Goal: Task Accomplishment & Management: Manage account settings

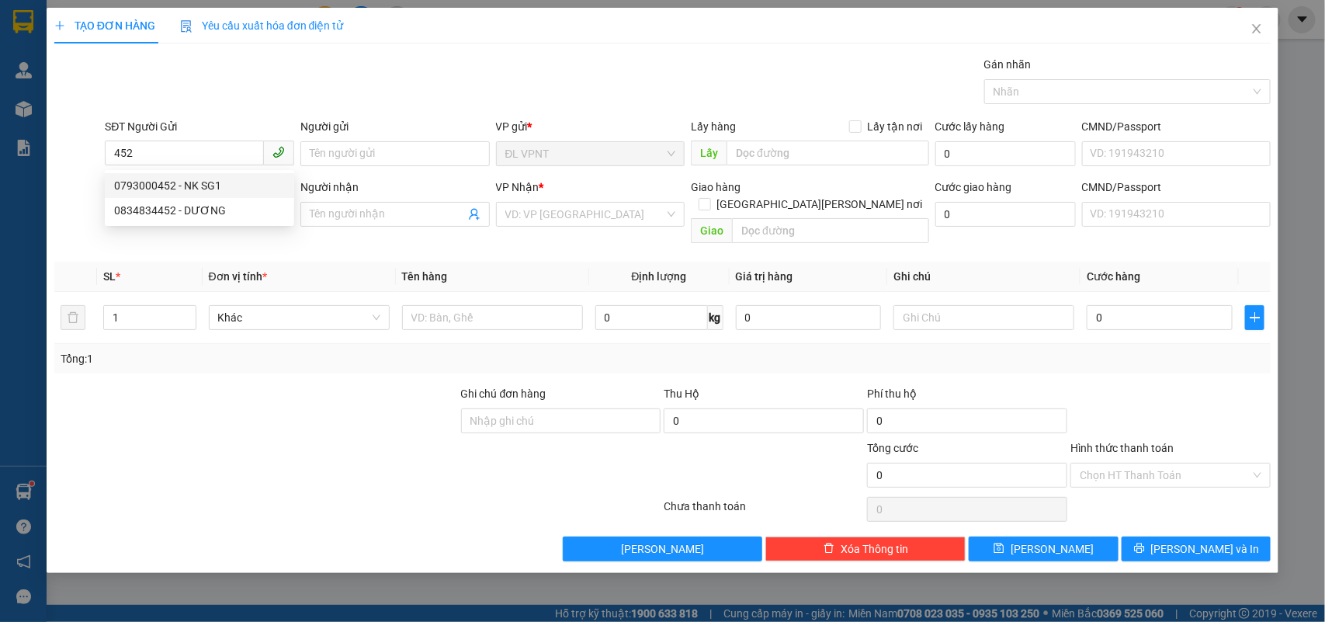
click at [180, 184] on div "0793000452 - NK SG1" at bounding box center [199, 185] width 171 height 17
type input "0793000452"
type input "NK SG1"
type input "0936093279"
type input "DINH"
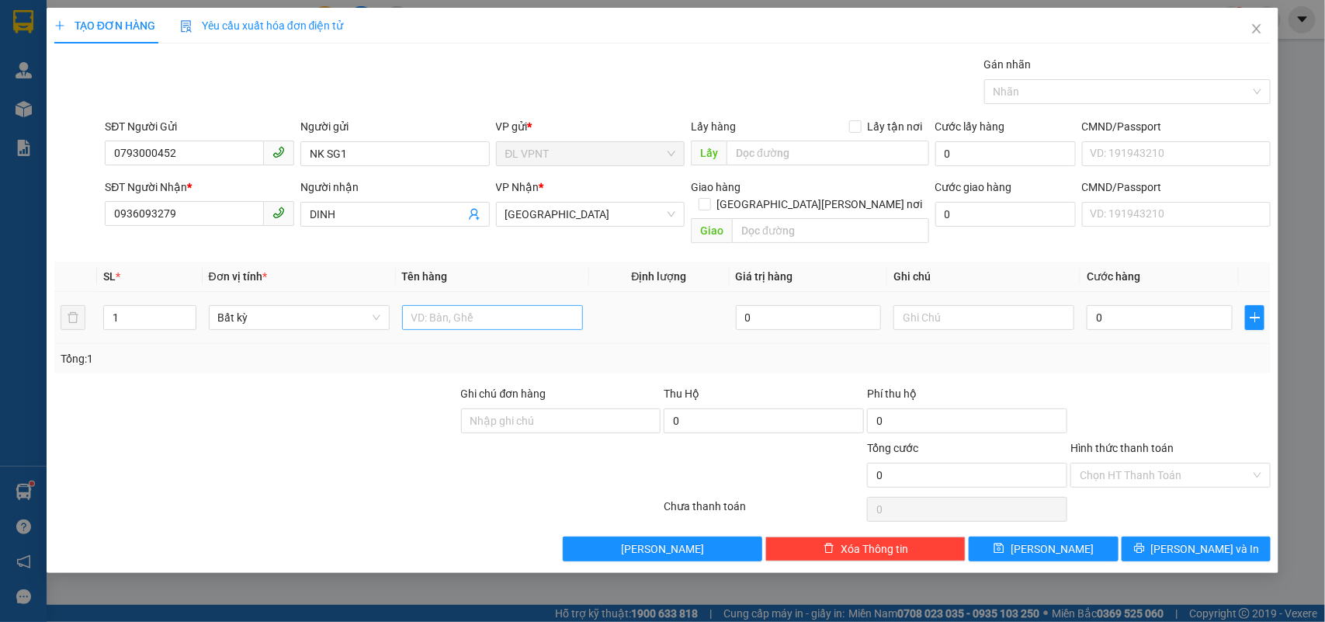
type input "0793000452"
click at [432, 307] on input "text" at bounding box center [492, 317] width 181 height 25
type input "1h"
click at [1132, 305] on input "0" at bounding box center [1160, 317] width 146 height 25
type input "2"
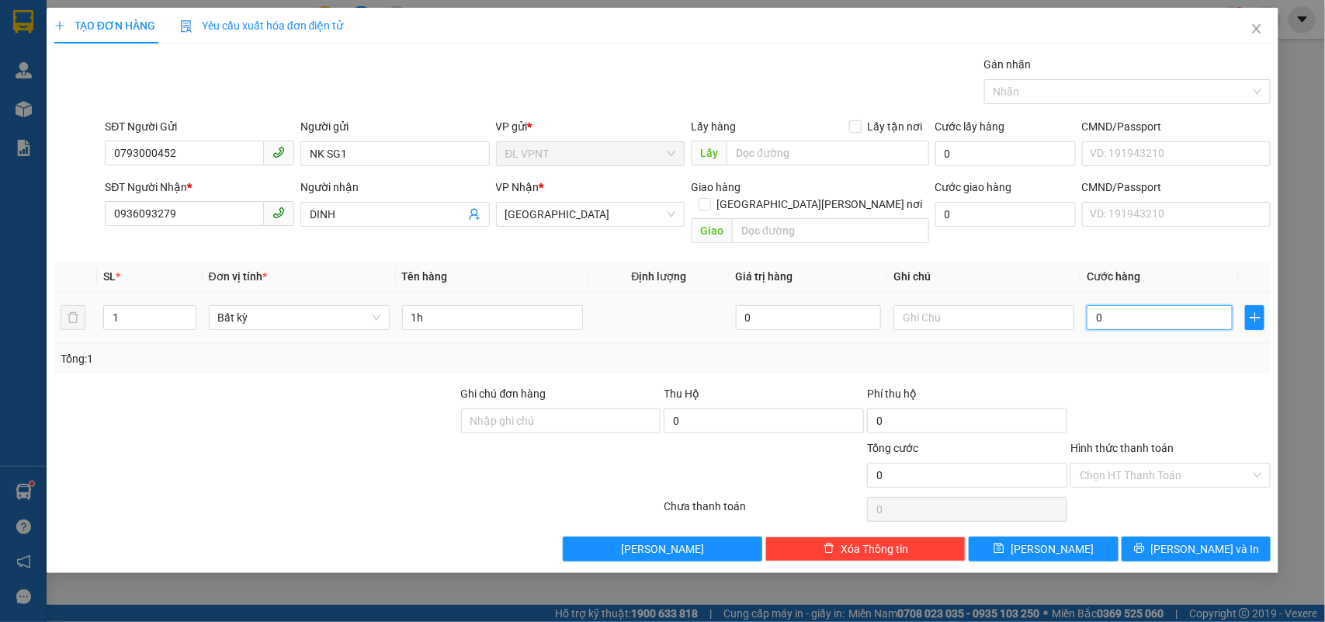
type input "2"
type input "20"
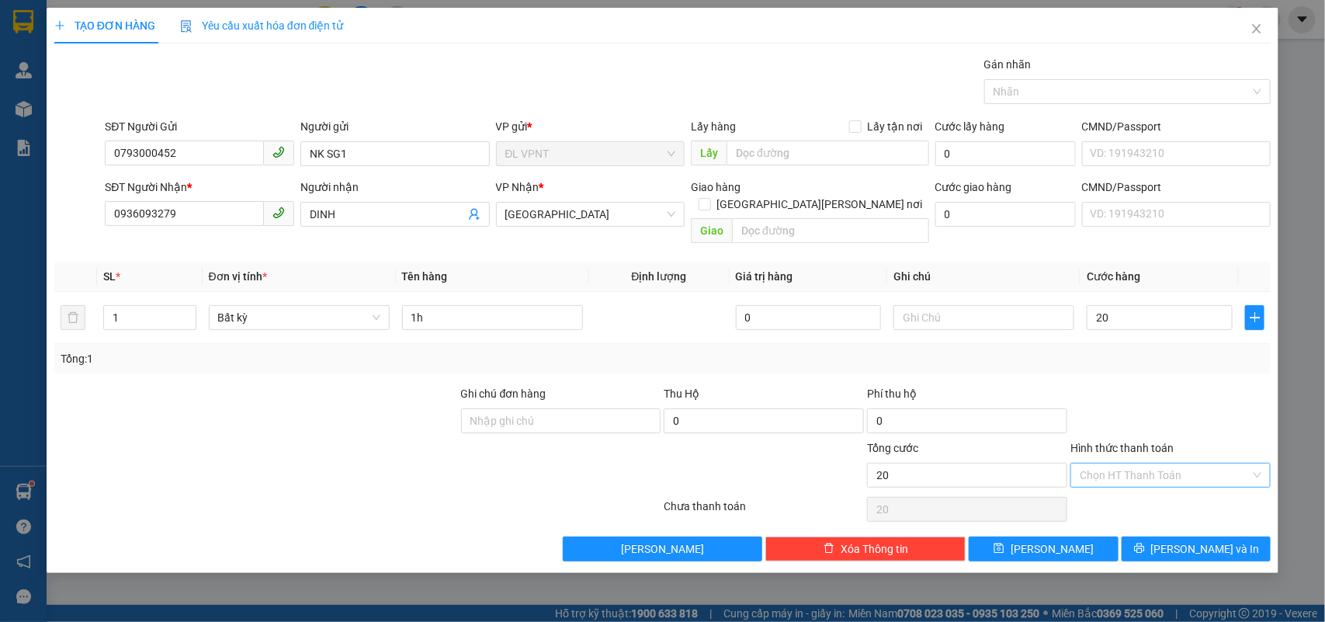
type input "20.000"
click at [1159, 463] on input "Hình thức thanh toán" at bounding box center [1165, 474] width 171 height 23
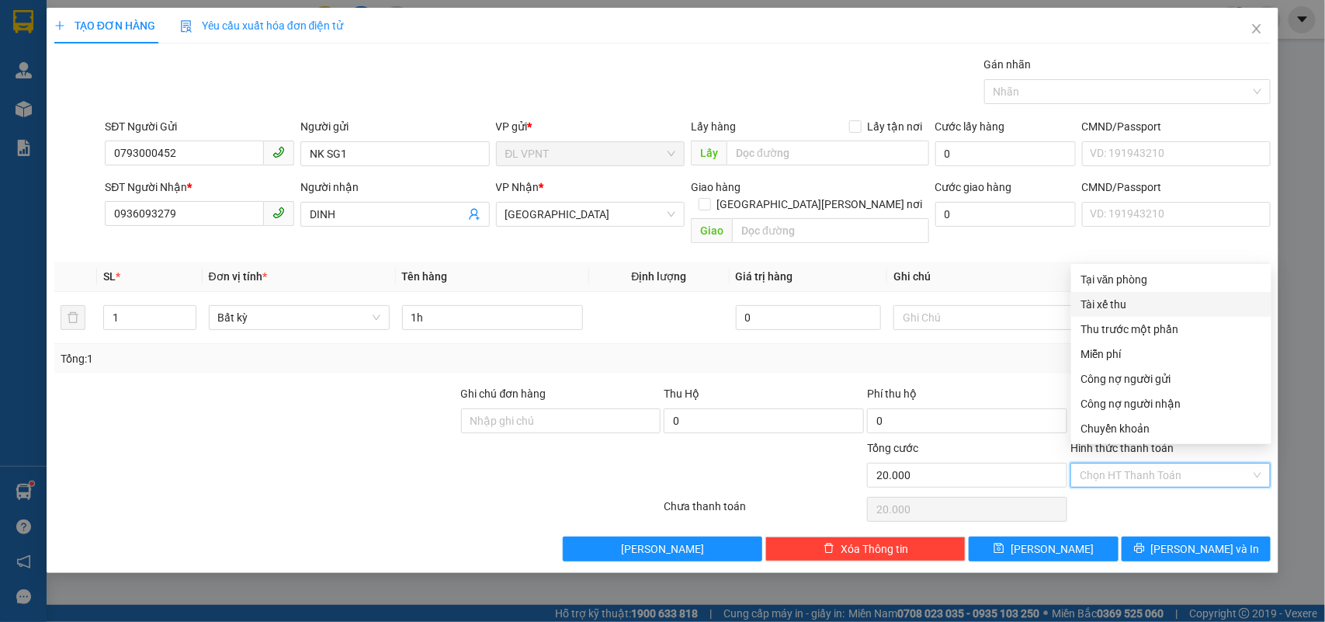
click at [1143, 314] on div "Tài xế thu" at bounding box center [1171, 304] width 200 height 25
type input "0"
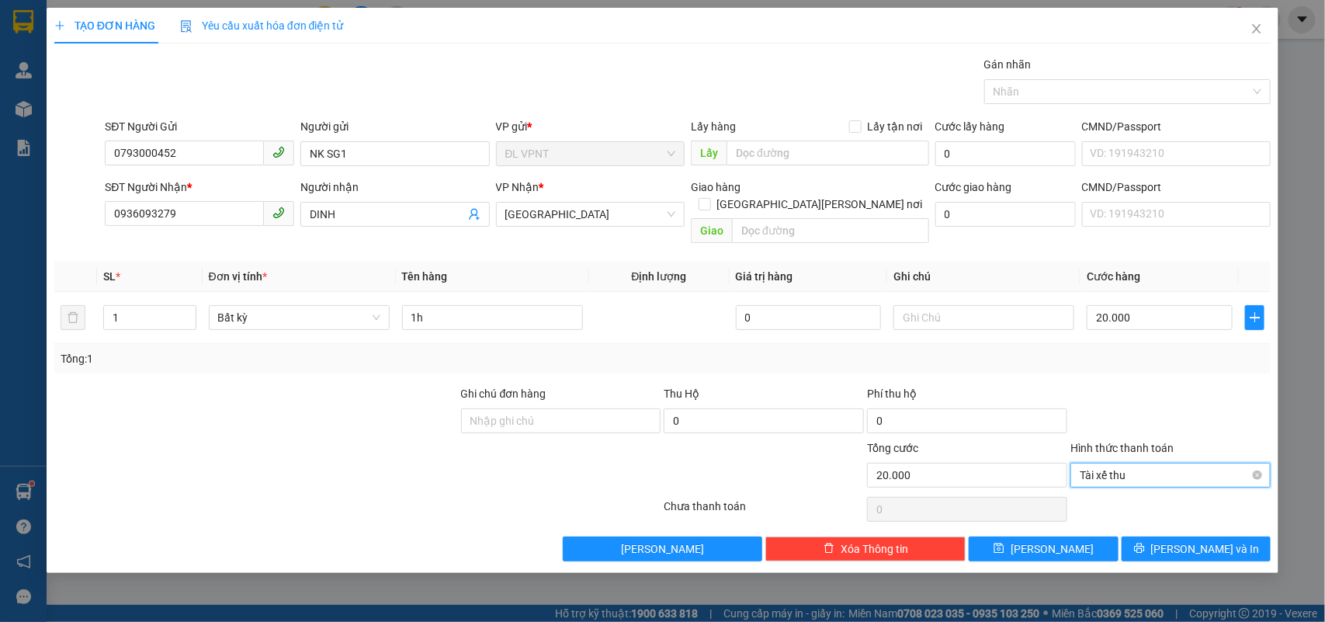
click at [1130, 471] on div "Tài xế thu" at bounding box center [1171, 475] width 200 height 25
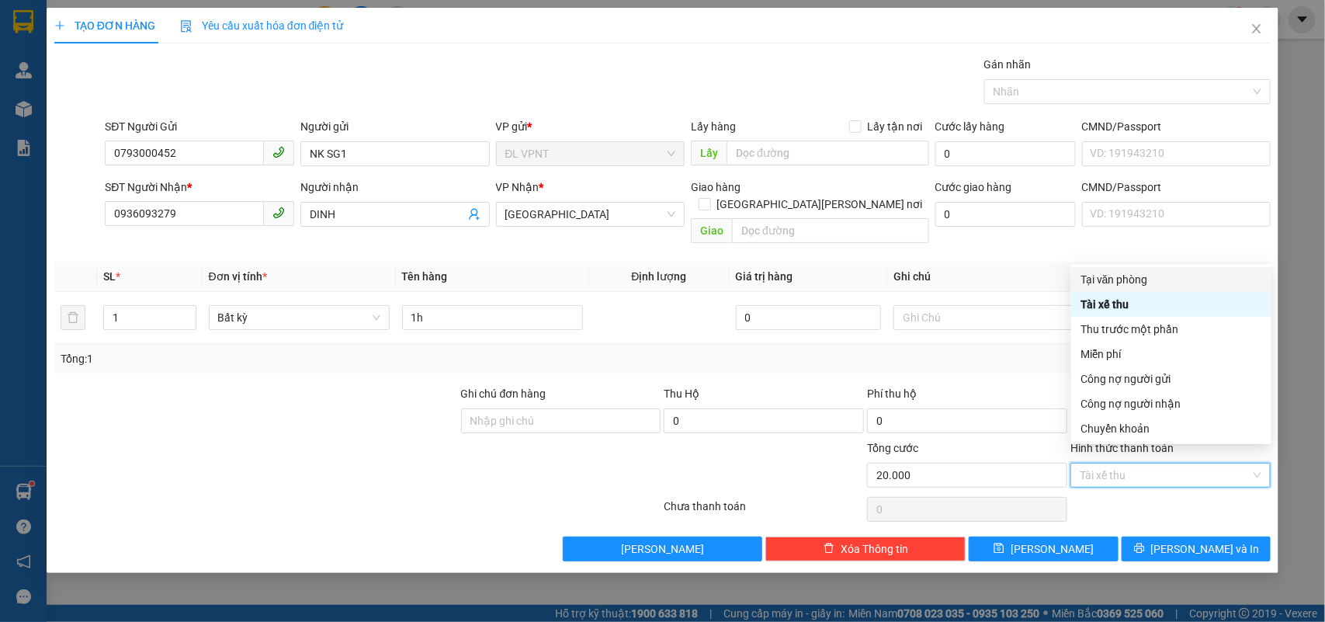
click at [1131, 278] on div "Tại văn phòng" at bounding box center [1172, 279] width 182 height 17
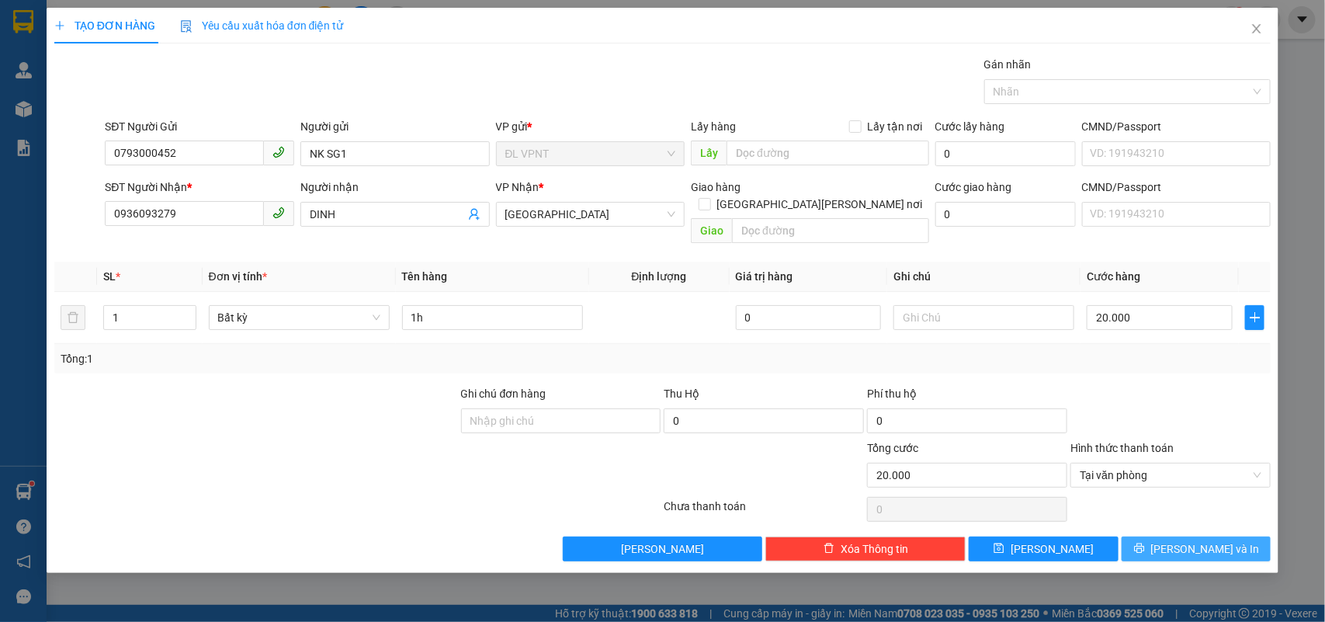
click at [1153, 536] on button "Lưu và In" at bounding box center [1196, 548] width 149 height 25
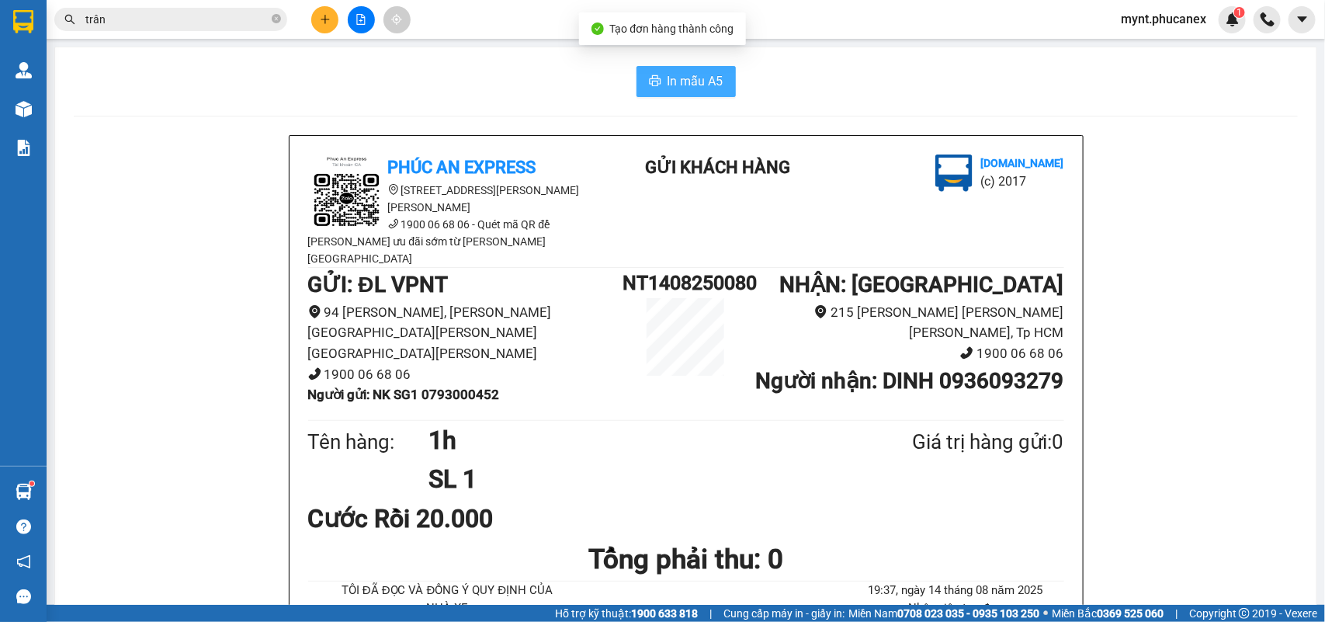
click at [638, 68] on button "In mẫu A5" at bounding box center [686, 81] width 99 height 31
click at [327, 17] on icon "plus" at bounding box center [325, 19] width 11 height 11
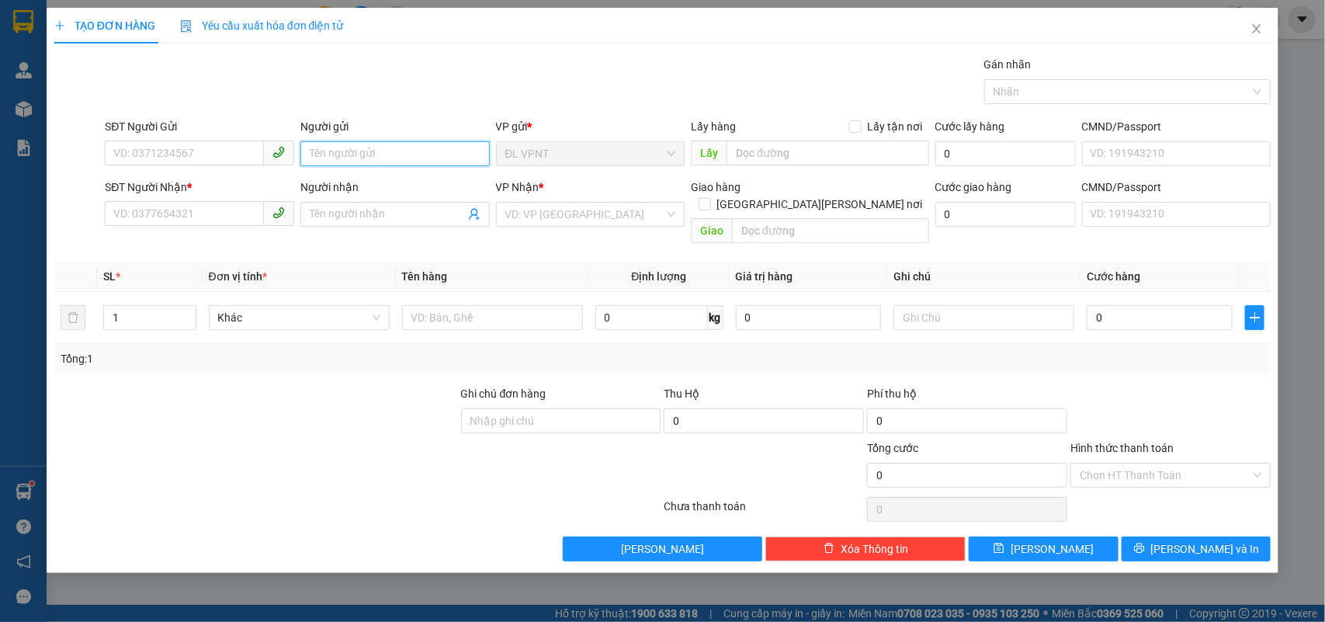
click at [359, 150] on input "Người gửi" at bounding box center [394, 153] width 189 height 25
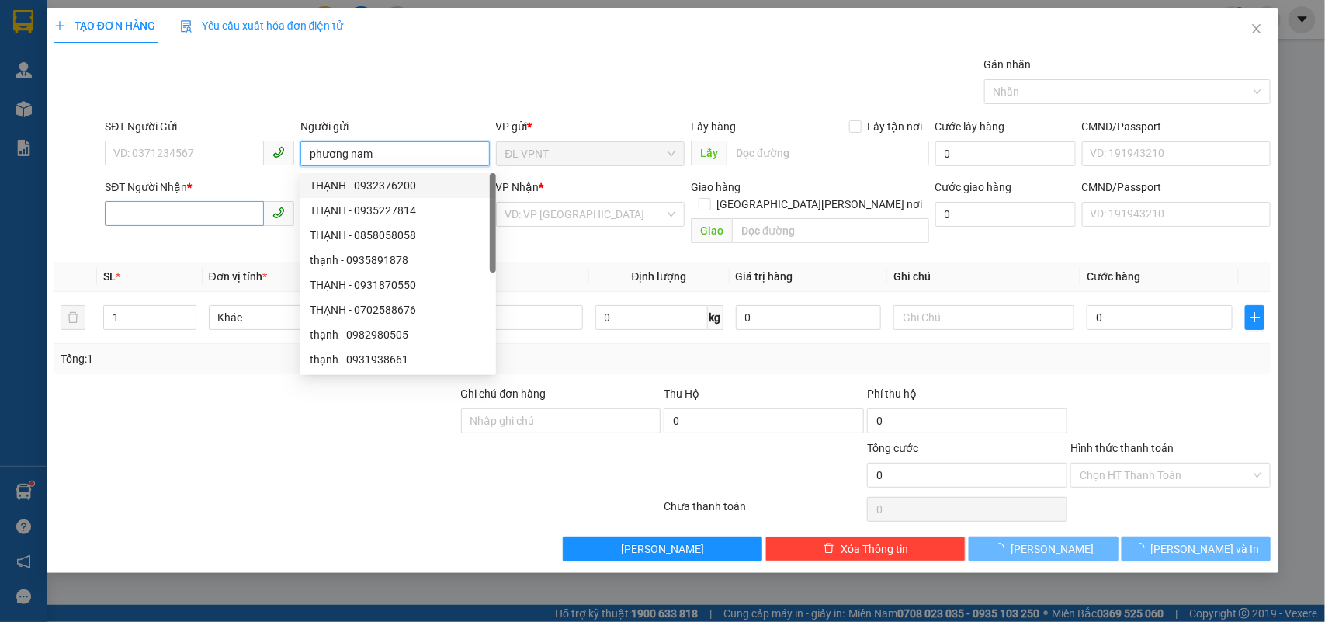
type input "phương nam"
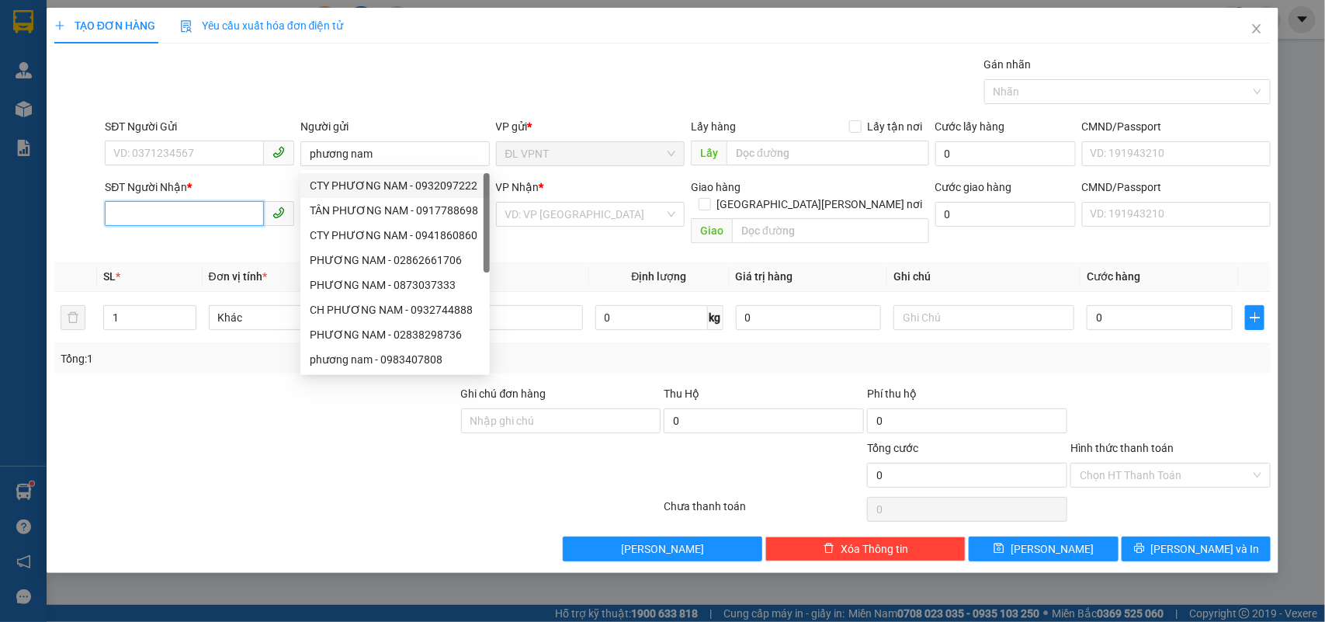
click at [231, 219] on input "SĐT Người Nhận *" at bounding box center [184, 213] width 159 height 25
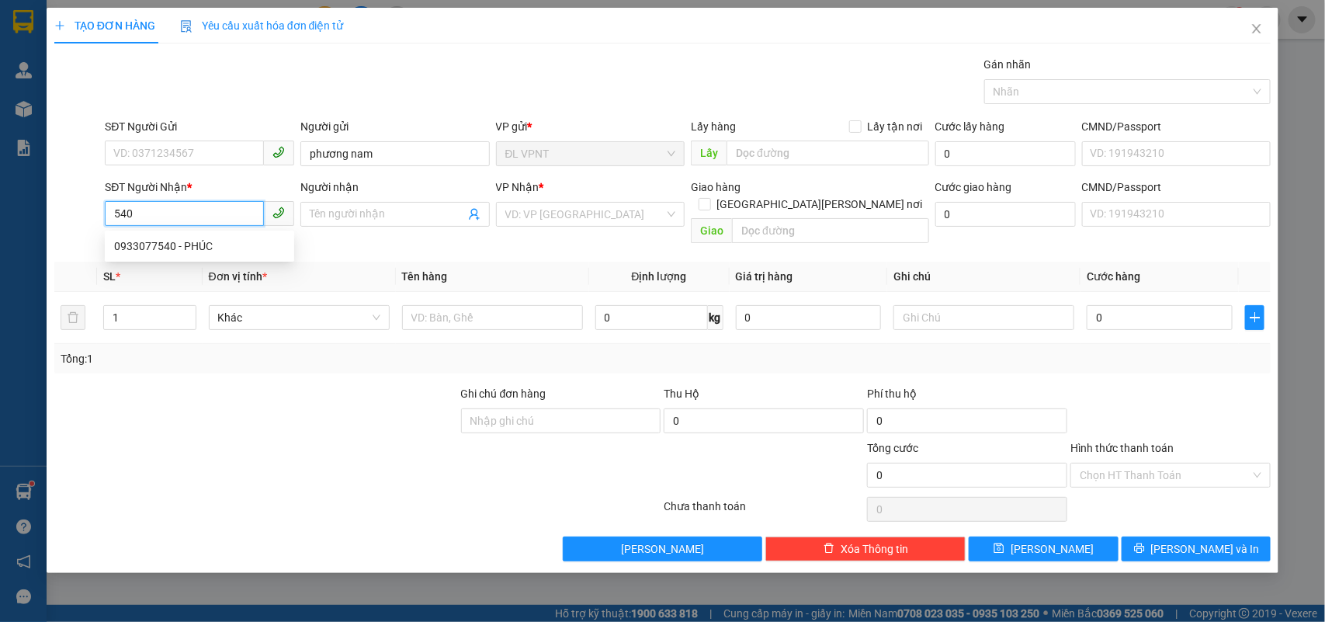
click at [220, 246] on div "0933077540 - PHÚC" at bounding box center [199, 246] width 171 height 17
type input "0933077540"
type input "PHÚC"
type input "0933077540"
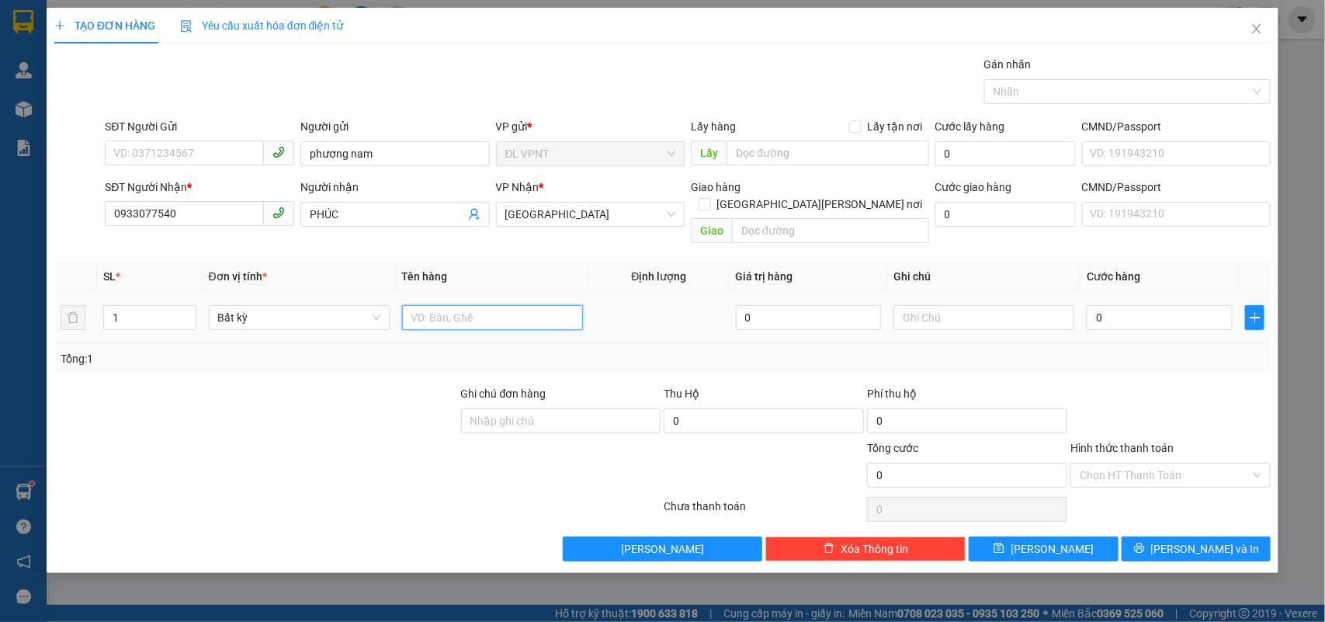
click at [482, 305] on input "text" at bounding box center [492, 317] width 181 height 25
type input "1h"
click at [1115, 305] on input "0" at bounding box center [1160, 317] width 146 height 25
type input "2"
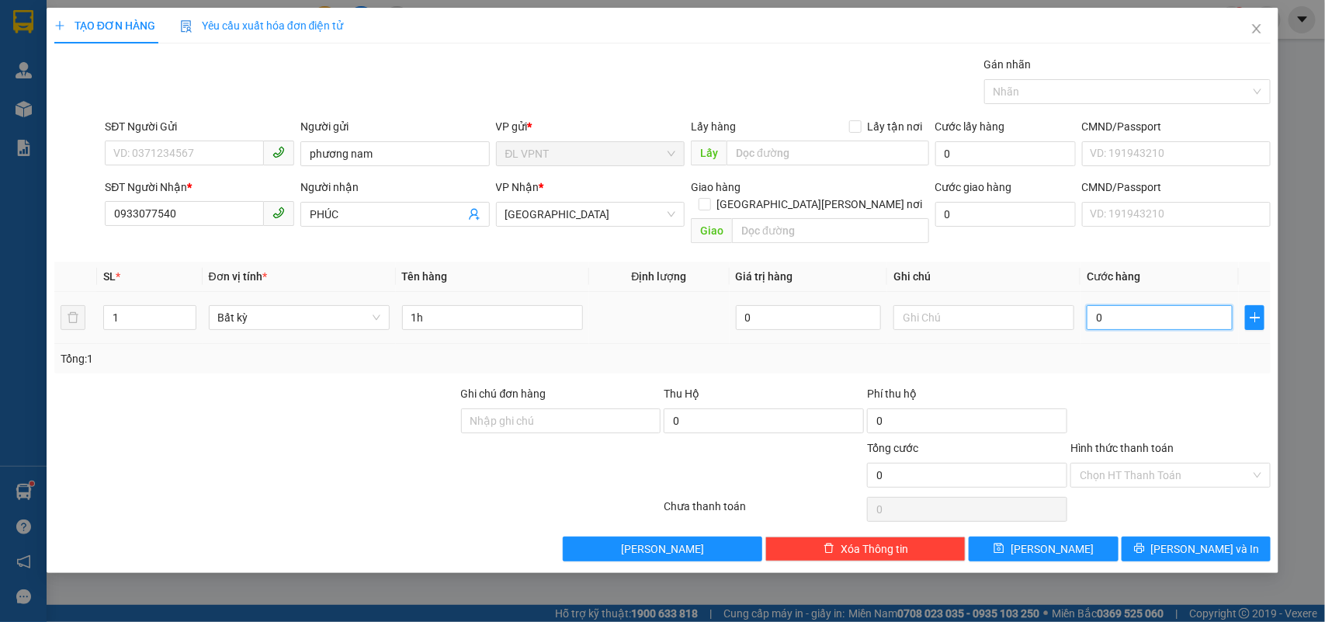
type input "2"
type input "20"
type input "20.000"
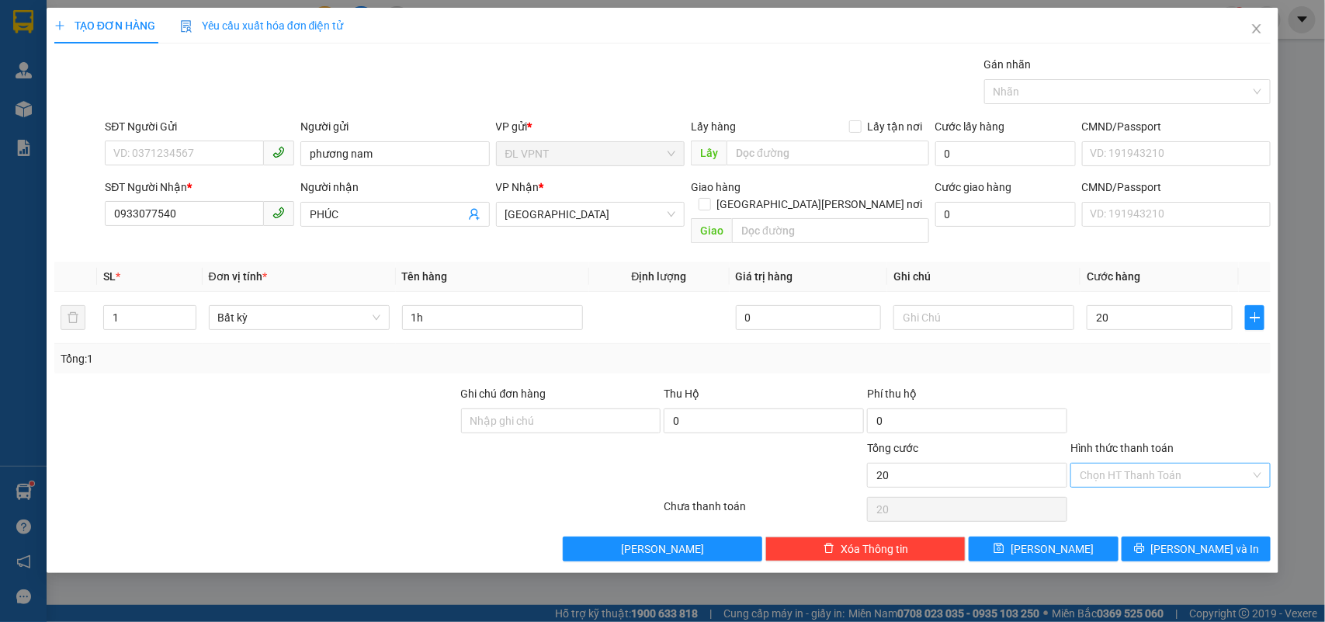
type input "20.000"
click at [1116, 463] on input "Hình thức thanh toán" at bounding box center [1165, 474] width 171 height 23
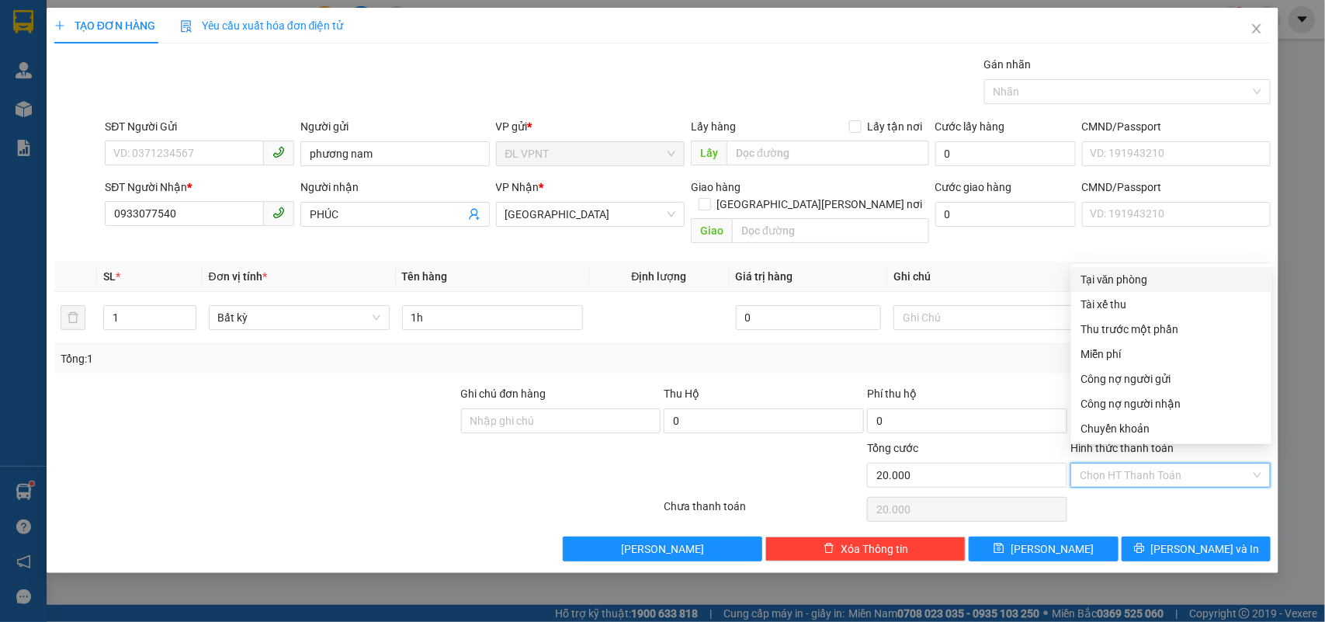
click at [1142, 277] on div "Tại văn phòng" at bounding box center [1172, 279] width 182 height 17
type input "0"
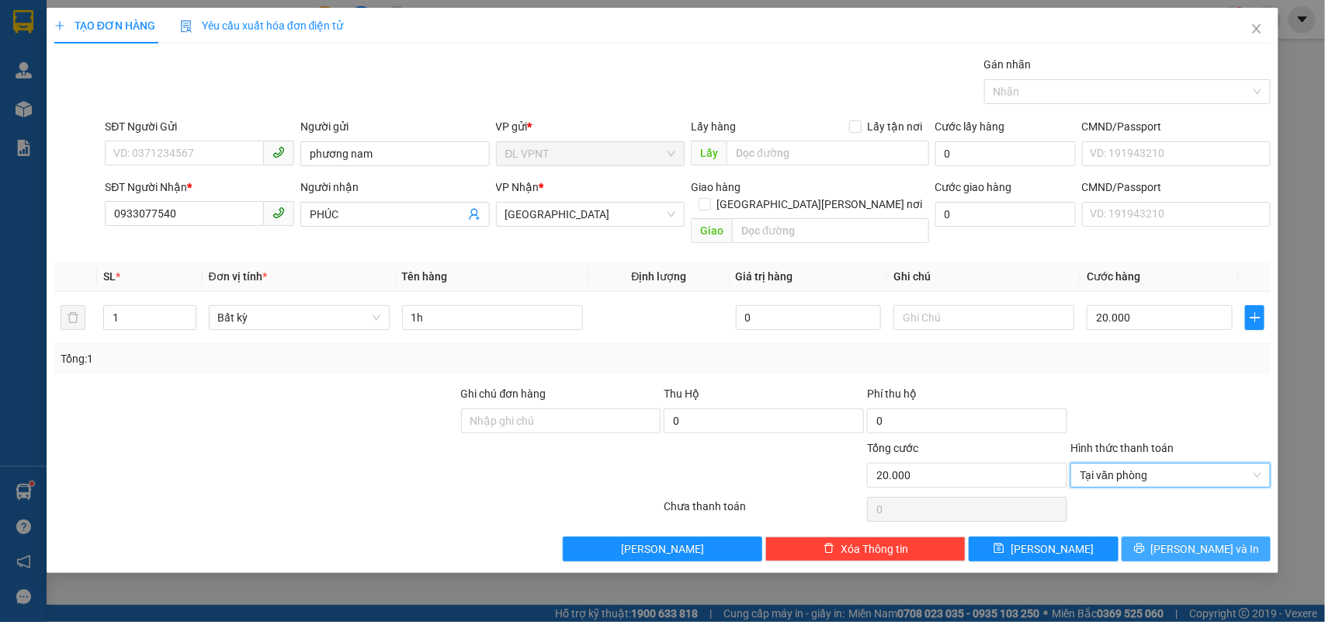
click at [1163, 536] on button "Lưu và In" at bounding box center [1196, 548] width 149 height 25
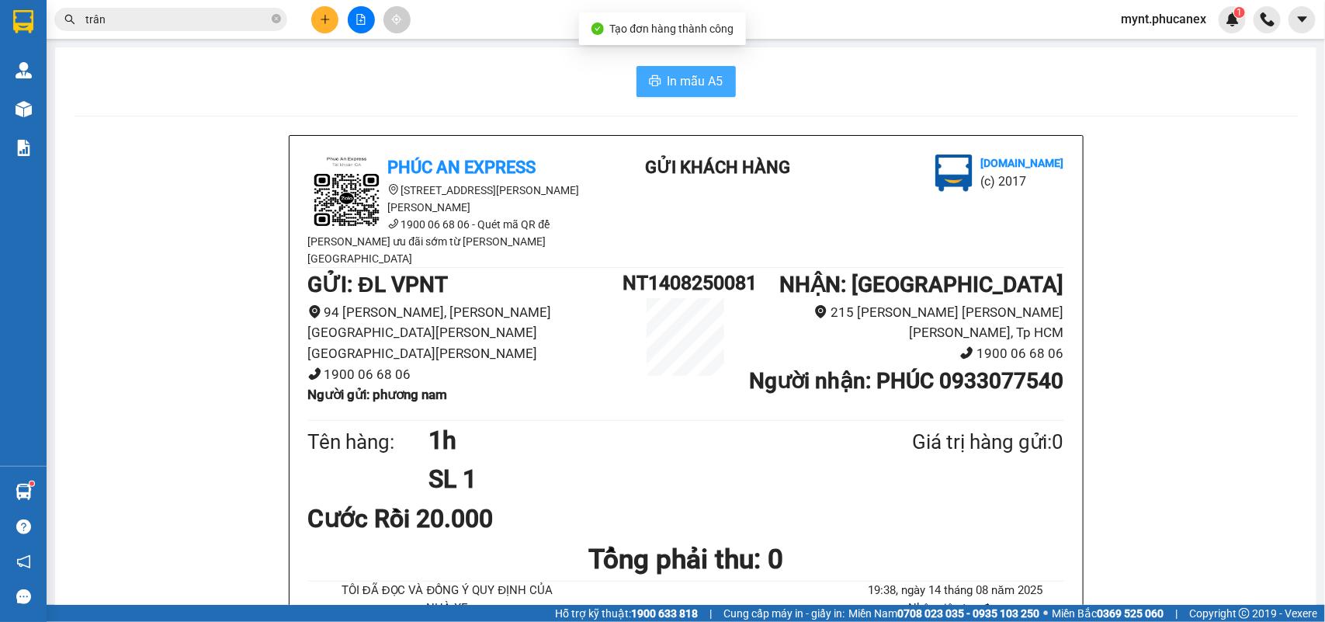
click at [669, 83] on span "In mẫu A5" at bounding box center [696, 80] width 56 height 19
click at [328, 2] on div "Kết quả tìm kiếm ( 214 ) Bộ lọc Mã ĐH Trạng thái Món hàng Thu hộ Tổng cước Chưa…" at bounding box center [662, 19] width 1325 height 39
click at [324, 17] on icon "plus" at bounding box center [325, 19] width 11 height 11
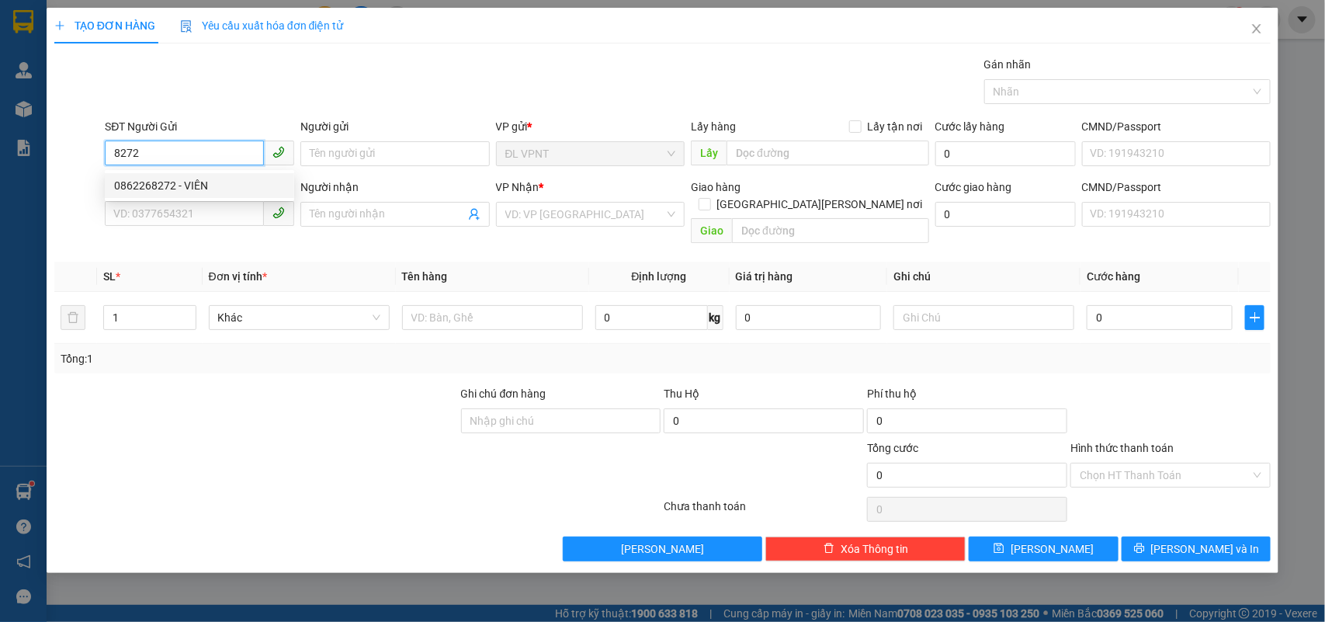
click at [202, 182] on div "0862268272 - VIÊN" at bounding box center [199, 185] width 171 height 17
type input "0862268272"
type input "VIÊN"
type input "0933661767"
type input "TUẤN"
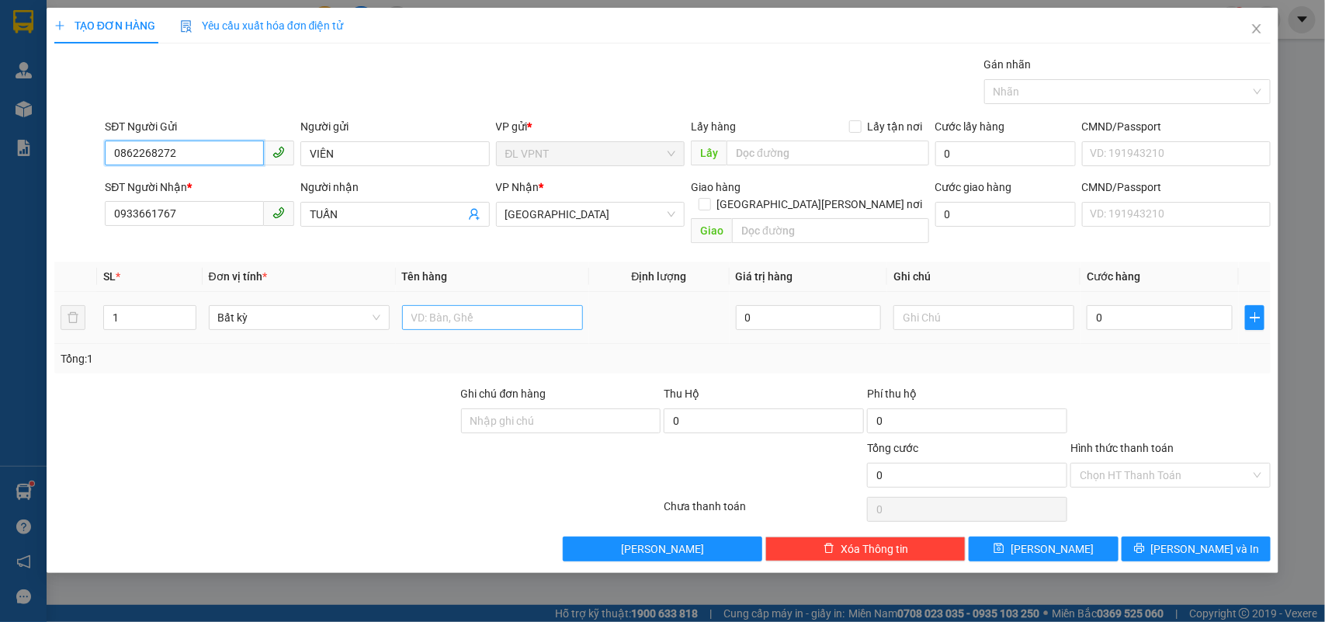
type input "0862268272"
click at [432, 307] on input "text" at bounding box center [492, 317] width 181 height 25
type input "3"
drag, startPoint x: 118, startPoint y: 303, endPoint x: 94, endPoint y: 311, distance: 25.3
click at [94, 311] on tr "1 Bất kỳ 3 0 0" at bounding box center [662, 318] width 1217 height 52
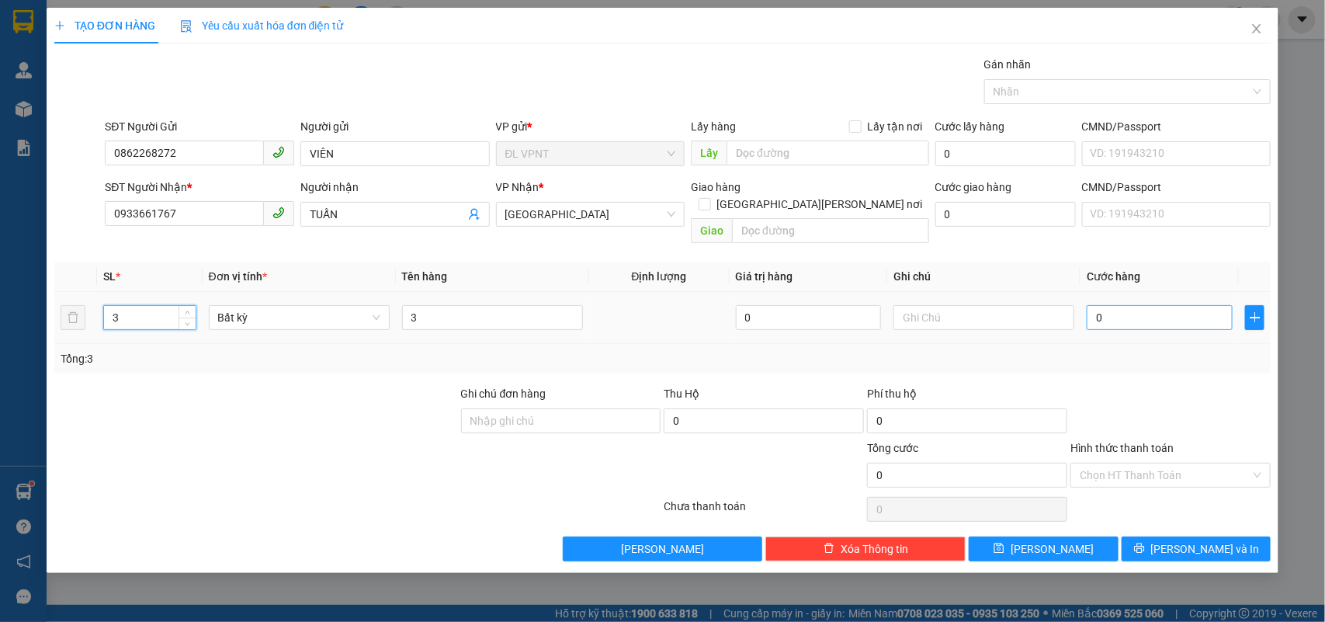
type input "3"
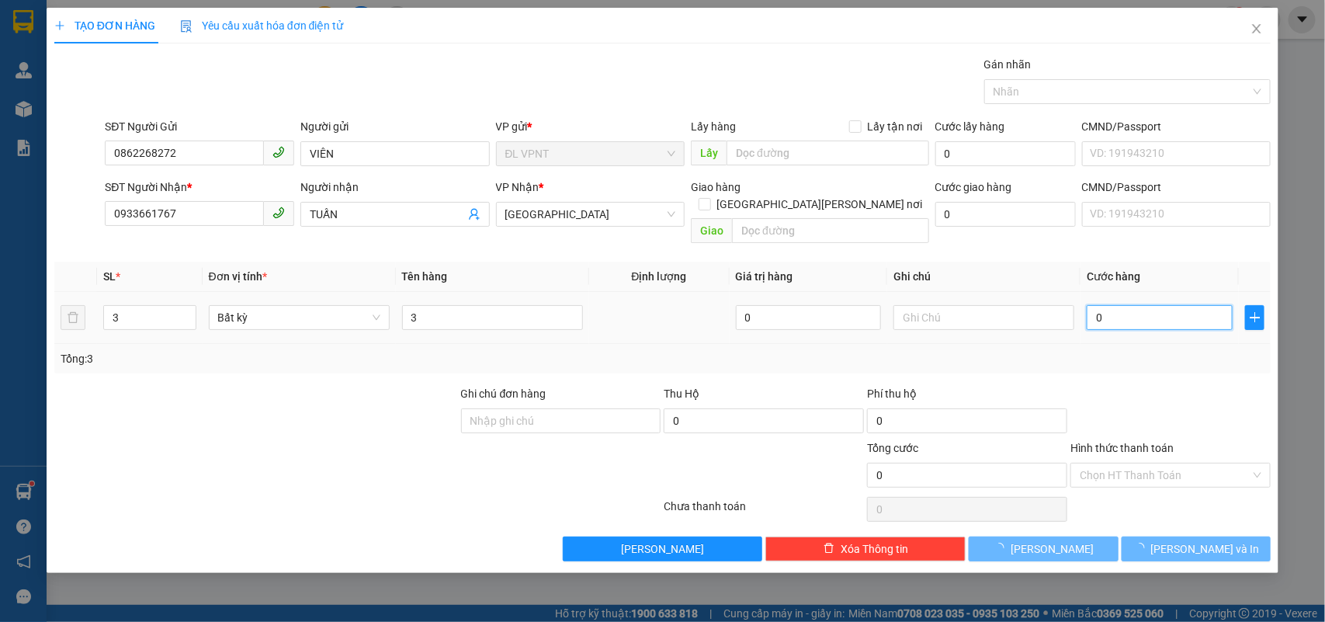
click at [1134, 305] on input "0" at bounding box center [1160, 317] width 146 height 25
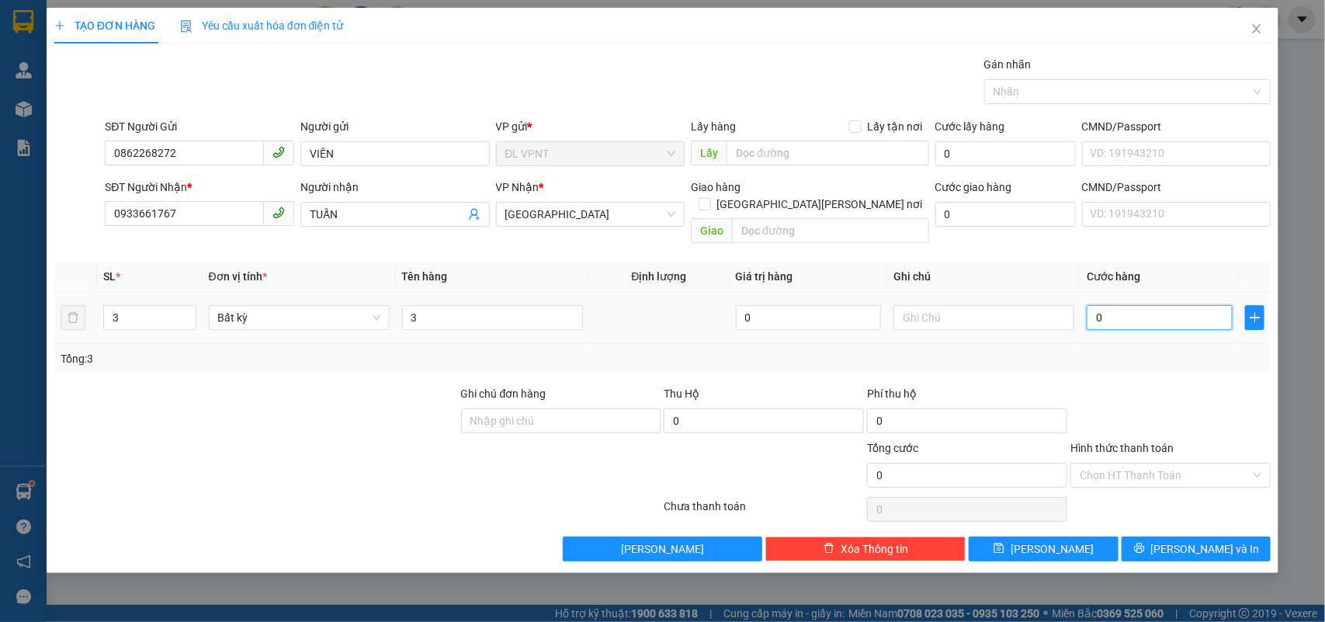
type input "9"
type input "90"
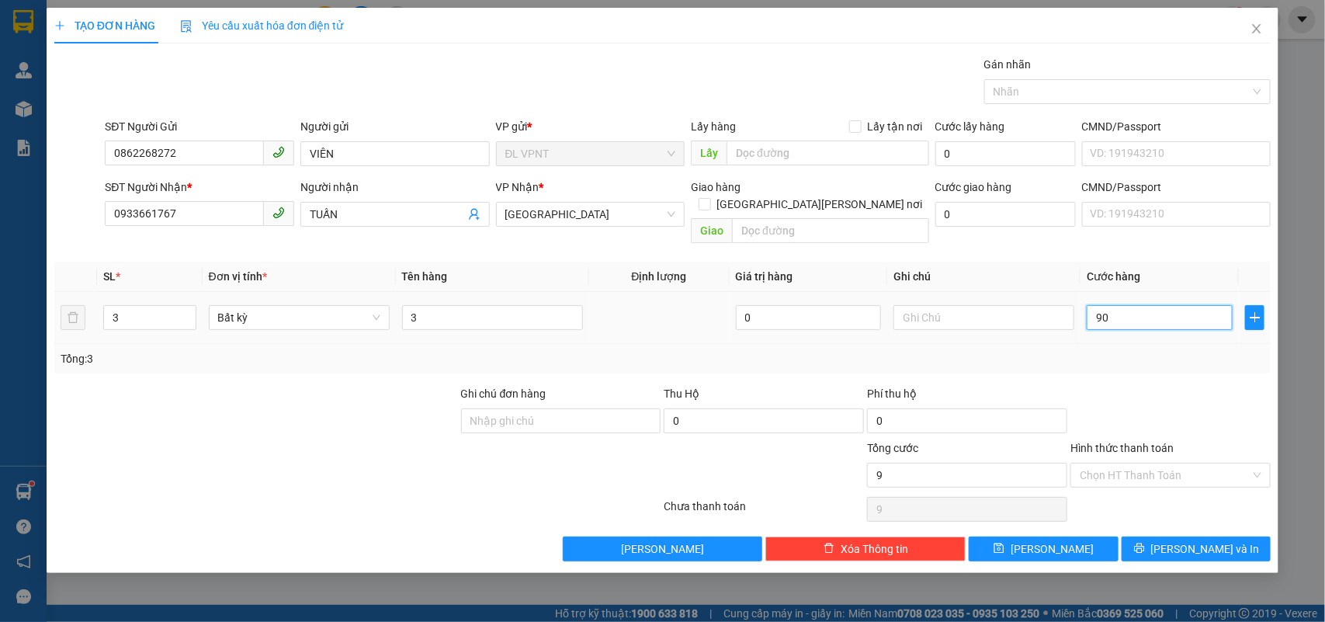
type input "90"
type input "90.000"
click at [1102, 463] on input "Hình thức thanh toán" at bounding box center [1165, 474] width 171 height 23
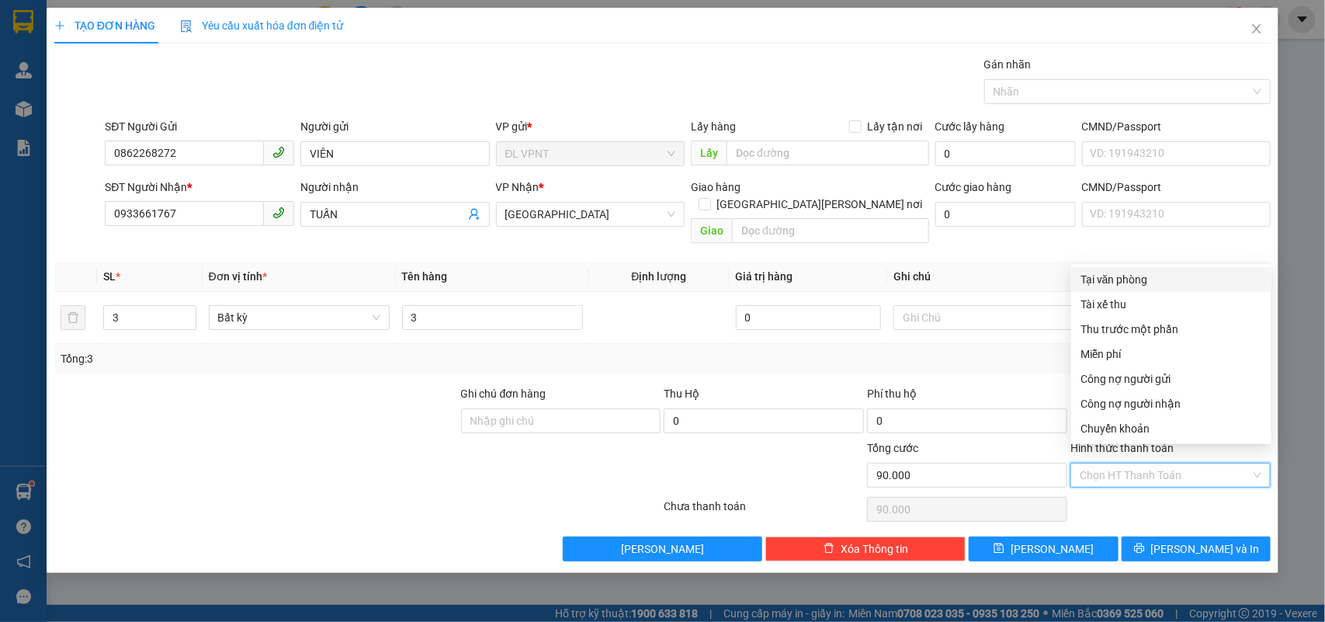
click at [1136, 272] on div "Tại văn phòng" at bounding box center [1172, 279] width 182 height 17
type input "0"
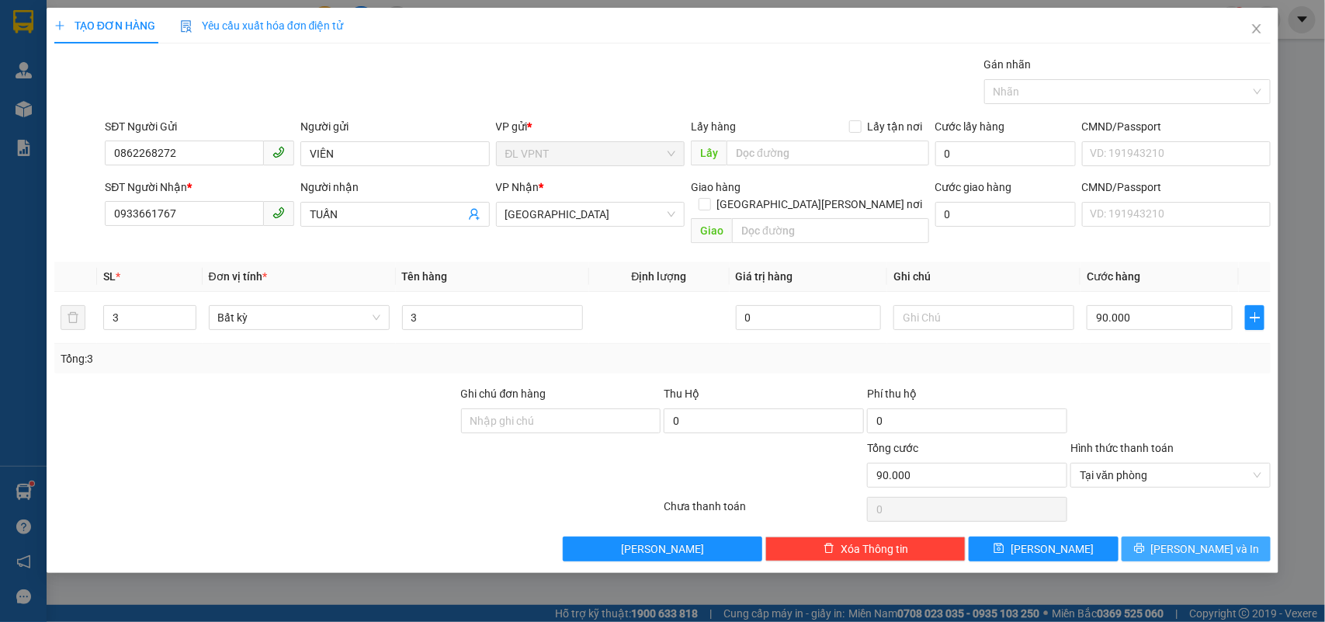
click at [1178, 536] on button "Lưu và In" at bounding box center [1196, 548] width 149 height 25
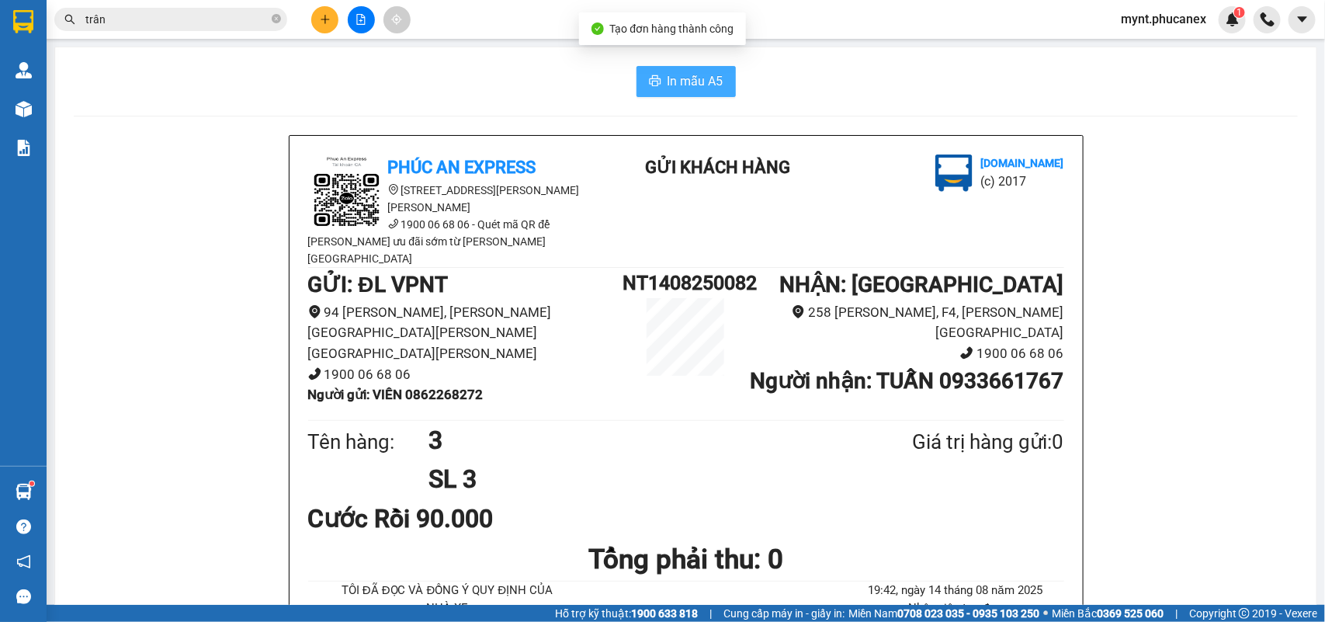
click at [684, 78] on span "In mẫu A5" at bounding box center [696, 80] width 56 height 19
click at [200, 21] on input "trân" at bounding box center [176, 19] width 183 height 17
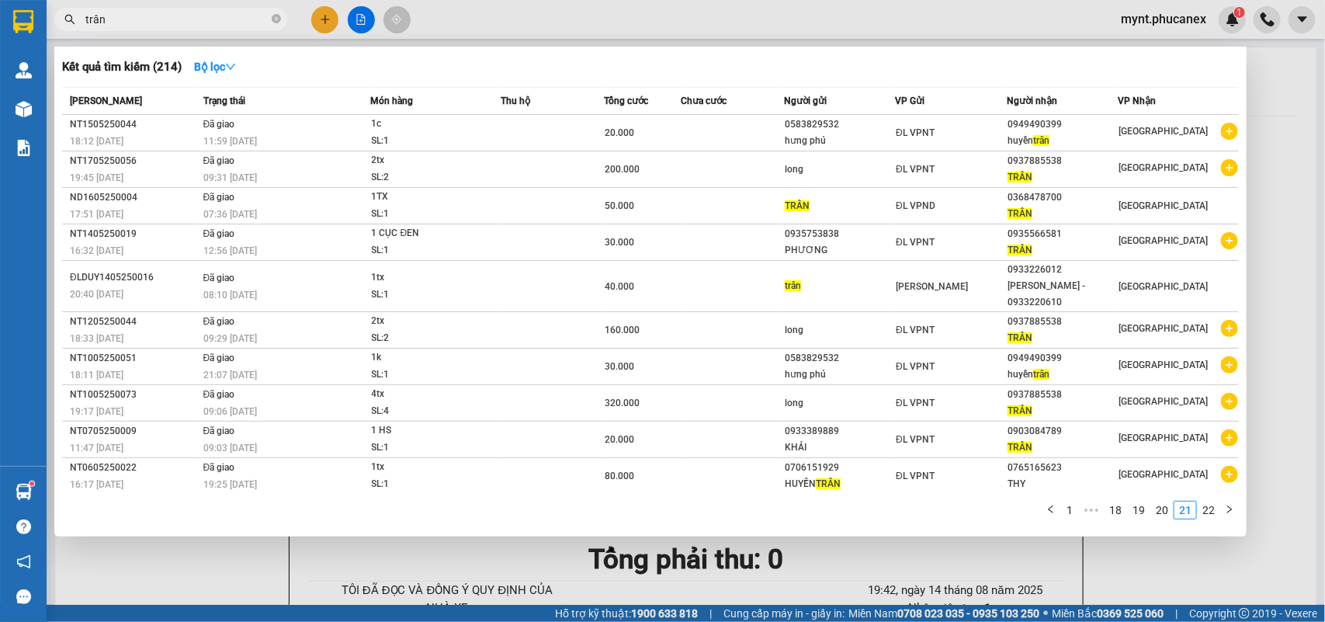
click at [200, 21] on input "trân" at bounding box center [176, 19] width 183 height 17
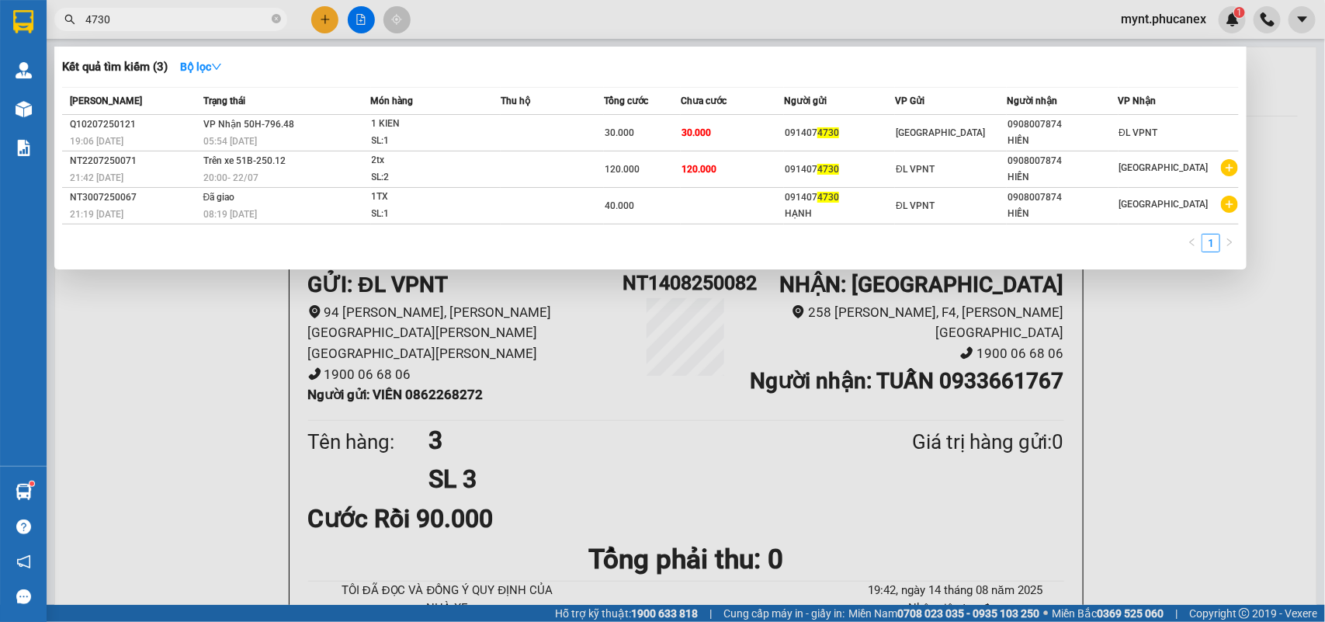
drag, startPoint x: 121, startPoint y: 10, endPoint x: 67, endPoint y: 26, distance: 56.5
click at [68, 26] on span "4730" at bounding box center [170, 19] width 233 height 23
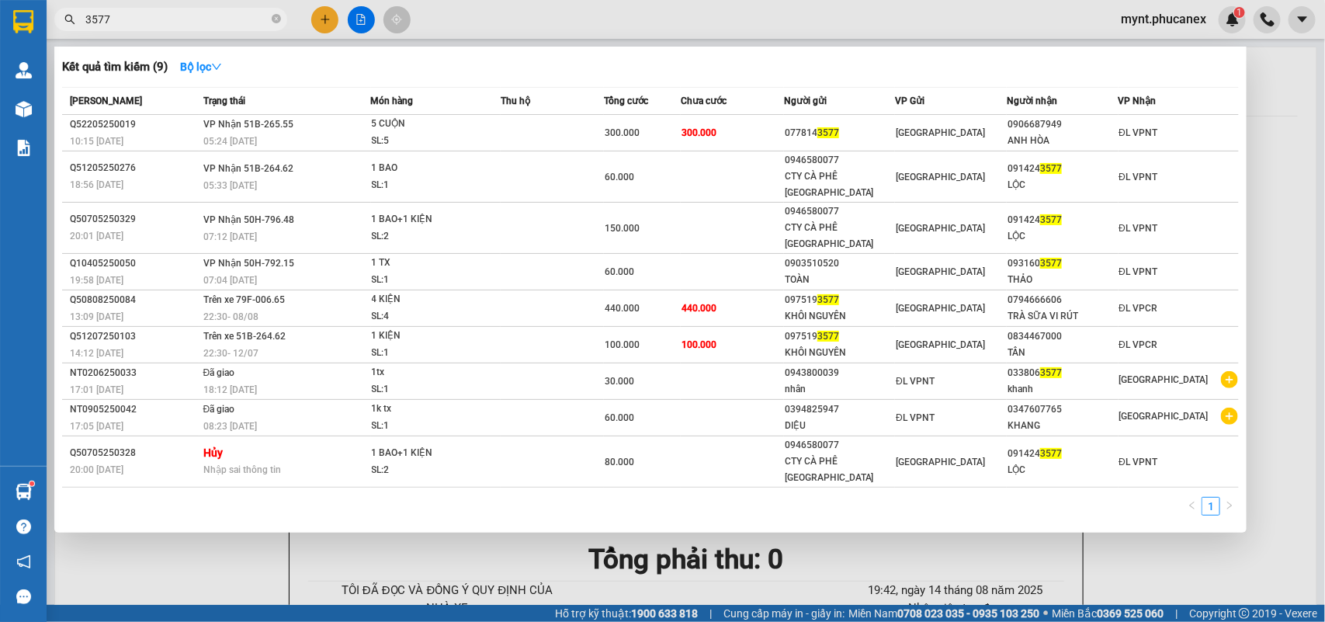
click at [88, 21] on input "3577" at bounding box center [176, 19] width 183 height 17
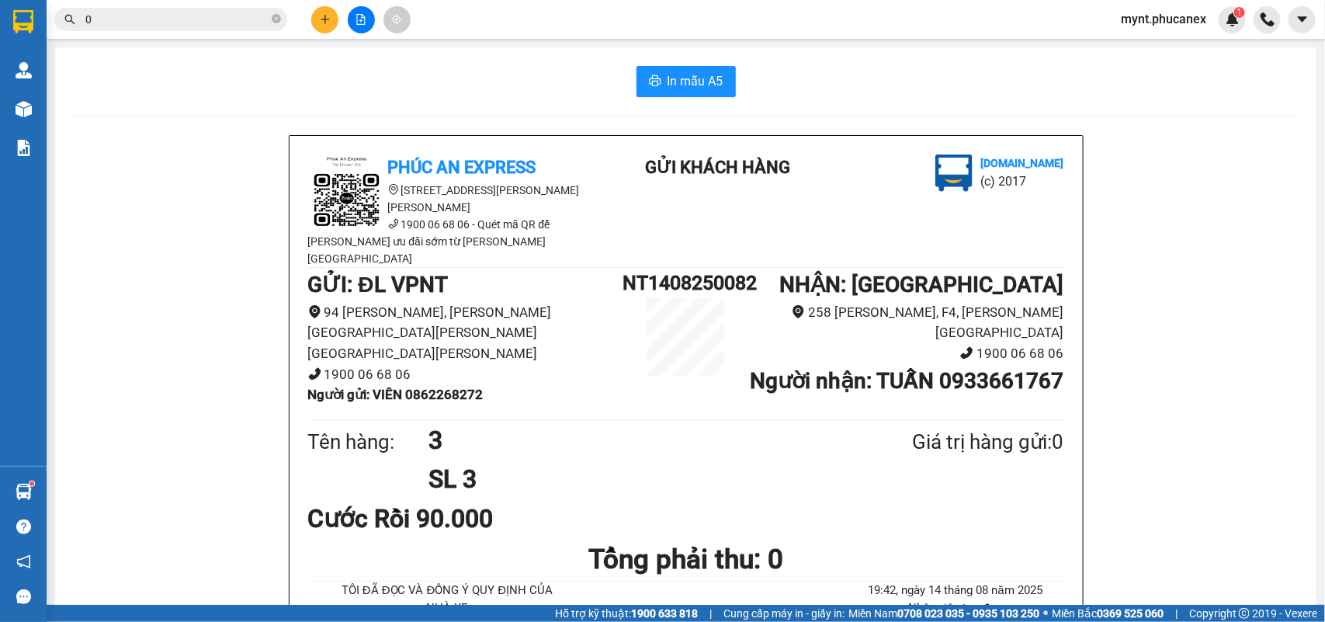
click at [95, 19] on input "0" at bounding box center [176, 19] width 183 height 17
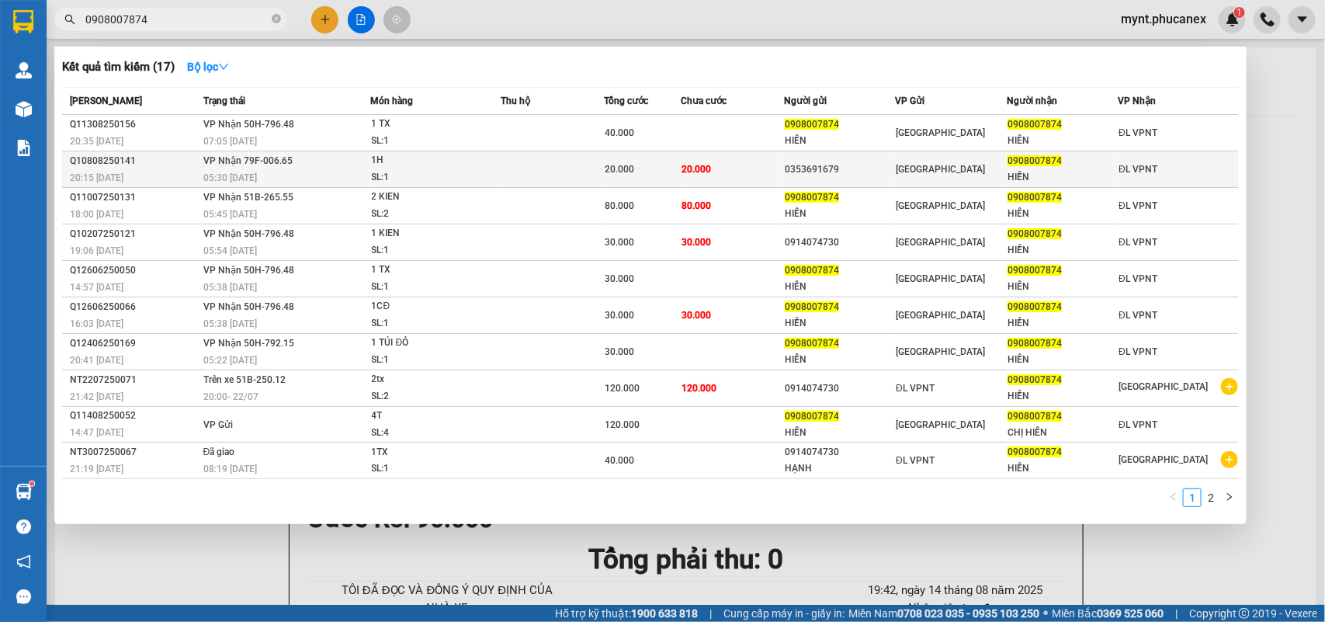
type input "0908007874"
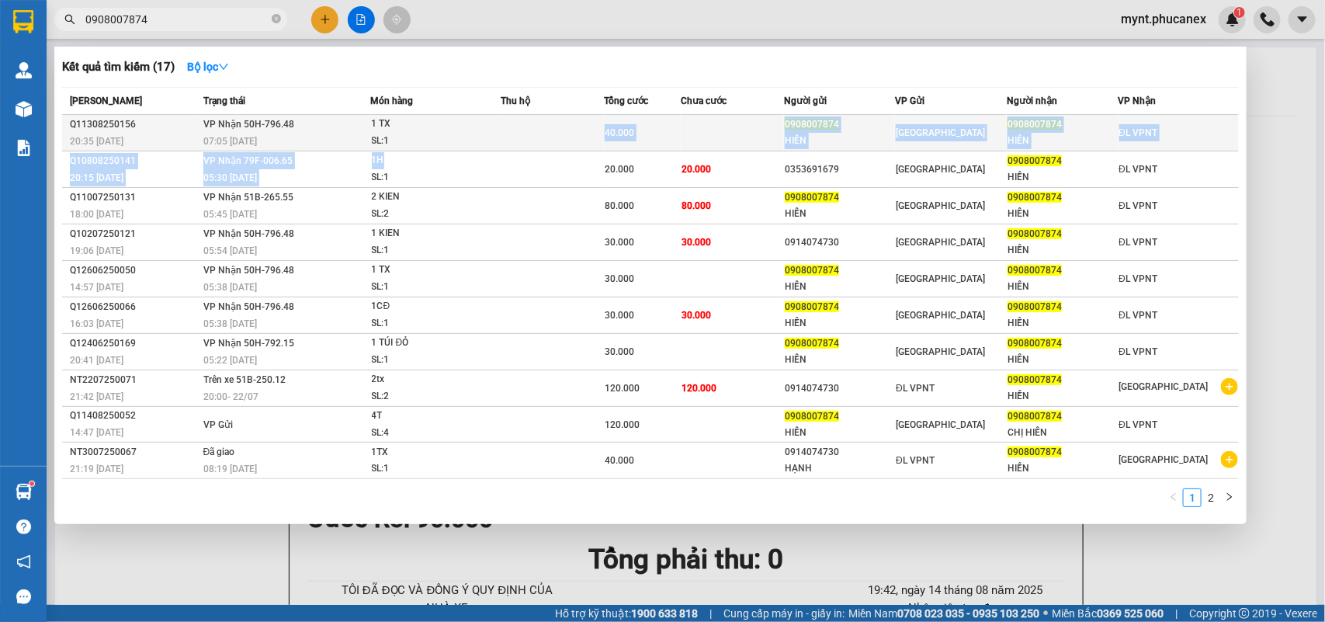
click at [418, 149] on tbody "Q11308250156 20:35 - 13/08 VP Nhận 50H-796.48 07:05 - 14/08 1 TX SL: 1 40.000 0…" at bounding box center [650, 297] width 1177 height 364
click at [419, 141] on div "SL: 1" at bounding box center [430, 141] width 116 height 17
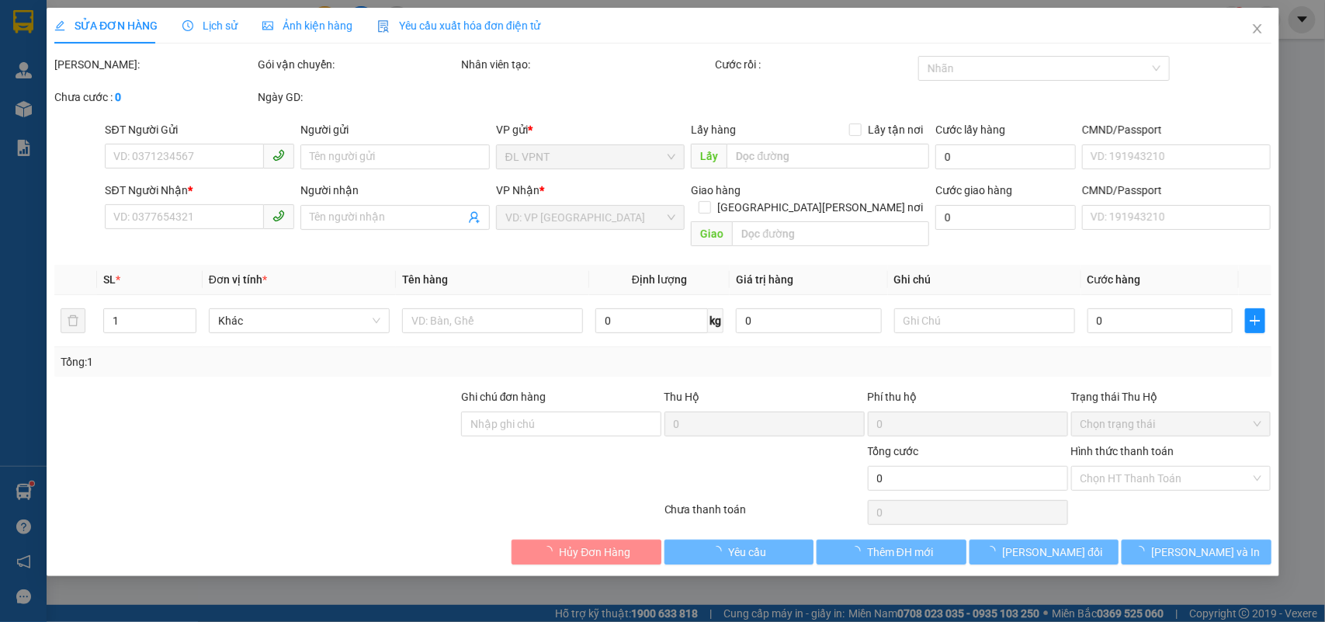
type input "0908007874"
type input "HIỀN"
type input "0908007874"
type input "HIỀN"
type input "40.000"
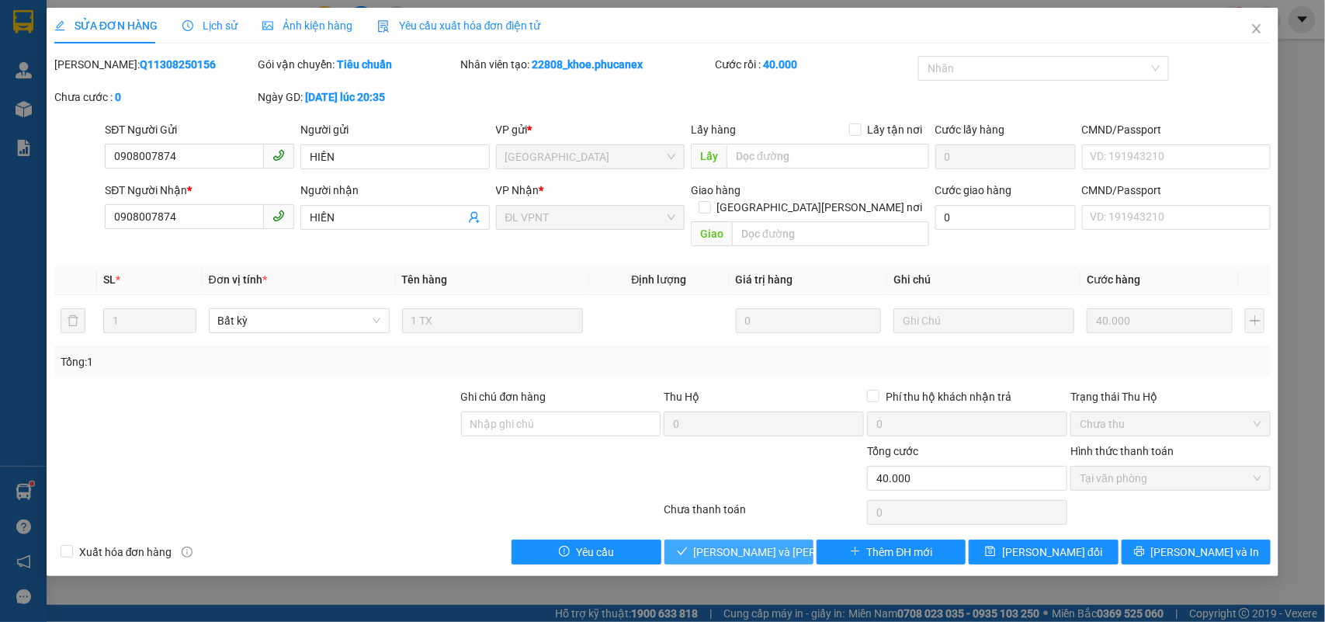
click at [762, 543] on span "Lưu và Giao hàng" at bounding box center [799, 551] width 210 height 17
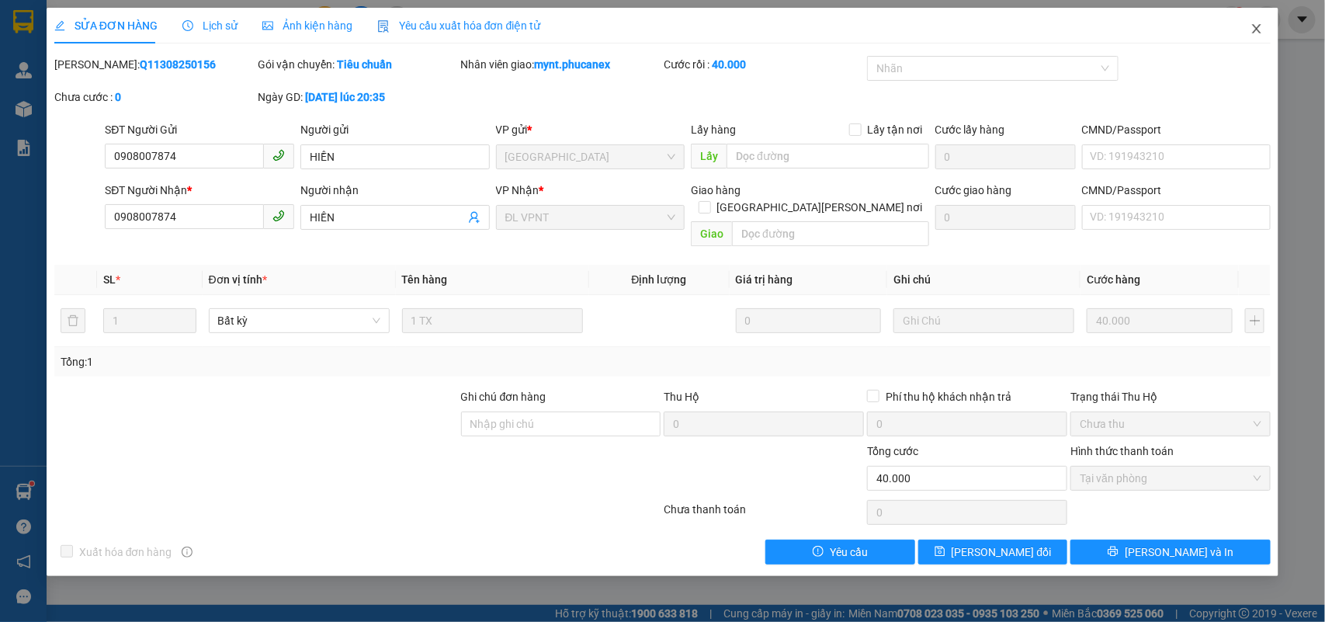
click at [1258, 31] on icon "close" at bounding box center [1257, 29] width 12 height 12
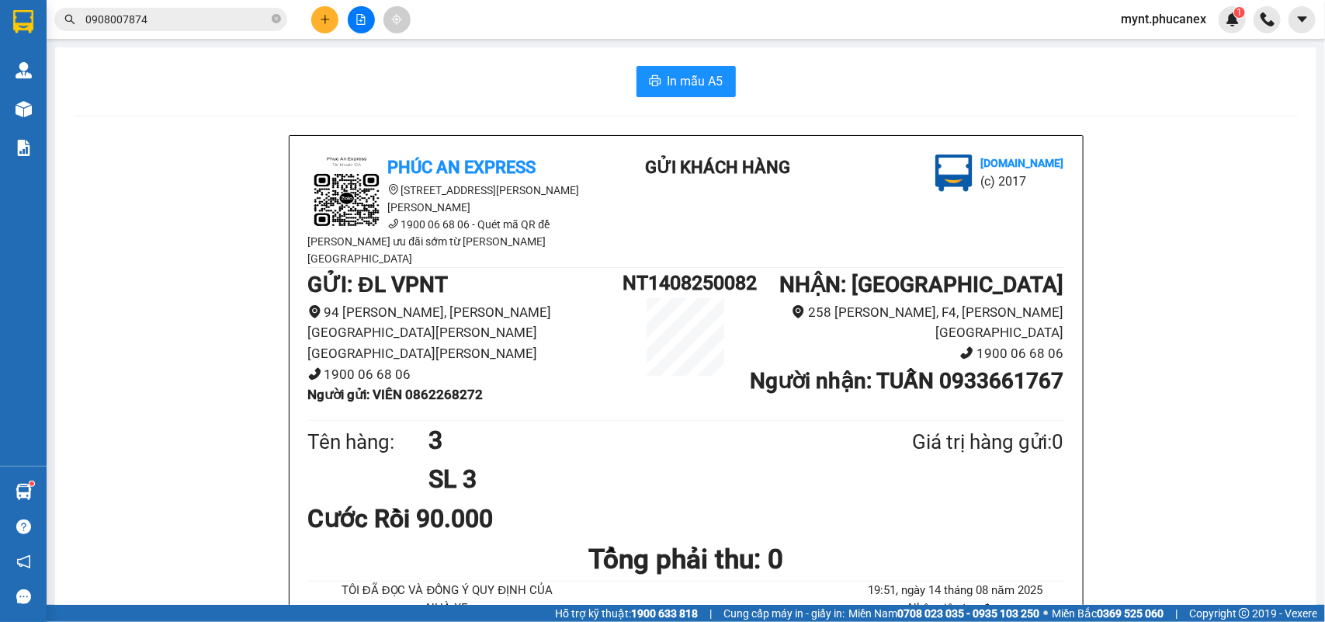
click at [216, 14] on input "0908007874" at bounding box center [176, 19] width 183 height 17
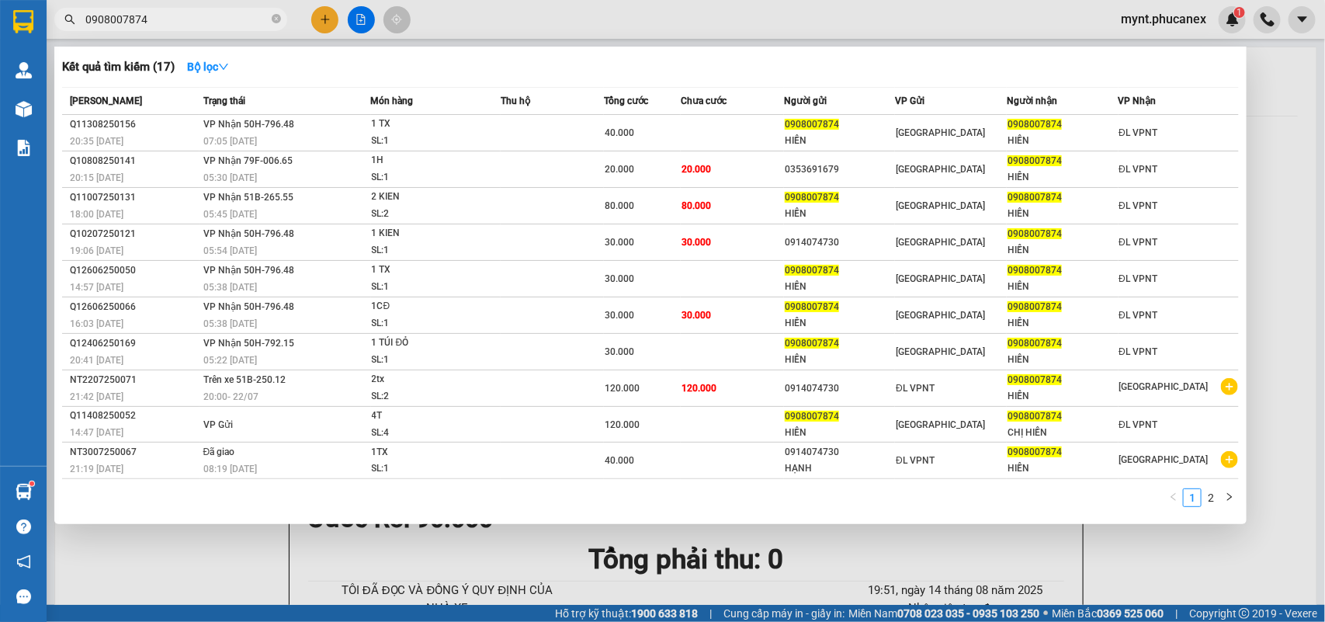
click at [216, 14] on input "0908007874" at bounding box center [176, 19] width 183 height 17
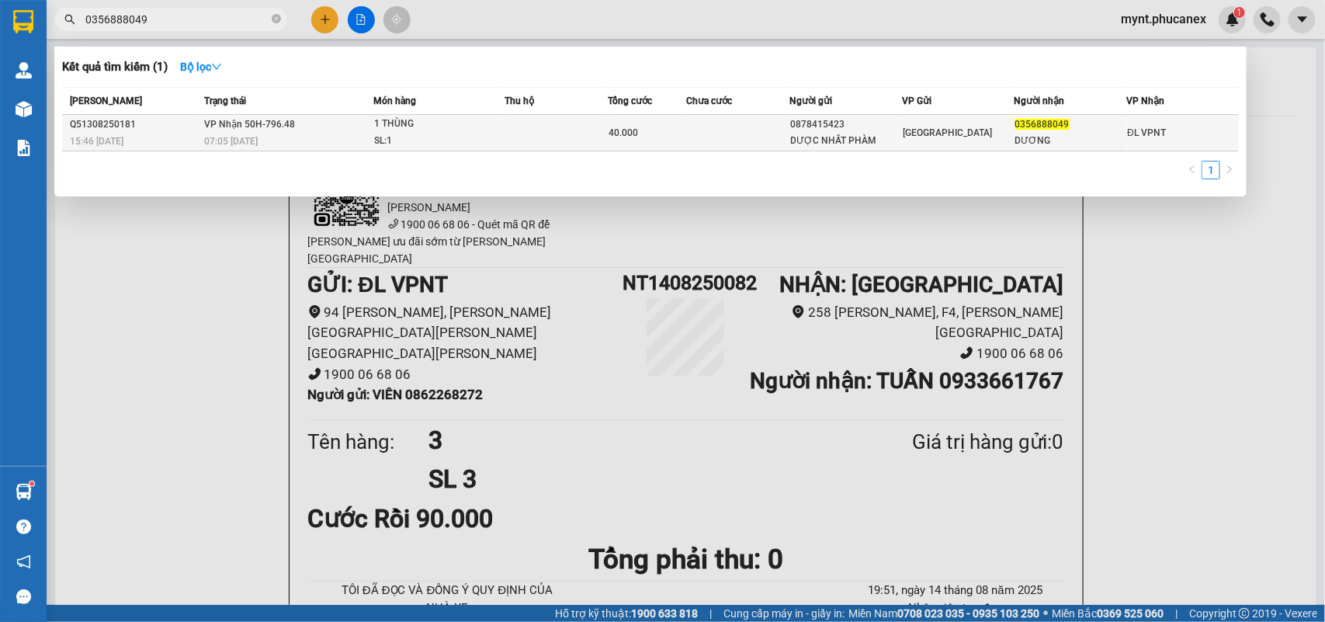
type input "0356888049"
click at [661, 132] on div "40.000" at bounding box center [647, 132] width 76 height 17
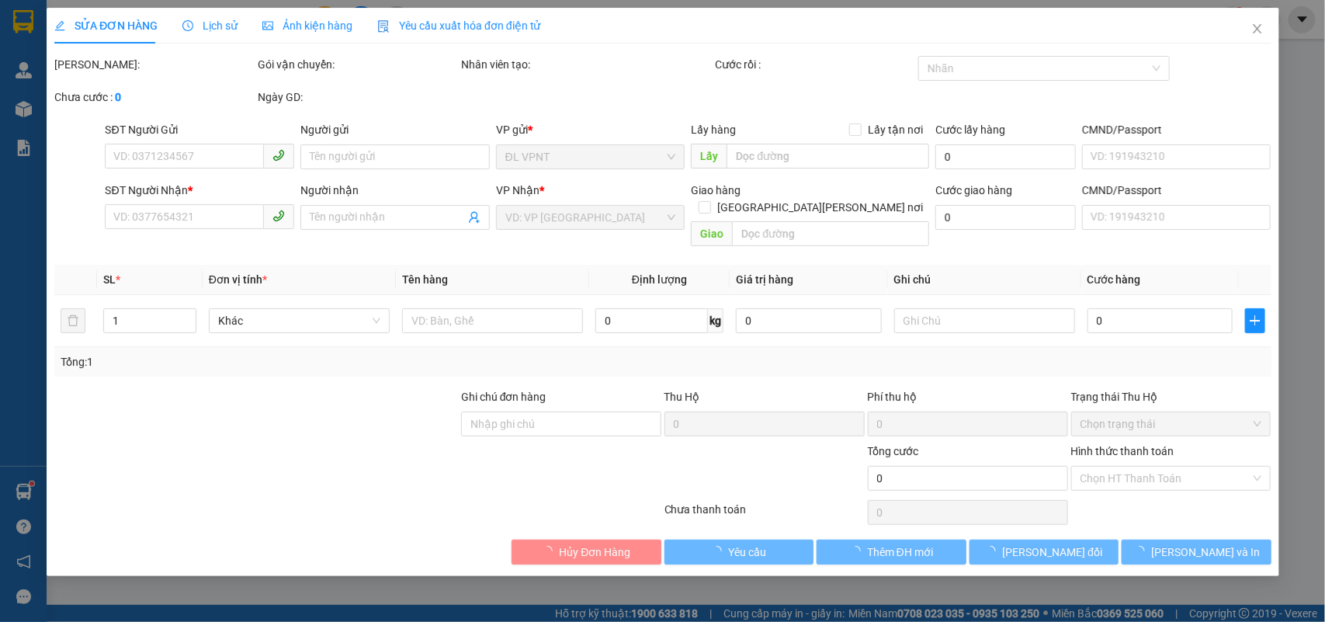
type input "0878415423"
type input "DƯỢC NHẤT PHÀM"
type input "0356888049"
type input "DƯƠNG"
type input "40.000"
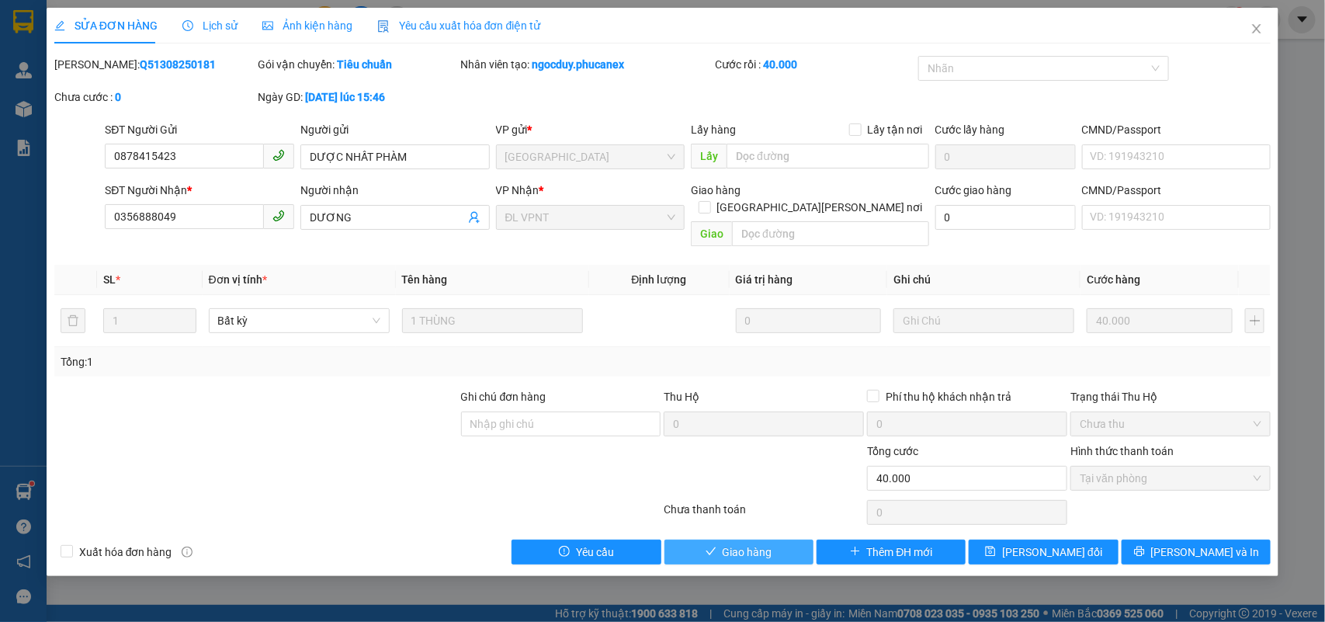
click at [707, 546] on icon "check" at bounding box center [711, 551] width 11 height 11
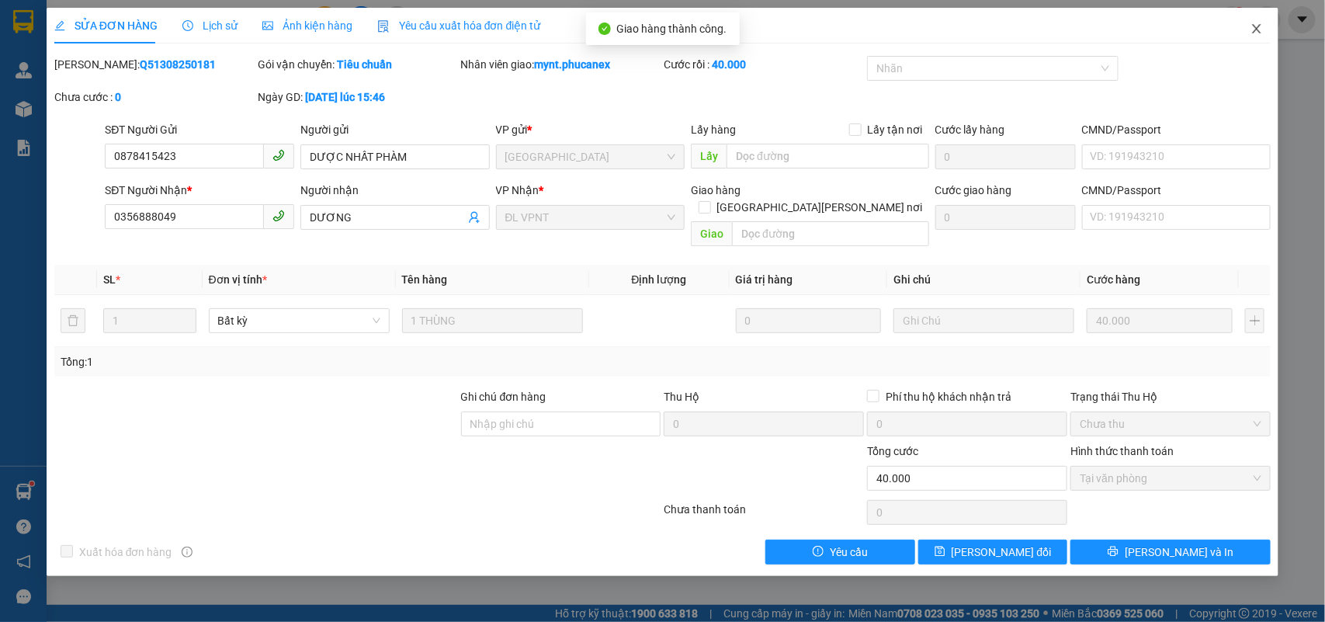
click at [1251, 31] on icon "close" at bounding box center [1257, 29] width 12 height 12
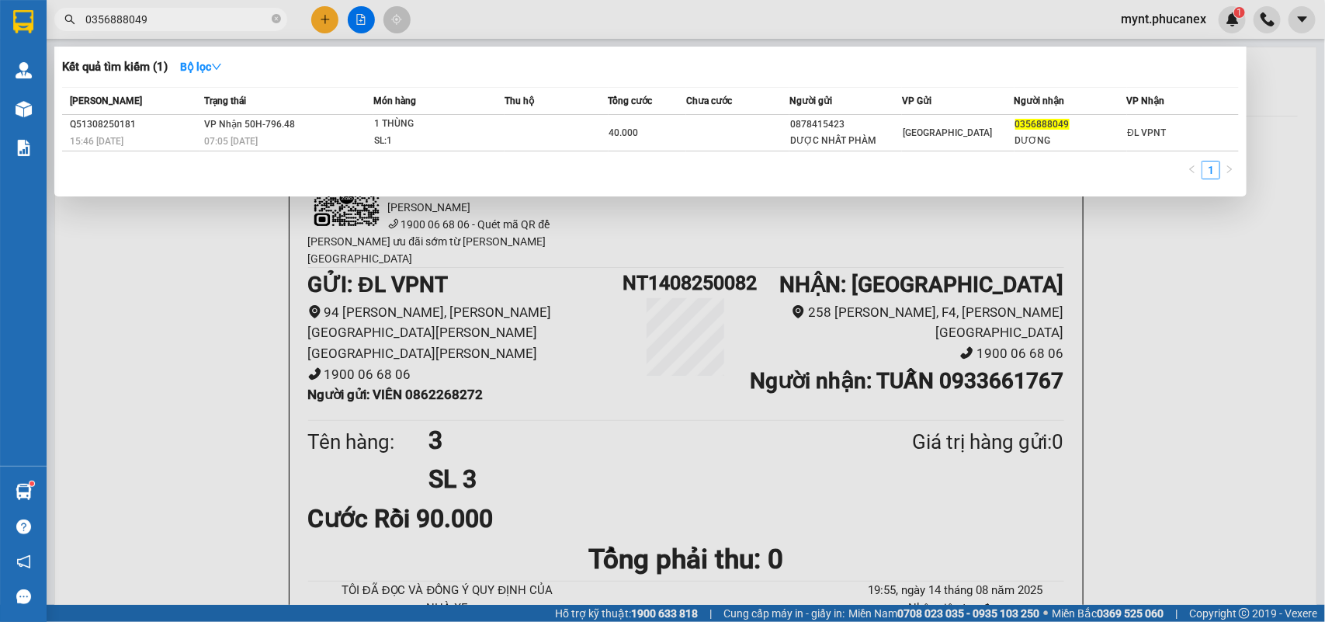
click at [219, 22] on input "0356888049" at bounding box center [176, 19] width 183 height 17
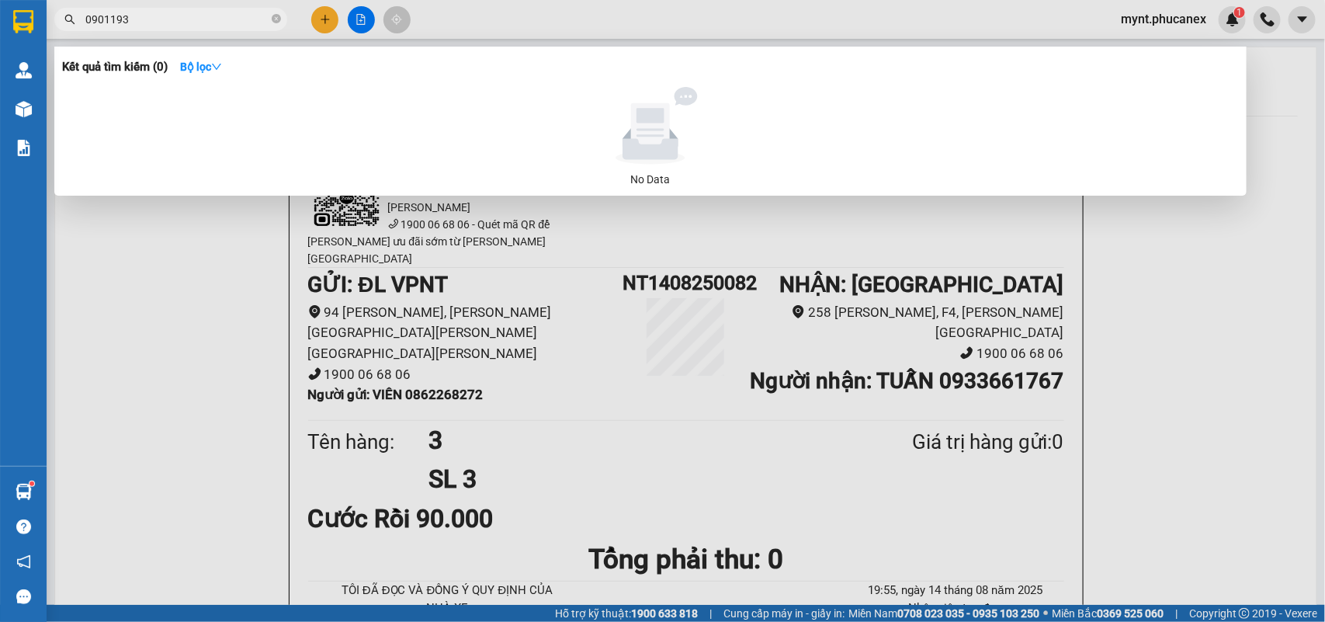
type input "0901193"
click at [105, 373] on div at bounding box center [662, 311] width 1325 height 622
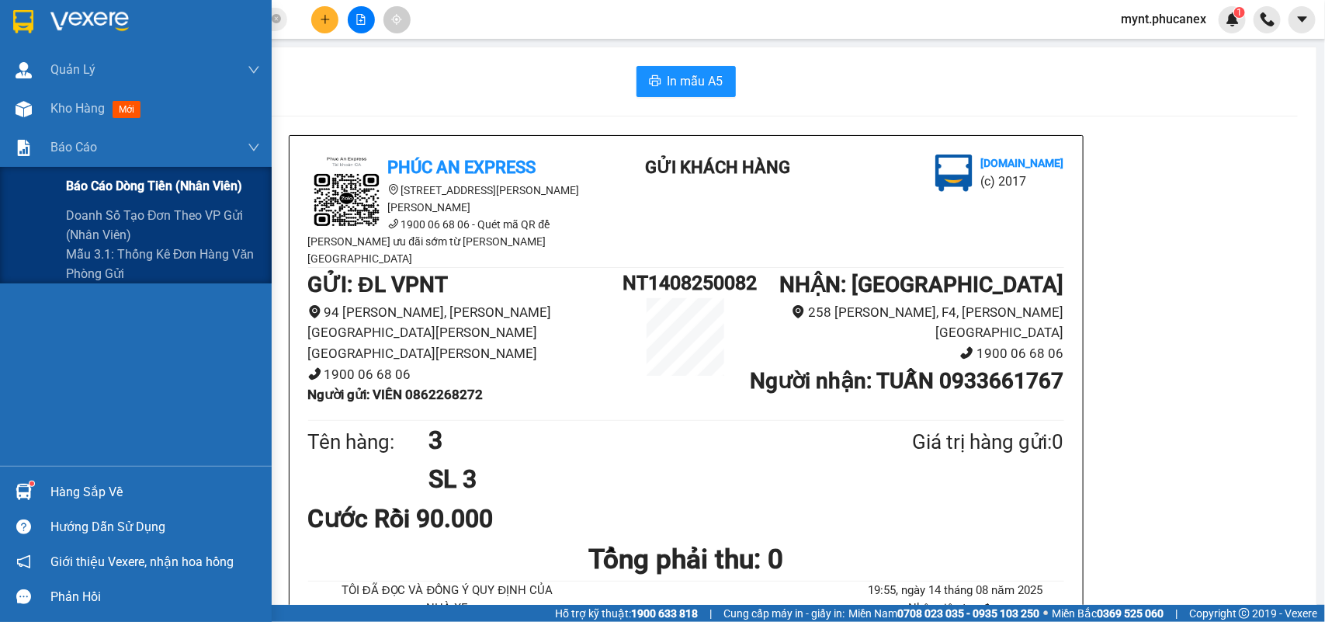
click at [196, 189] on span "Báo cáo dòng tiền (nhân viên)" at bounding box center [154, 185] width 176 height 19
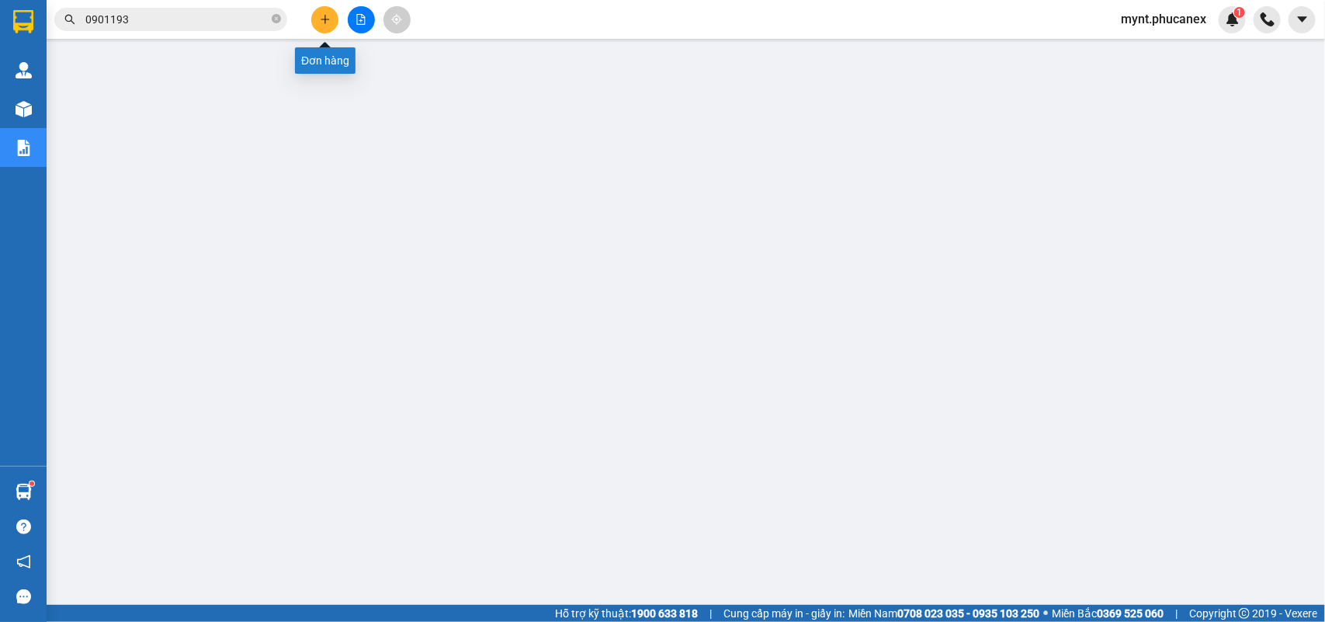
click at [331, 19] on button at bounding box center [324, 19] width 27 height 27
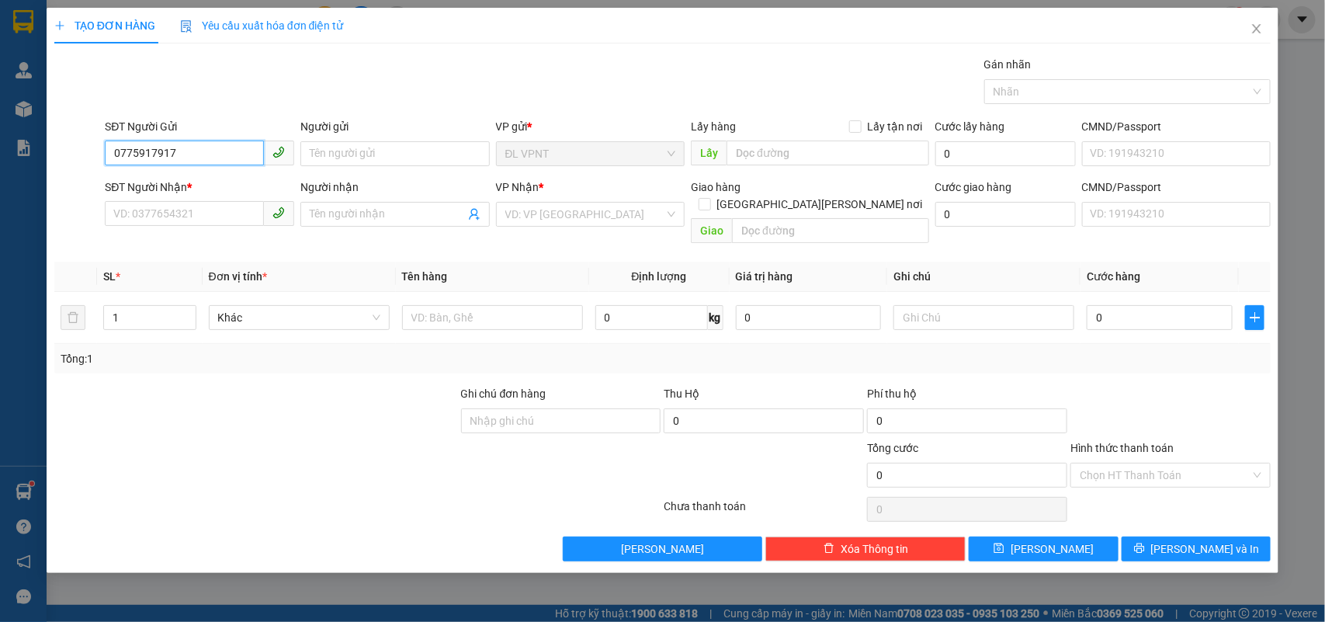
drag, startPoint x: 210, startPoint y: 158, endPoint x: 0, endPoint y: 93, distance: 220.0
click at [0, 93] on div "TẠO ĐƠN HÀNG Yêu cầu xuất hóa đơn điện tử Transit Pickup Surcharge Ids Transit …" at bounding box center [662, 311] width 1325 height 622
type input "0775917917"
click at [179, 218] on input "SĐT Người Nhận *" at bounding box center [184, 213] width 159 height 25
paste input "0775917917"
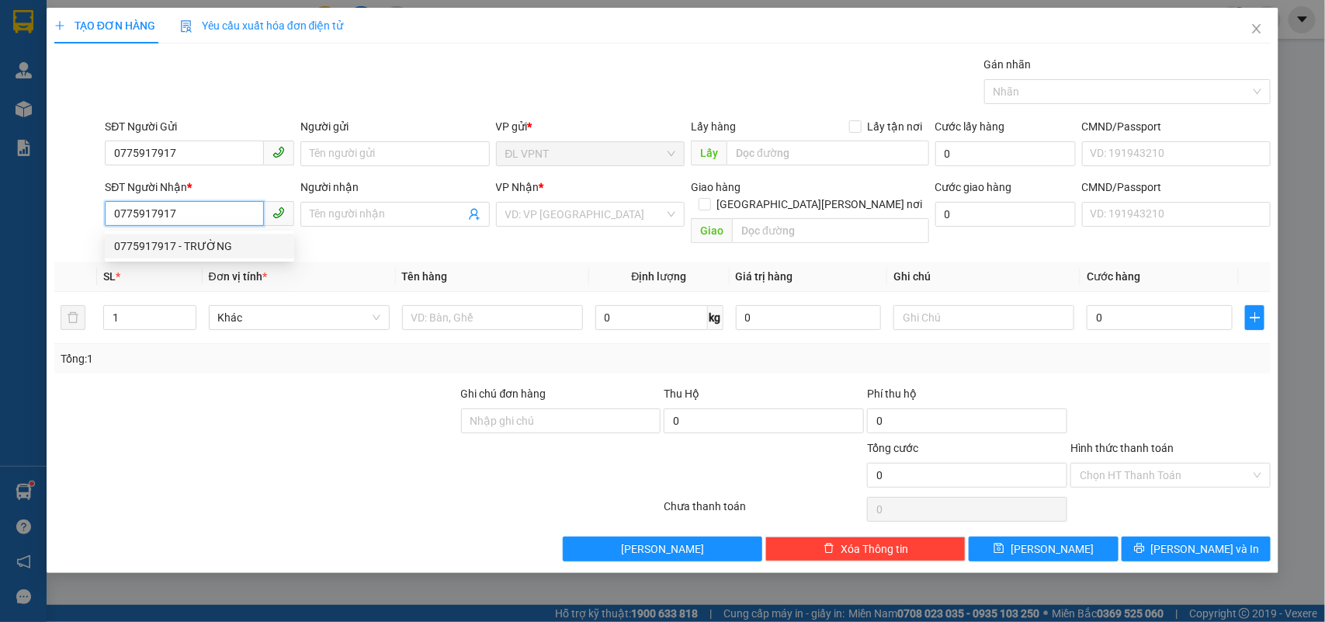
type input "0775917917"
click at [183, 268] on div "SL *" at bounding box center [149, 276] width 93 height 17
click at [200, 215] on input "0775917917" at bounding box center [184, 213] width 159 height 25
click at [206, 241] on div "0775917917 - TRƯỜNG" at bounding box center [199, 246] width 171 height 17
type input "TRƯỜNG"
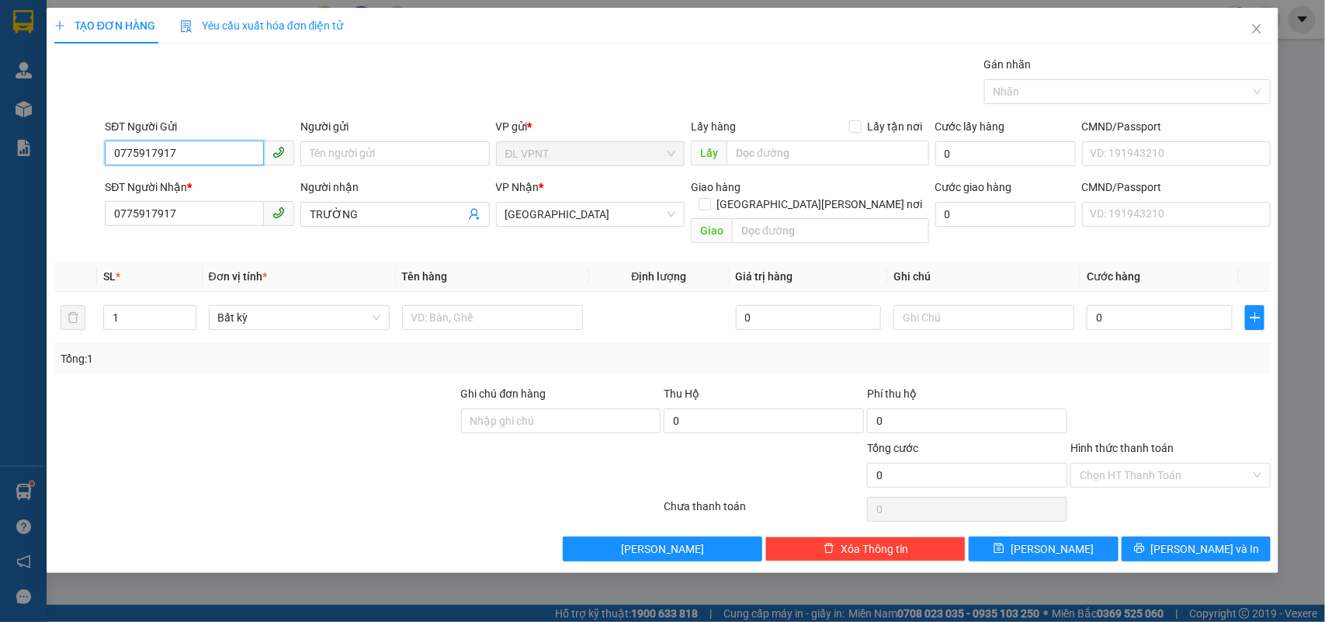
drag, startPoint x: 200, startPoint y: 155, endPoint x: 0, endPoint y: 82, distance: 213.4
click at [0, 83] on div "TẠO ĐƠN HÀNG Yêu cầu xuất hóa đơn điện tử Transit Pickup Surcharge Ids Transit …" at bounding box center [662, 311] width 1325 height 622
type input "0901939309"
click at [203, 186] on div "0901939309 - HIỀN LINH" at bounding box center [199, 185] width 171 height 17
type input "HIỀN LINH"
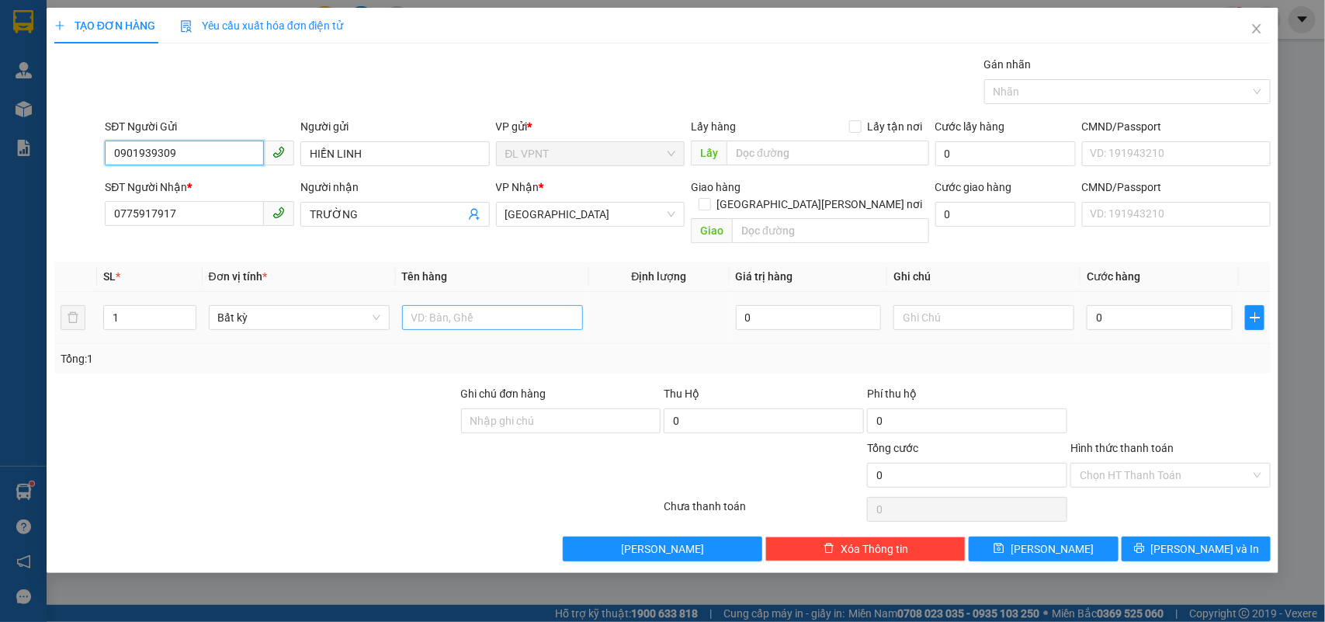
type input "0901939309"
click at [533, 305] on input "text" at bounding box center [492, 317] width 181 height 25
type input "1h"
click at [1126, 311] on input "0" at bounding box center [1160, 317] width 146 height 25
type input "2"
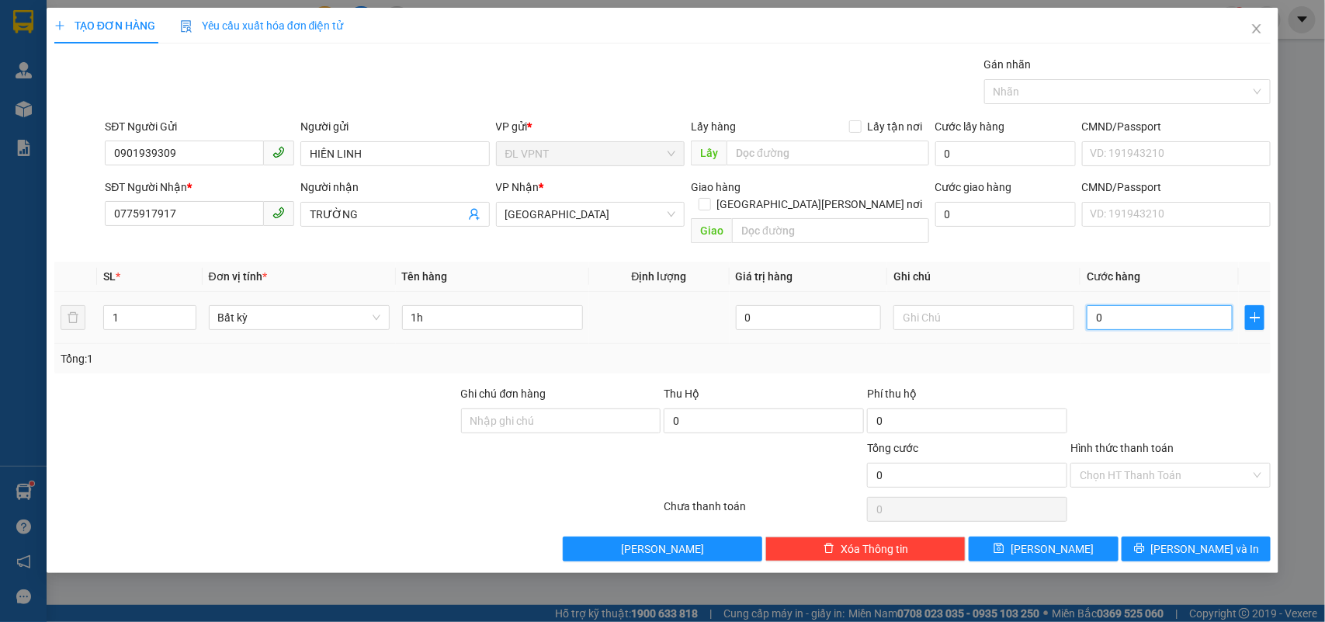
type input "2"
type input "20"
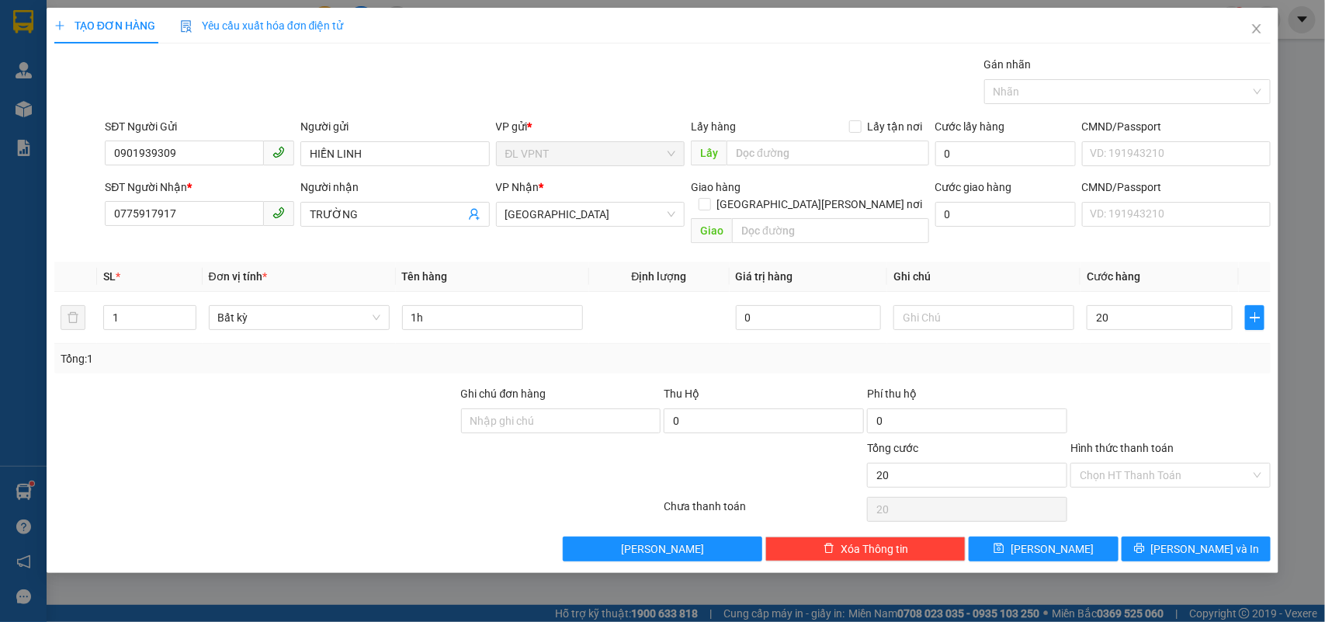
type input "20.000"
click at [1132, 463] on input "Hình thức thanh toán" at bounding box center [1165, 474] width 171 height 23
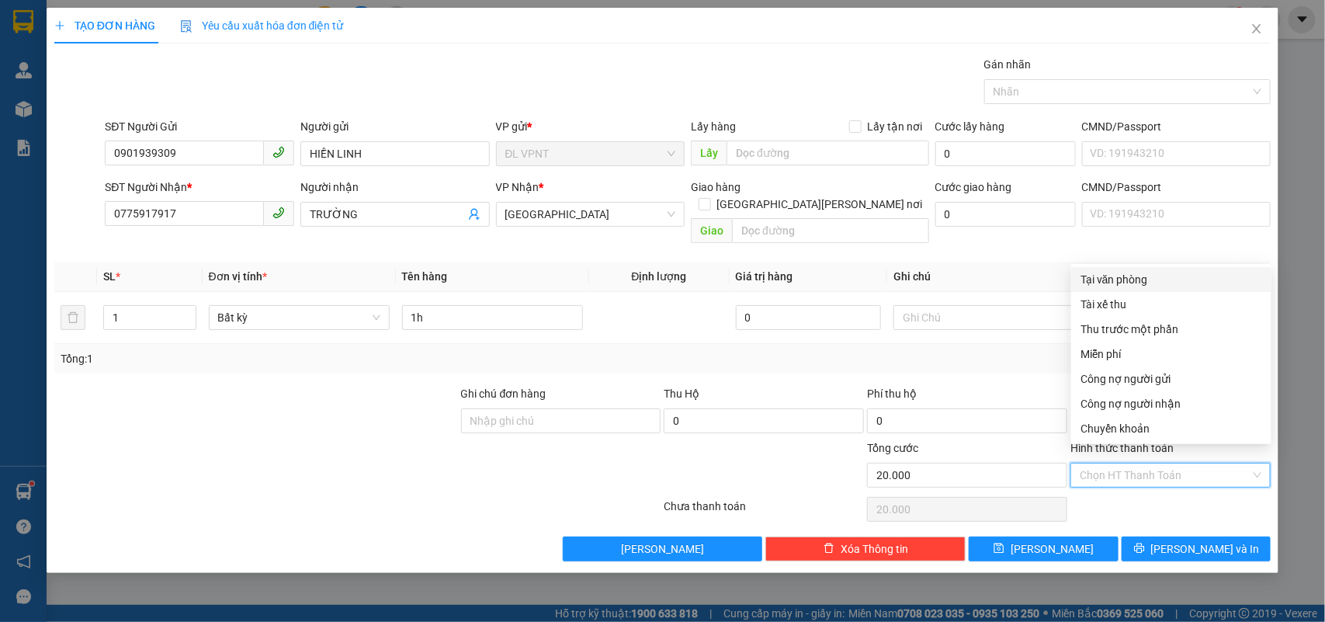
click at [1106, 281] on div "Tại văn phòng" at bounding box center [1172, 279] width 182 height 17
type input "0"
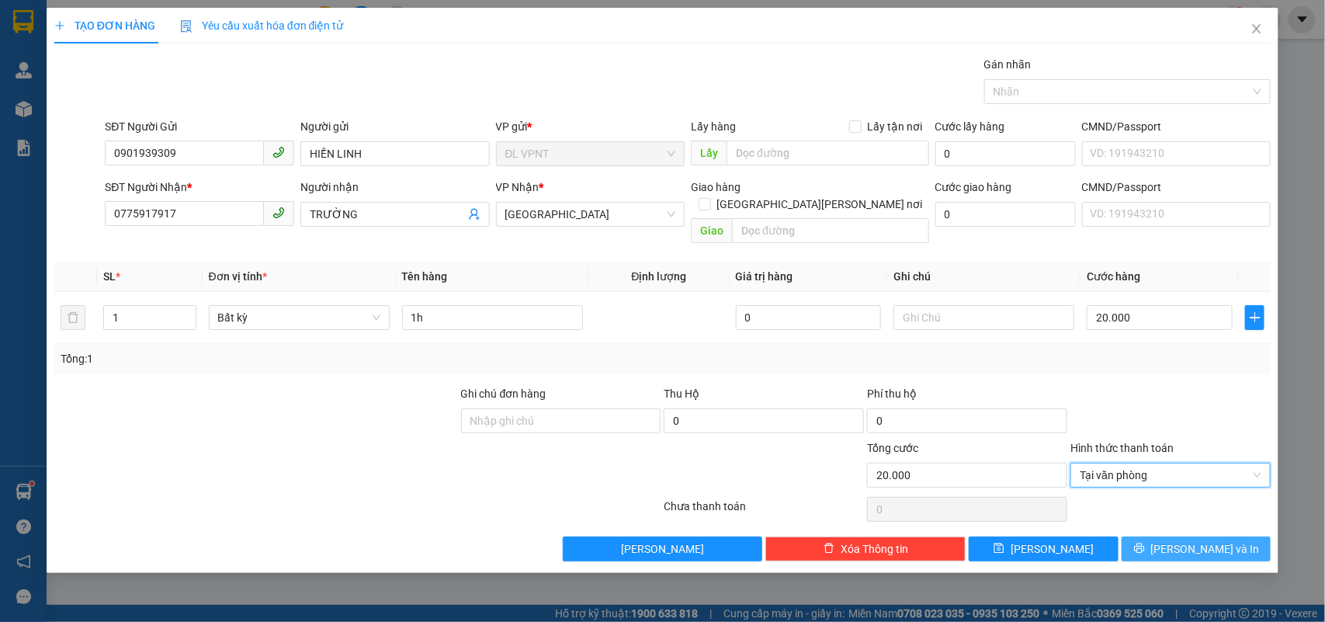
click at [1150, 536] on button "Lưu và In" at bounding box center [1196, 548] width 149 height 25
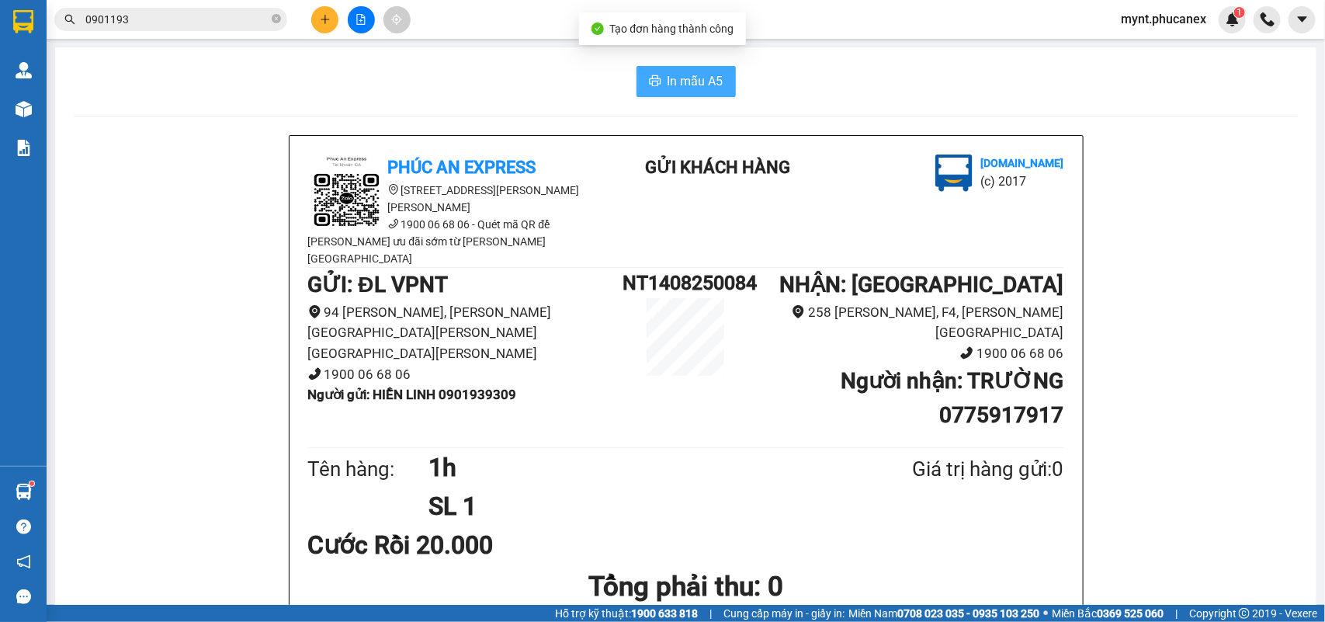
click at [673, 92] on button "In mẫu A5" at bounding box center [686, 81] width 99 height 31
click at [320, 24] on icon "plus" at bounding box center [325, 19] width 11 height 11
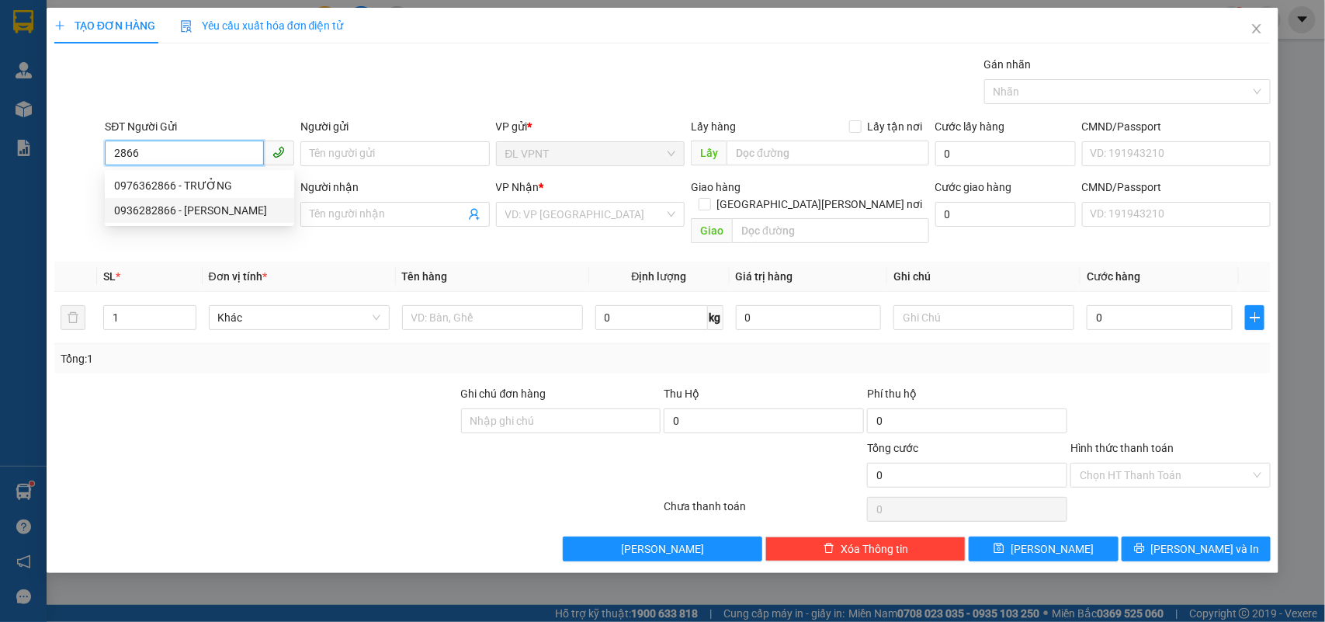
click at [144, 215] on div "0936282866 - LINH DEKEY" at bounding box center [199, 210] width 171 height 17
type input "0936282866"
type input "LINH DEKEY"
type input "0936282866"
type input "LINH DEKEY"
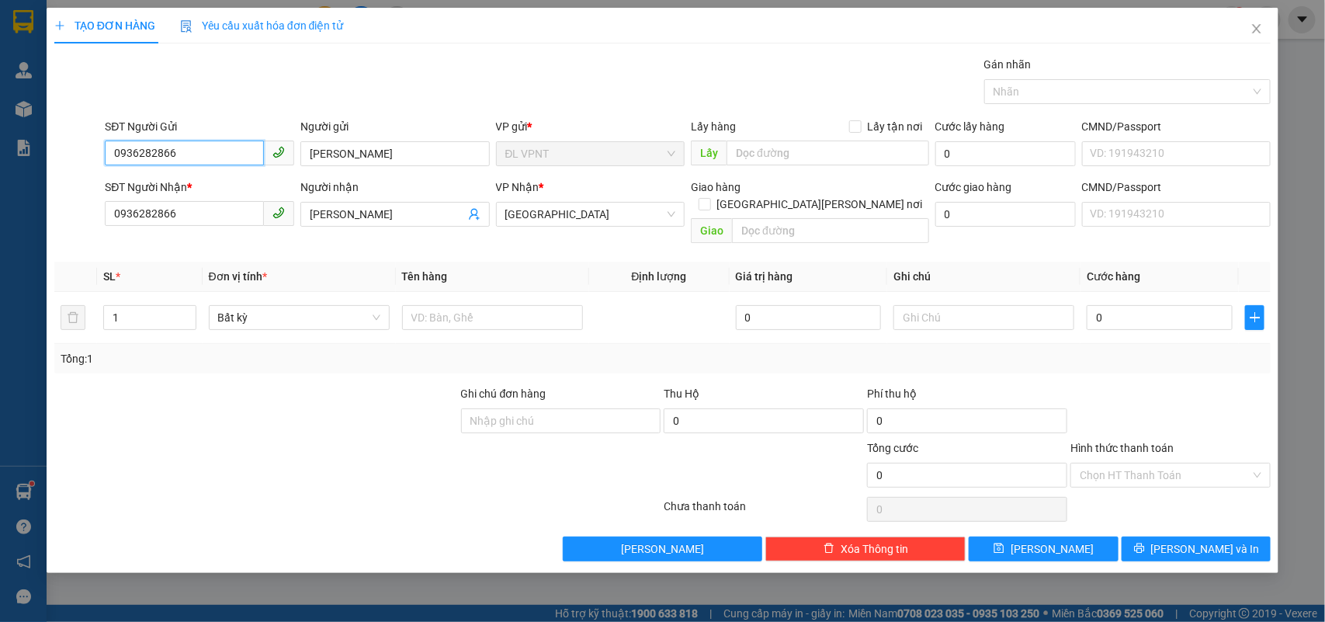
type input "0936282866"
click at [238, 388] on div at bounding box center [256, 412] width 407 height 54
drag, startPoint x: 265, startPoint y: 455, endPoint x: 289, endPoint y: 429, distance: 35.7
click at [265, 455] on div at bounding box center [256, 466] width 407 height 54
click at [418, 305] on input "text" at bounding box center [492, 317] width 181 height 25
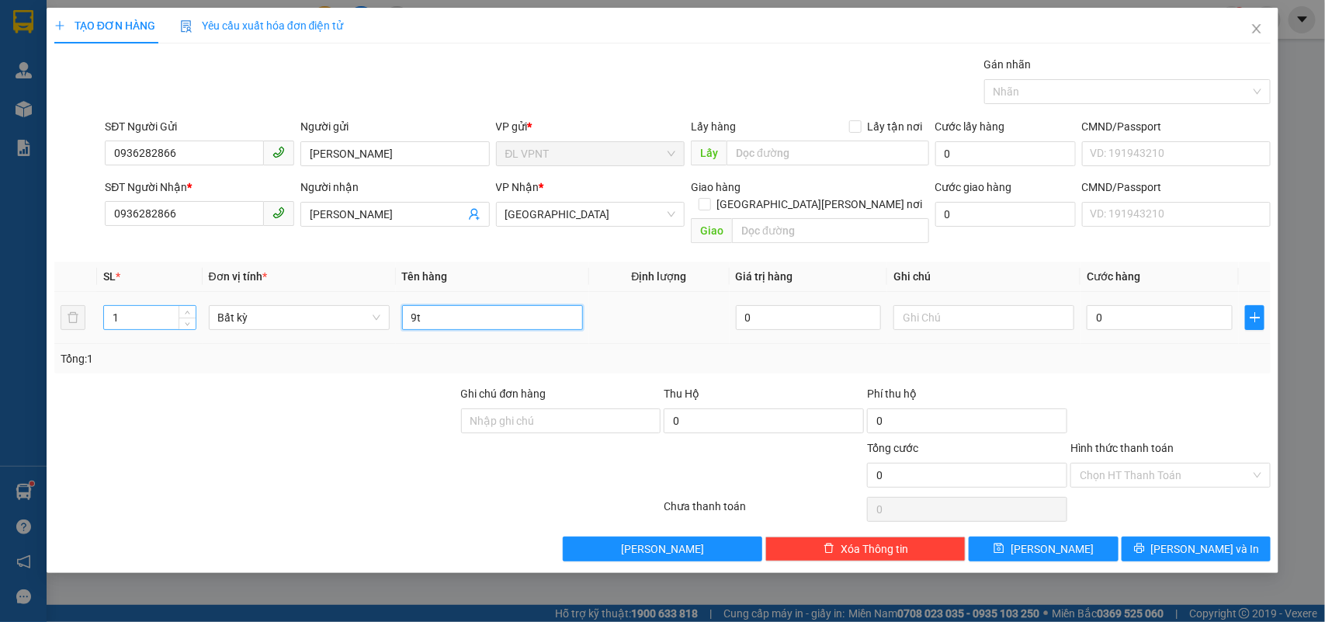
type input "9t"
drag, startPoint x: 125, startPoint y: 303, endPoint x: 47, endPoint y: 326, distance: 81.8
click at [47, 326] on div "TẠO ĐƠN HÀNG Yêu cầu xuất hóa đơn điện tử Transit Pickup Surcharge Ids Transit …" at bounding box center [663, 290] width 1233 height 565
type input "9"
click at [1147, 305] on input "0" at bounding box center [1160, 317] width 146 height 25
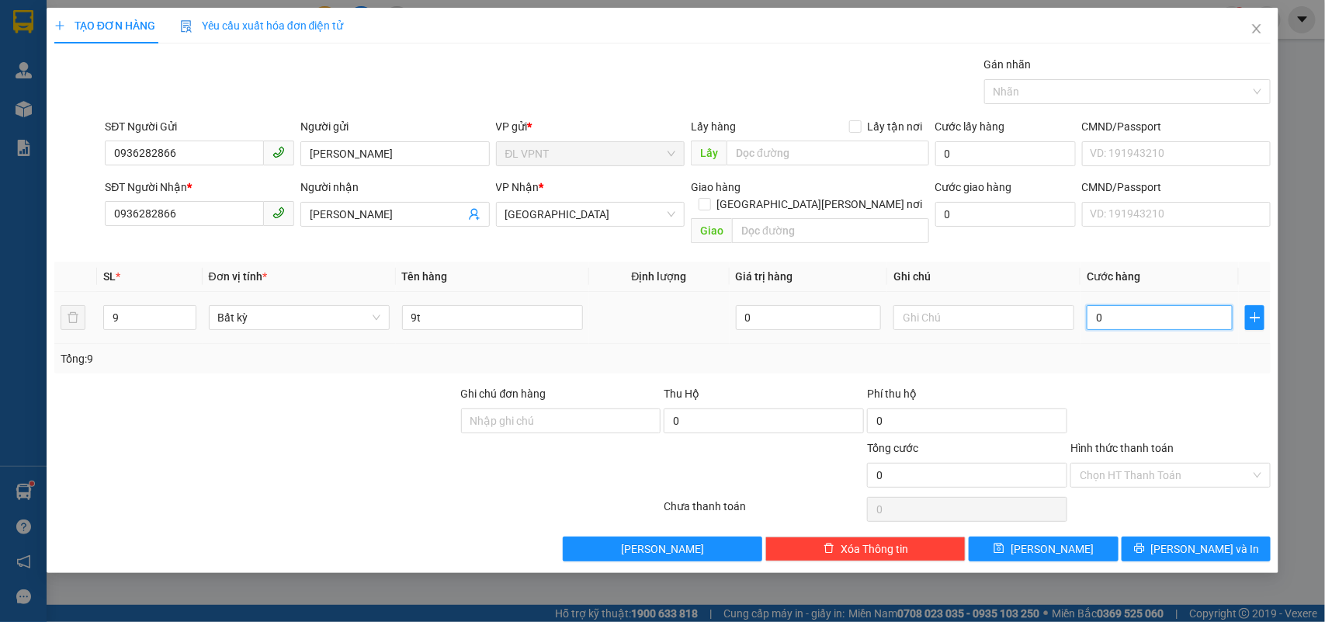
type input "1"
type input "13"
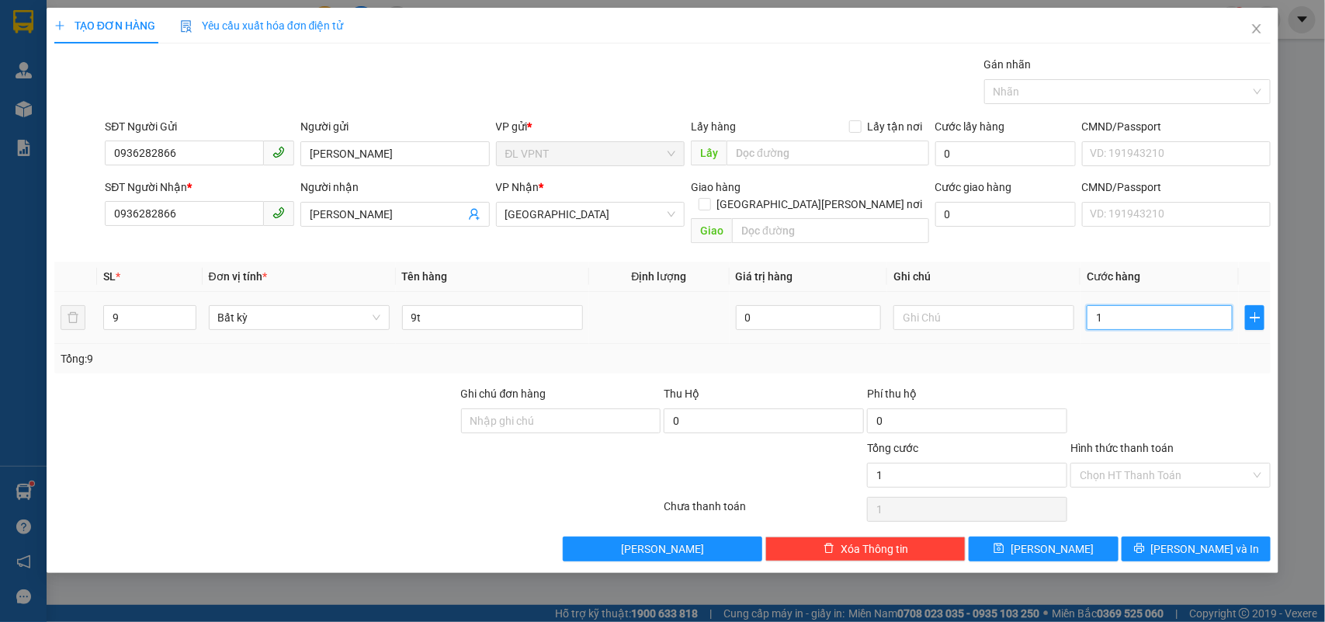
type input "13"
type input "130"
type input "1.300"
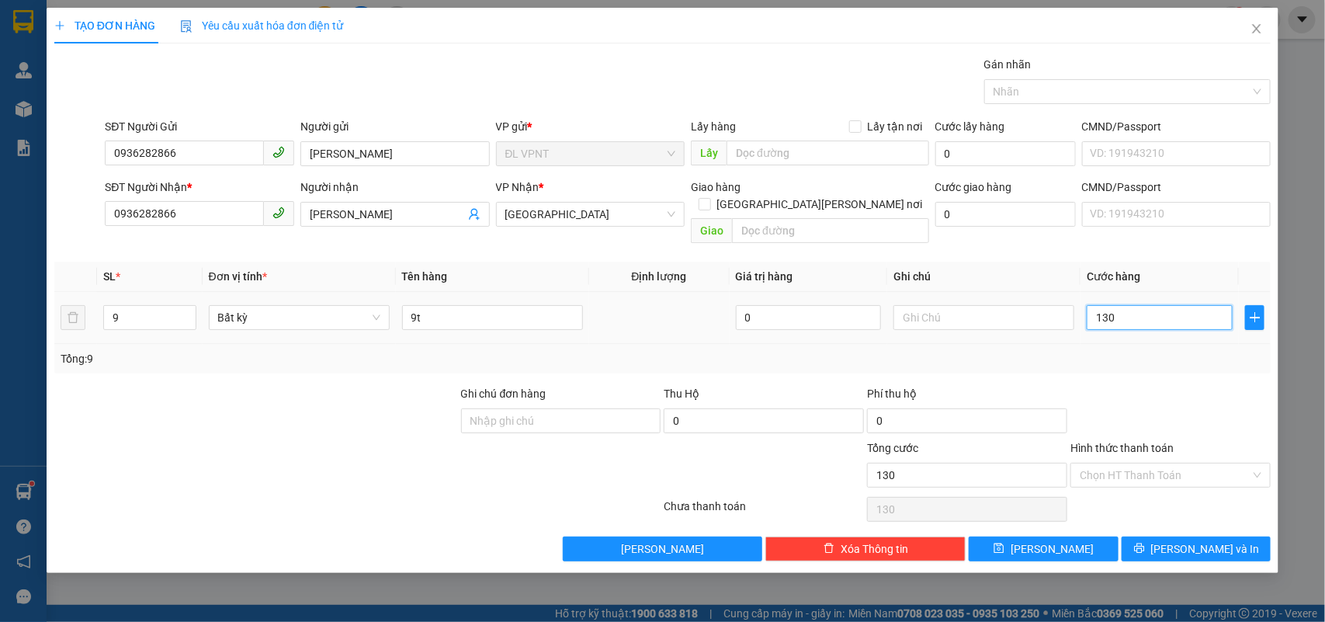
type input "1.300"
type input "1.300.000"
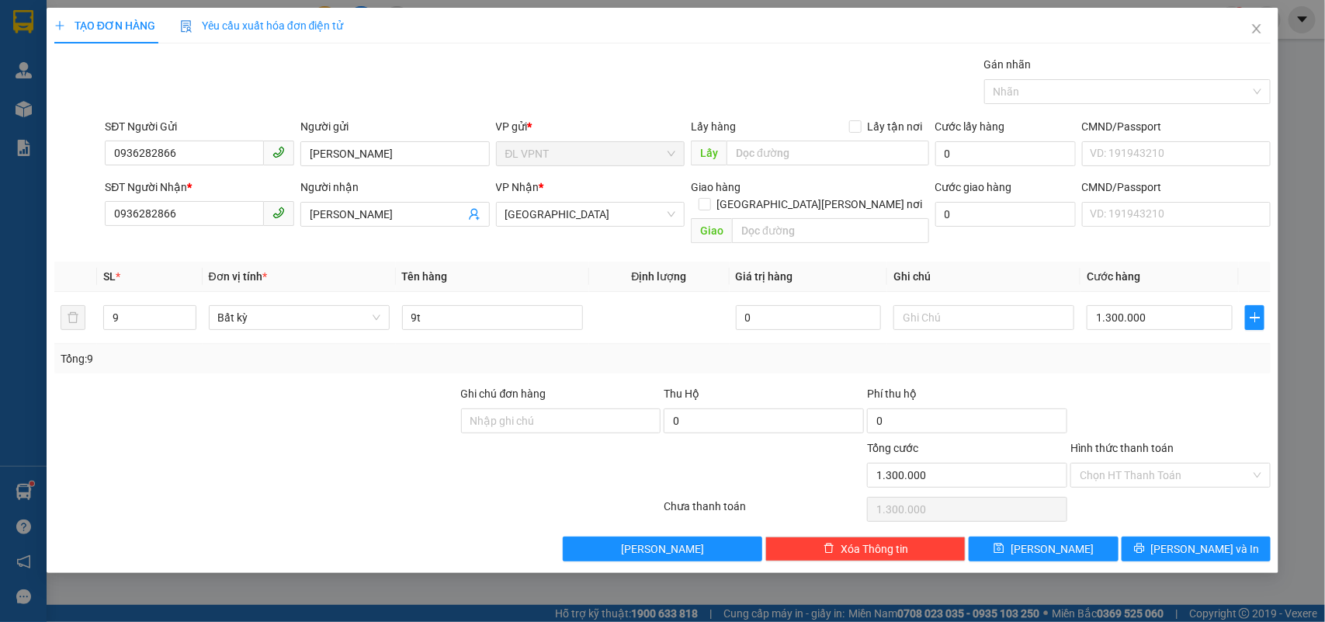
click at [394, 385] on div at bounding box center [256, 412] width 407 height 54
click at [336, 409] on div at bounding box center [256, 412] width 407 height 54
click at [179, 439] on div at bounding box center [256, 466] width 407 height 54
click at [258, 351] on div "Tổng: 9" at bounding box center [662, 358] width 1217 height 29
click at [816, 218] on input "text" at bounding box center [830, 230] width 197 height 25
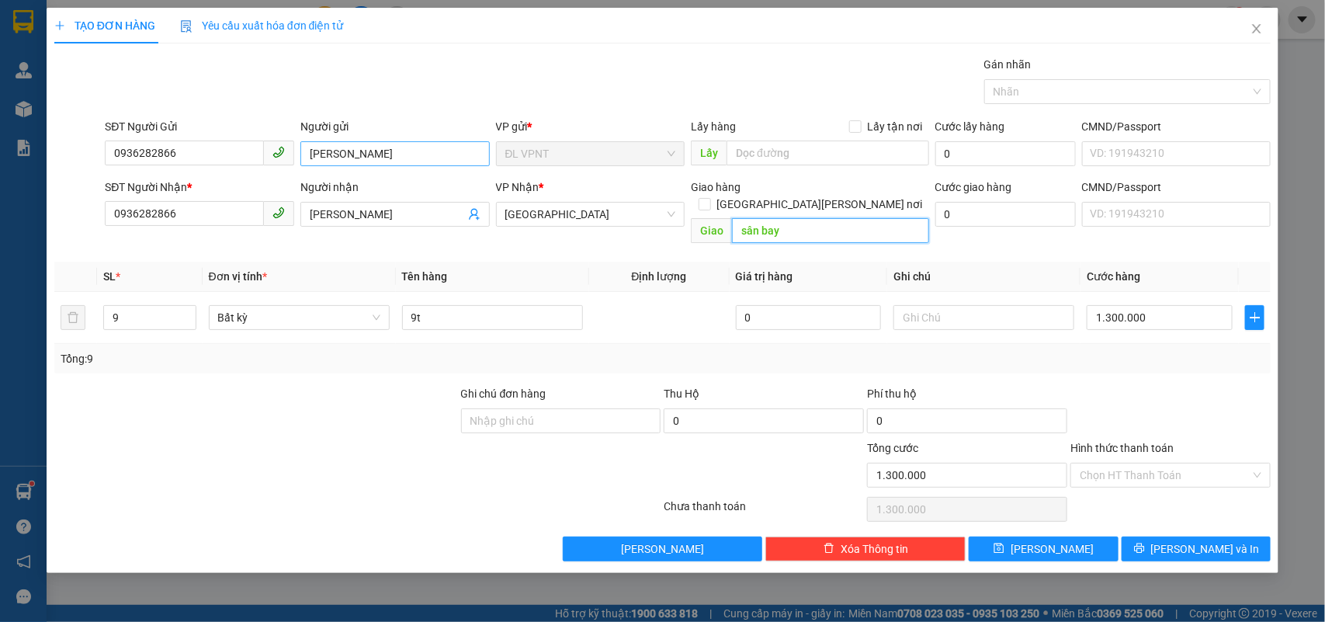
type input "sân bay"
drag, startPoint x: 338, startPoint y: 149, endPoint x: 258, endPoint y: 164, distance: 82.1
click at [258, 164] on div "SĐT Người Gửi 0936282866 Người gửi LINH DEKEY VP gửi * ĐL VPNT Lấy hàng Lấy tận…" at bounding box center [688, 145] width 1172 height 54
type input "DEKEY"
click at [819, 238] on div "Transit Pickup Surcharge Ids Transit Deliver Surcharge Ids Transit Deliver Surc…" at bounding box center [662, 308] width 1217 height 505
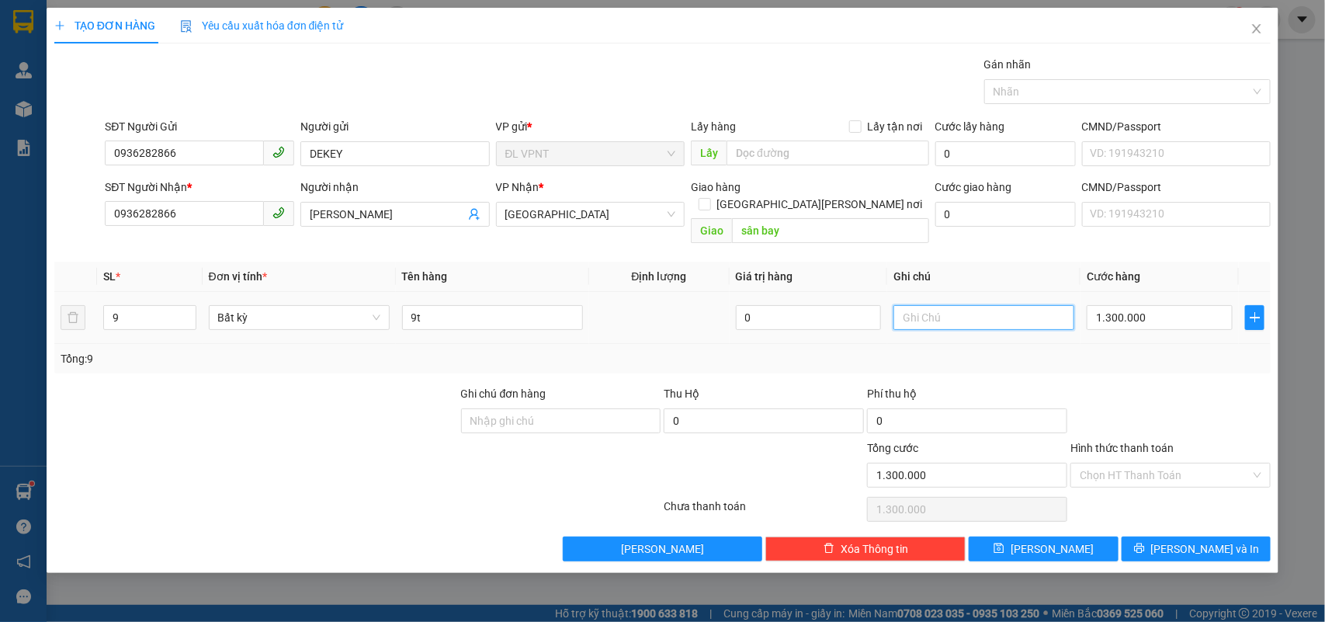
click at [956, 305] on input "text" at bounding box center [984, 317] width 181 height 25
type input "d"
type input "đã bao gồm VAT và phí GTN"
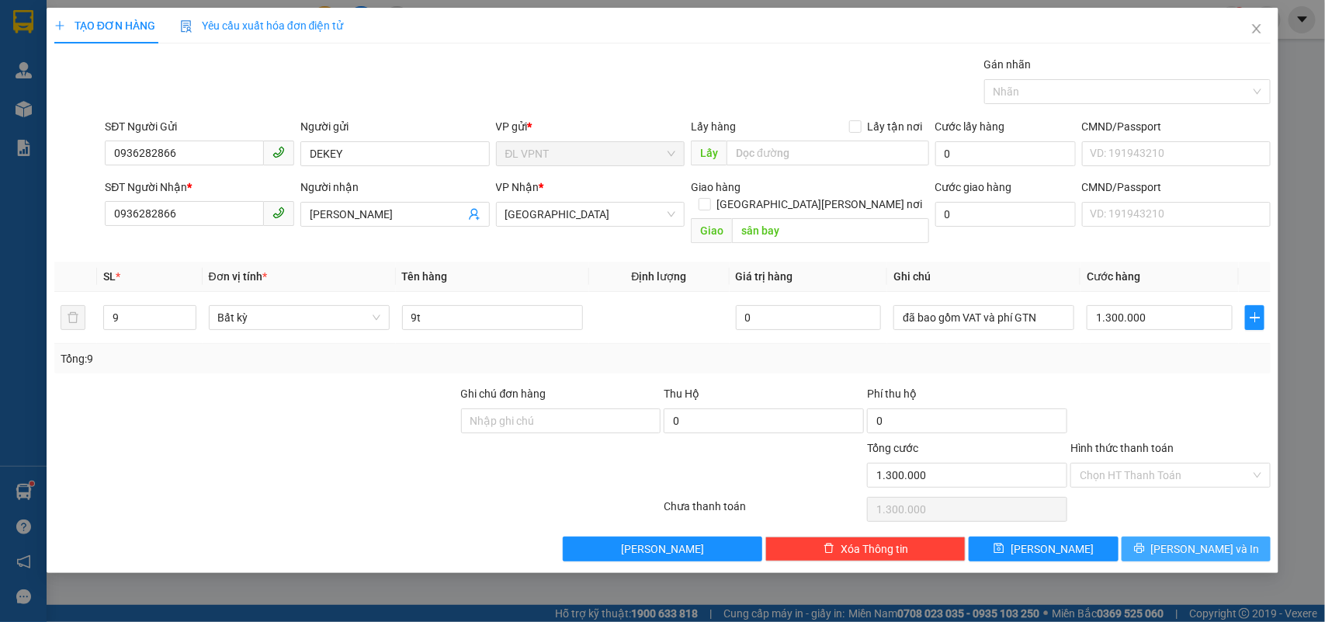
click at [1146, 536] on button "Lưu và In" at bounding box center [1196, 548] width 149 height 25
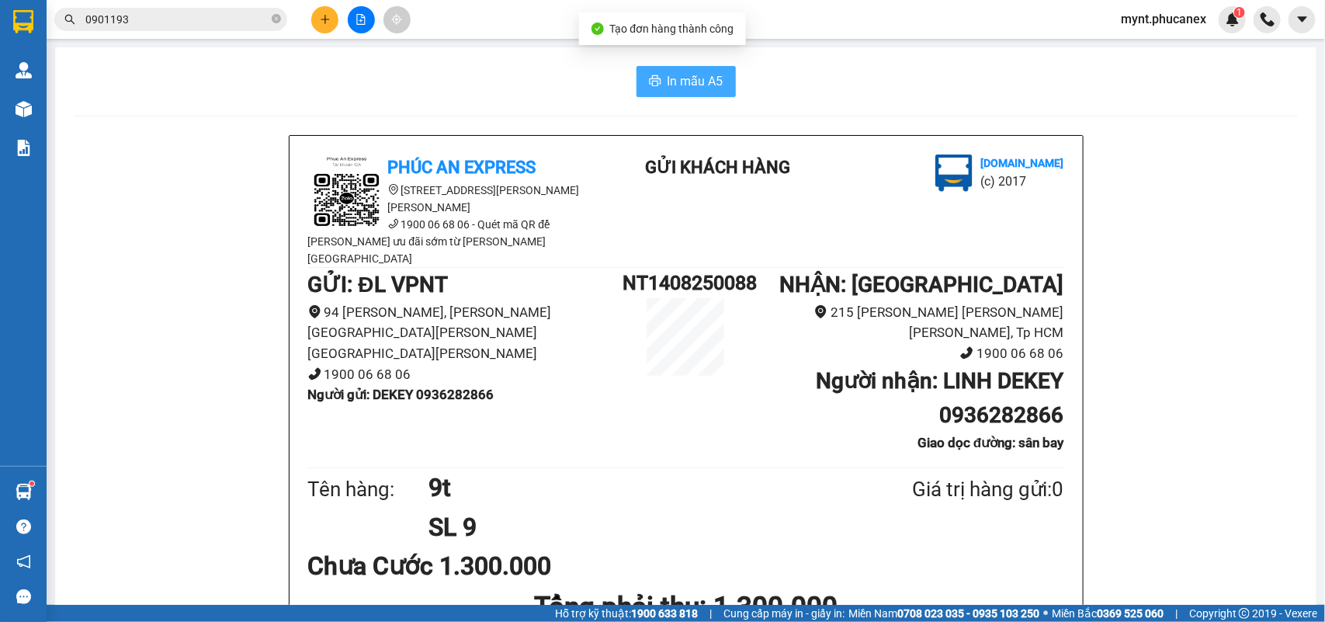
click at [654, 78] on button "In mẫu A5" at bounding box center [686, 81] width 99 height 31
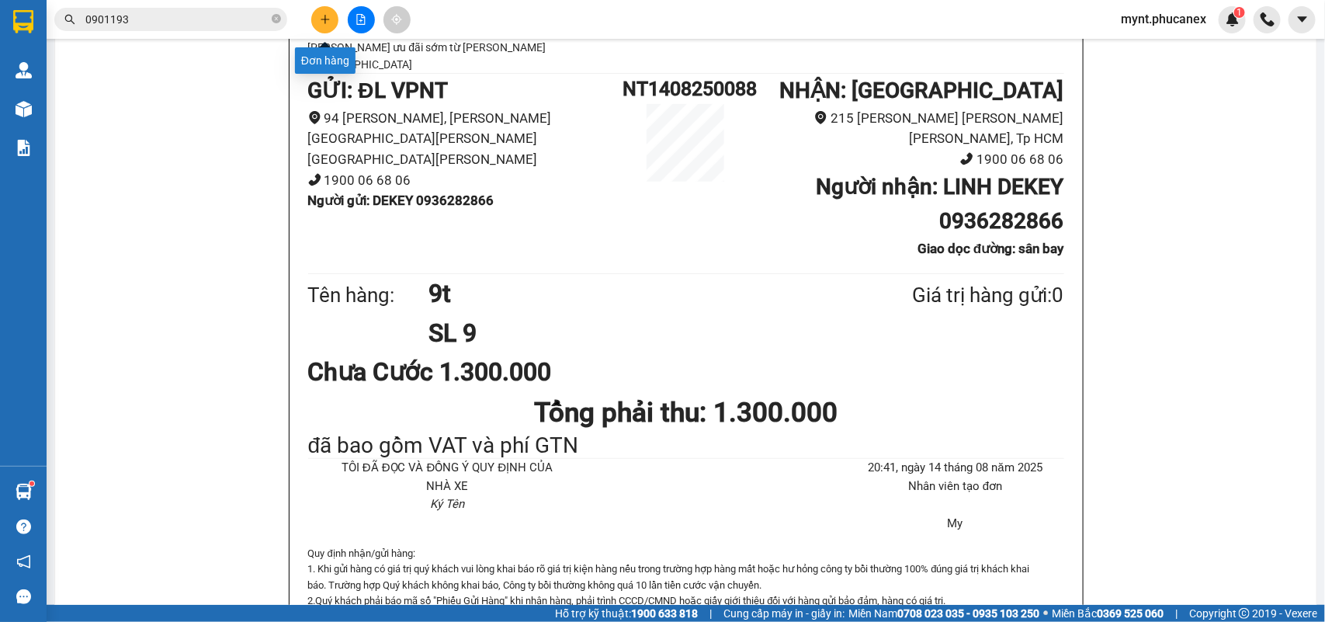
click at [331, 19] on button at bounding box center [324, 19] width 27 height 27
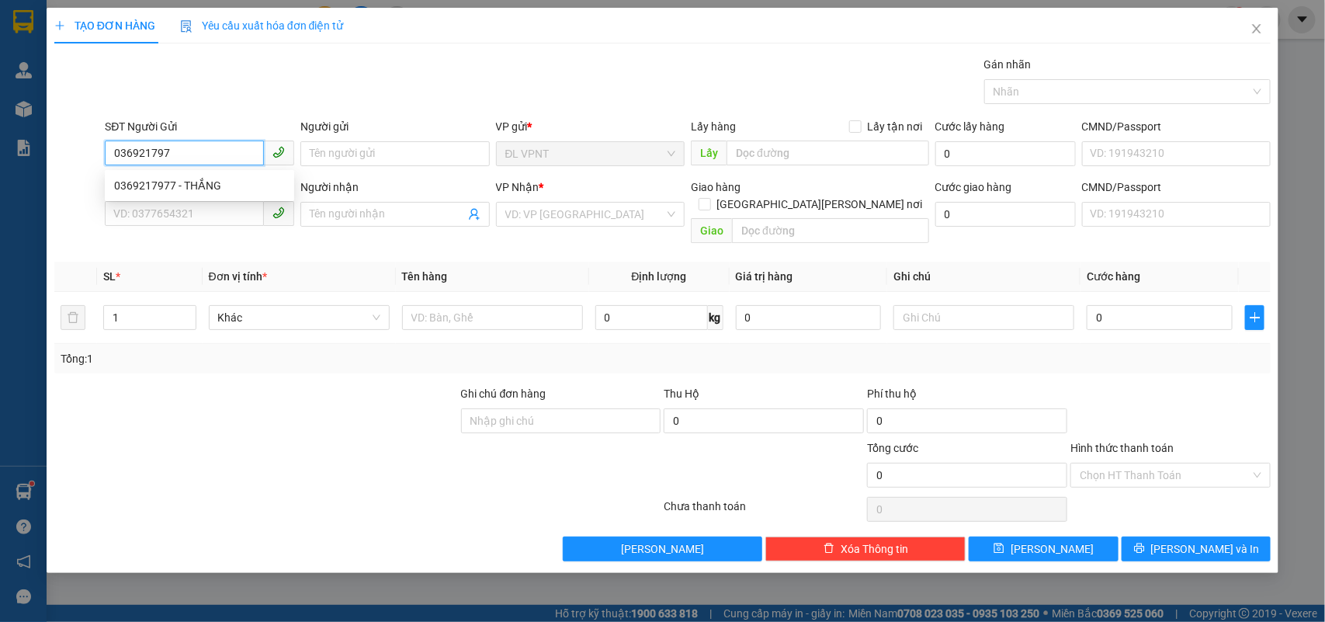
type input "0369217977"
click at [227, 173] on div "0369217977 - THẮNG" at bounding box center [199, 185] width 189 height 25
type input "THẮNG"
type input "0987679121"
type input "PHÚ"
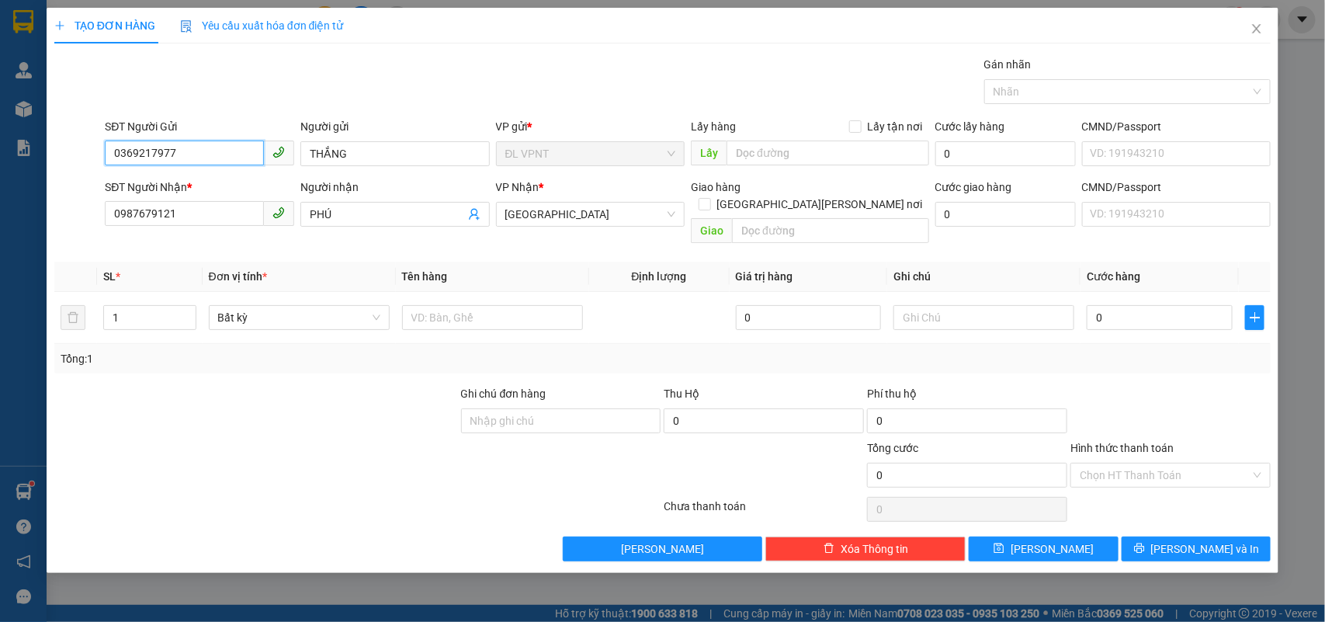
type input "0369217977"
drag, startPoint x: 0, startPoint y: 186, endPoint x: 0, endPoint y: 145, distance: 41.1
click at [0, 145] on div "TẠO ĐƠN HÀNG Yêu cầu xuất hóa đơn điện tử Transit Pickup Surcharge Ids Transit …" at bounding box center [662, 311] width 1325 height 622
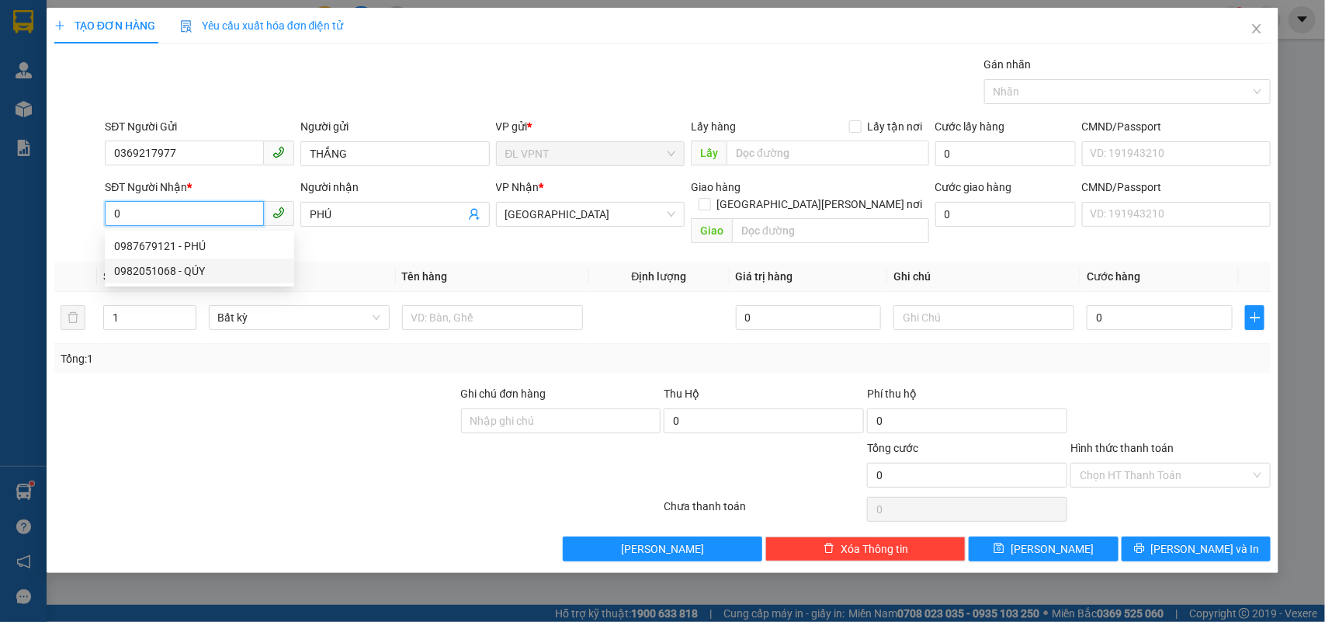
click at [144, 276] on div "0982051068 - QÚY" at bounding box center [199, 270] width 171 height 17
type input "0982051068"
type input "QÚY"
type input "0982051068"
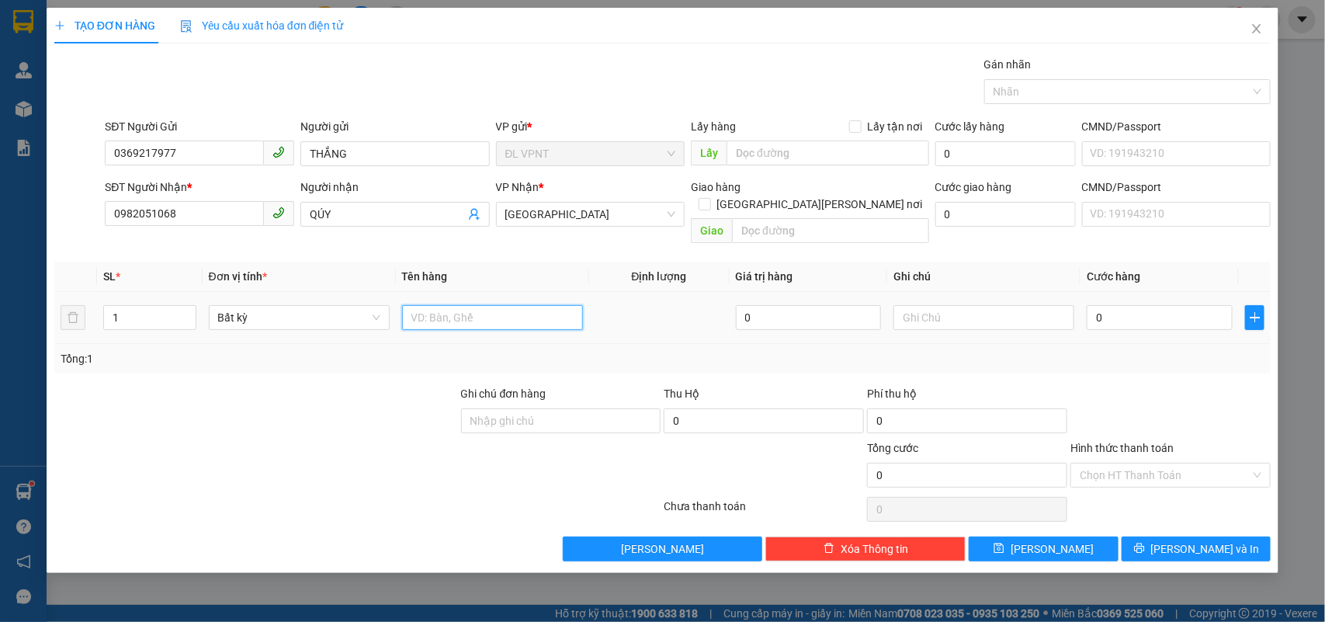
click at [470, 305] on input "text" at bounding box center [492, 317] width 181 height 25
click at [180, 439] on div at bounding box center [256, 466] width 407 height 54
click at [454, 305] on input "text" at bounding box center [492, 317] width 181 height 25
type input "1k"
click at [1147, 305] on input "0" at bounding box center [1160, 317] width 146 height 25
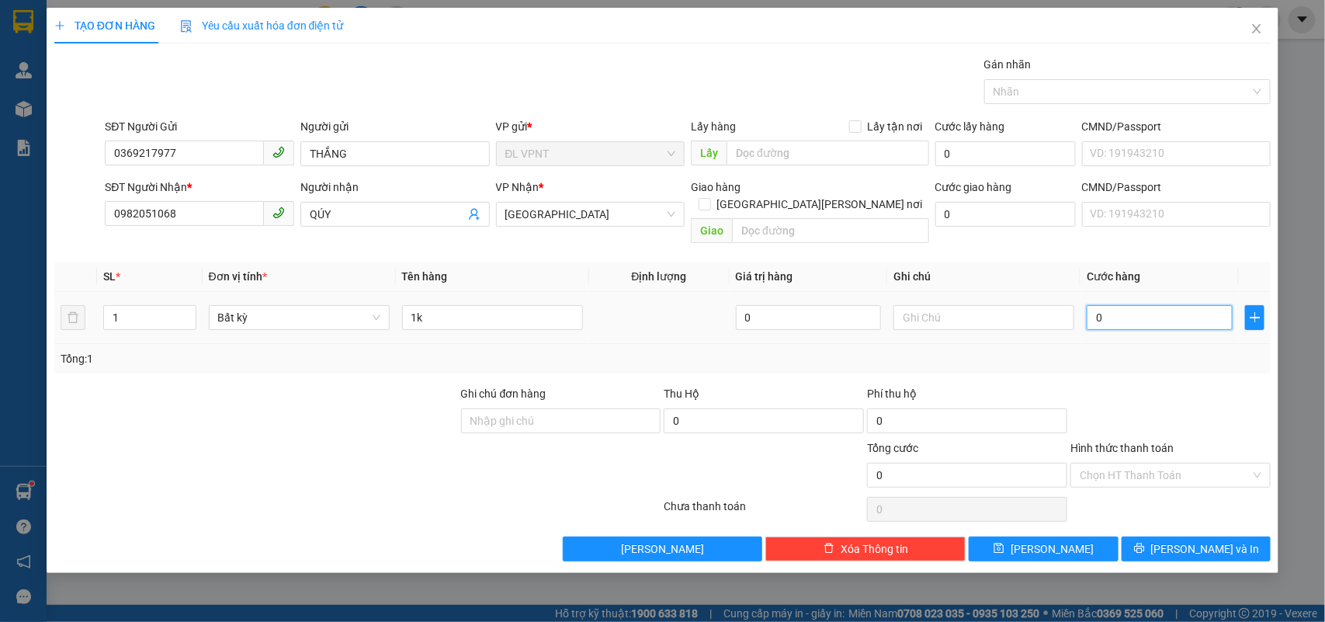
type input "5"
type input "50"
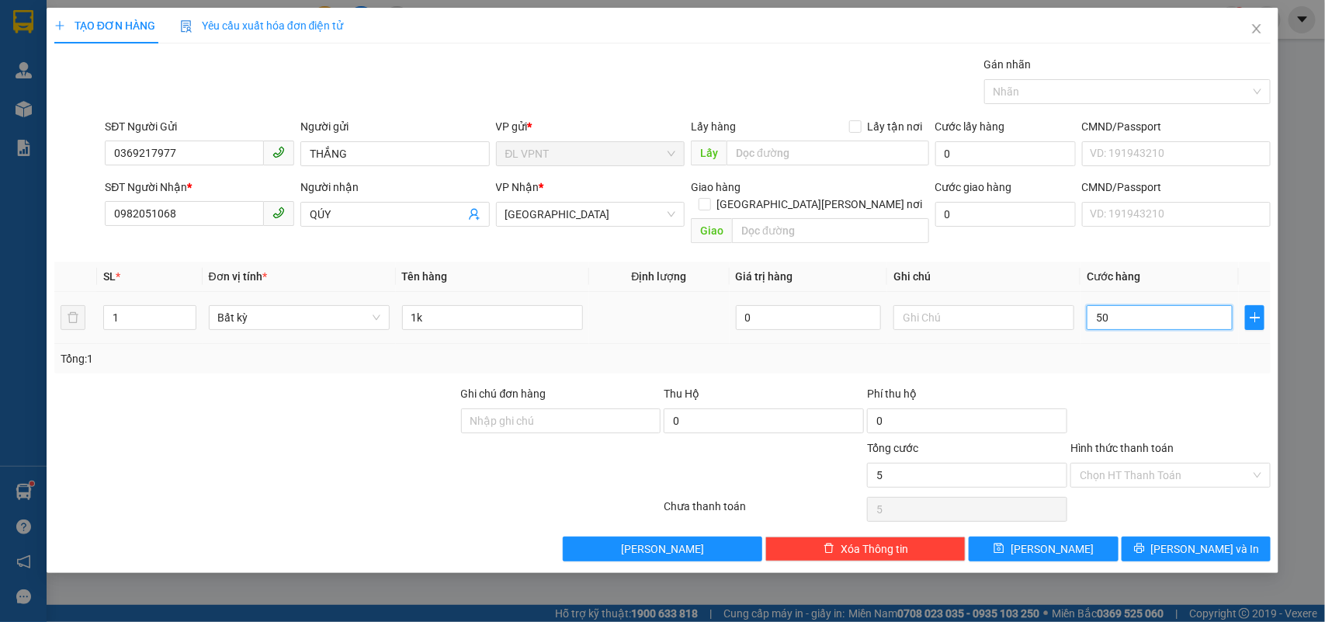
type input "50"
type input "50.000"
click at [1182, 536] on button "Lưu và In" at bounding box center [1196, 548] width 149 height 25
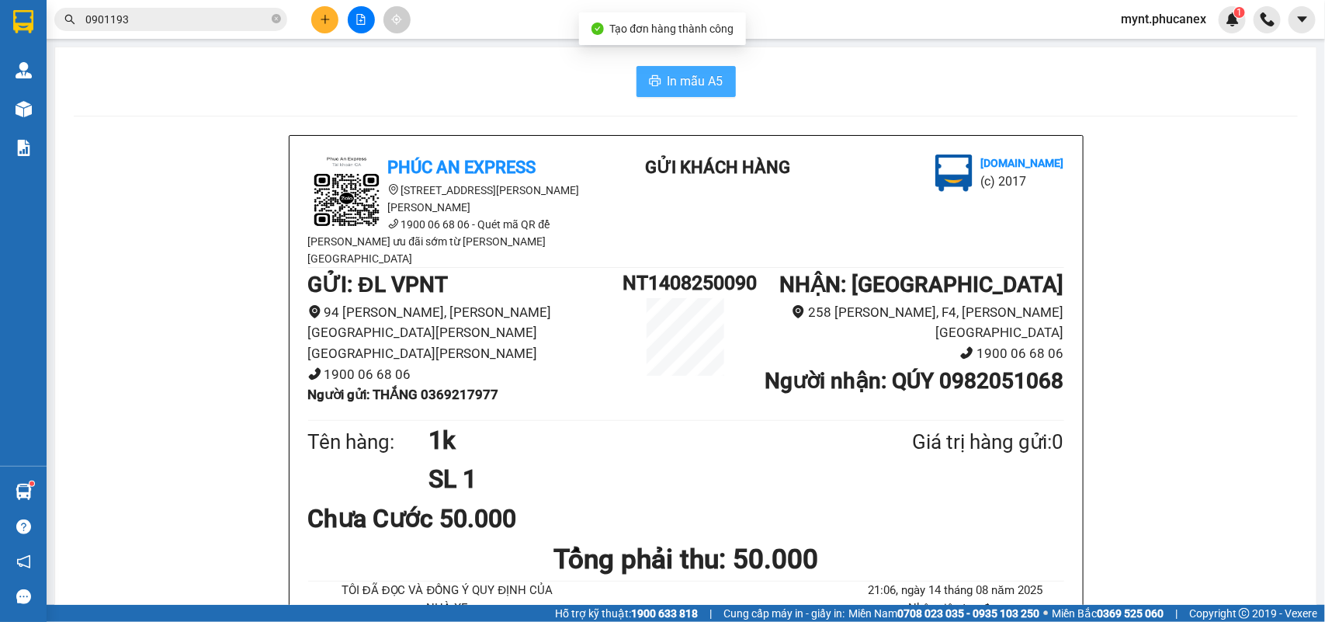
click at [699, 75] on span "In mẫu A5" at bounding box center [696, 80] width 56 height 19
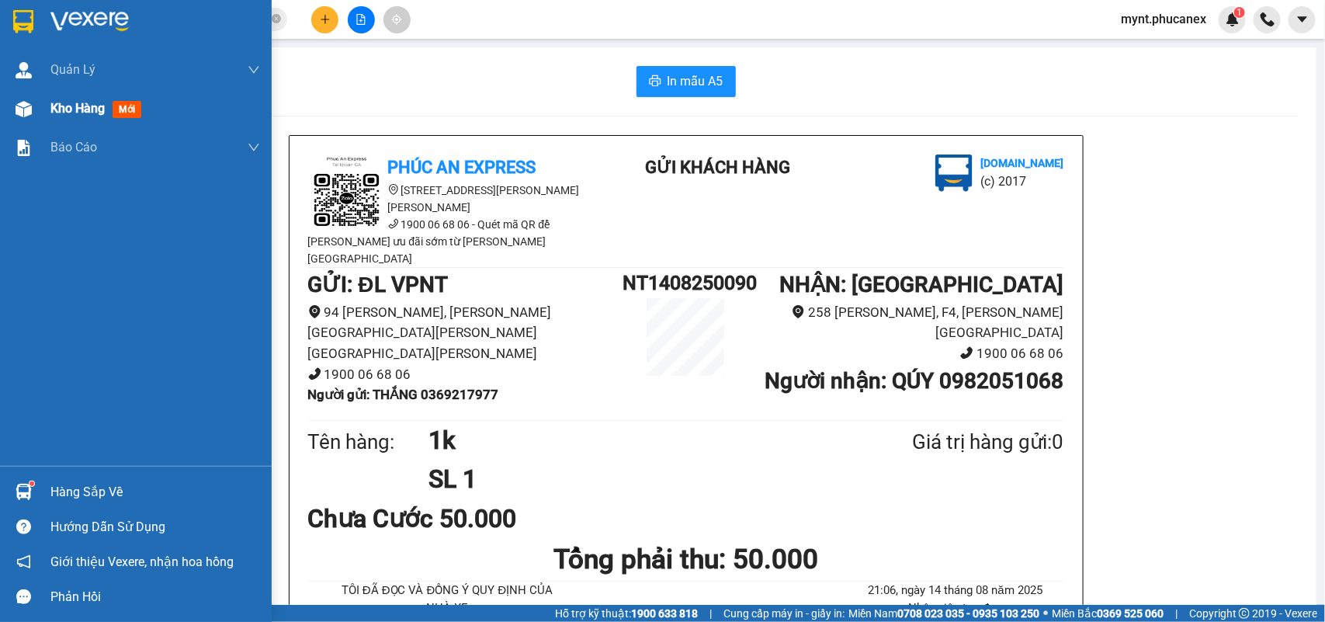
click at [31, 106] on img at bounding box center [24, 109] width 16 height 16
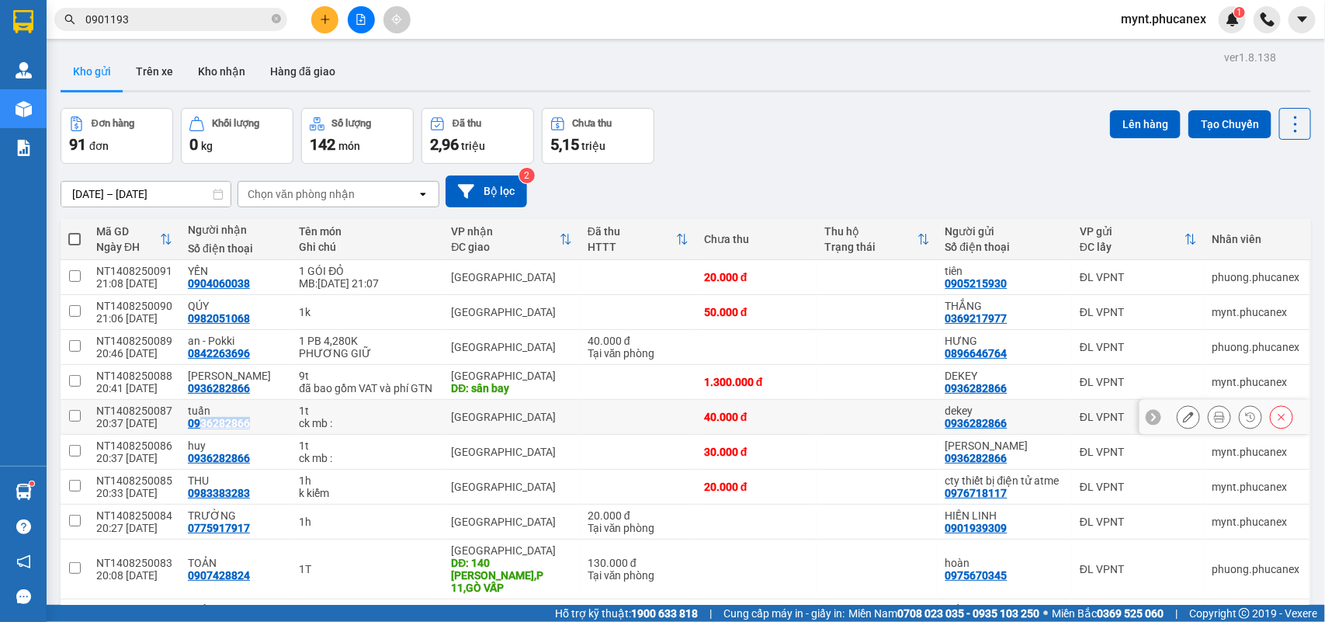
drag, startPoint x: 261, startPoint y: 436, endPoint x: 196, endPoint y: 442, distance: 65.5
click at [196, 429] on div "tuấn 0936282866" at bounding box center [235, 416] width 95 height 25
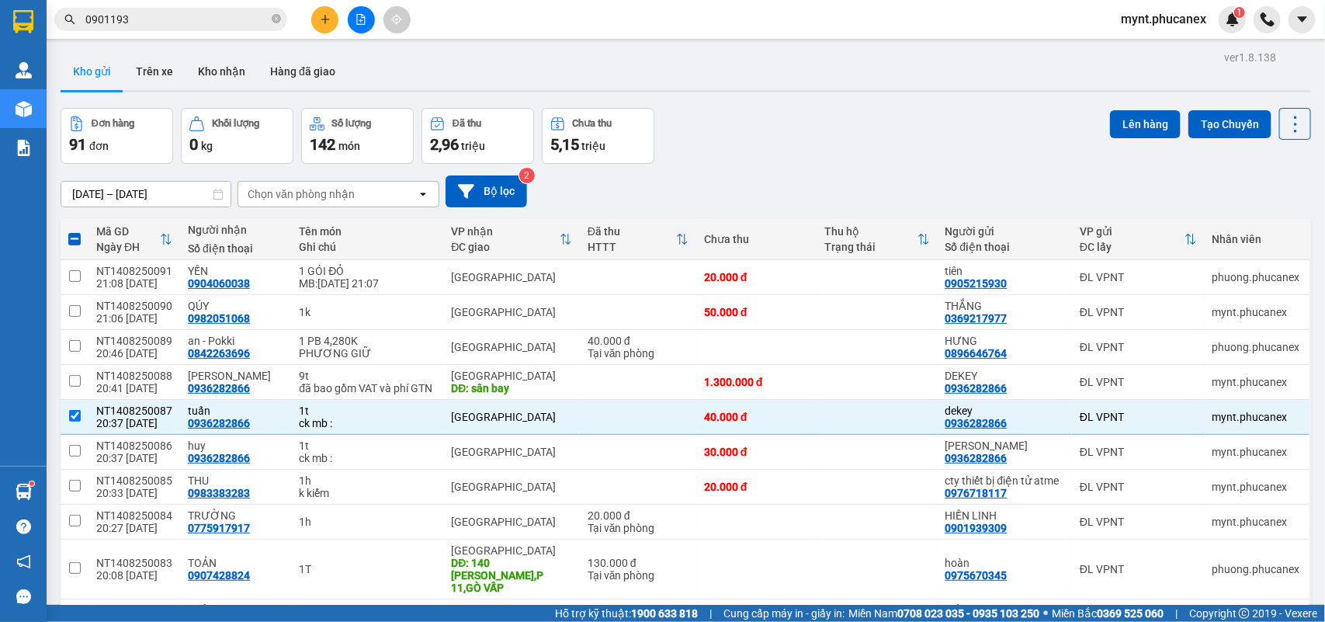
click at [812, 109] on div "Đơn hàng 91 đơn Khối lượng 0 kg Số lượng 142 món Đã thu 2,96 triệu Chưa thu 5,1…" at bounding box center [686, 136] width 1251 height 56
copy div "0936282866"
drag, startPoint x: 179, startPoint y: 436, endPoint x: 252, endPoint y: 444, distance: 74.2
click at [252, 435] on td "tuấn 0936282866" at bounding box center [235, 417] width 111 height 35
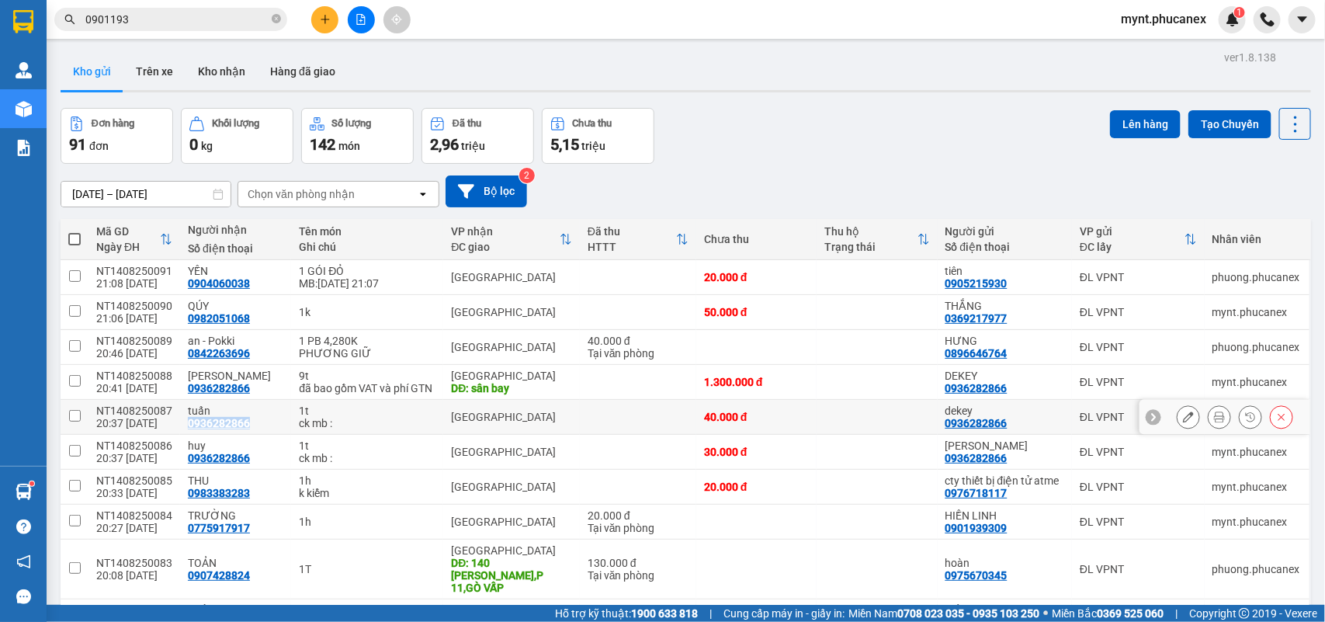
copy div "0936282866"
click at [327, 417] on div "1t" at bounding box center [367, 410] width 137 height 12
checkbox input "true"
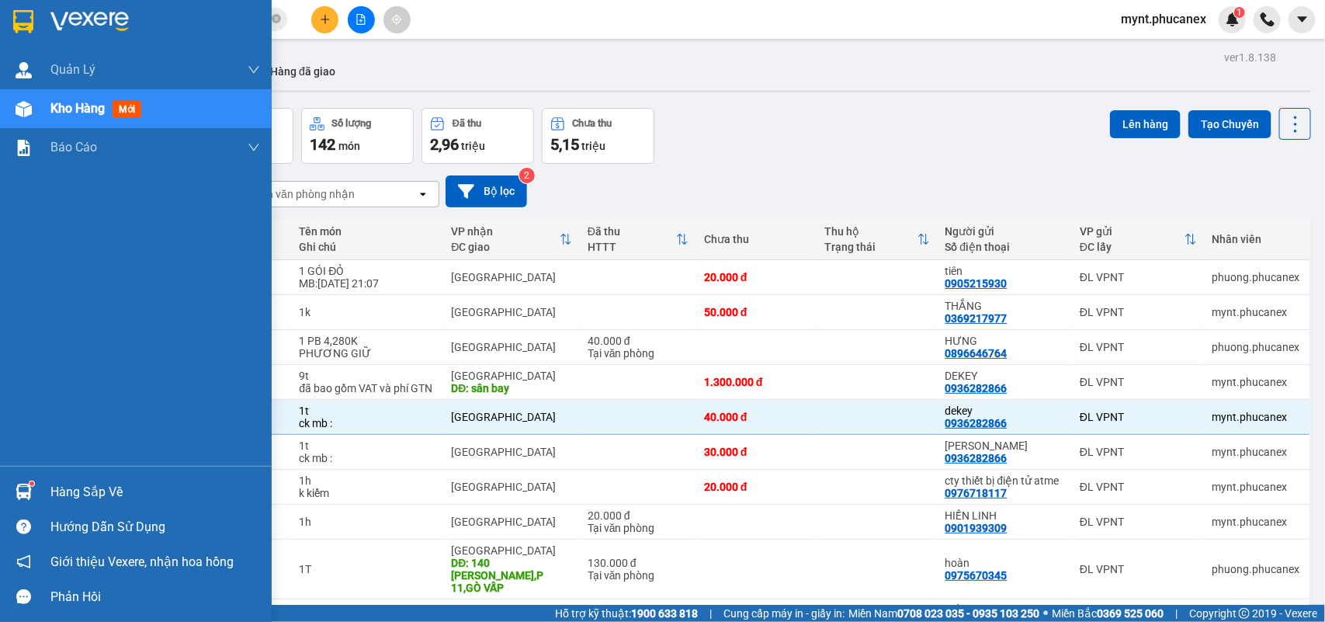
click at [16, 355] on div "Quản Lý Quản lý khách hàng Quản lý khách hàng mới Kho hàng mới Báo cáo Báo cáo …" at bounding box center [136, 257] width 272 height 415
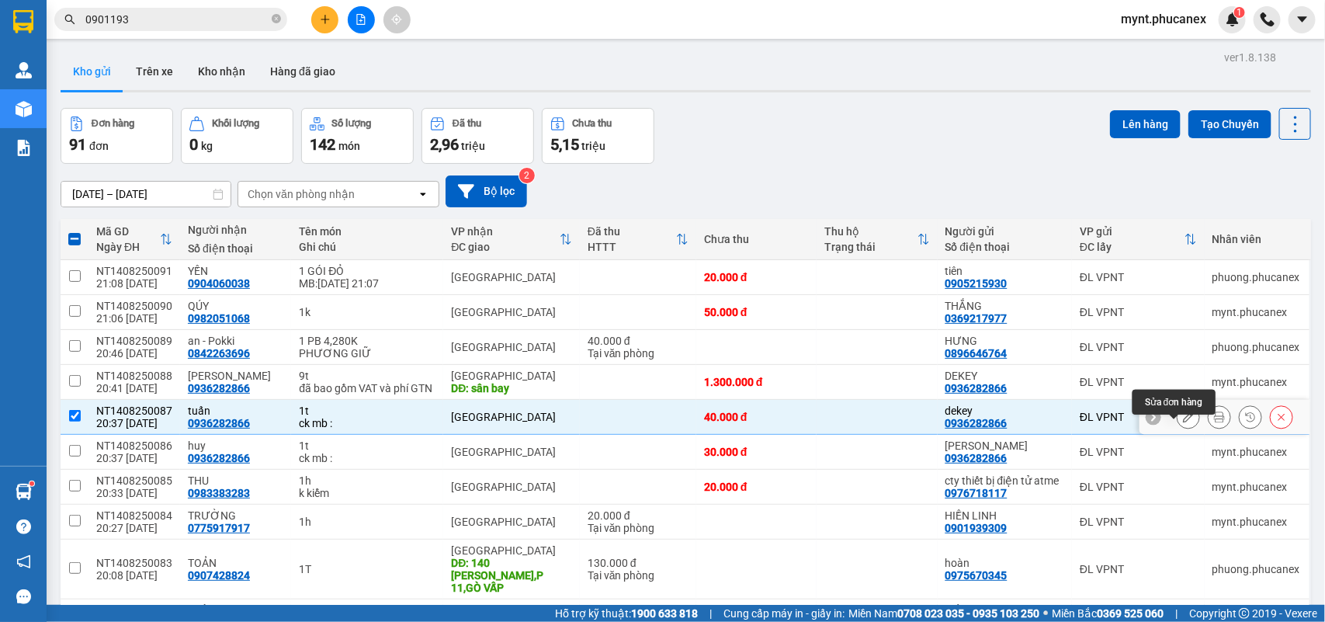
click at [1178, 425] on button at bounding box center [1189, 417] width 22 height 27
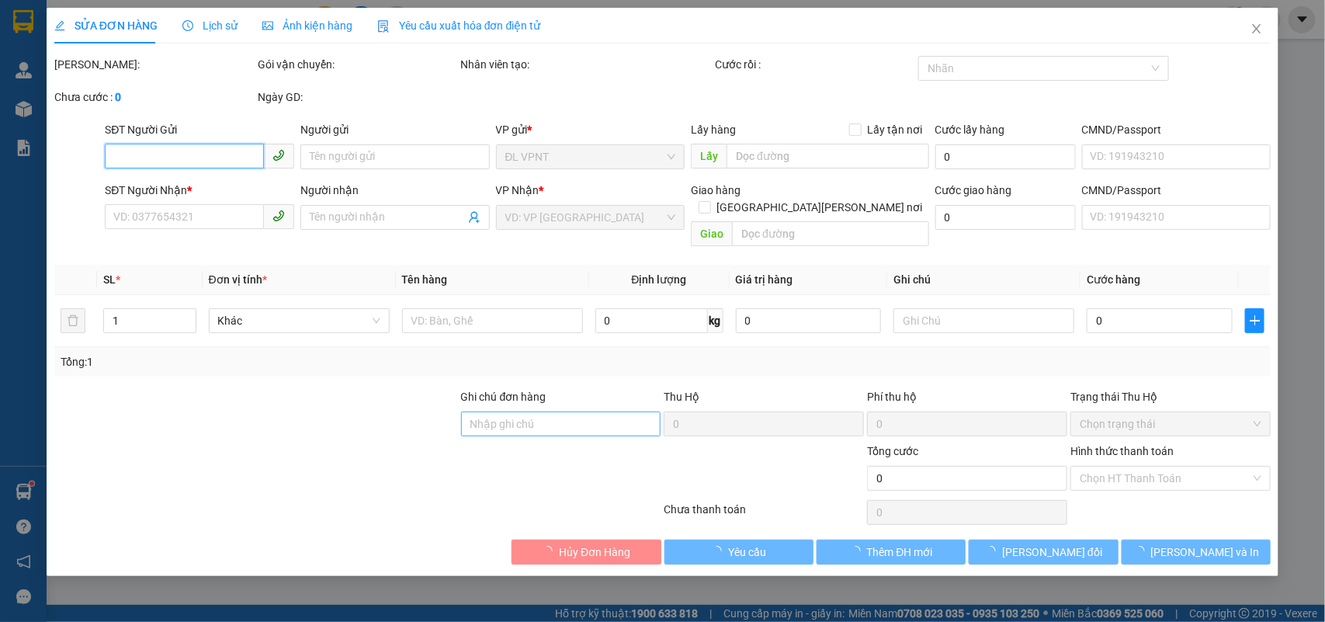
type input "0936282866"
type input "dekey"
type input "0936282866"
type input "tuấn"
type input "40.000"
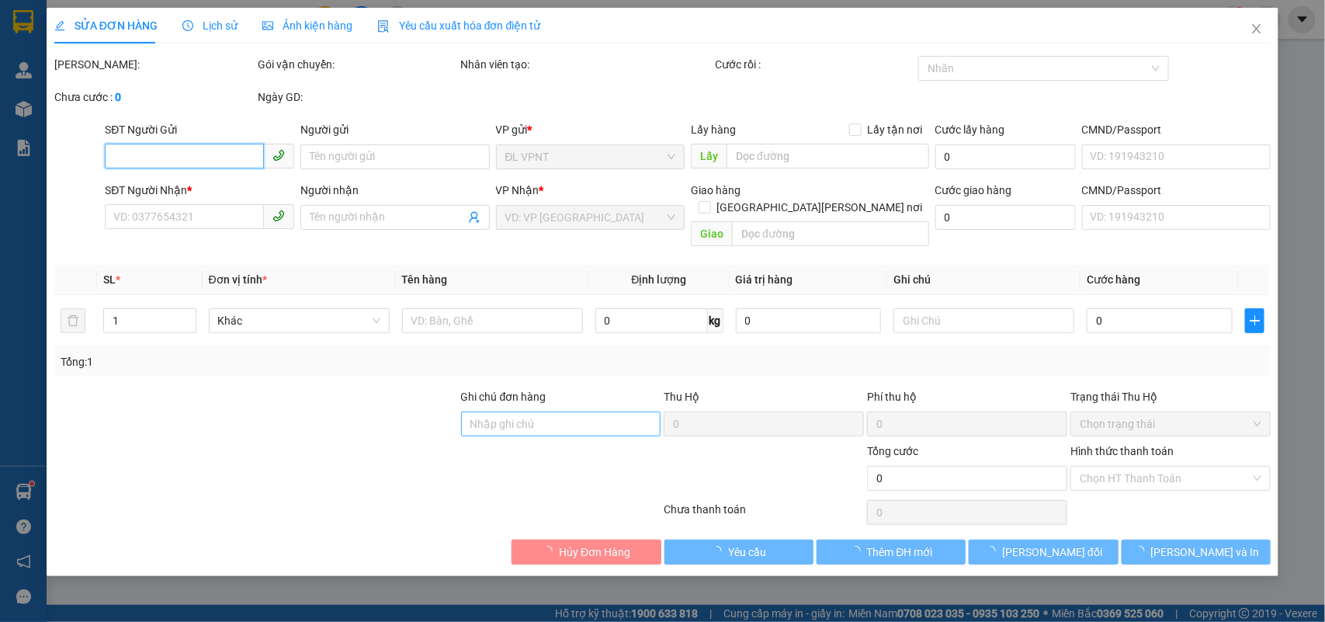
type input "40.000"
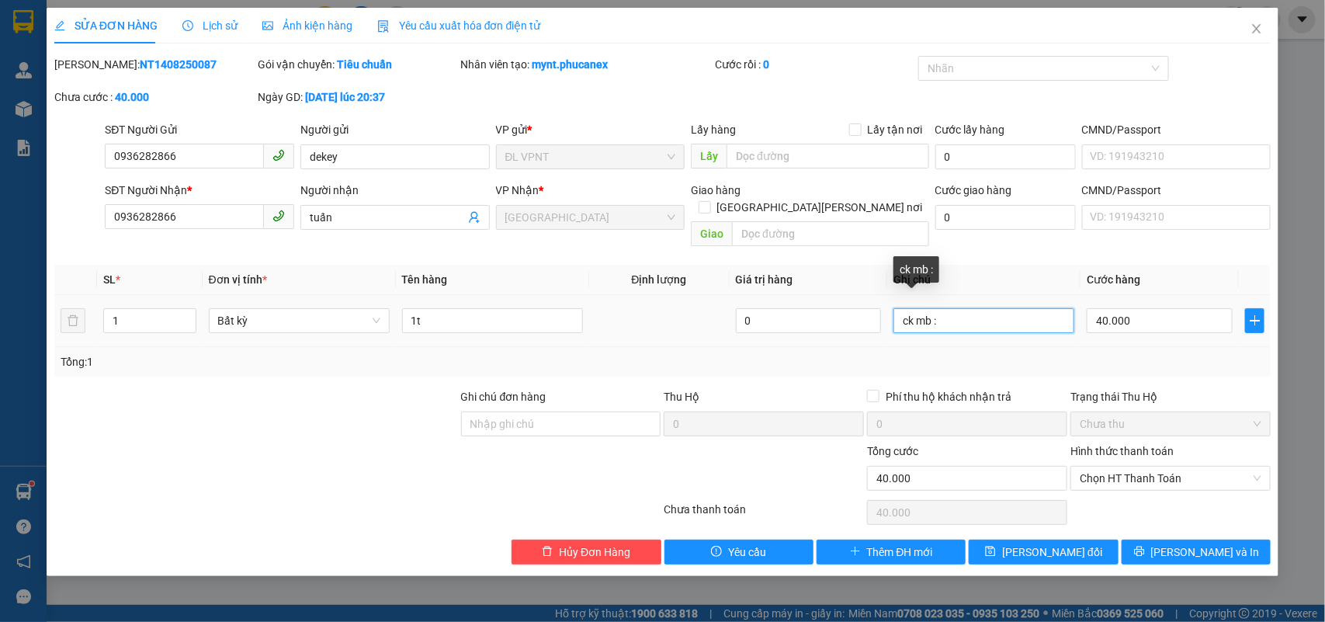
click at [1023, 308] on input "ck mb :" at bounding box center [984, 320] width 181 height 25
paste input "14/08/25 21:14"
type input "ck mb : 14/08/25 21:14 (70)"
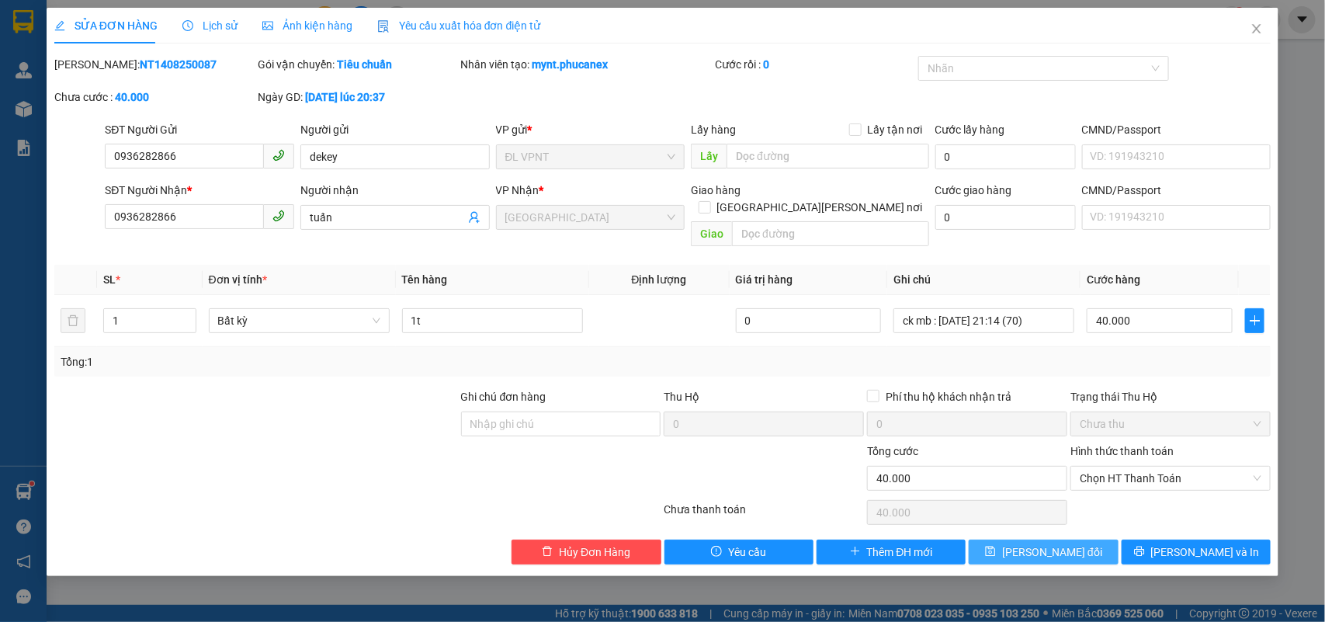
click at [1060, 543] on span "Lưu thay đổi" at bounding box center [1052, 551] width 100 height 17
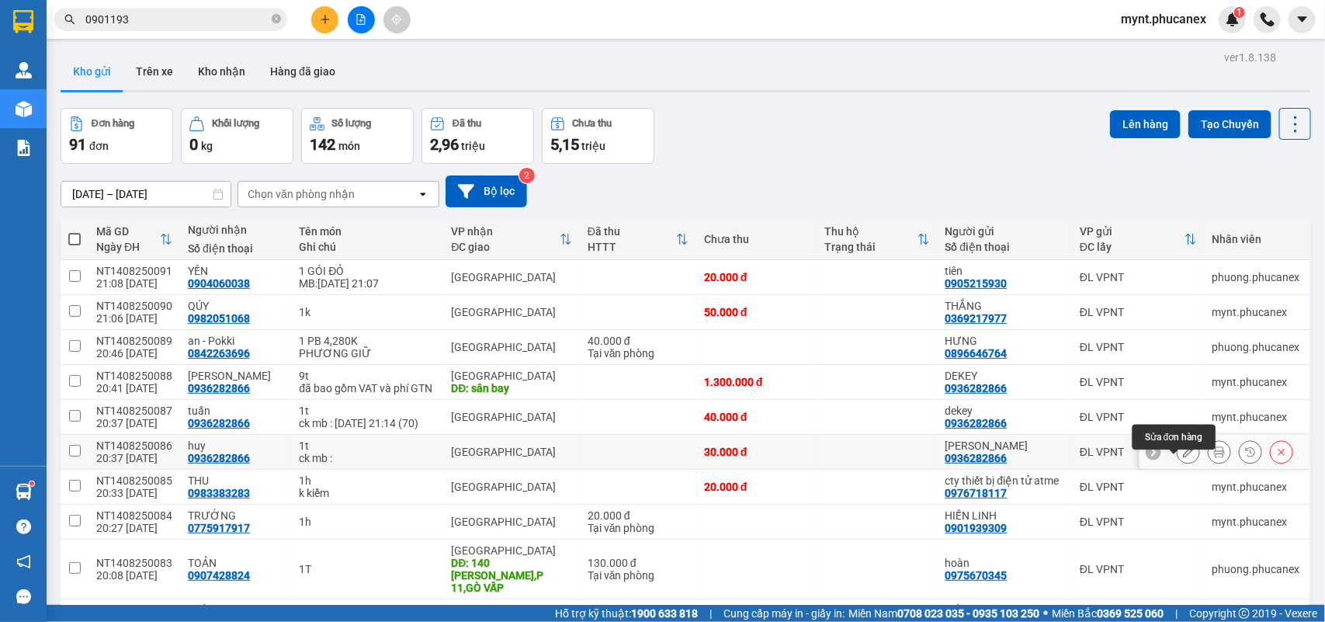
click at [1183, 457] on icon at bounding box center [1188, 451] width 11 height 11
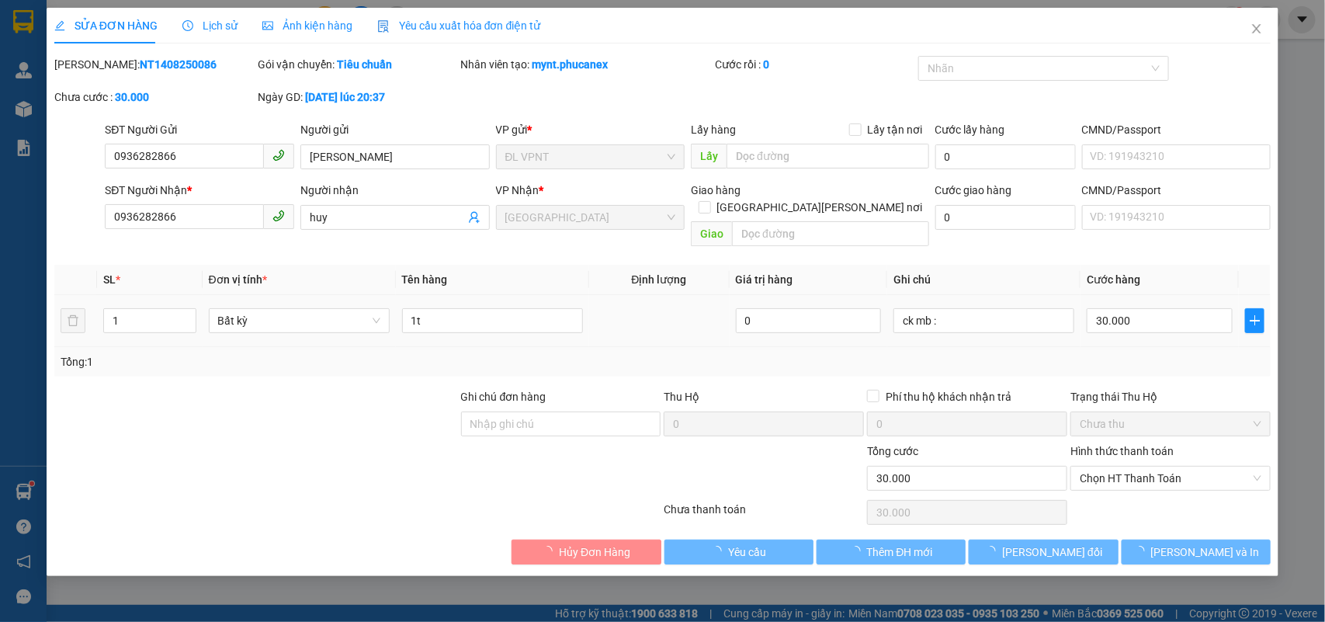
type input "0936282866"
type input "LINH DEKEY"
type input "0936282866"
type input "huy"
type input "30.000"
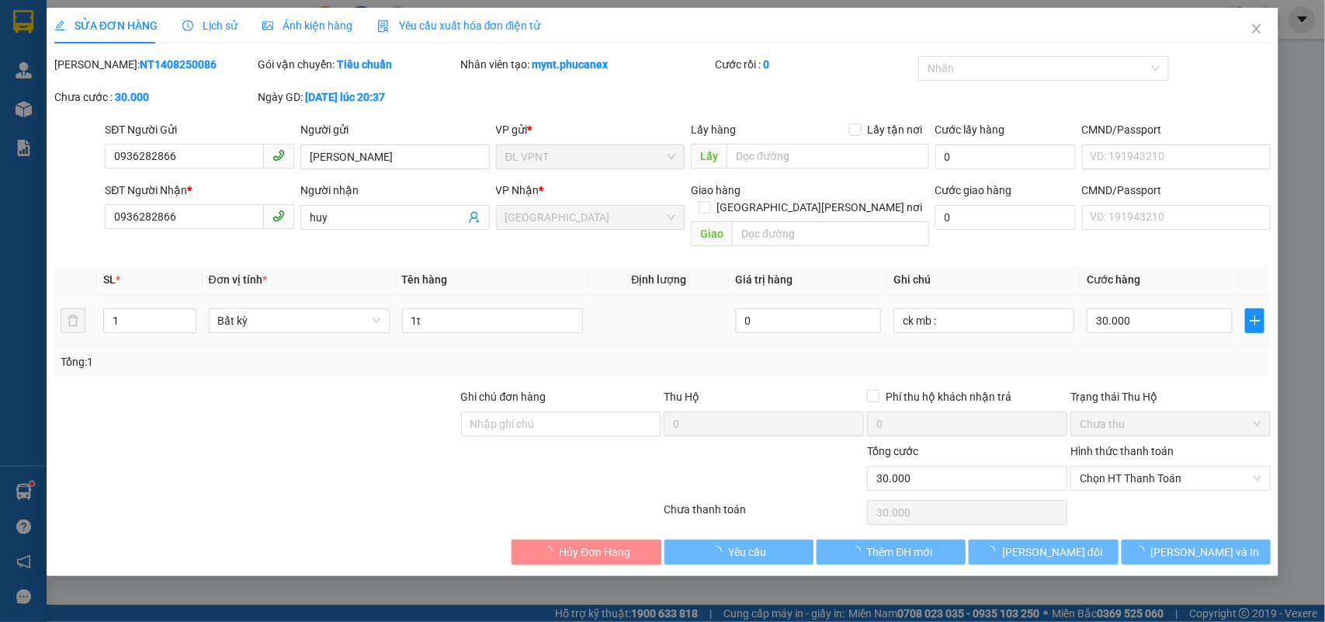
type input "30.000"
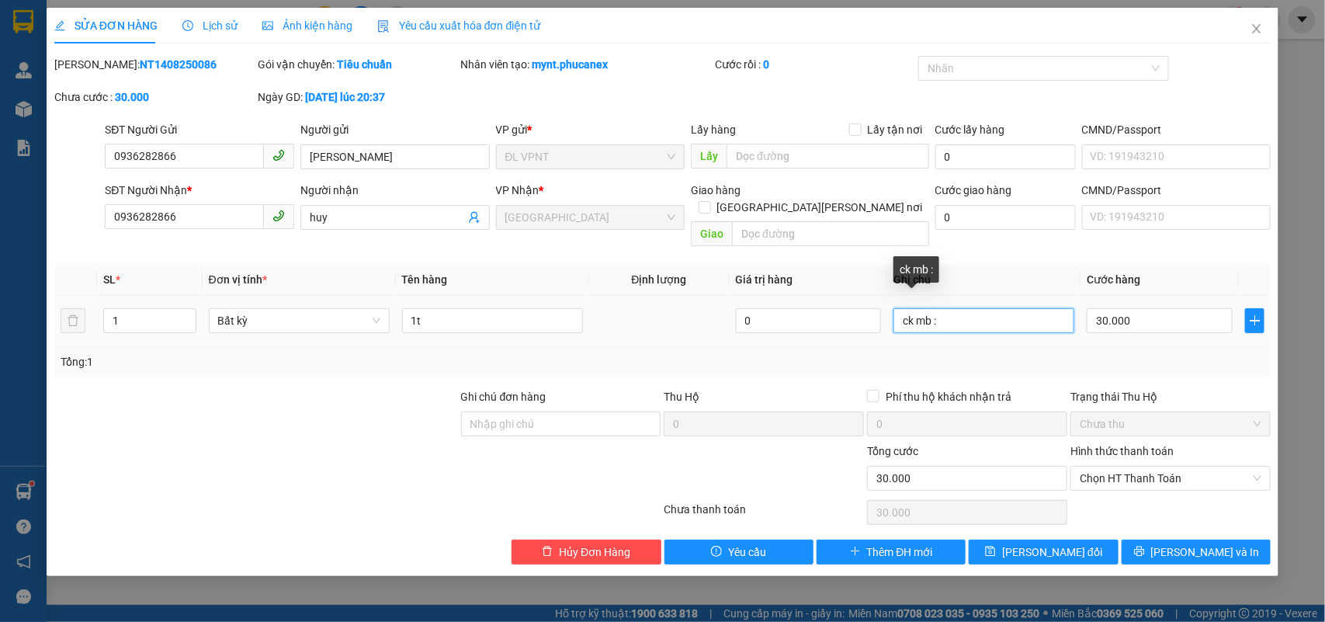
click at [988, 308] on input "ck mb :" at bounding box center [984, 320] width 181 height 25
paste input "14/08/25 21:14"
type input "ck mb : 14/08/25 21:14 (70)"
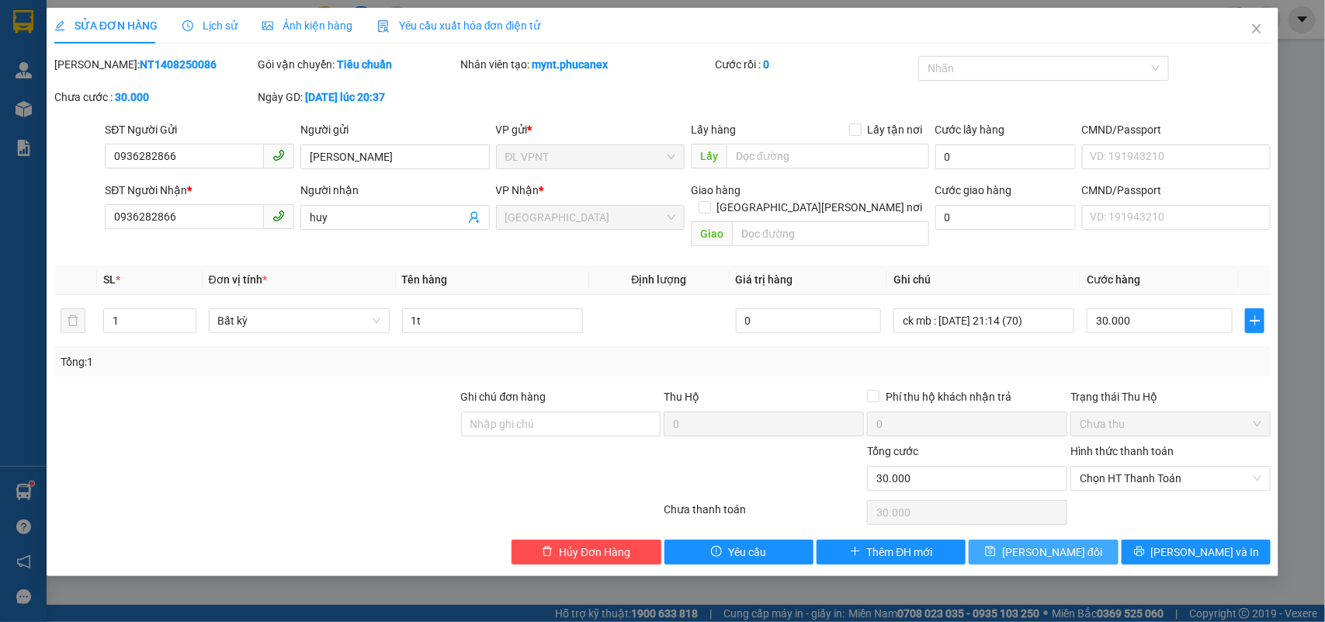
click at [1085, 540] on button "Lưu thay đổi" at bounding box center [1043, 552] width 149 height 25
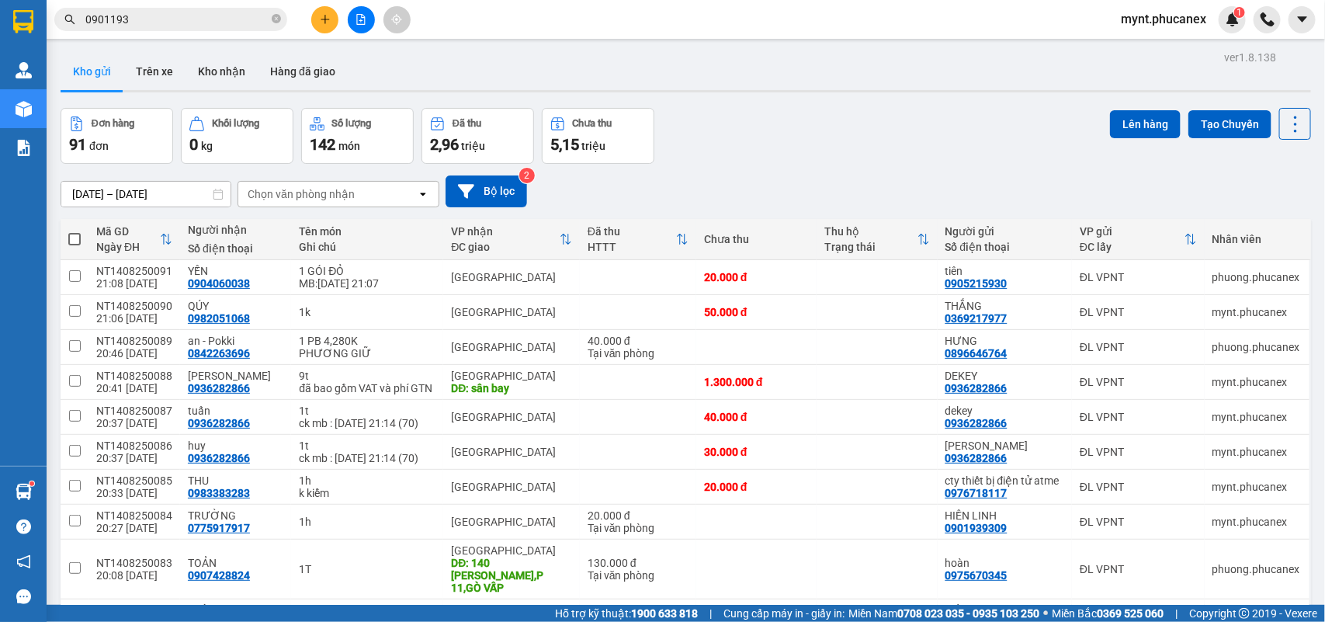
click at [71, 241] on span at bounding box center [74, 239] width 12 height 12
click at [75, 231] on input "checkbox" at bounding box center [75, 231] width 0 height 0
checkbox input "true"
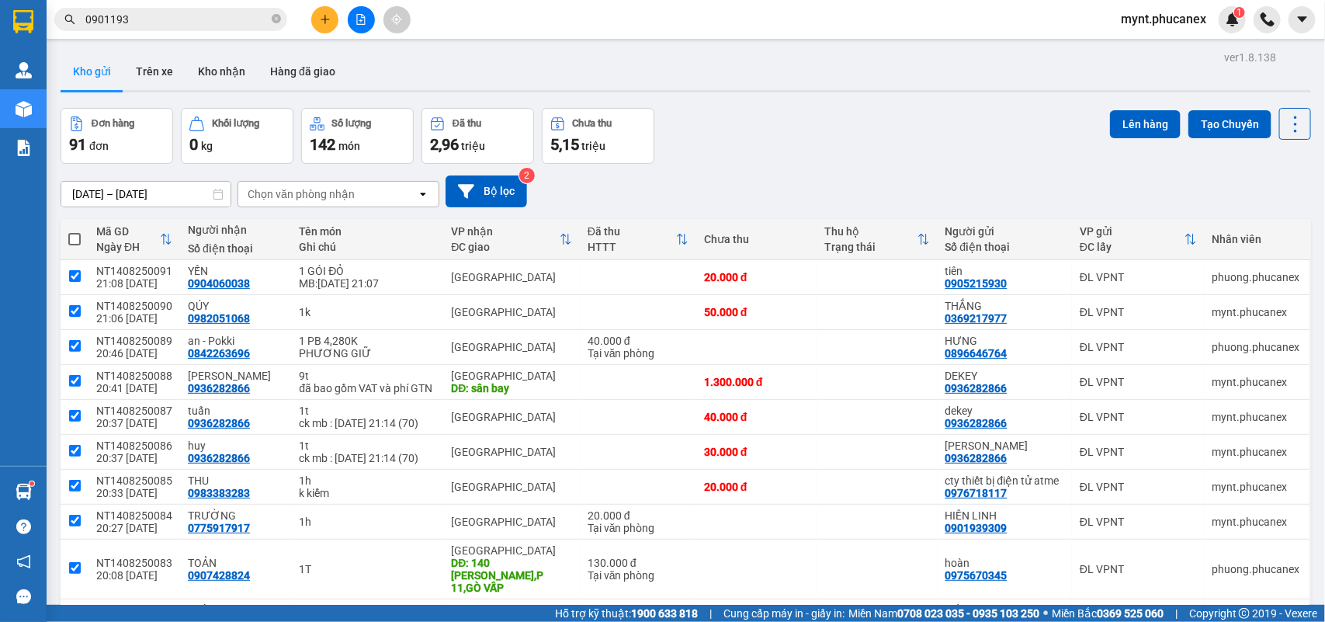
checkbox input "true"
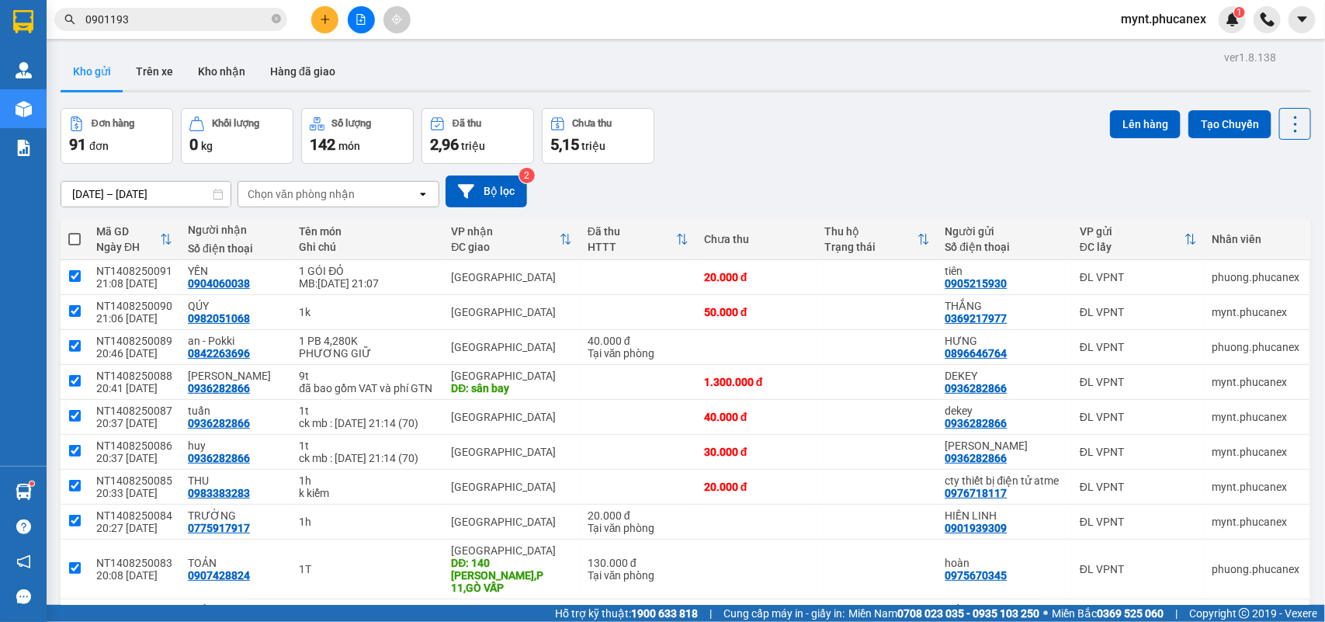
checkbox input "true"
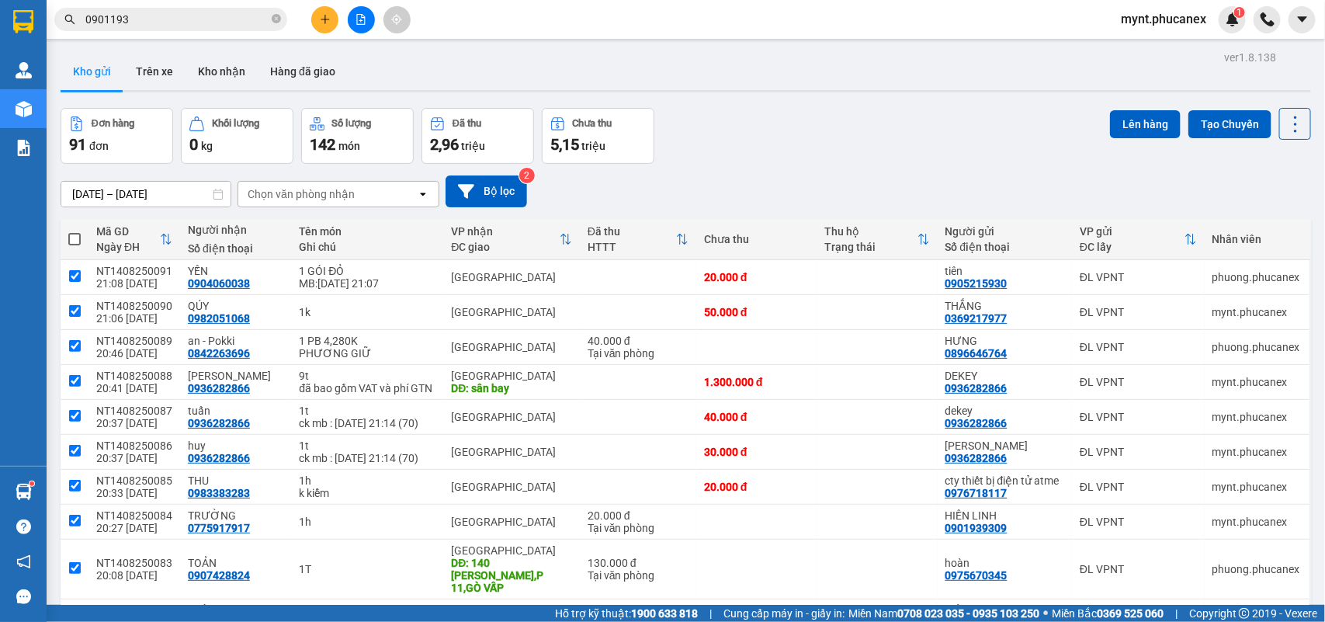
checkbox input "true"
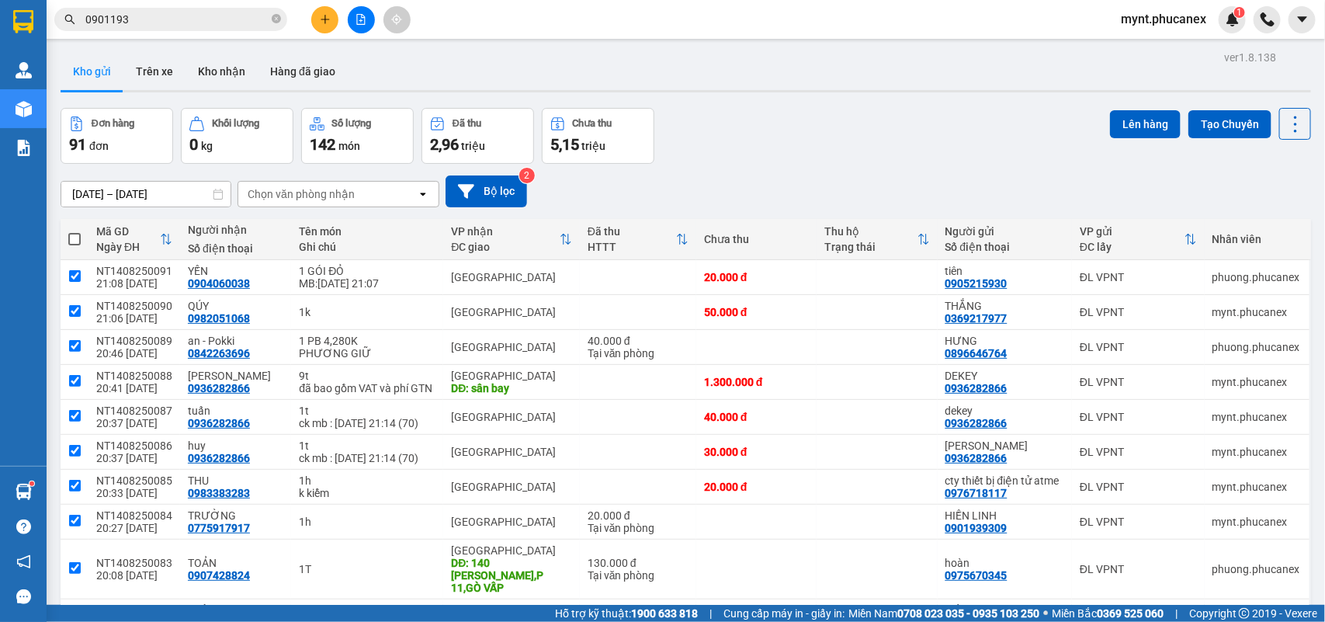
checkbox input "true"
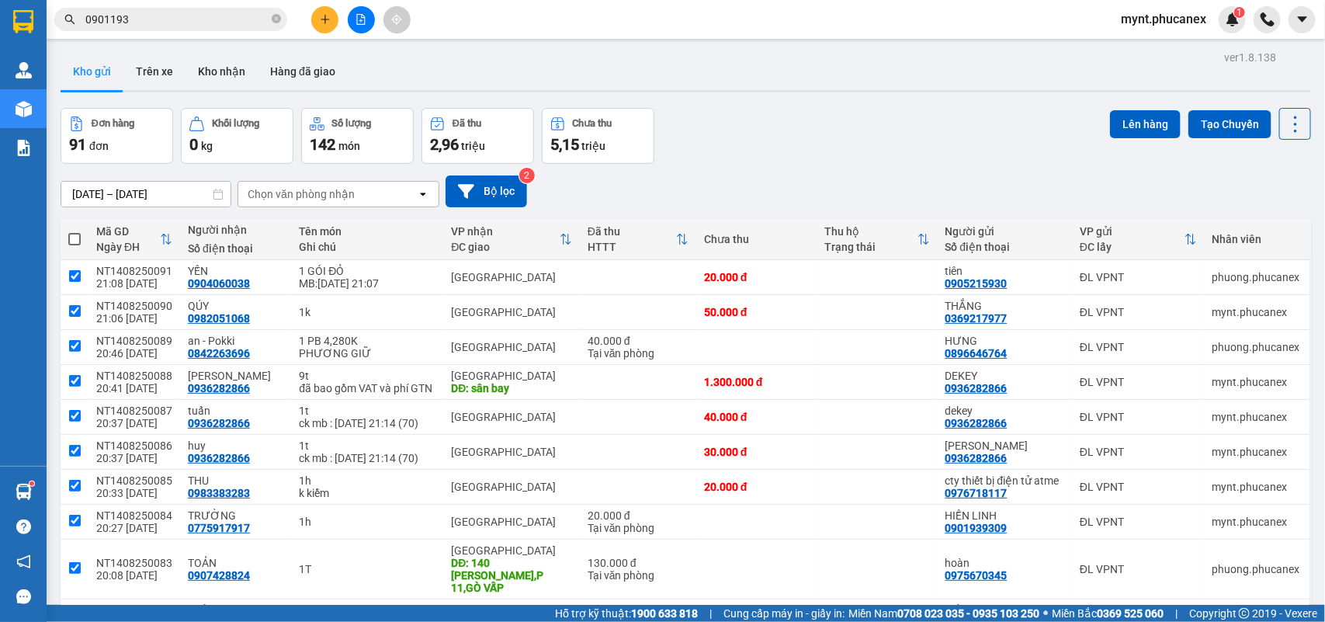
checkbox input "true"
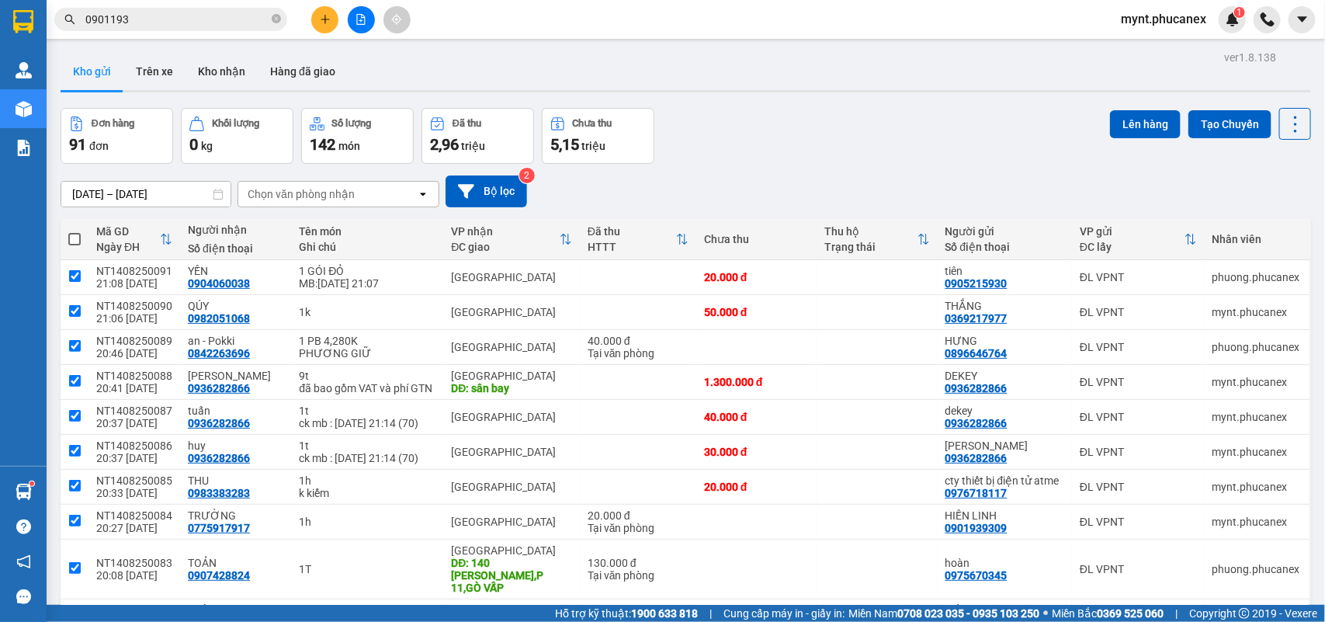
checkbox input "true"
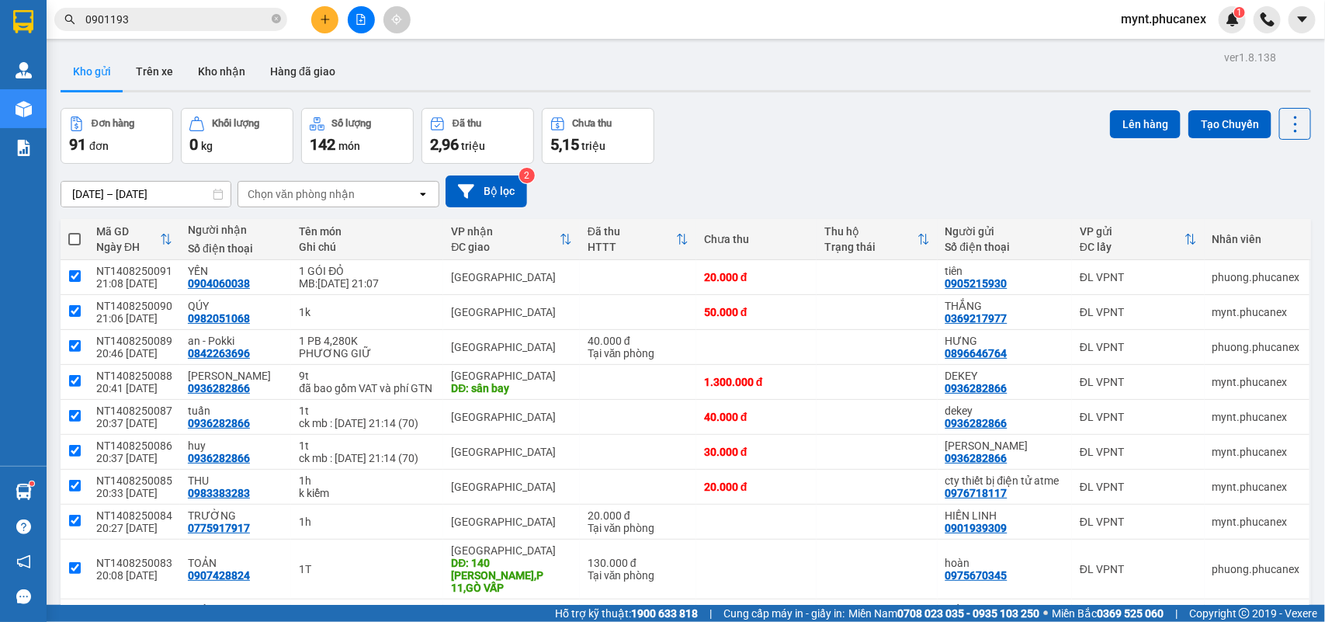
checkbox input "true"
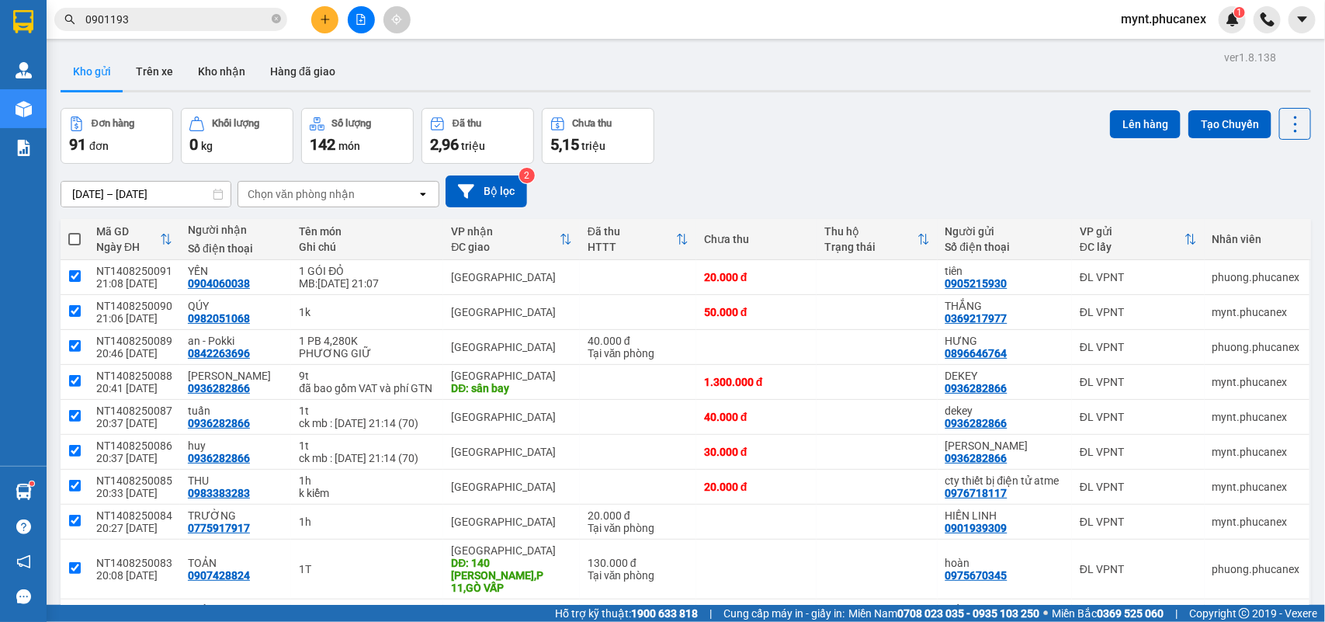
checkbox input "true"
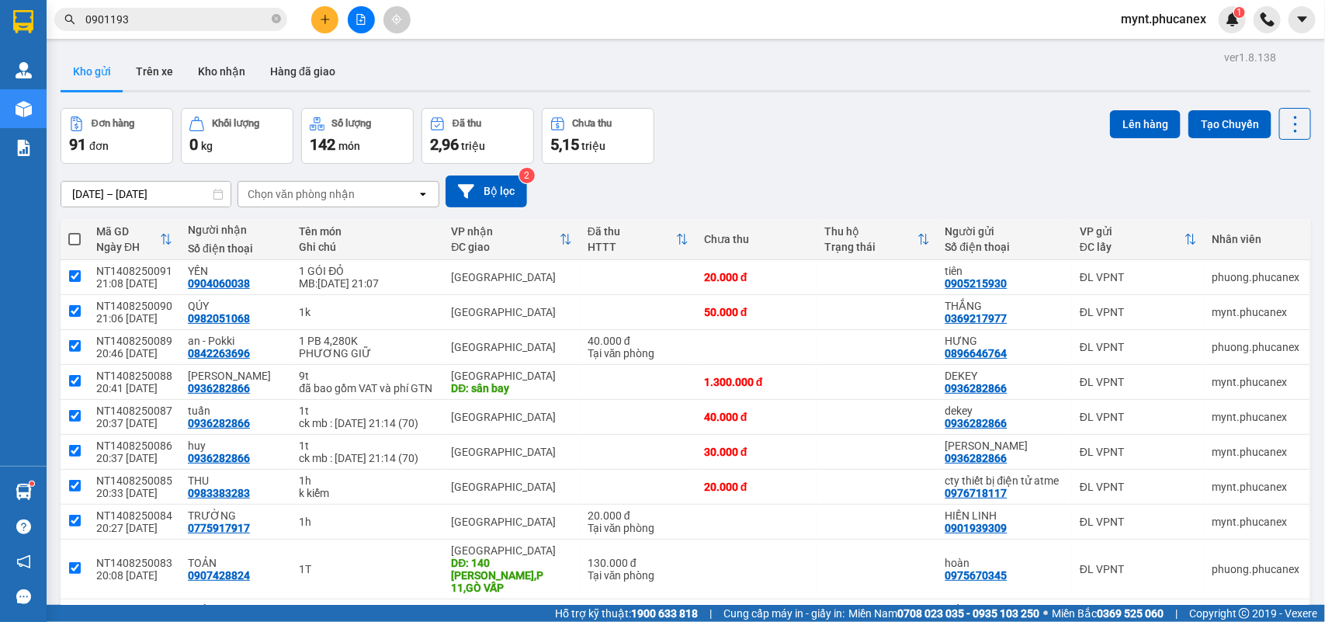
checkbox input "true"
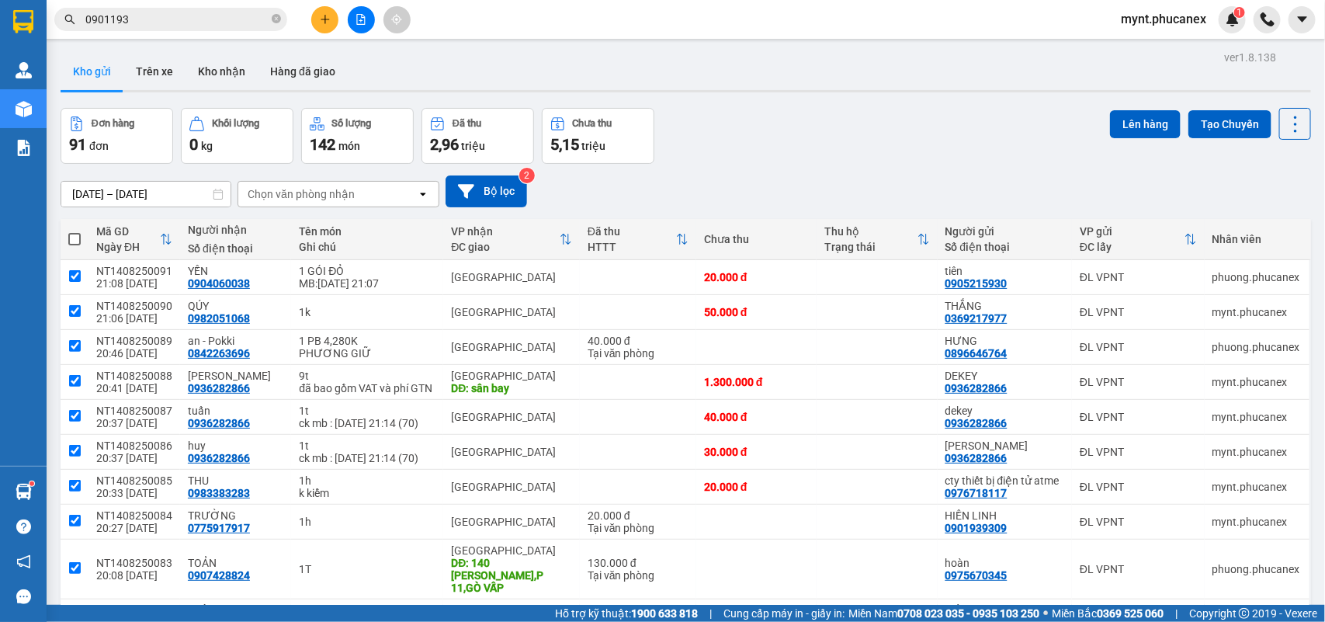
checkbox input "true"
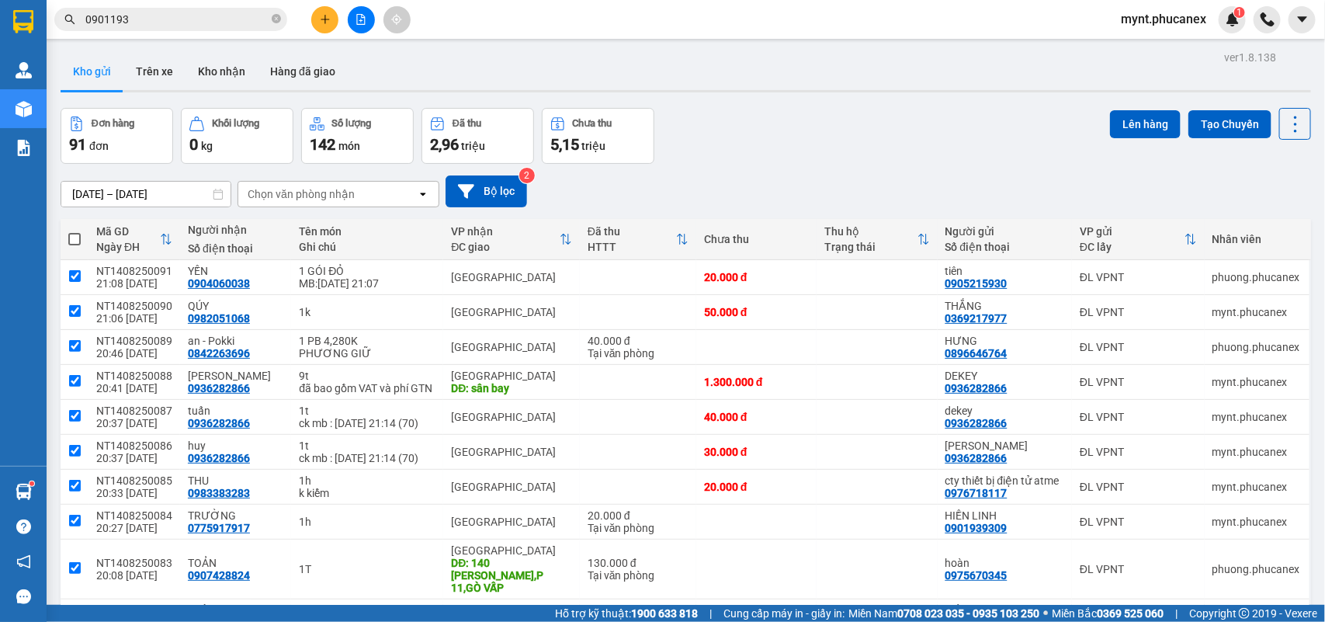
checkbox input "true"
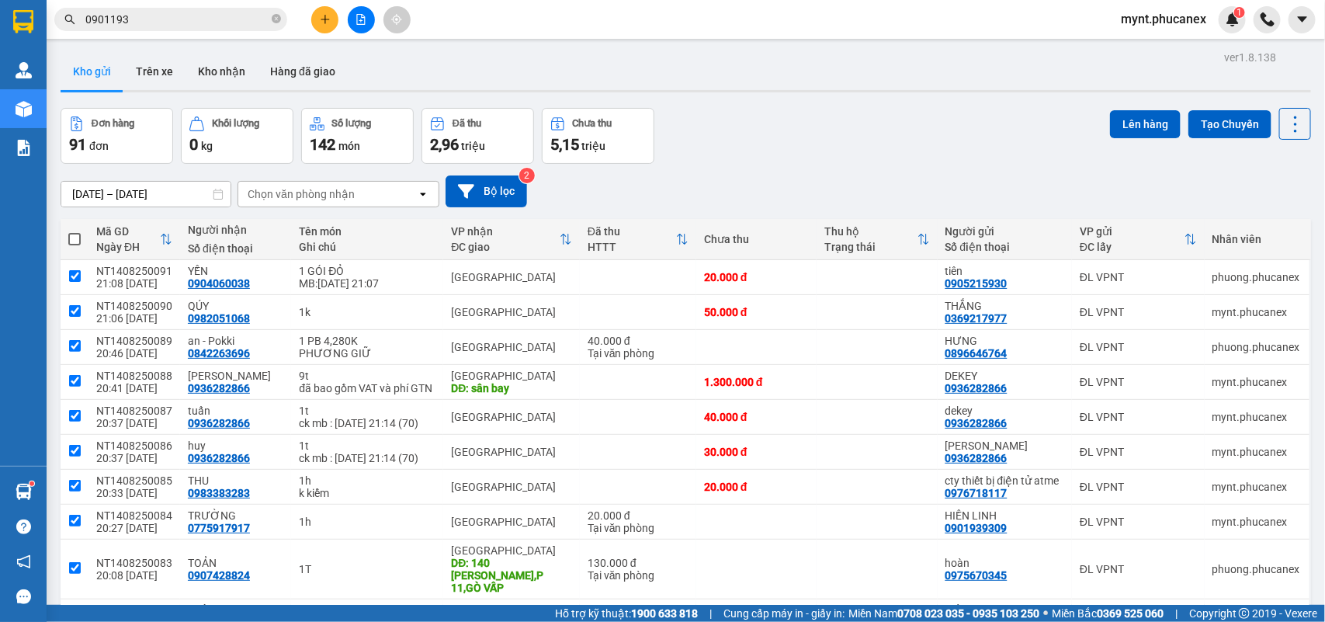
checkbox input "true"
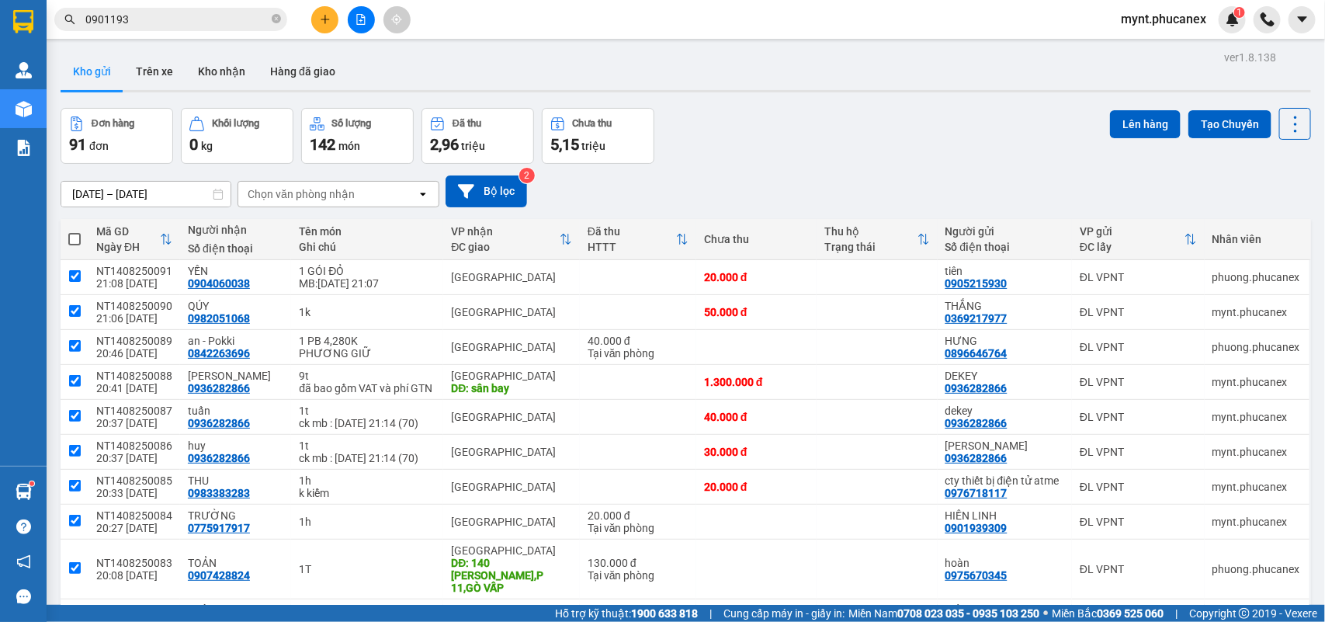
checkbox input "true"
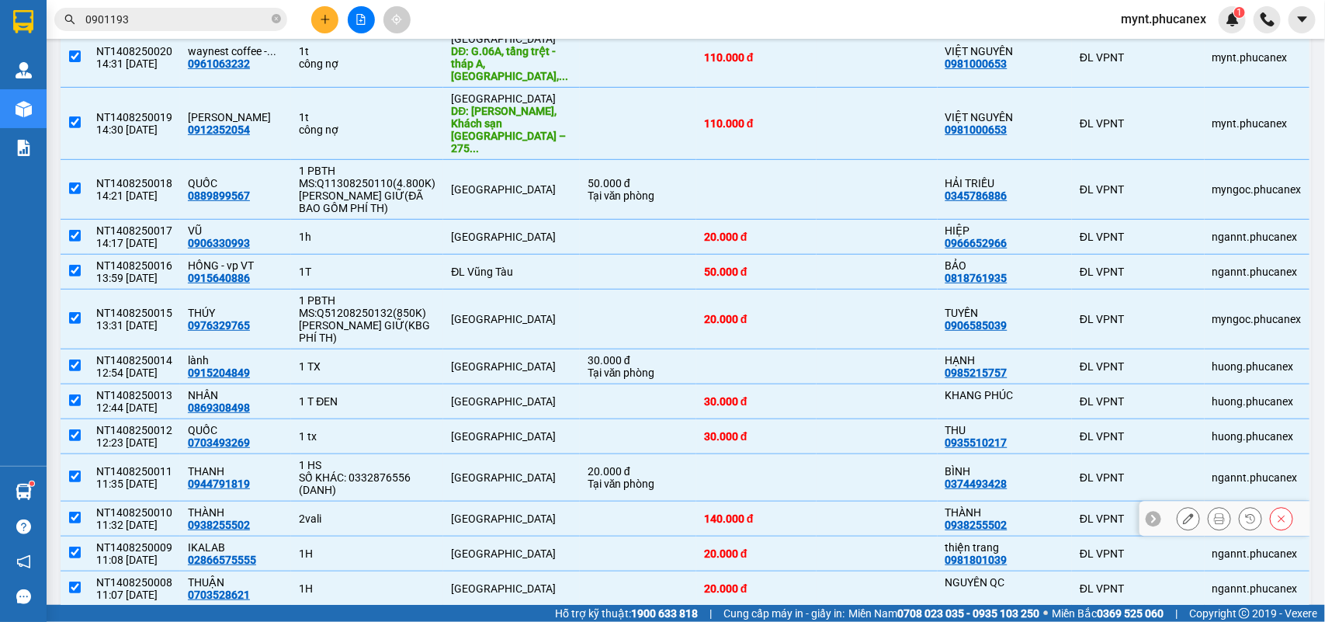
scroll to position [3164, 0]
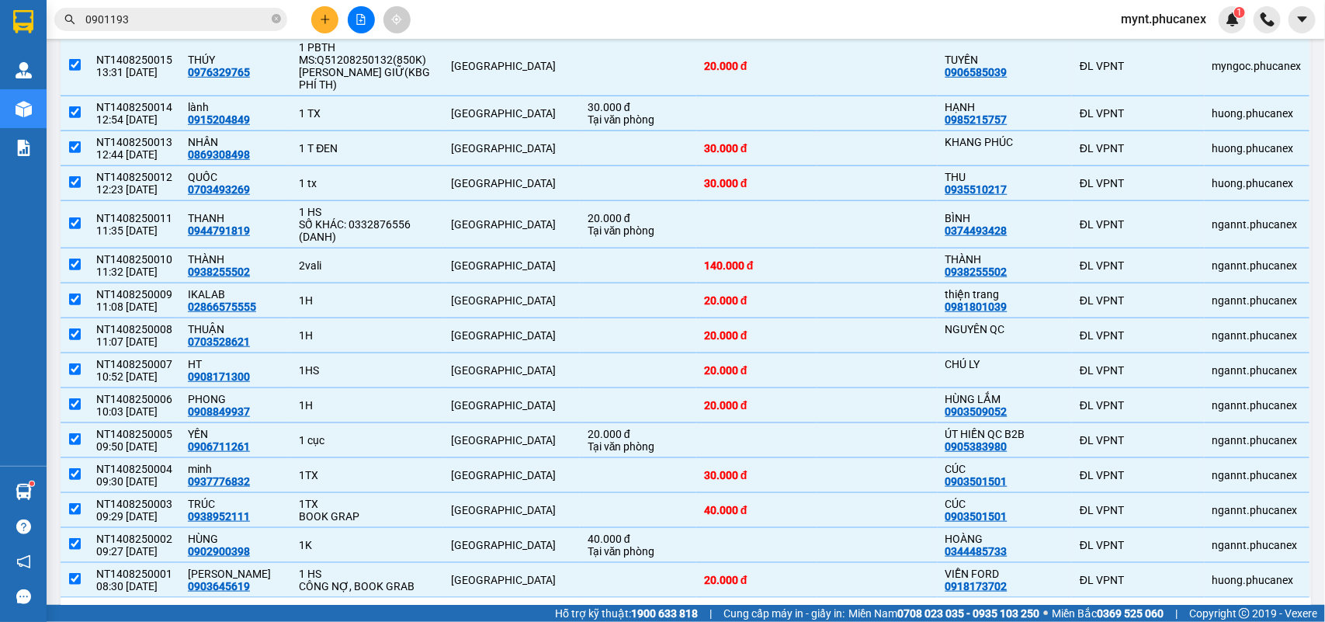
click at [1224, 615] on div "100 / trang" at bounding box center [1249, 623] width 54 height 16
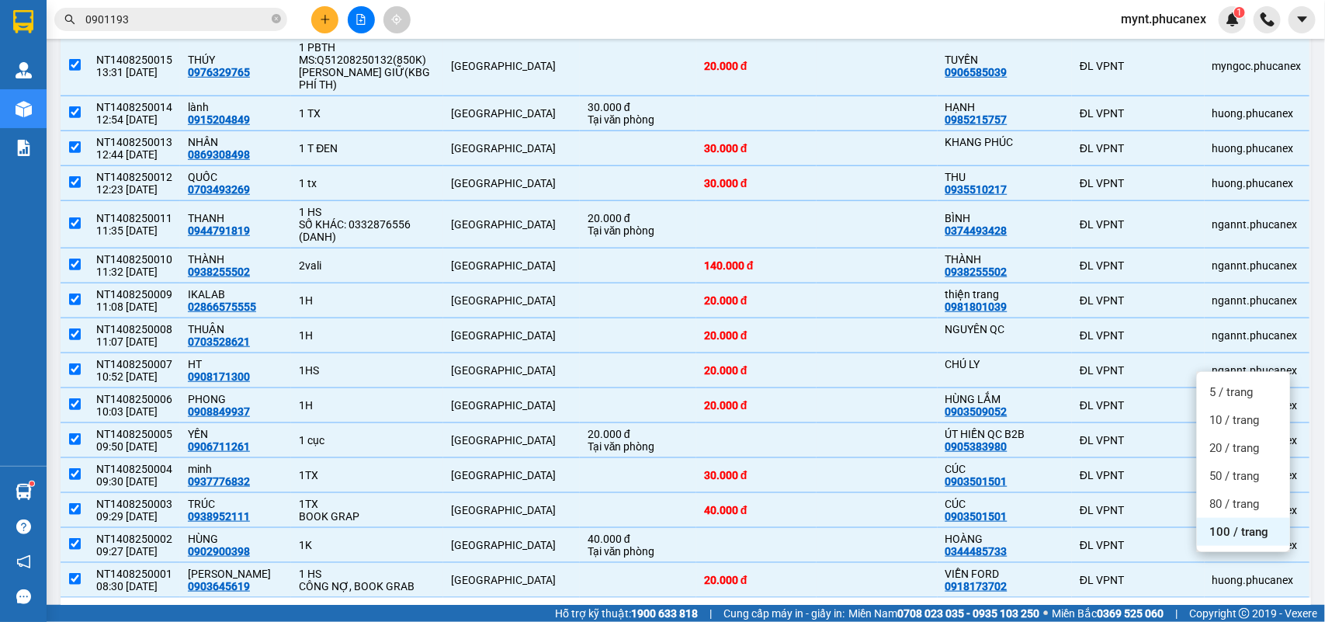
click at [1236, 524] on span "100 / trang" at bounding box center [1238, 532] width 59 height 16
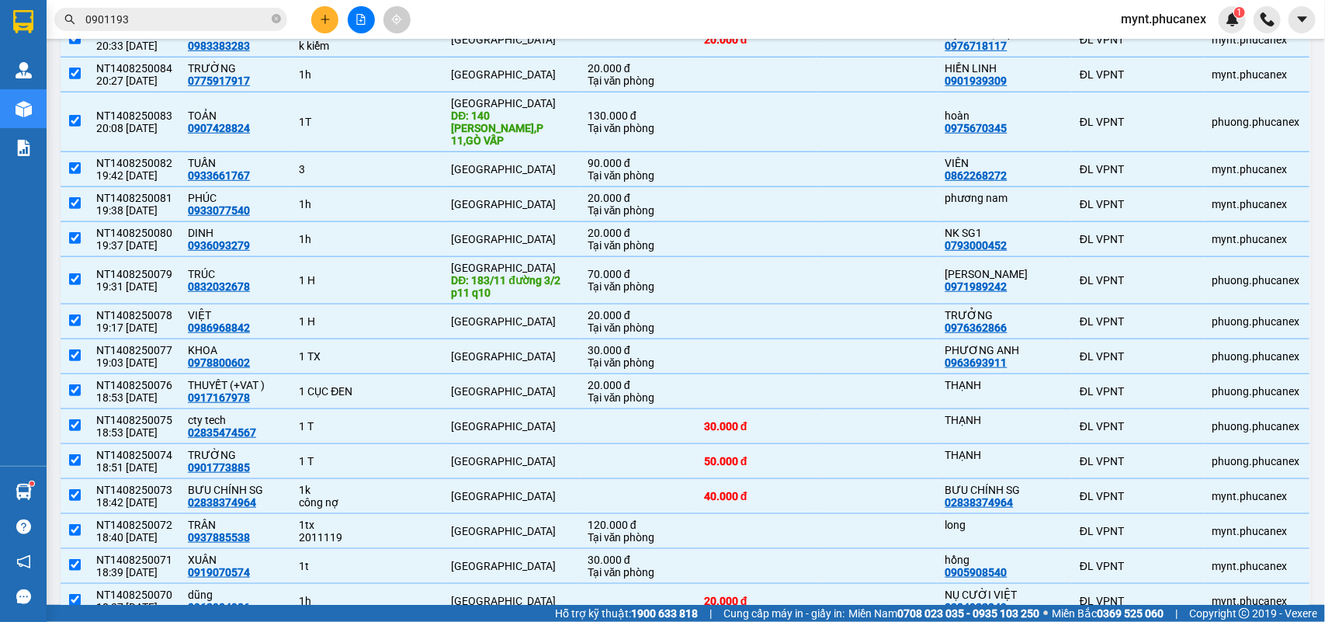
scroll to position [0, 0]
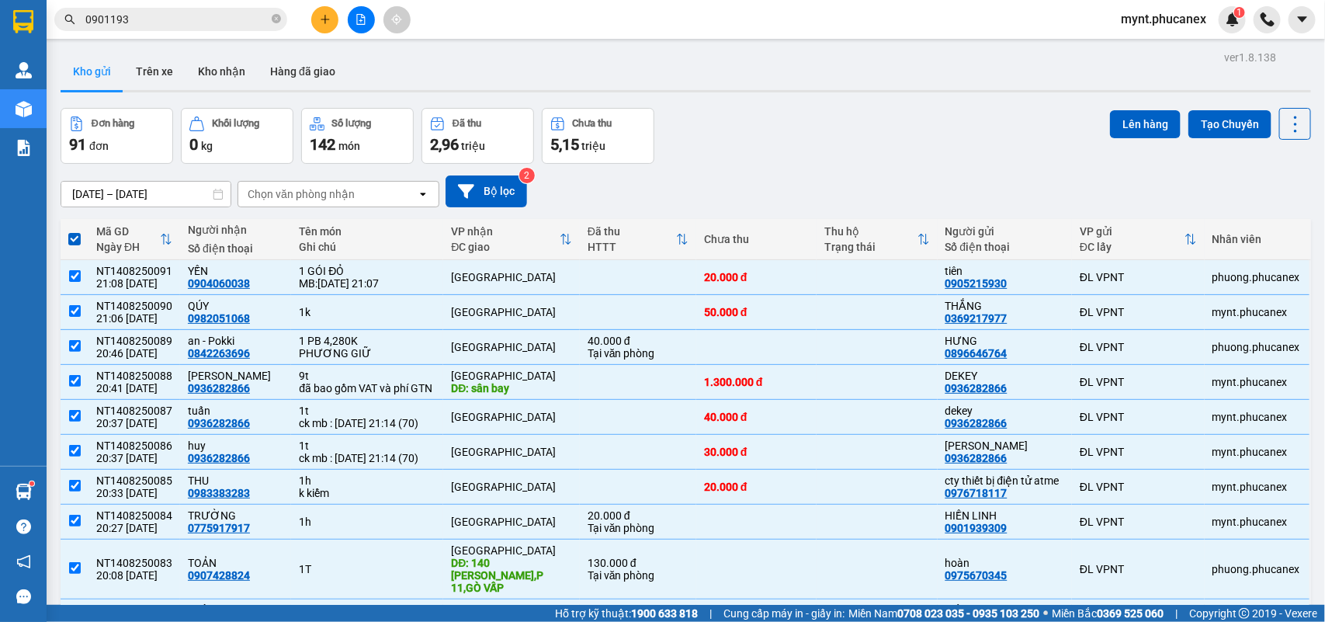
click at [1110, 108] on div "Lên hàng Tạo Chuyến" at bounding box center [1210, 124] width 201 height 32
click at [1120, 128] on button "Lên hàng" at bounding box center [1145, 124] width 71 height 28
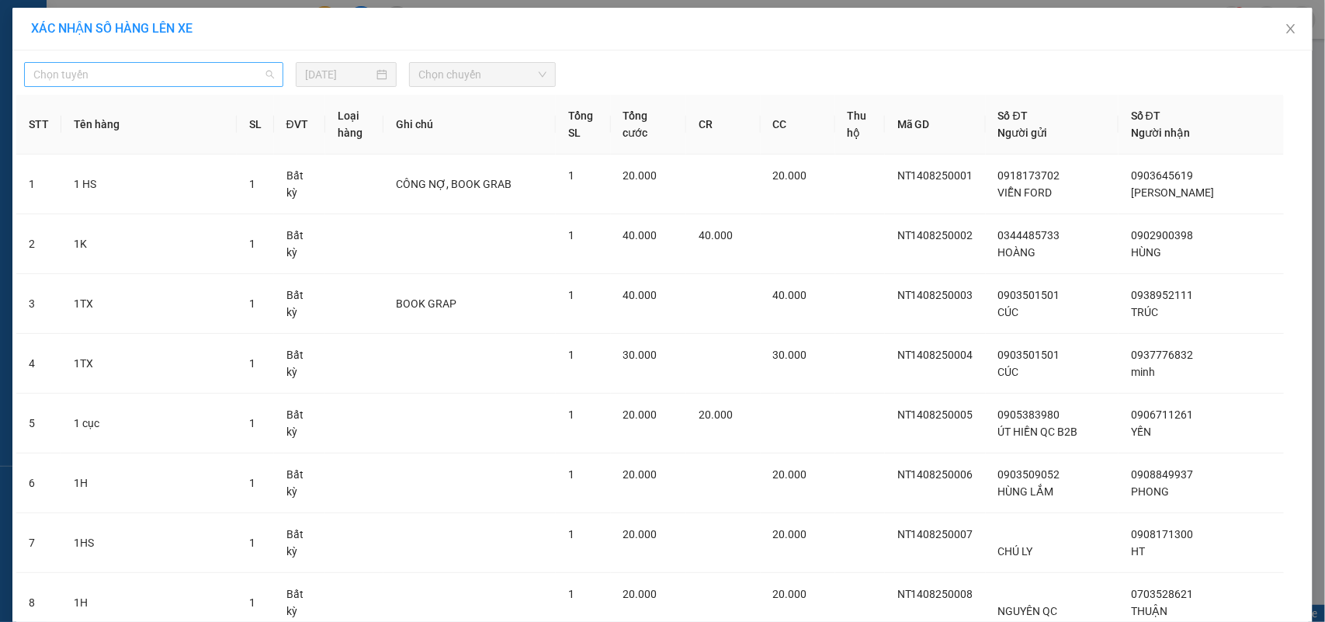
click at [177, 82] on span "Chọn tuyến" at bounding box center [153, 74] width 241 height 23
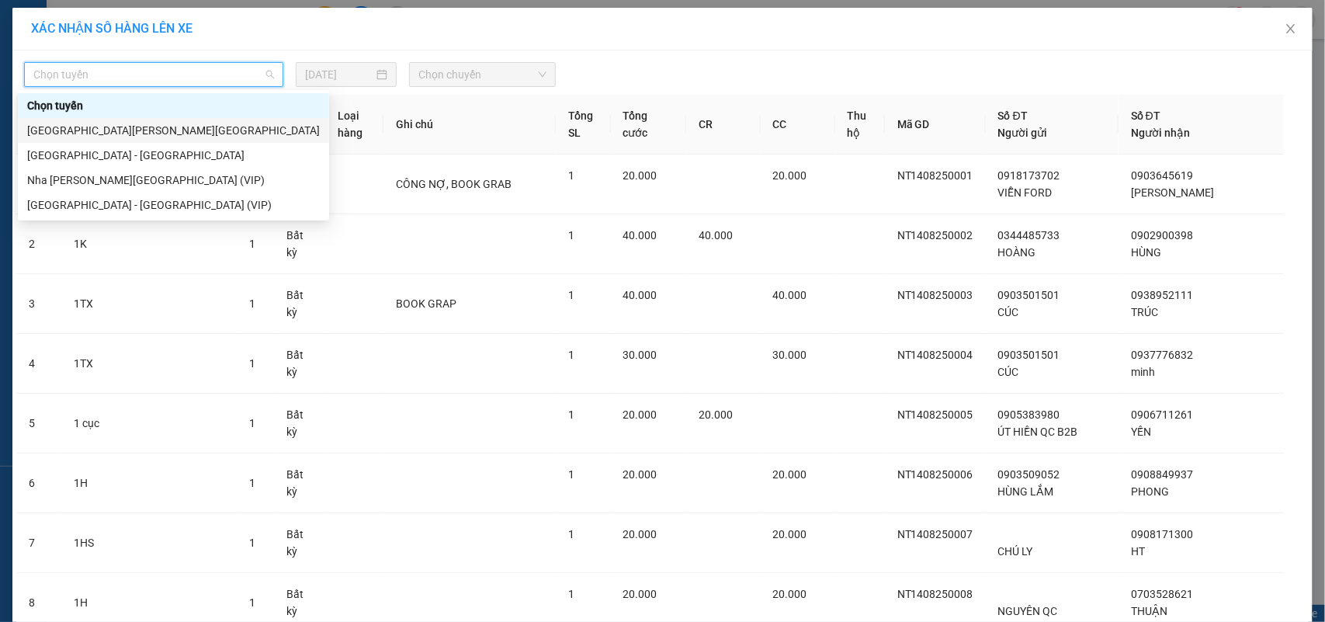
click at [99, 128] on div "Nha Trang - Sài Gòn" at bounding box center [173, 130] width 293 height 17
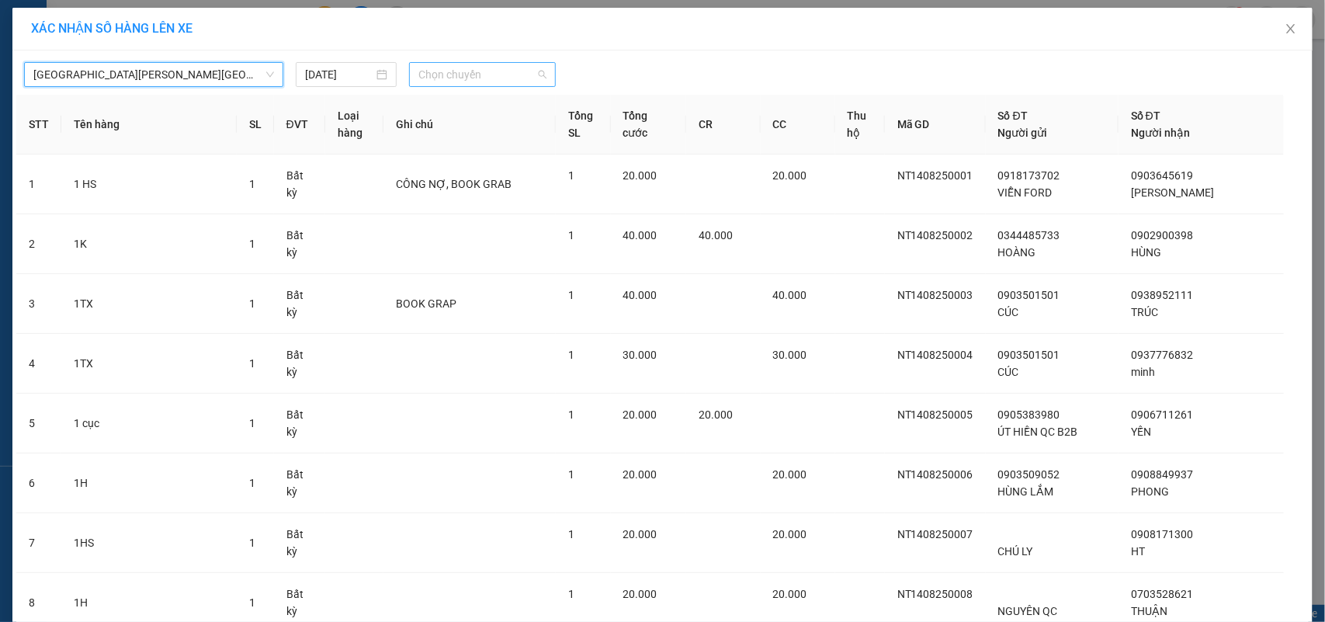
click at [435, 76] on span "Chọn chuyến" at bounding box center [481, 74] width 127 height 23
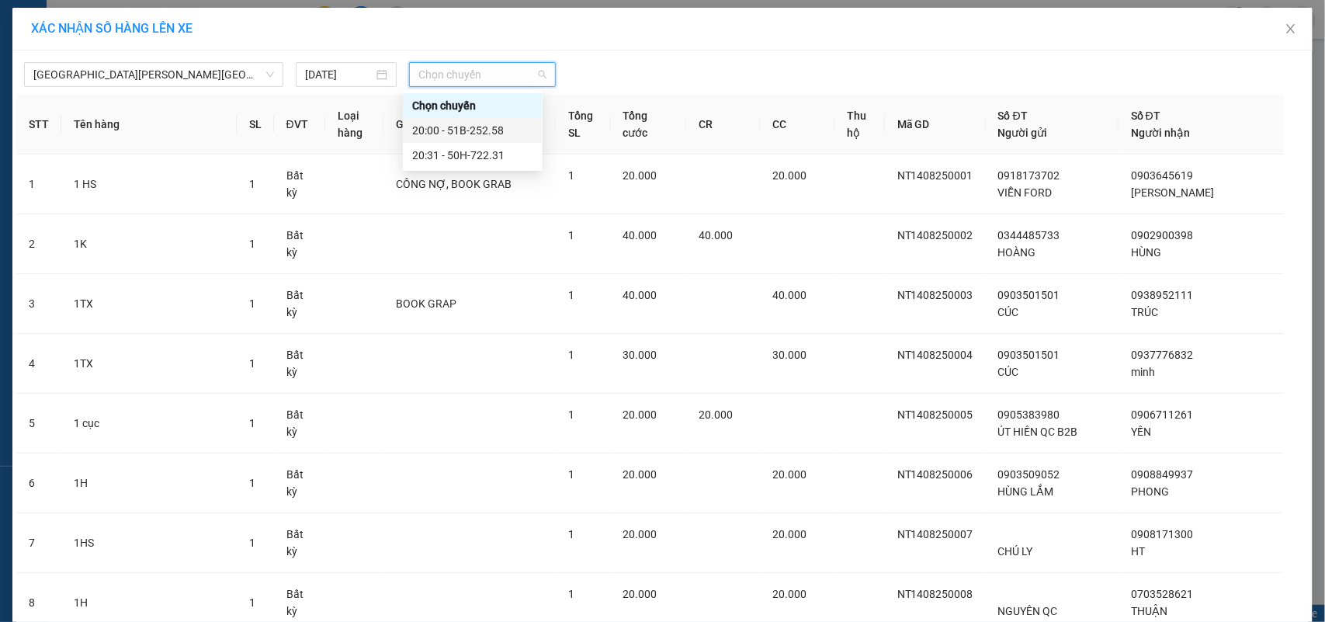
click at [467, 127] on div "20:00 - 51B-252.58" at bounding box center [472, 130] width 121 height 17
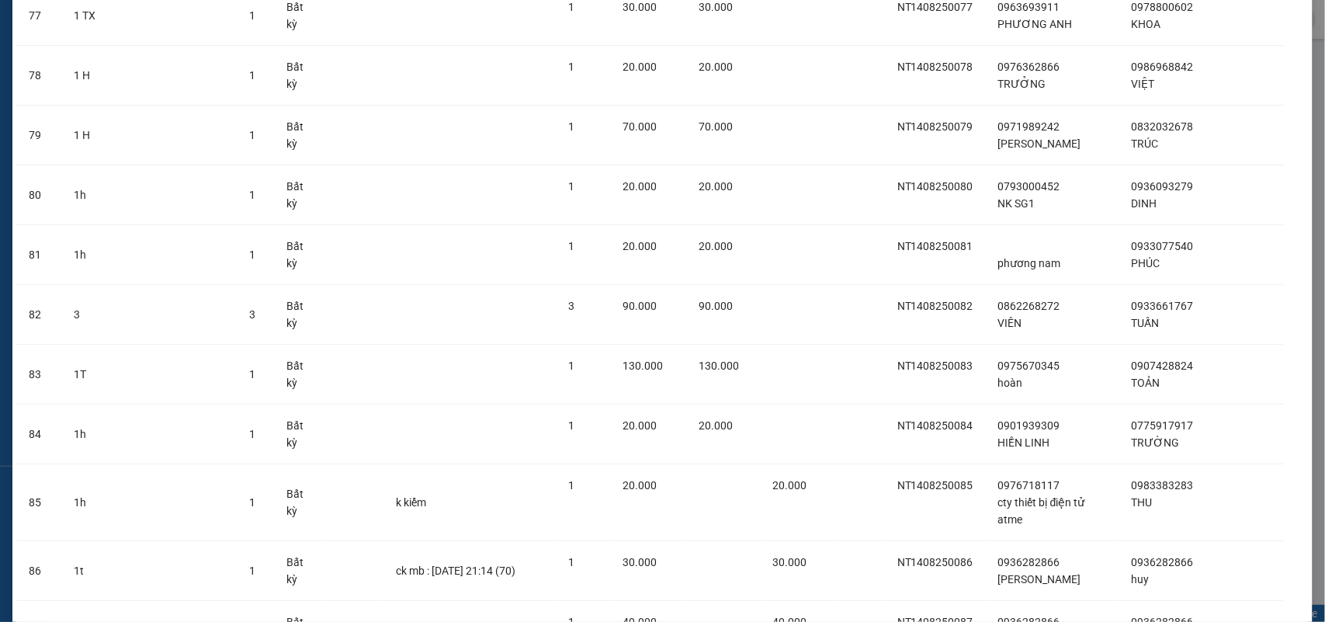
scroll to position [5196, 0]
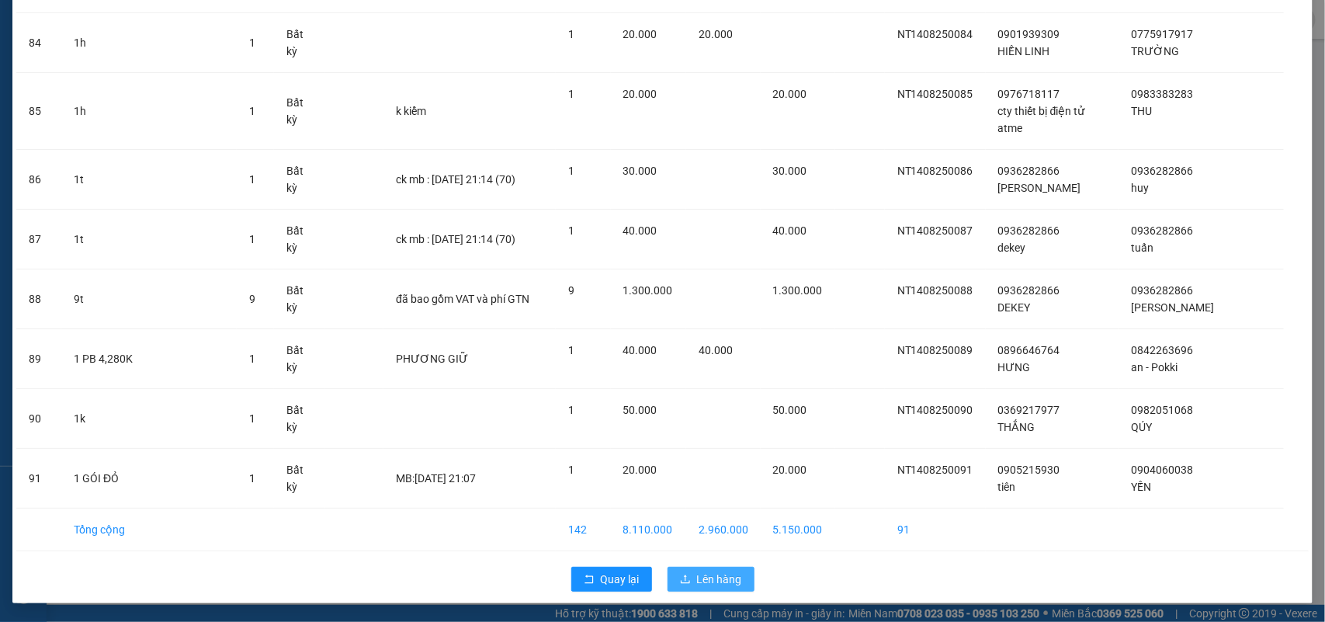
click at [678, 588] on button "Lên hàng" at bounding box center [711, 579] width 87 height 25
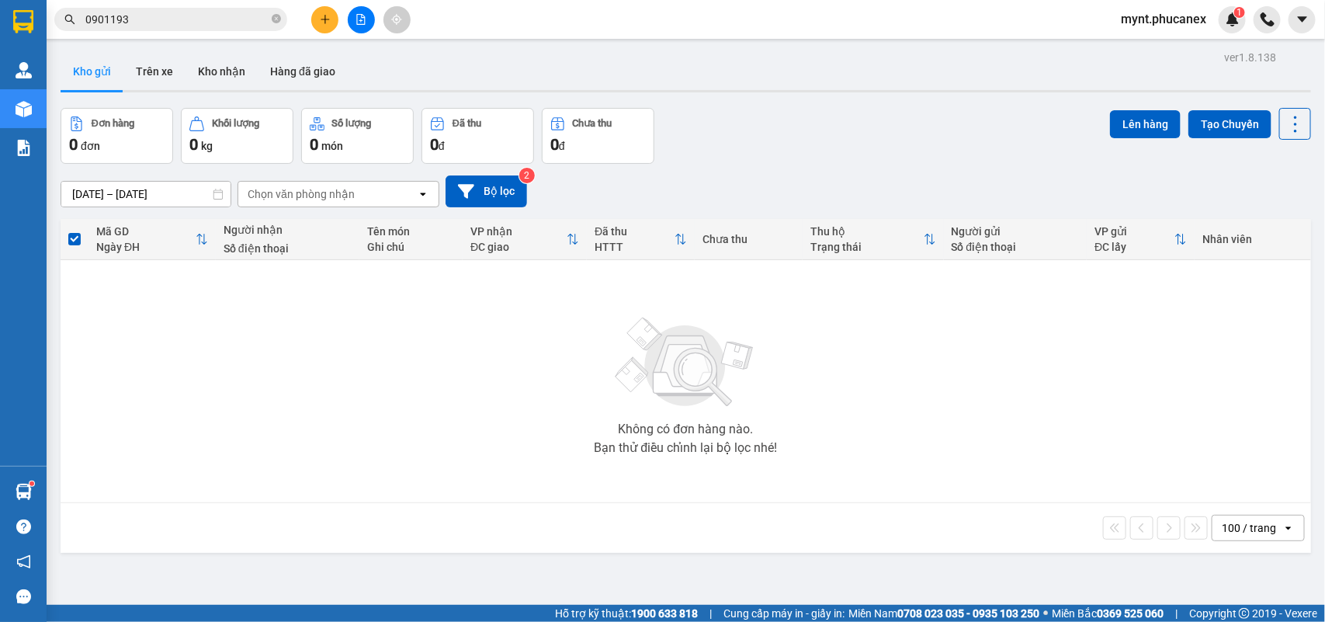
click at [361, 24] on icon "file-add" at bounding box center [361, 19] width 9 height 11
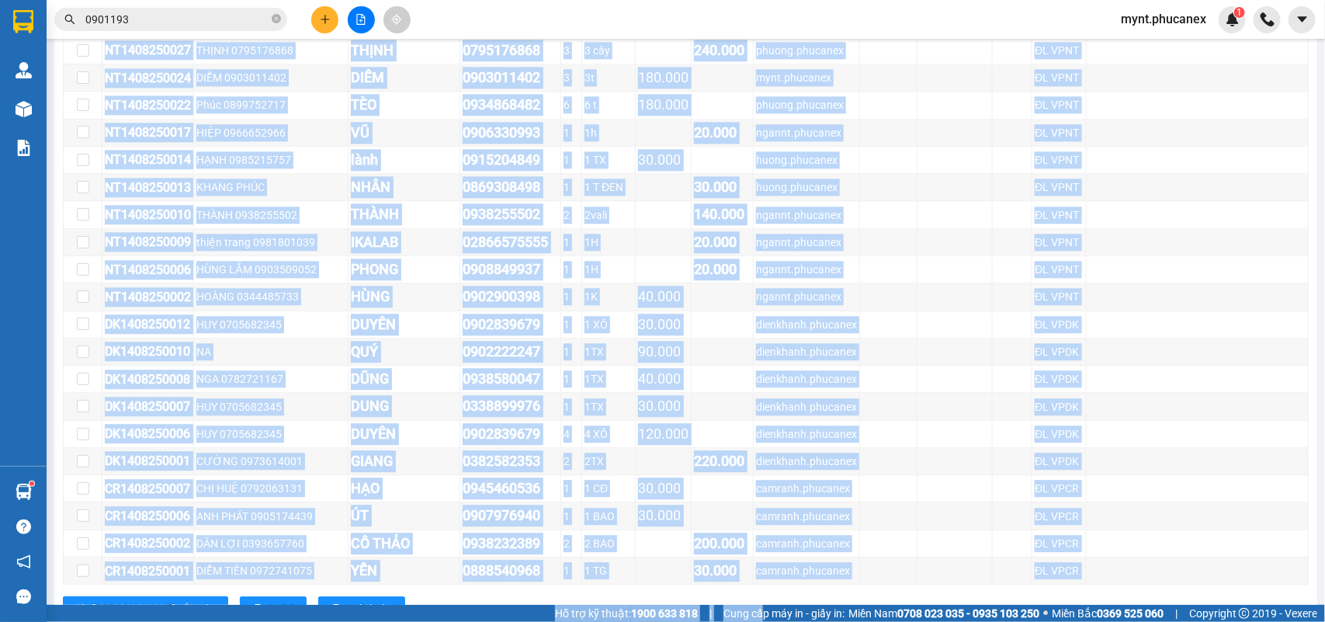
scroll to position [4667, 0]
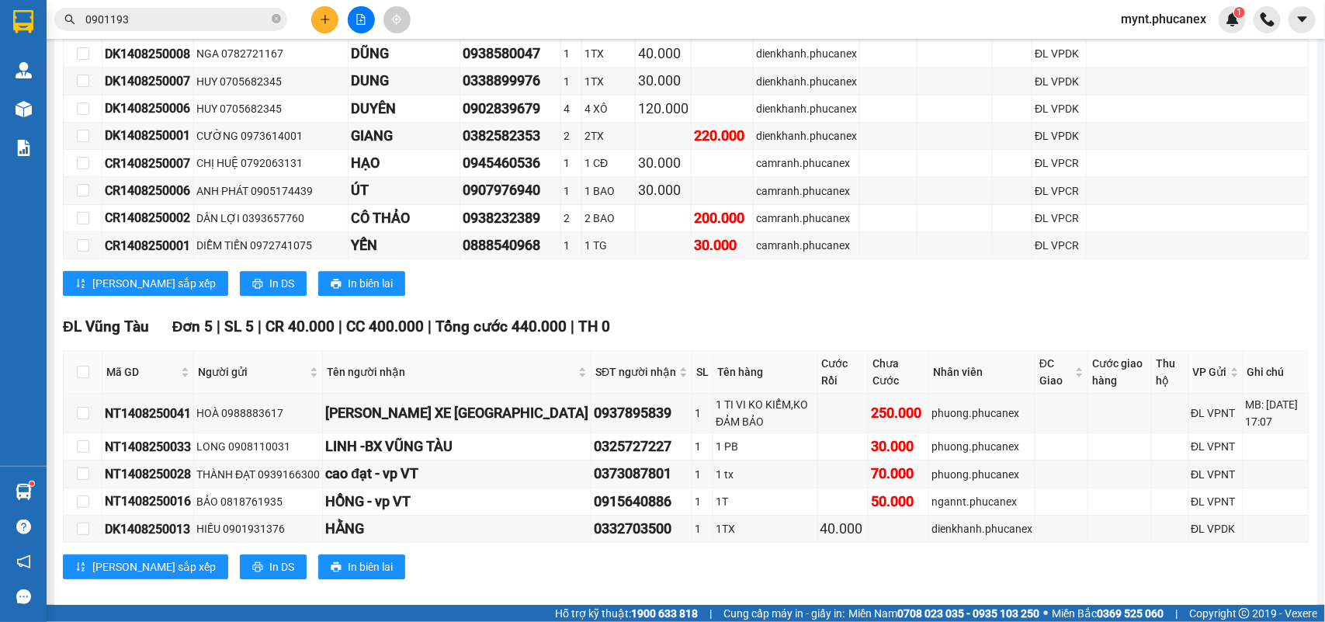
drag, startPoint x: 130, startPoint y: 283, endPoint x: 1324, endPoint y: 491, distance: 1211.8
click at [1324, 491] on main "Nha Trang - Sài Gòn 14/08/2025 20:00 - 51B-252.58 Làm mới In phơi In đơn chọn T…" at bounding box center [662, 302] width 1325 height 605
copy table "Phúc An Express 1900 06 68 06 215 Phạm Ngũ Lão, Quận 1 PHƠI HÀNG 21:19 - 14/08/…"
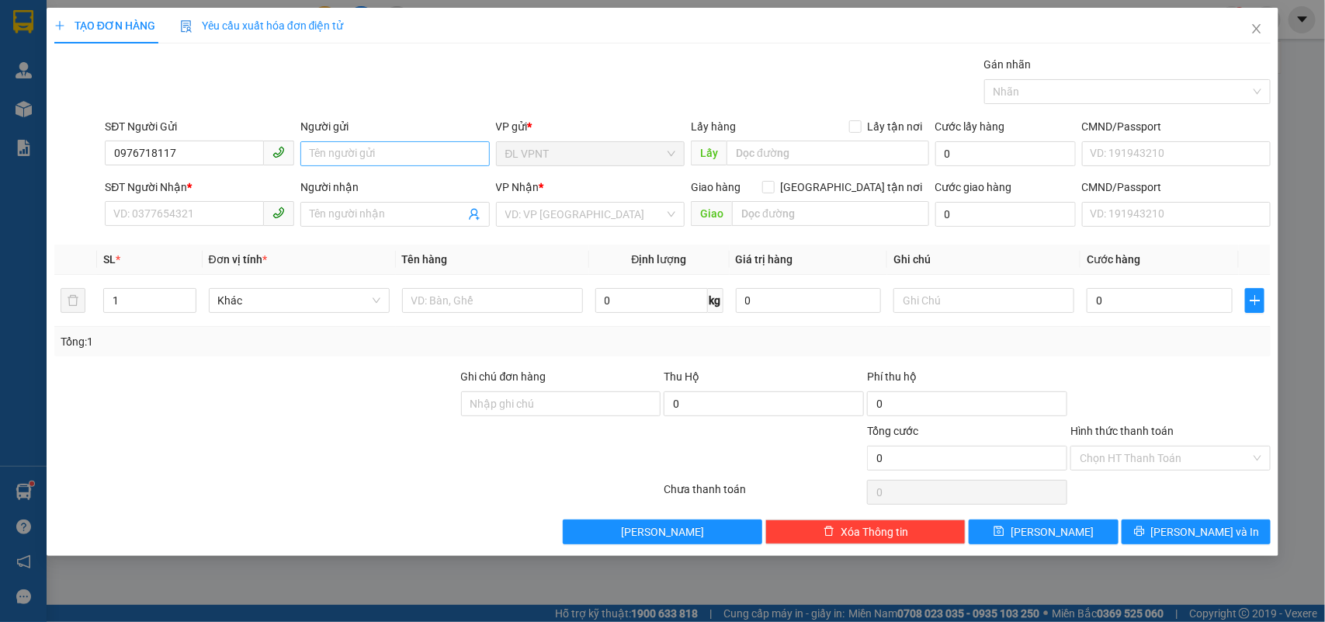
type input "0976718117"
click at [365, 156] on input "Người gửi" at bounding box center [394, 153] width 189 height 25
type input "cty thiết bị tử atme"
click at [164, 210] on input "SĐT Người Nhận *" at bounding box center [184, 213] width 159 height 25
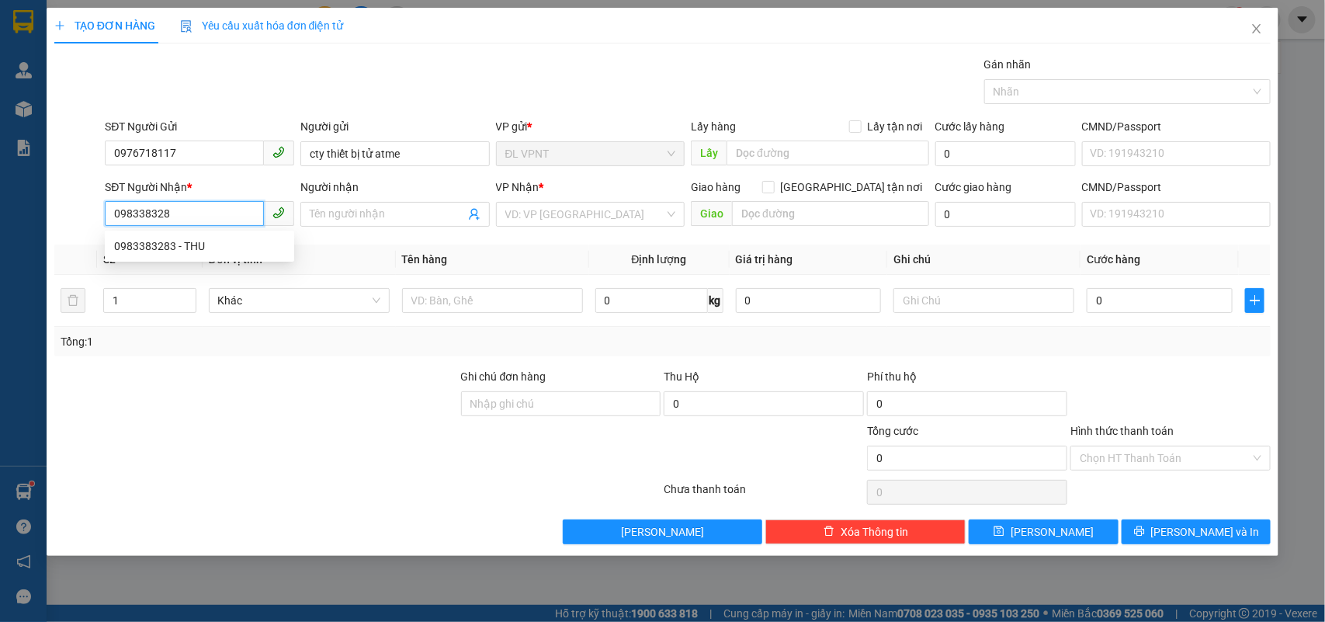
type input "0983383283"
click at [163, 254] on div "0983383283 - THU" at bounding box center [199, 246] width 171 height 17
type input "THU"
type input "0983383283"
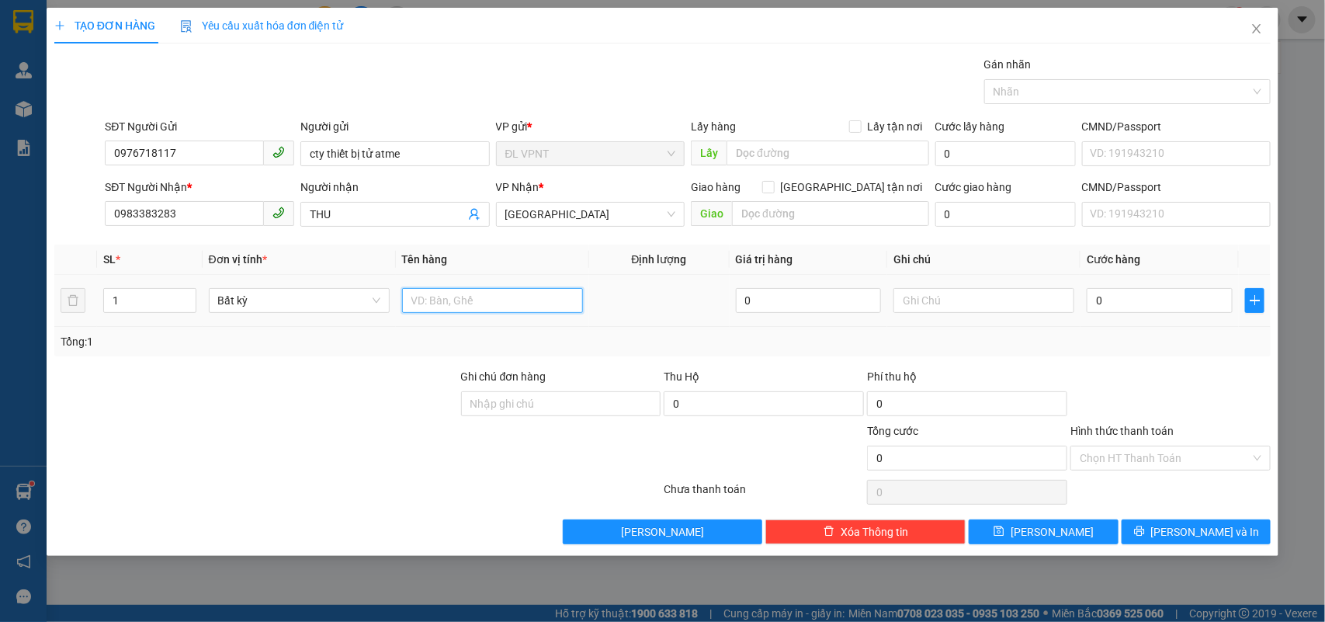
click at [456, 299] on input "text" at bounding box center [492, 300] width 181 height 25
type input "1h"
click at [1134, 308] on input "0" at bounding box center [1160, 300] width 146 height 25
type input "2"
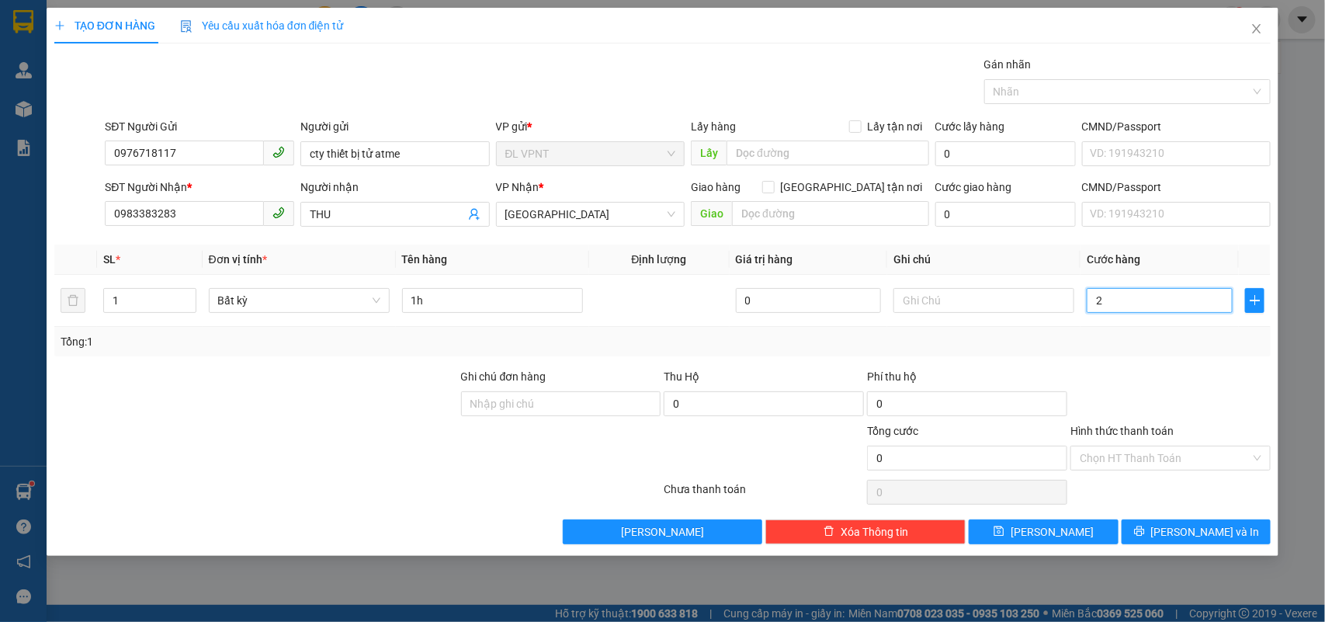
type input "2"
type input "20"
type input "20.000"
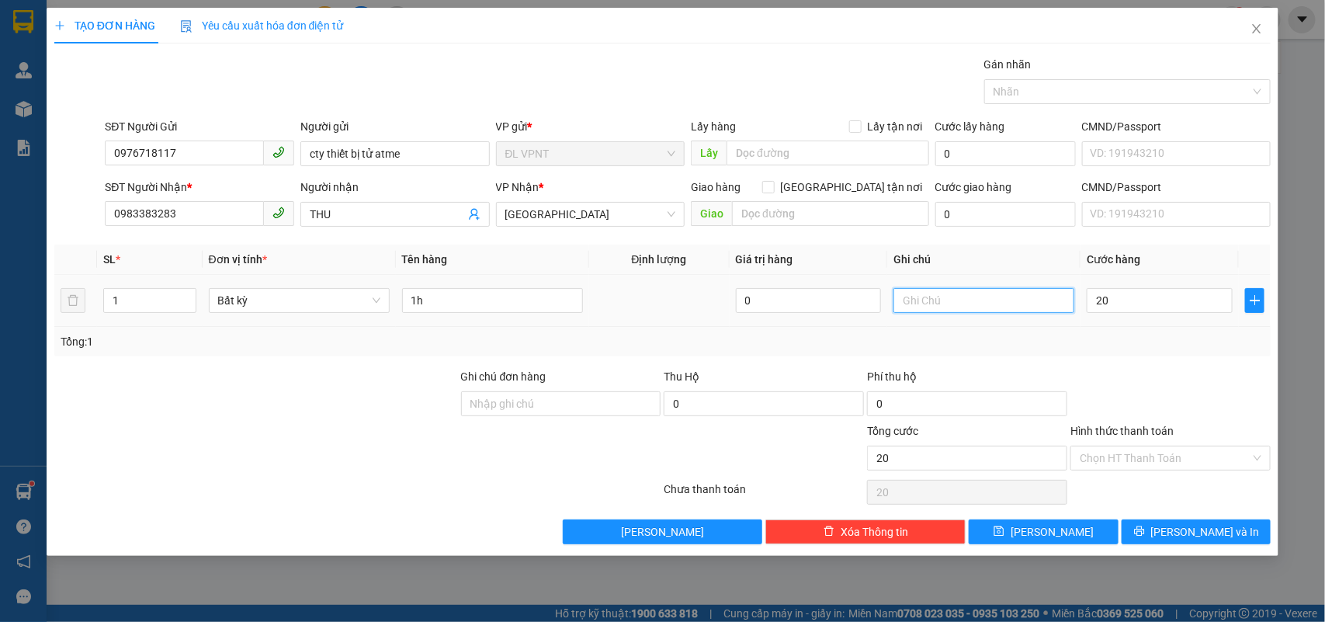
type input "20.000"
click at [942, 304] on input "text" at bounding box center [984, 300] width 181 height 25
type input "k kiểm"
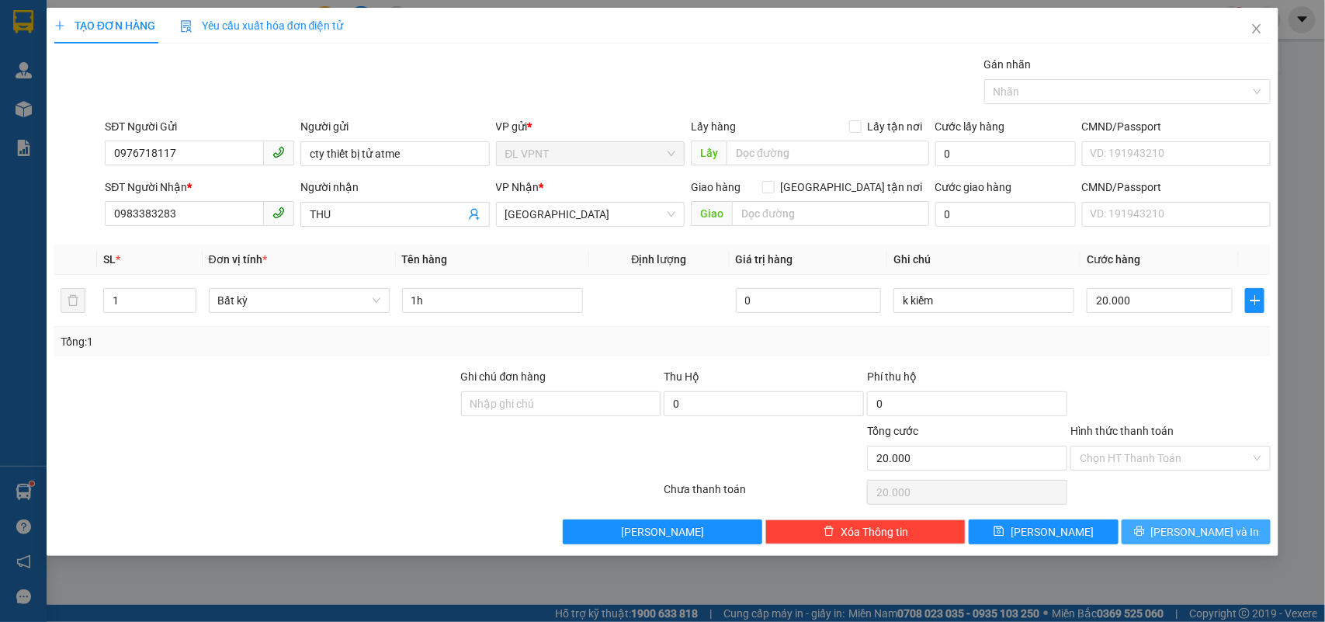
click at [1223, 532] on span "Lưu và In" at bounding box center [1205, 531] width 109 height 17
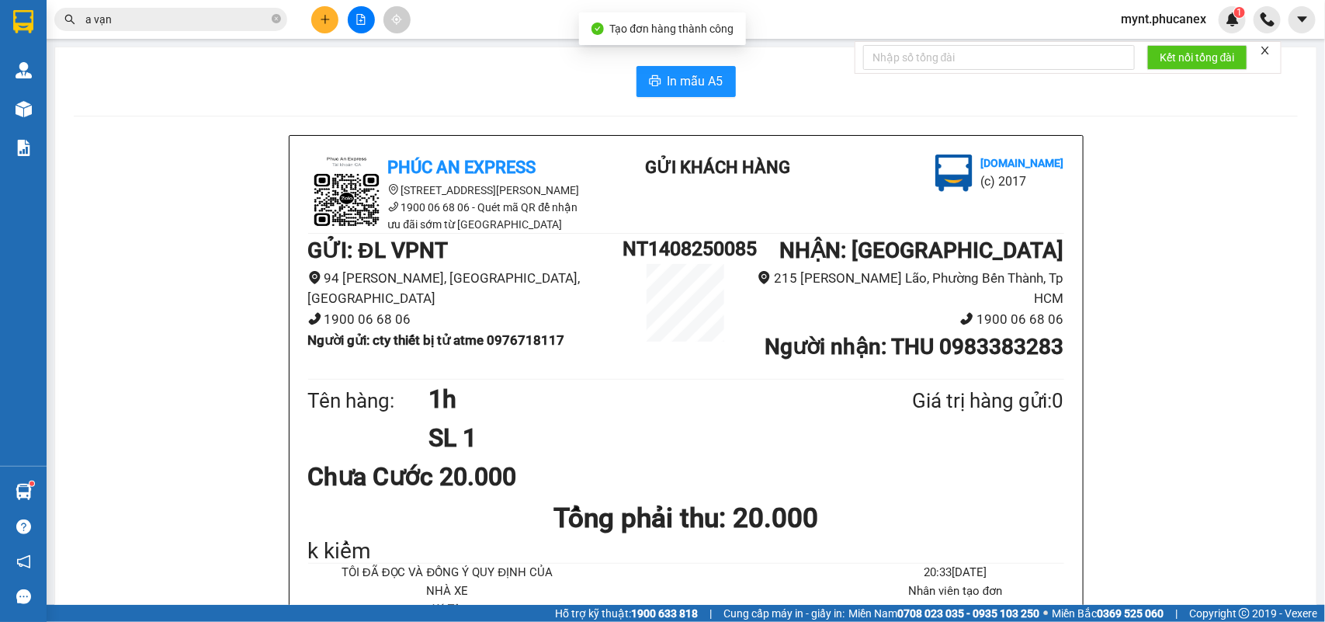
click at [665, 68] on button "In mẫu A5" at bounding box center [686, 81] width 99 height 31
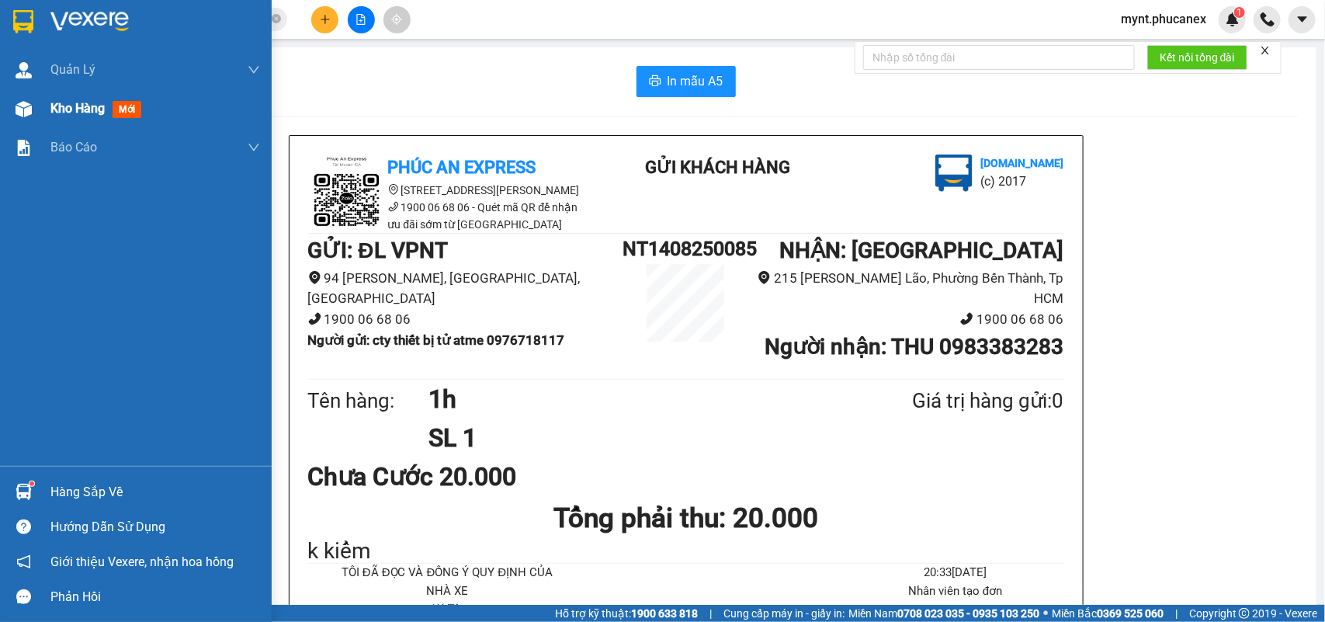
click at [35, 109] on div at bounding box center [23, 108] width 27 height 27
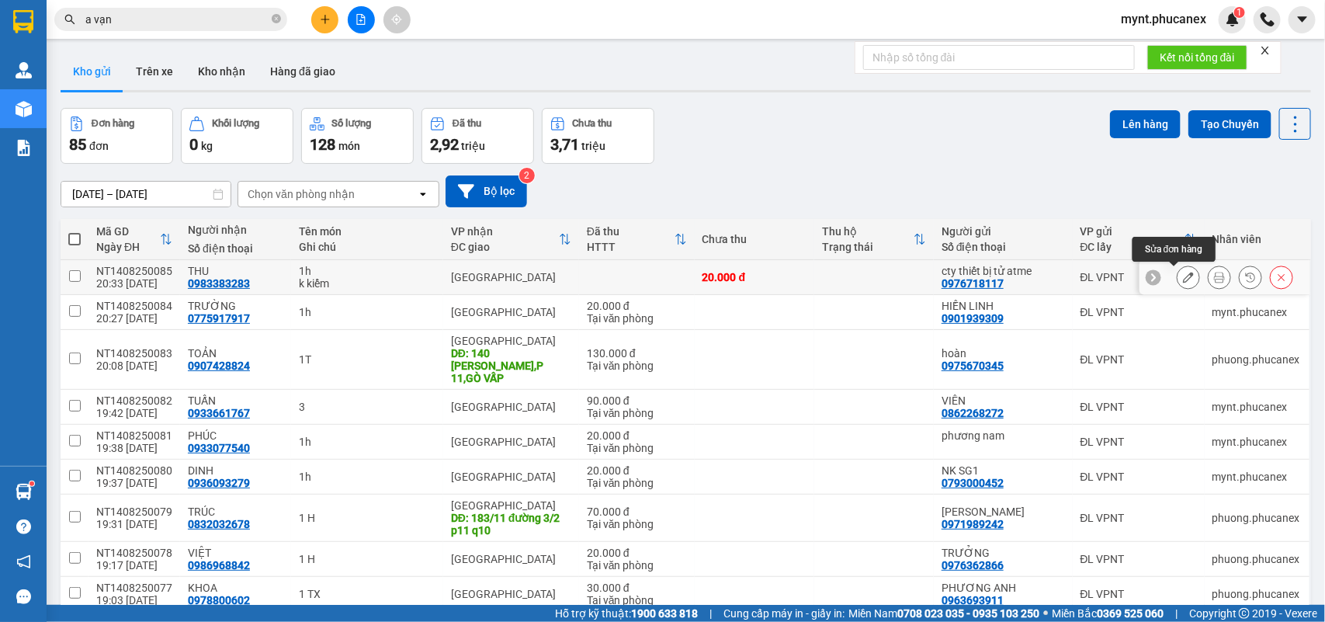
click at [1183, 280] on icon at bounding box center [1188, 277] width 11 height 11
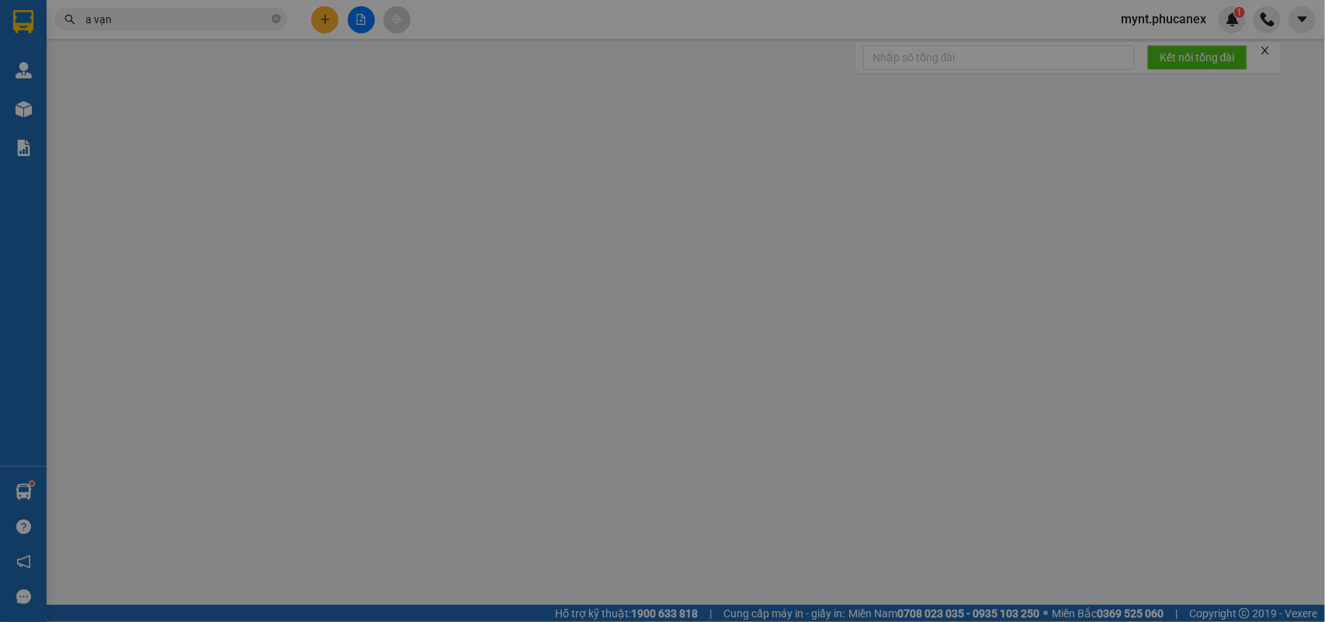
type input "0976718117"
type input "cty thiết bị tử atme"
type input "0983383283"
type input "THU"
type input "20.000"
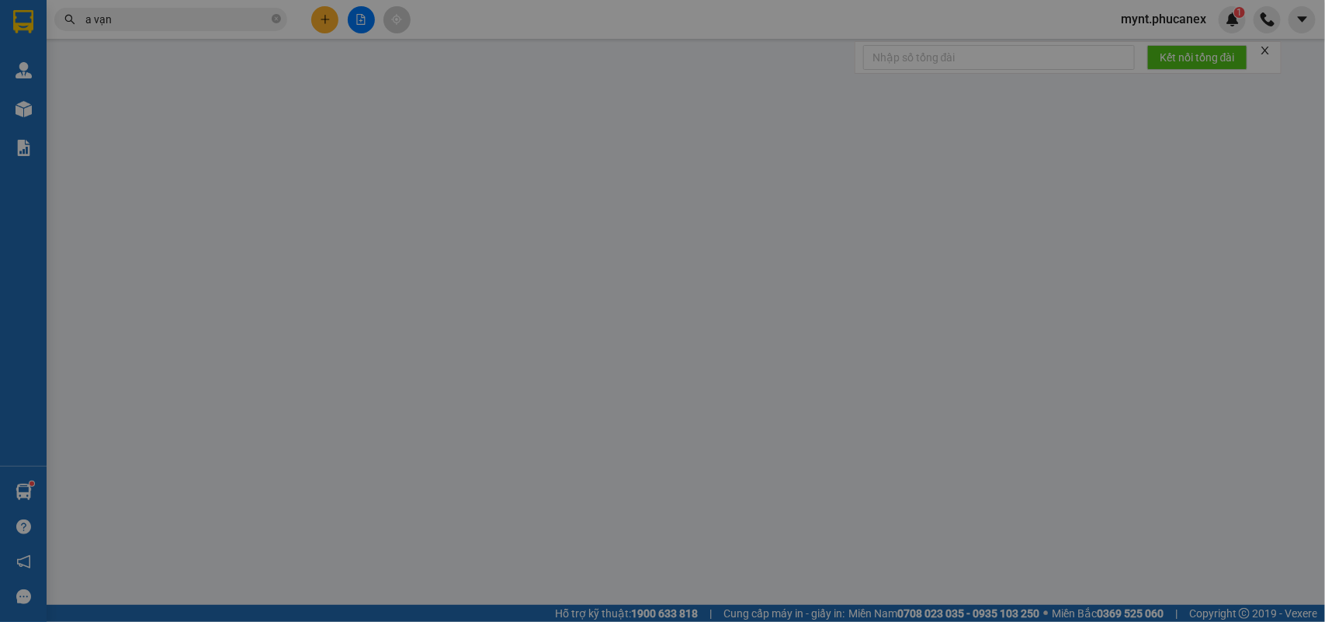
type input "20.000"
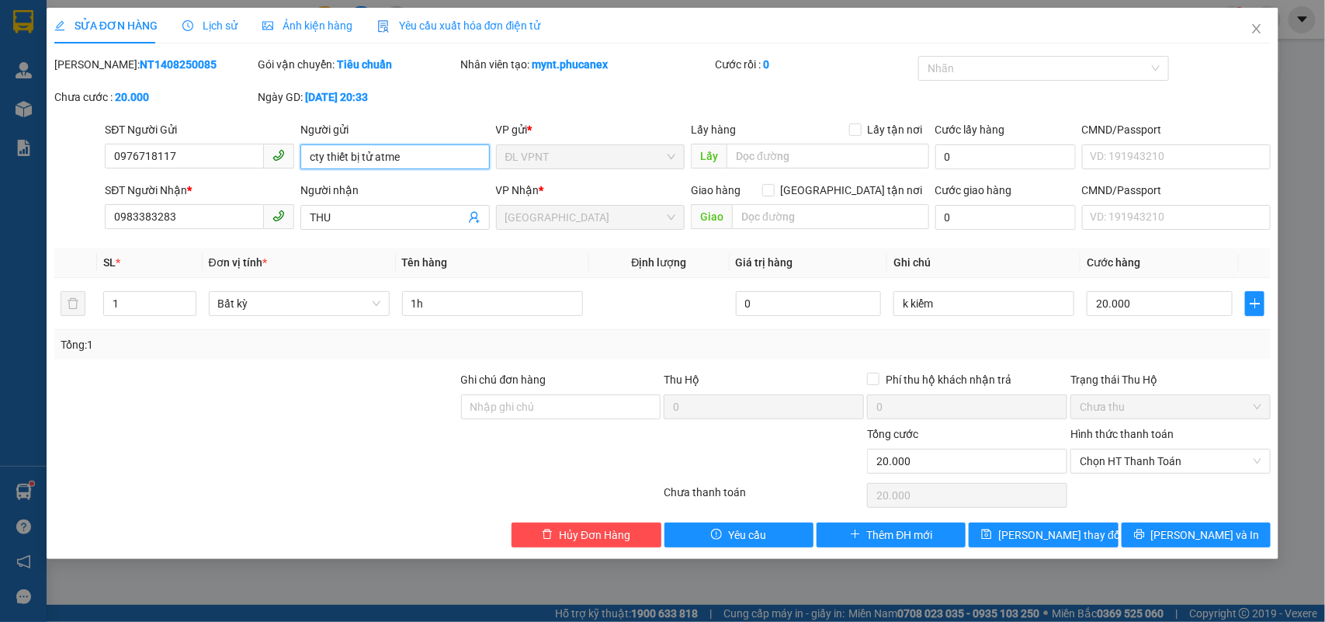
click at [363, 149] on input "cty thiết bị tử atme" at bounding box center [394, 156] width 189 height 25
click at [370, 163] on input "cty thiết bị diện tử atme" at bounding box center [394, 156] width 189 height 25
type input "cty thiết bị điện tử atme"
click at [1025, 536] on span "Lưu thay đổi" at bounding box center [1060, 534] width 124 height 17
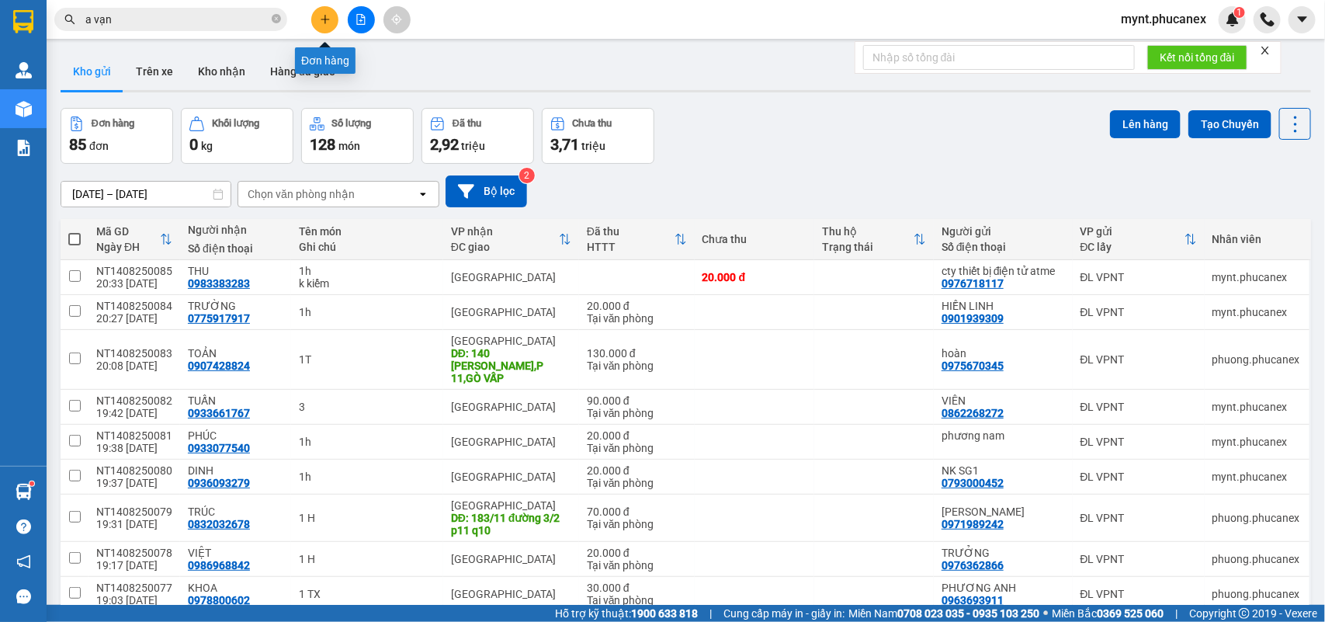
click at [327, 20] on icon "plus" at bounding box center [325, 19] width 11 height 11
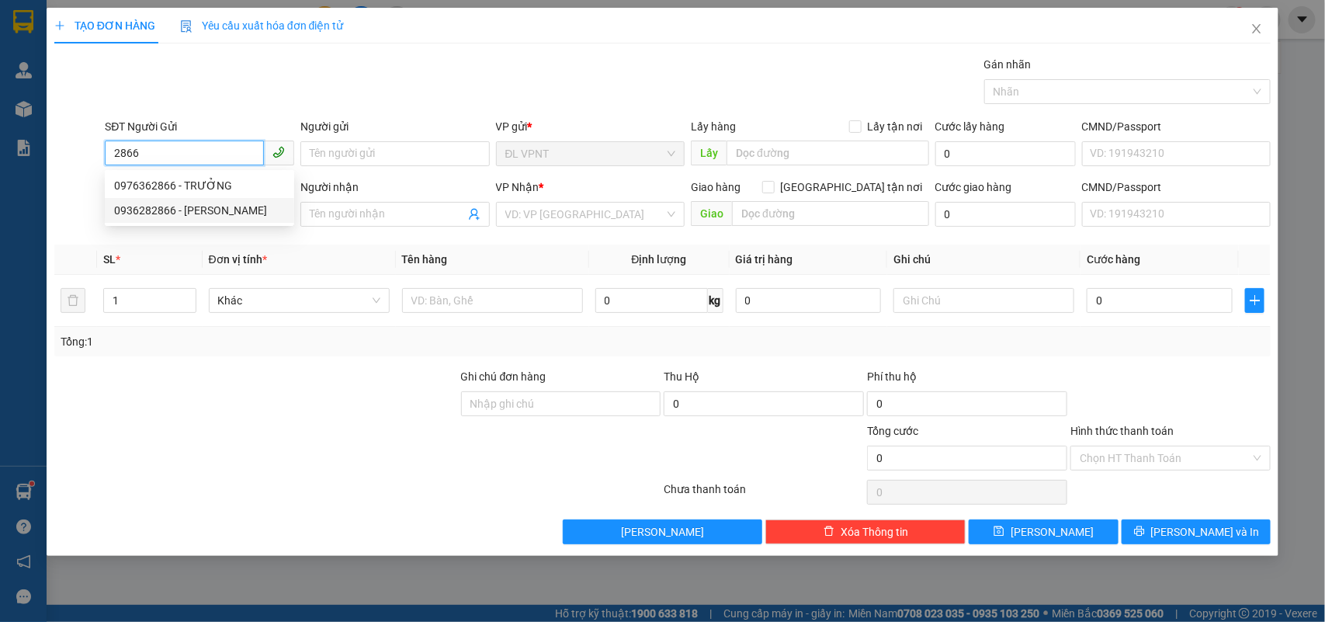
click at [179, 216] on div "0936282866 - LINH DEKEY" at bounding box center [199, 210] width 171 height 17
type input "0936282866"
type input "[PERSON_NAME]"
type input "0936282866"
type input "[PERSON_NAME]"
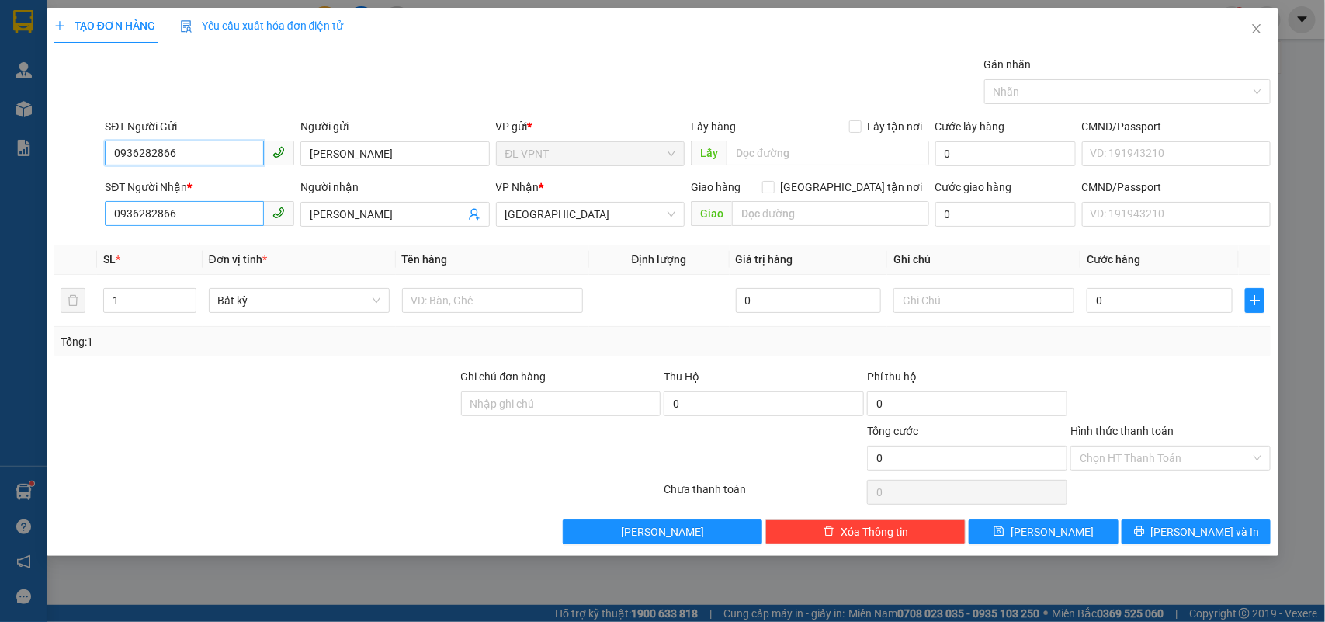
type input "0936282866"
drag, startPoint x: 195, startPoint y: 220, endPoint x: 0, endPoint y: 95, distance: 231.5
click at [0, 95] on div "TẠO ĐƠN HÀNG Yêu cầu xuất hóa đơn điện tử Transit Pickup Surcharge Ids Transit …" at bounding box center [662, 311] width 1325 height 622
click at [179, 243] on div "0936282866 - LINH DEKEY" at bounding box center [199, 246] width 171 height 17
drag, startPoint x: 401, startPoint y: 215, endPoint x: 0, endPoint y: 134, distance: 409.5
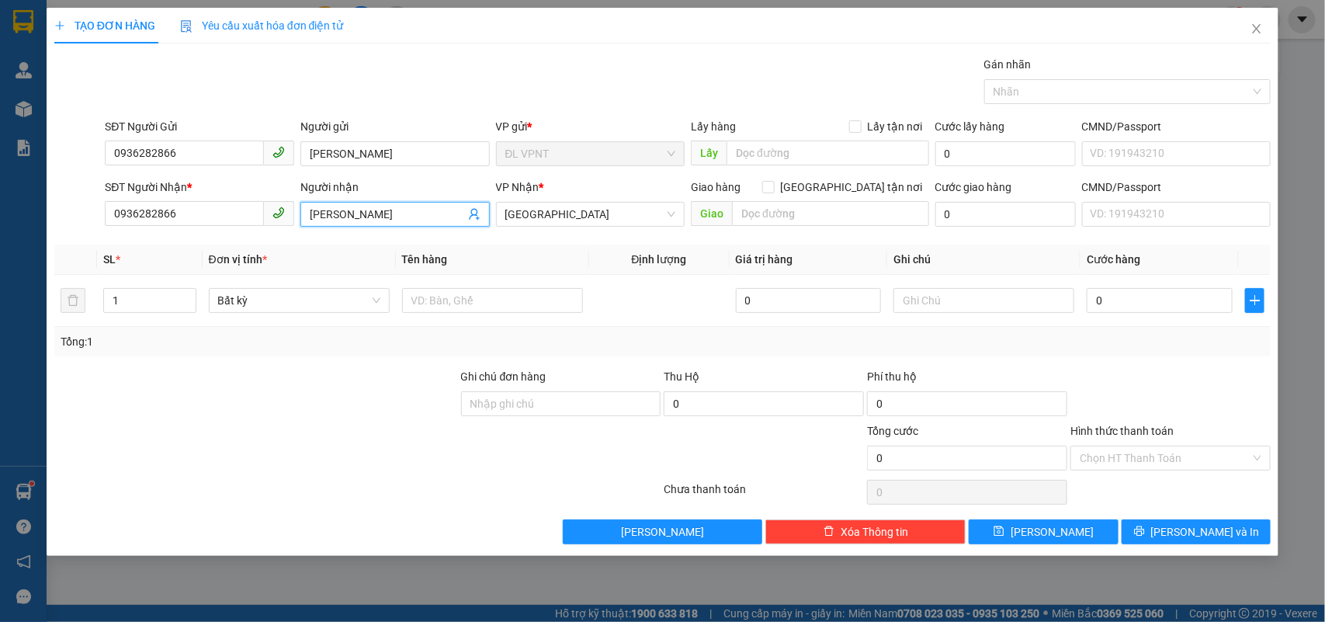
click at [0, 134] on div "TẠO ĐƠN HÀNG Yêu cầu xuất hóa đơn điện tử Transit Pickup Surcharge Ids Transit …" at bounding box center [662, 311] width 1325 height 622
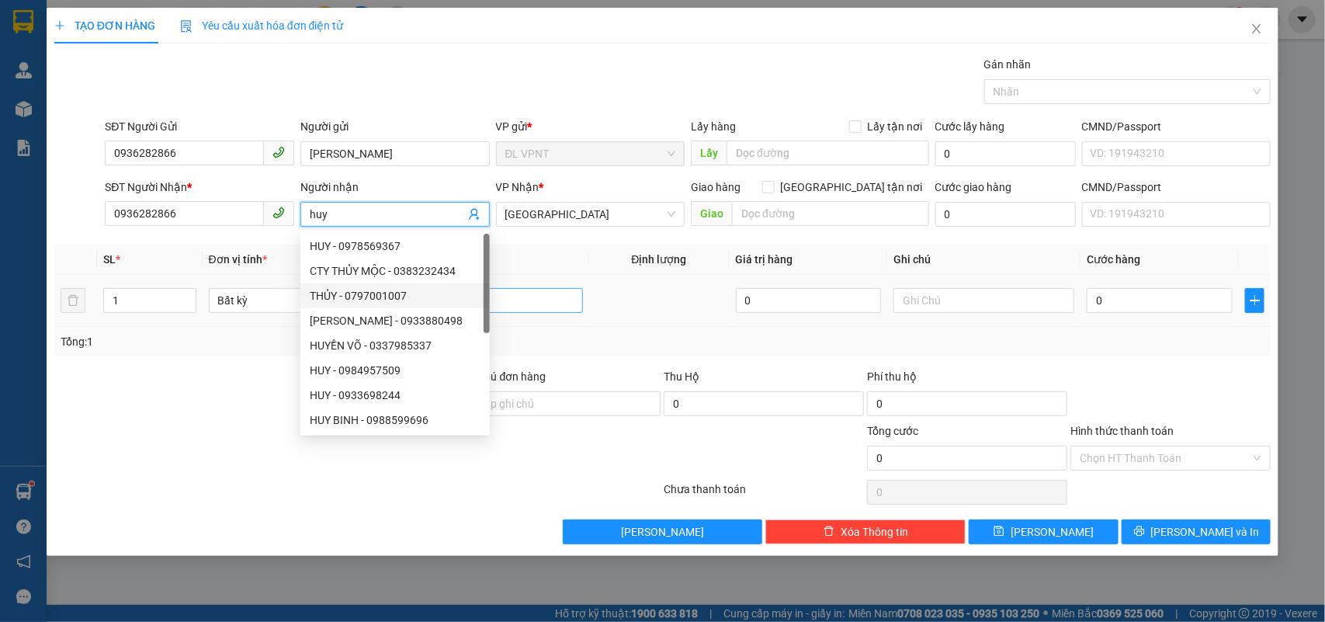
type input "huy"
click at [555, 307] on input "text" at bounding box center [492, 300] width 181 height 25
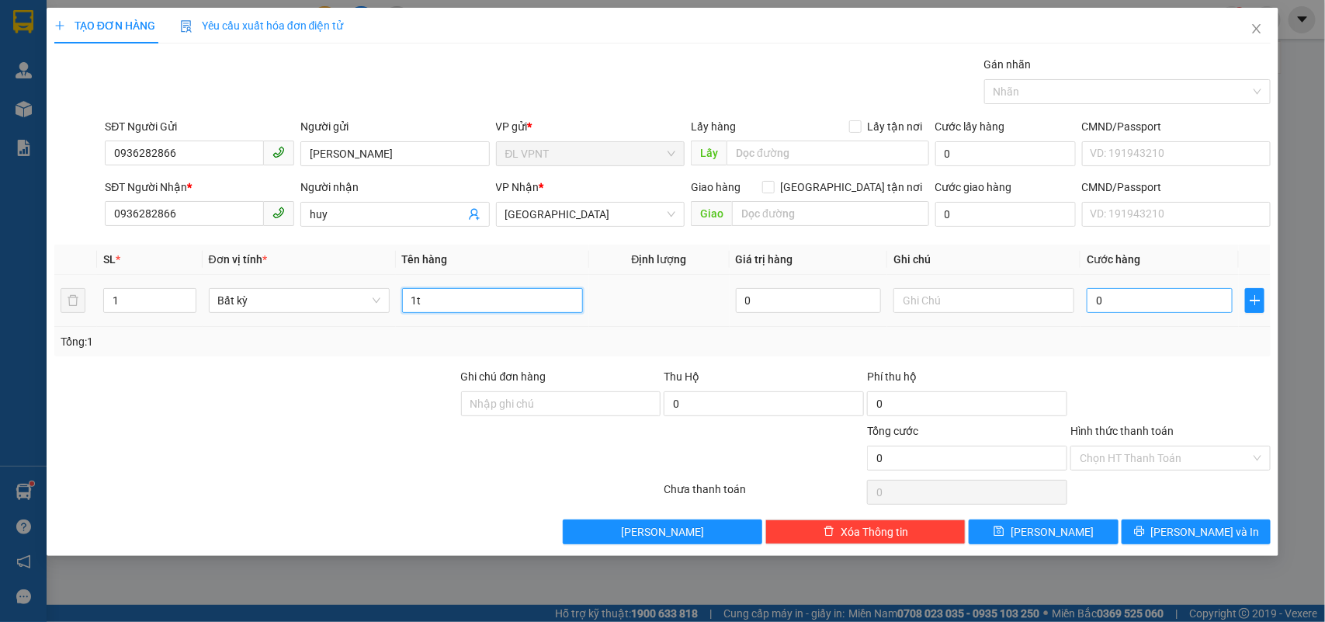
type input "1t"
click at [1095, 297] on input "0" at bounding box center [1160, 300] width 146 height 25
type input "3"
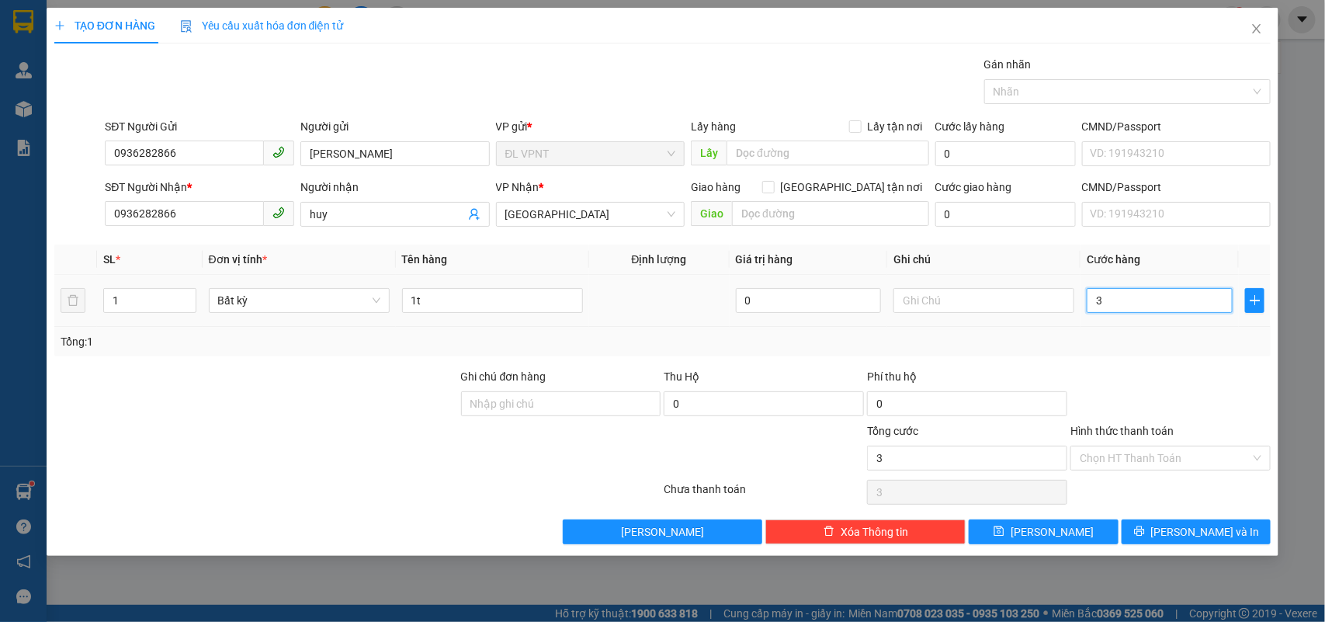
type input "30"
type input "30.000"
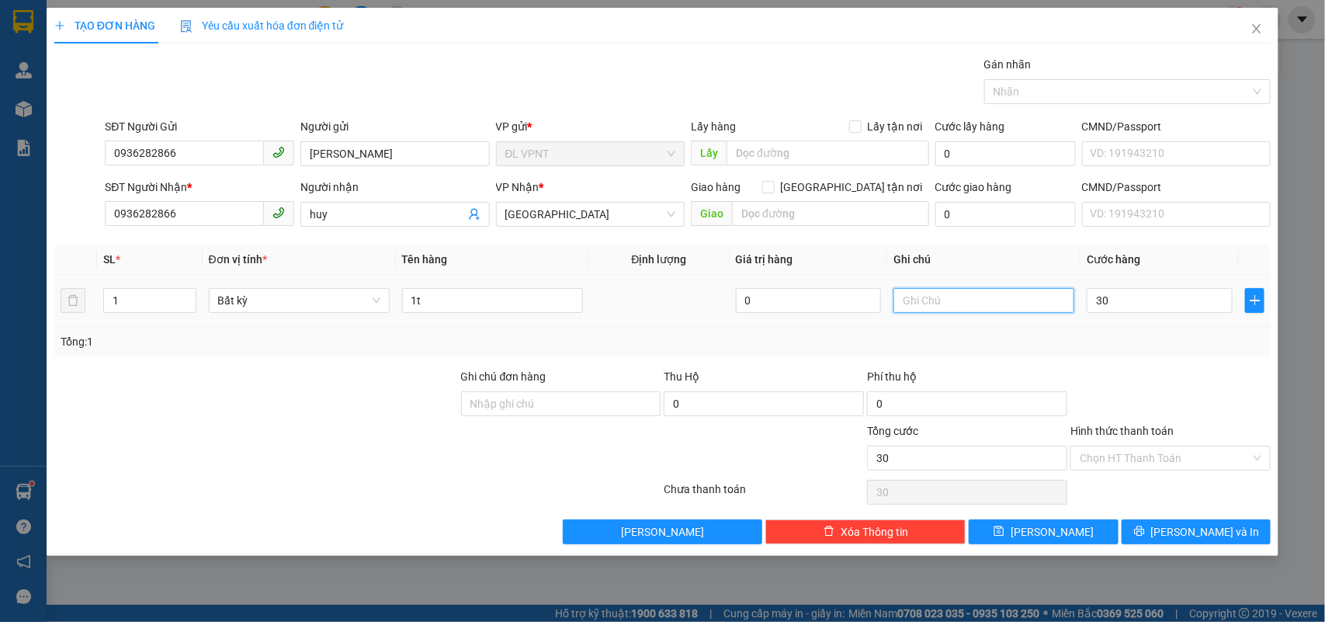
type input "30.000"
click at [949, 299] on input "text" at bounding box center [984, 300] width 181 height 25
type input "ck mb :"
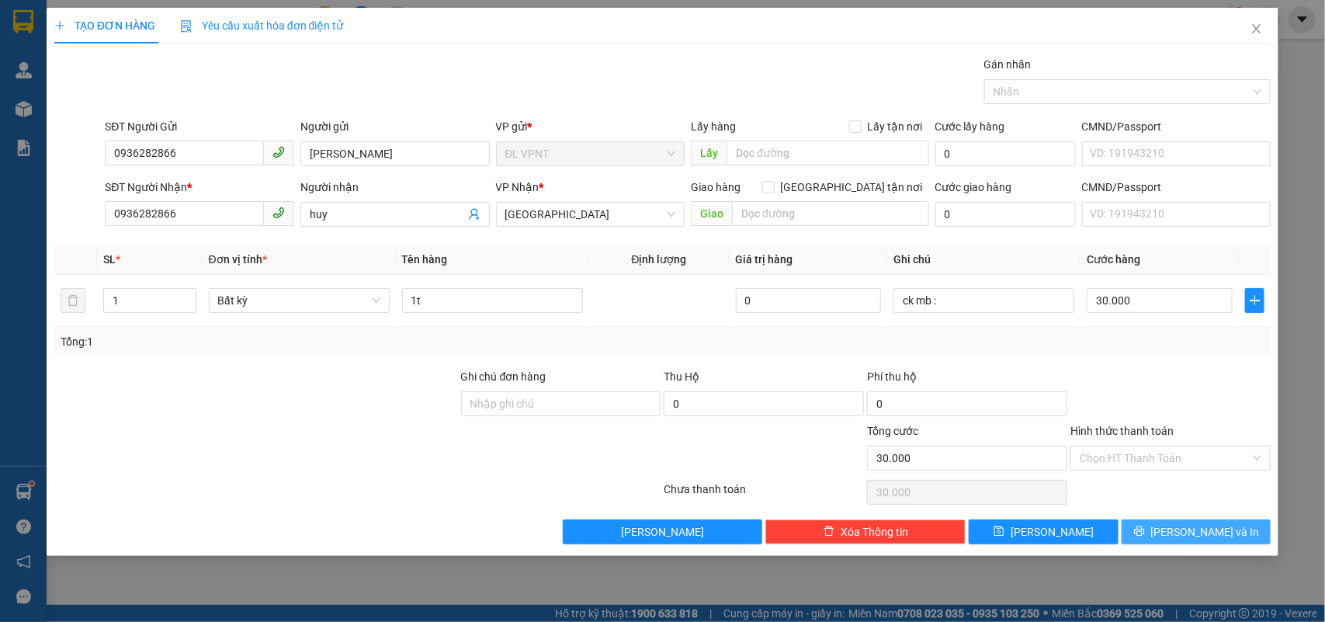
click at [1169, 525] on button "Lưu và In" at bounding box center [1196, 531] width 149 height 25
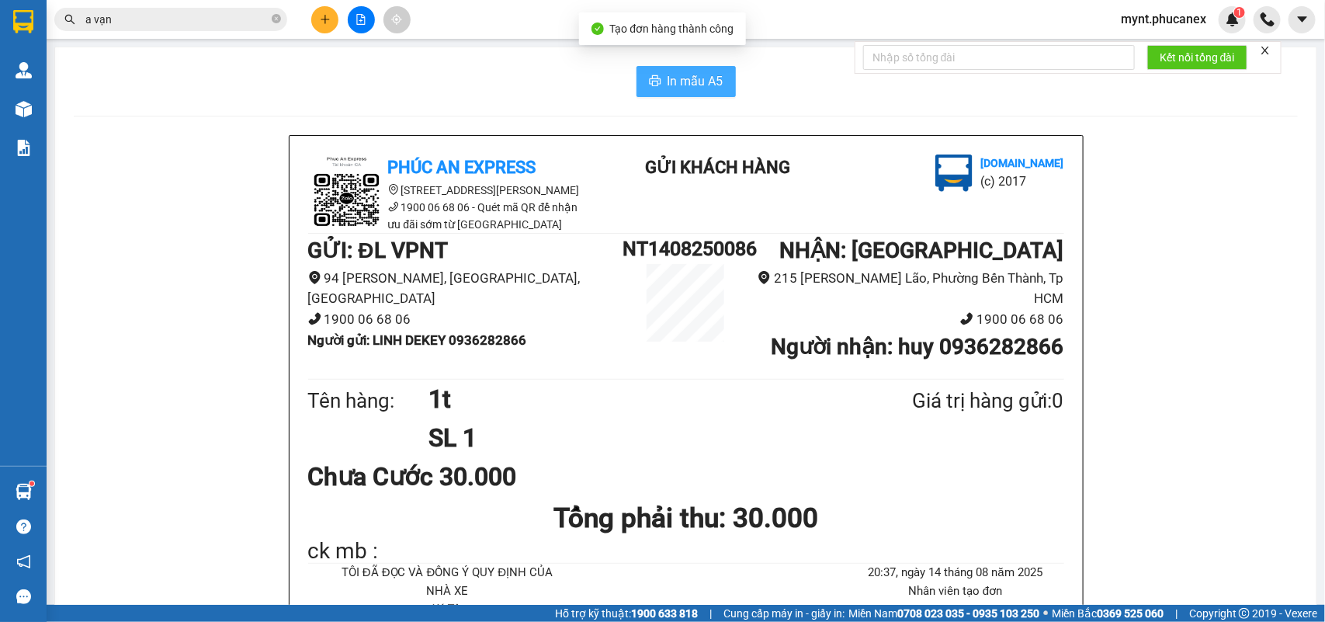
click at [709, 85] on span "In mẫu A5" at bounding box center [696, 80] width 56 height 19
click at [318, 23] on button at bounding box center [324, 19] width 27 height 27
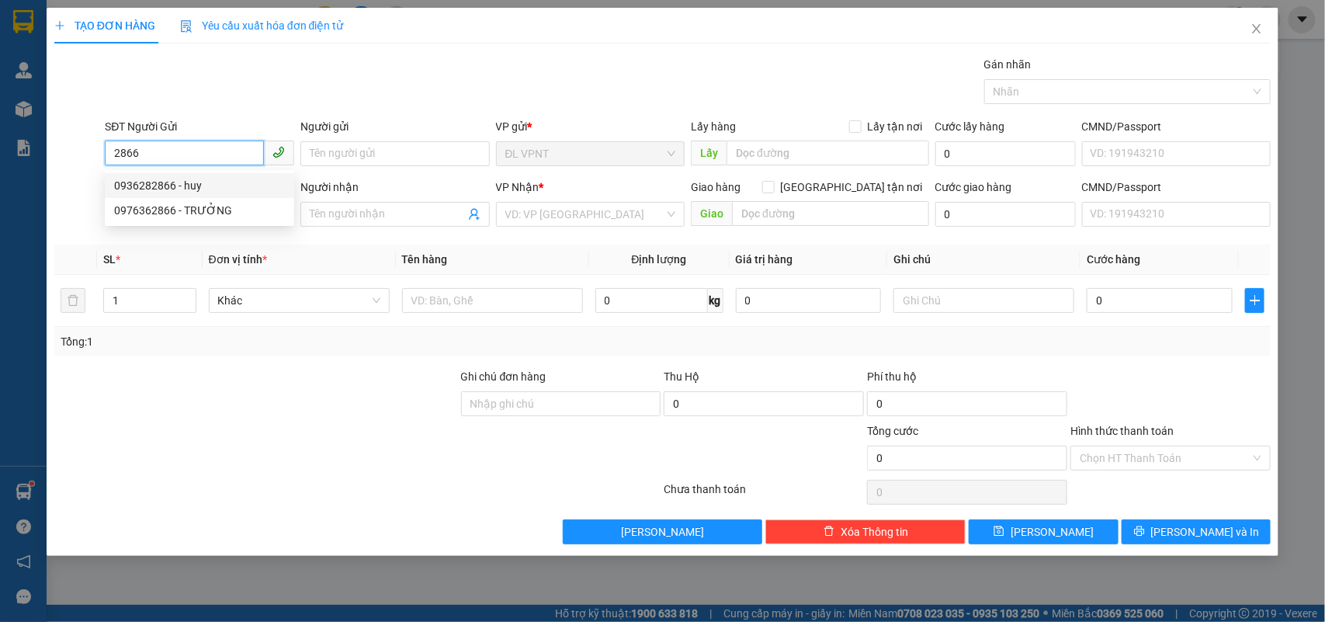
click at [183, 179] on div "0936282866 - huy" at bounding box center [199, 185] width 171 height 17
type input "0936282866"
type input "huy"
type input "0936282866"
type input "huy"
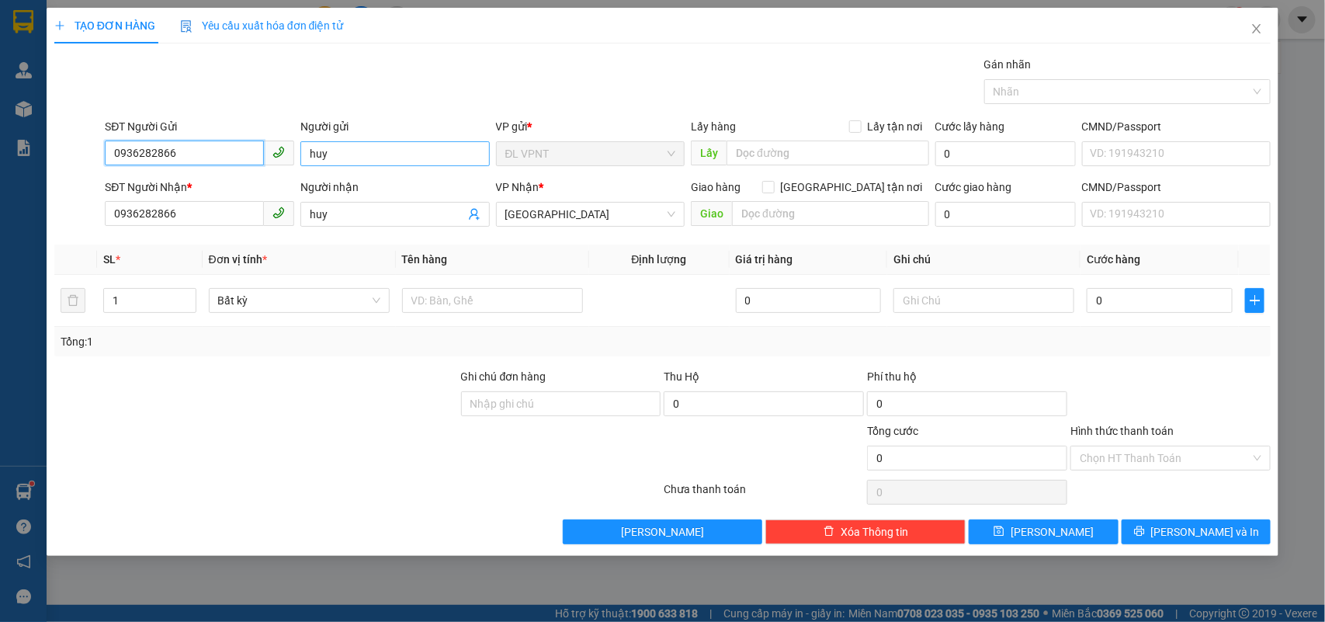
type input "0936282866"
drag, startPoint x: 315, startPoint y: 149, endPoint x: 0, endPoint y: 71, distance: 324.6
click at [0, 74] on div "TẠO ĐƠN HÀNG Yêu cầu xuất hóa đơn điện tử Transit Pickup Surcharge Ids Transit …" at bounding box center [662, 311] width 1325 height 622
type input "dekey"
drag, startPoint x: 359, startPoint y: 71, endPoint x: 379, endPoint y: 97, distance: 32.8
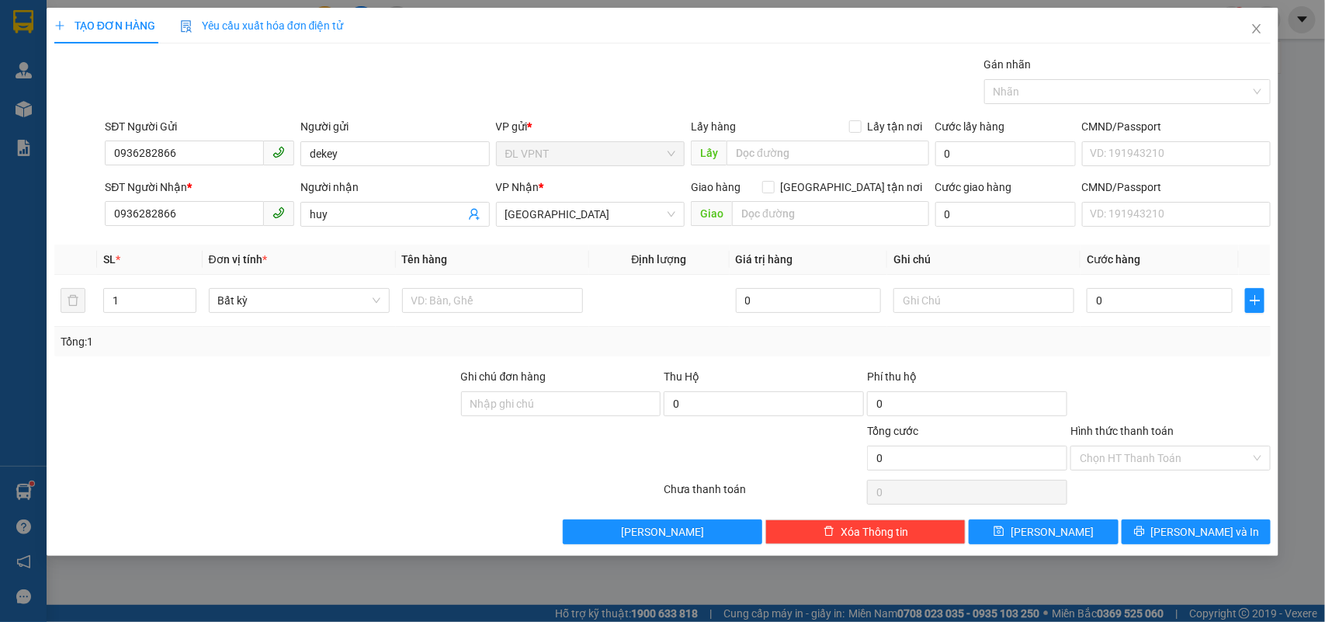
click at [359, 70] on div "Gói vận chuyển * Tiêu chuẩn Gán nhãn Nhãn" at bounding box center [688, 83] width 1172 height 54
drag, startPoint x: 319, startPoint y: 214, endPoint x: 260, endPoint y: 227, distance: 60.5
click at [260, 227] on div "SĐT Người Nhận * 0936282866 Người nhận huy huy VP Nhận * ĐL Quận 1 Giao hàng Gi…" at bounding box center [688, 206] width 1172 height 54
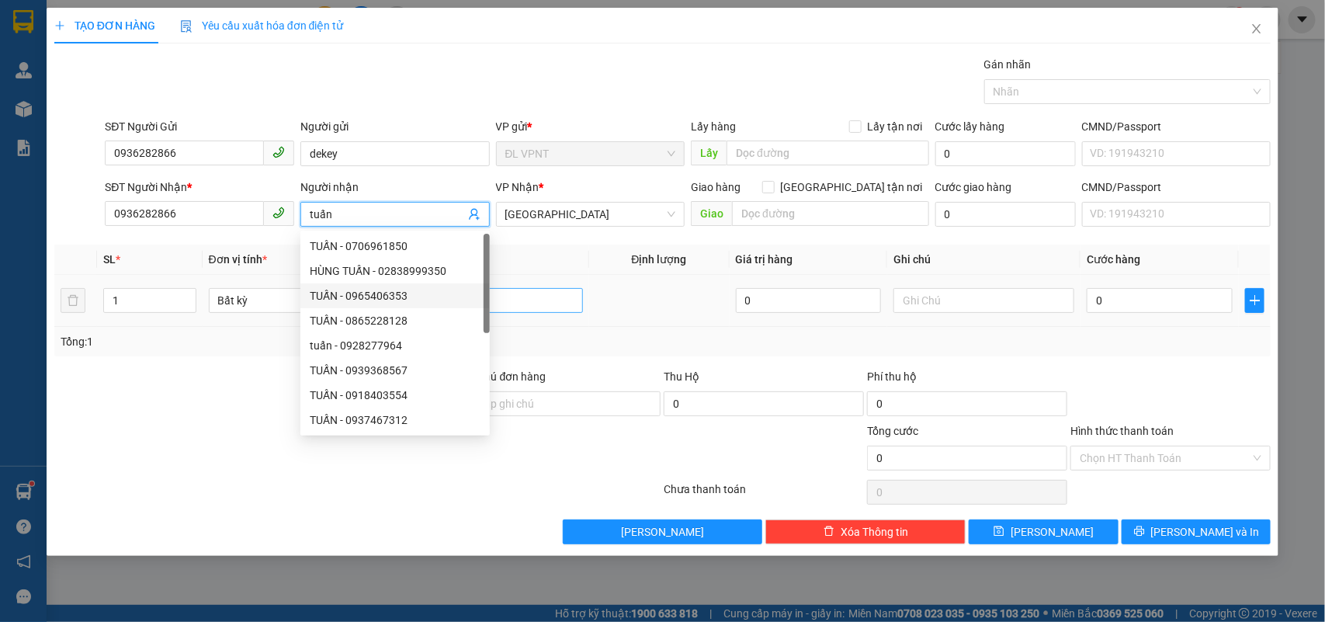
type input "tuấn"
click at [526, 300] on input "text" at bounding box center [492, 300] width 181 height 25
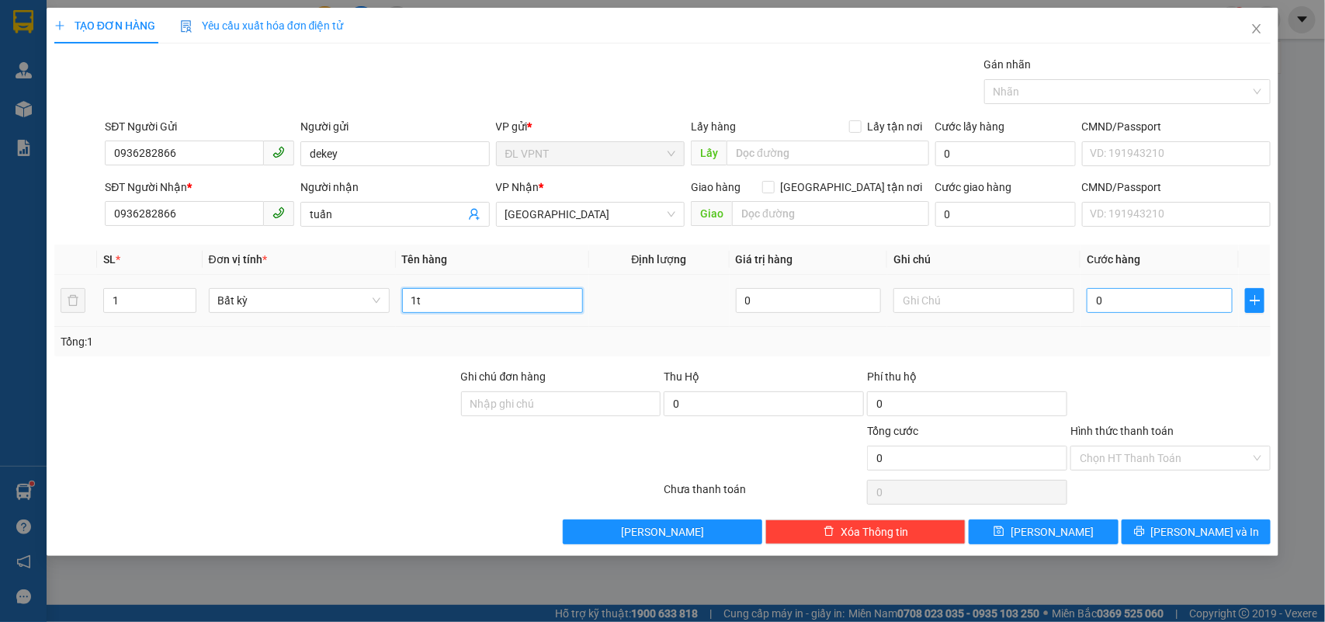
type input "1t"
click at [1123, 300] on input "0" at bounding box center [1160, 300] width 146 height 25
type input "4"
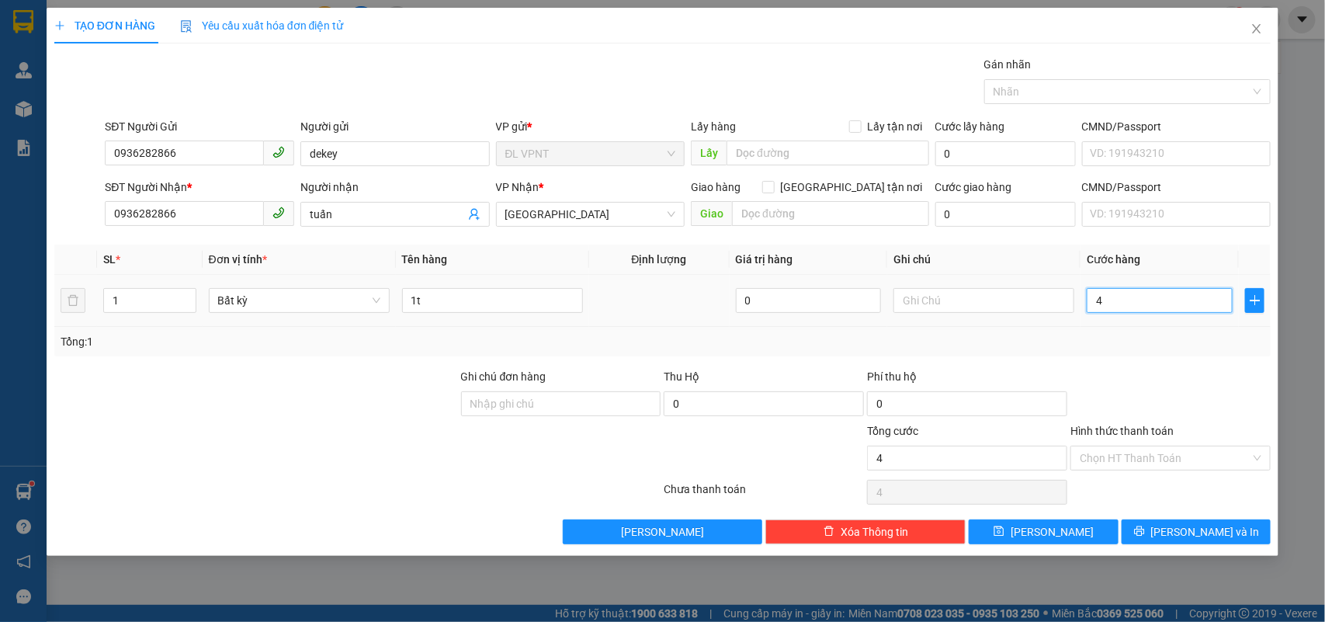
type input "40"
type input "40.000"
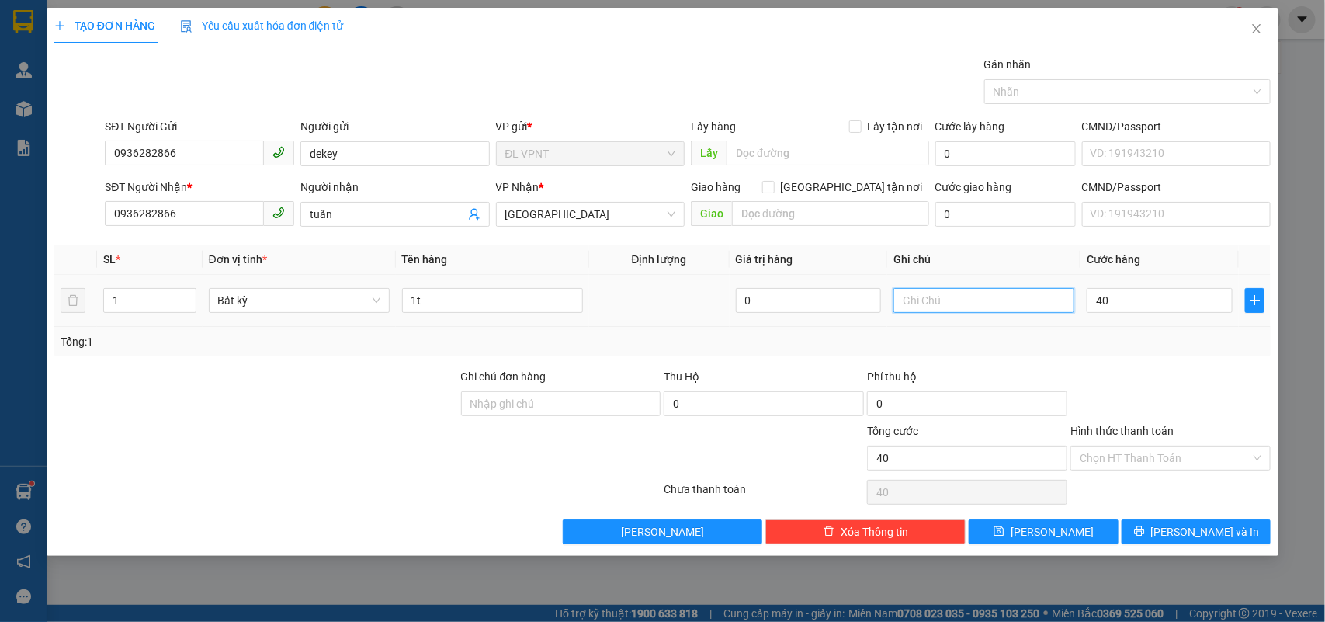
type input "40.000"
click at [916, 300] on input "text" at bounding box center [984, 300] width 181 height 25
type input "ck mb :"
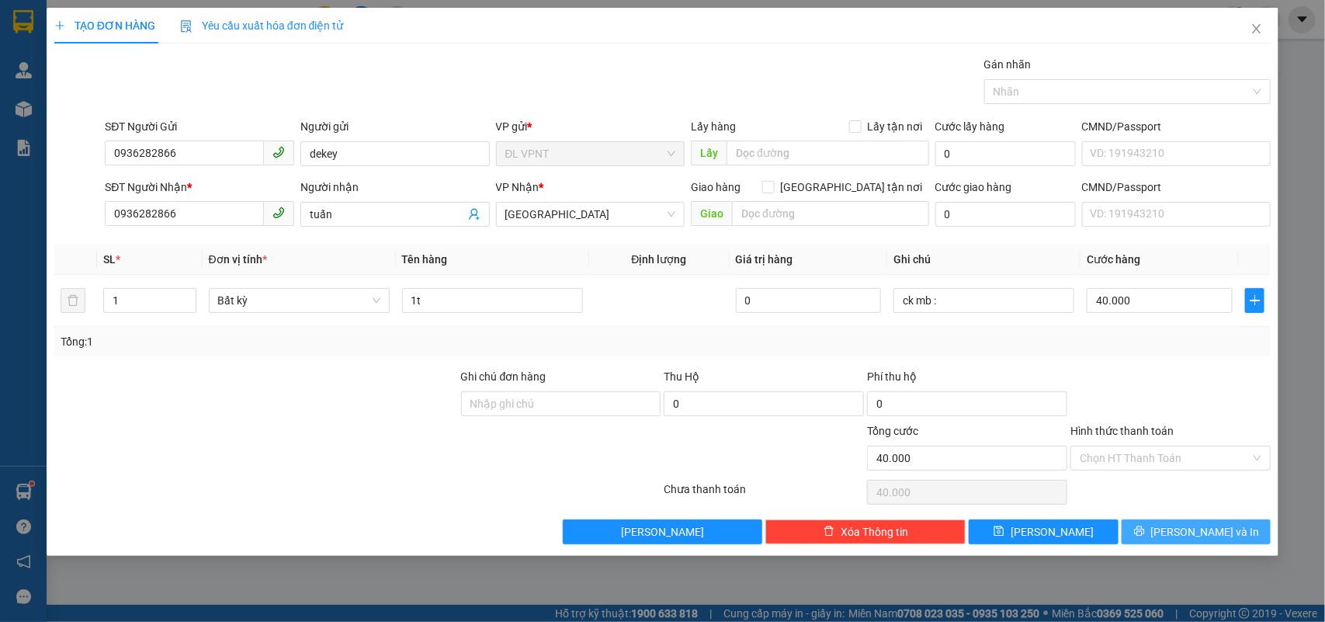
click at [1150, 522] on button "Lưu và In" at bounding box center [1196, 531] width 149 height 25
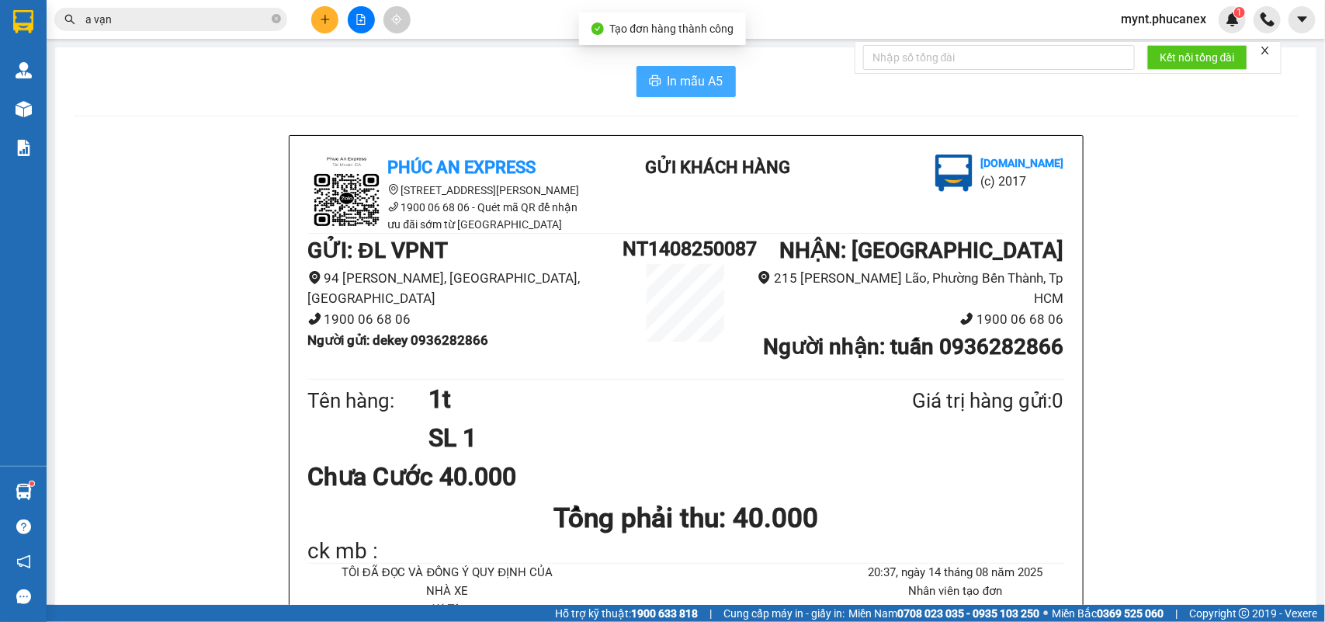
click at [704, 79] on span "In mẫu A5" at bounding box center [696, 80] width 56 height 19
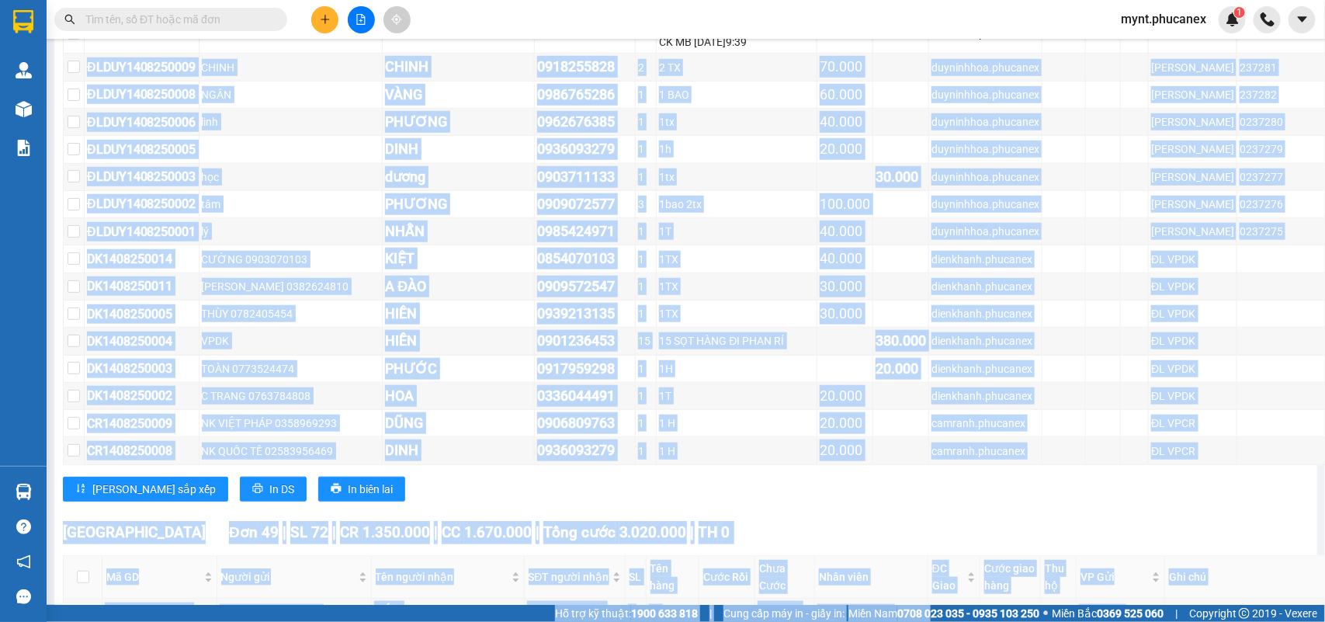
scroll to position [3335, 0]
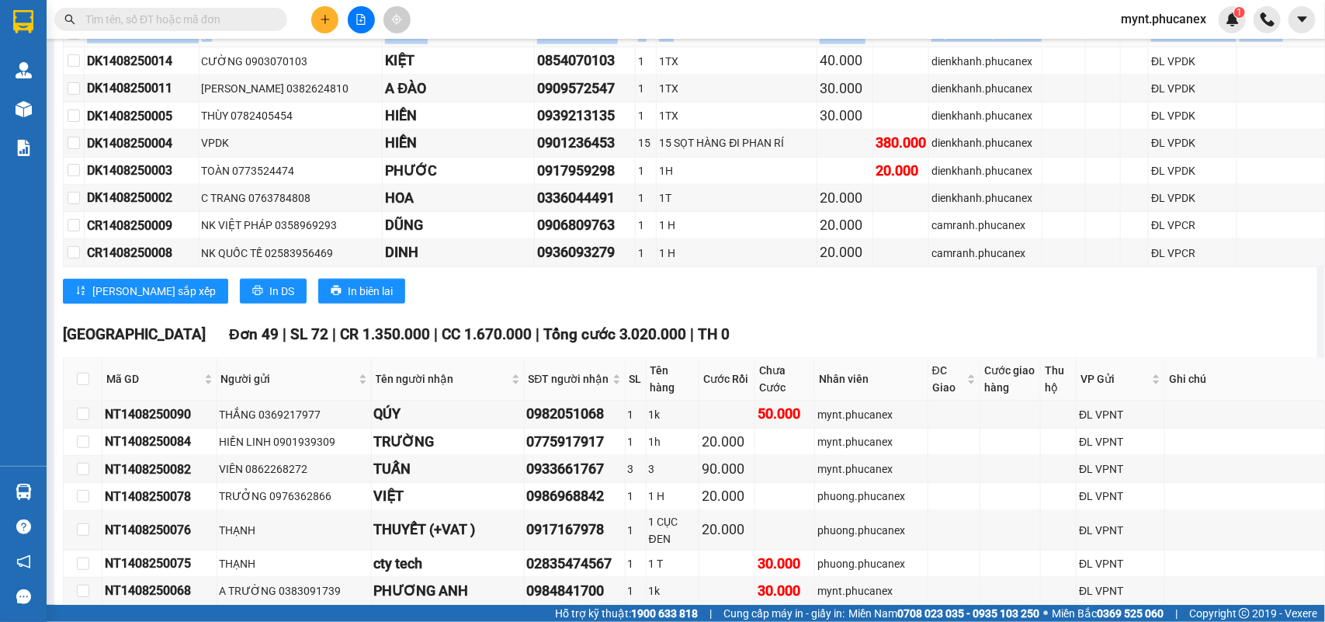
drag, startPoint x: 105, startPoint y: 418, endPoint x: 1282, endPoint y: 71, distance: 1226.7
copy tbody "ĐLDUY1408250009 CHINH CHINH 0918255828 2 2 TX 70.000 duyninhhoa.phucanex ĐL DUY…"
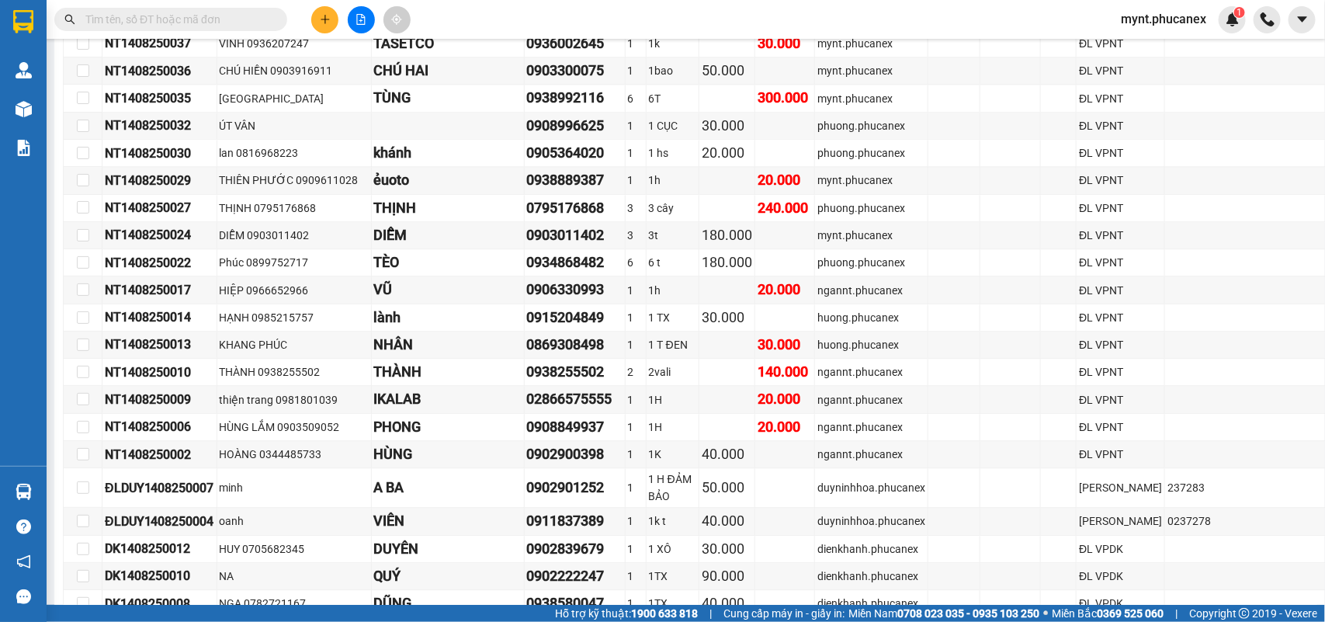
scroll to position [4596, 0]
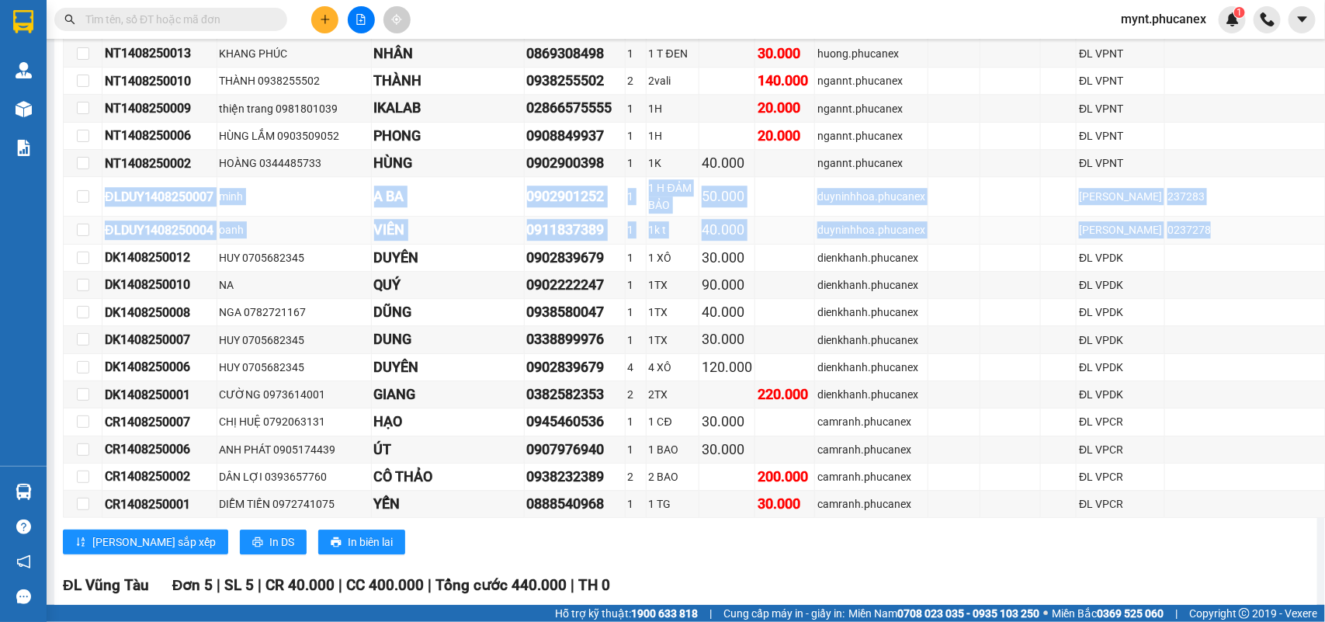
drag, startPoint x: 106, startPoint y: 225, endPoint x: 1167, endPoint y: 262, distance: 1061.8
copy tbody "ĐLDUY1408250007 minh A BA 0902901252 1 1 H ĐẢM BẢO 50.000 duyninhhoa.phucanex Đ…"
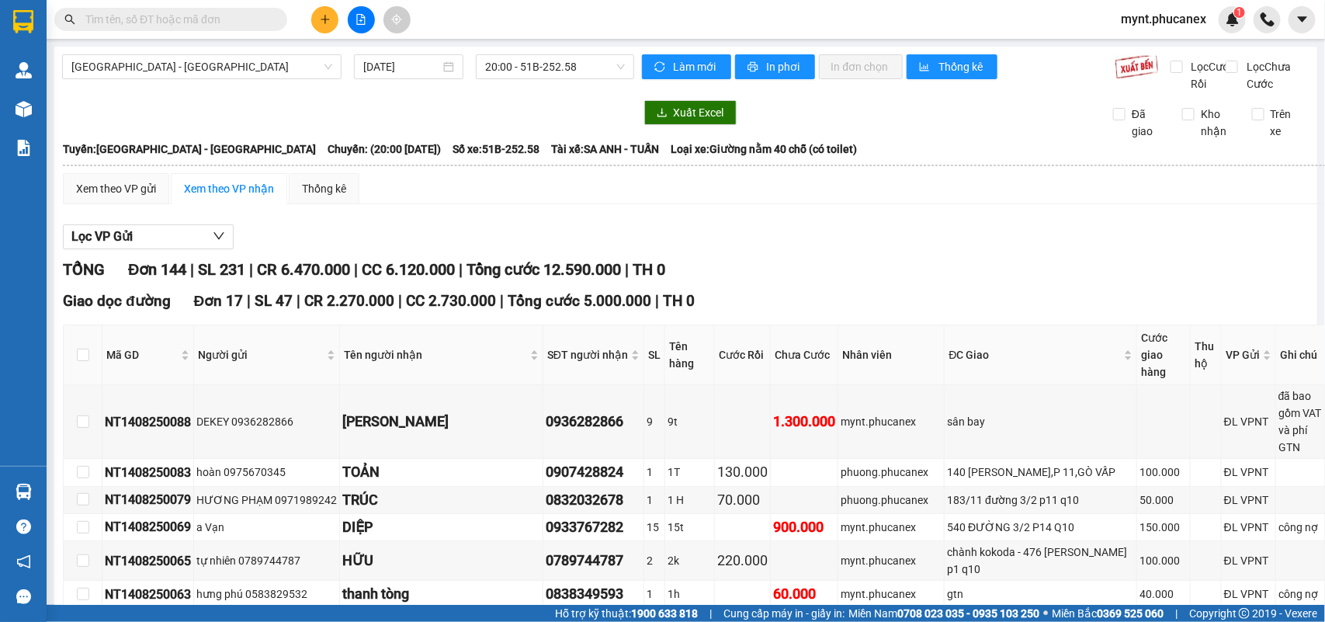
scroll to position [97, 0]
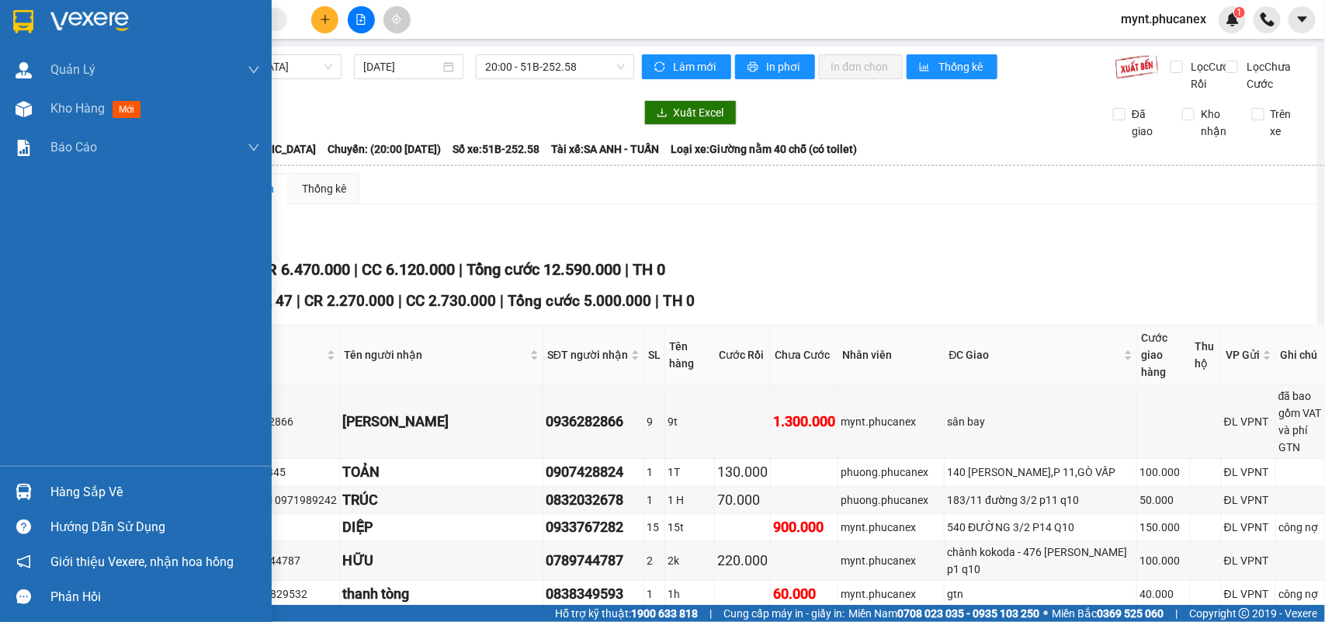
click at [0, 316] on div "Quản [PERSON_NAME] lý khách hàng Quản lý khách hàng mới Kho hàng mới Báo cáo Bá…" at bounding box center [136, 257] width 272 height 415
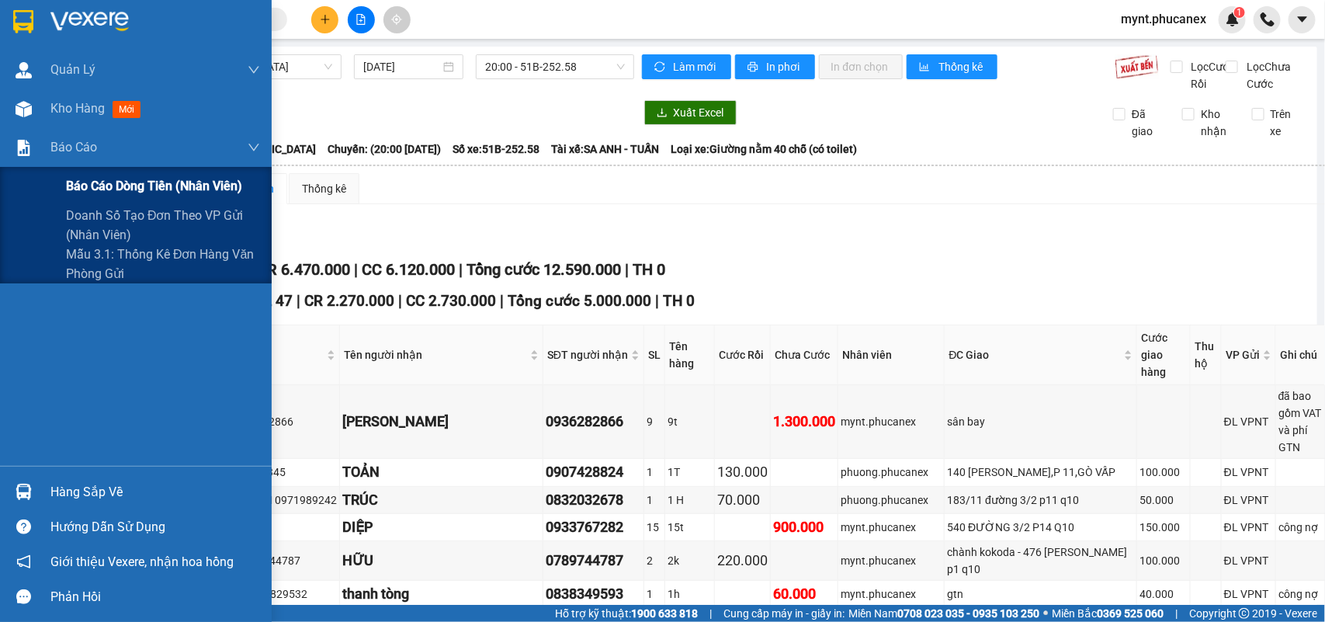
click at [63, 182] on div "Báo cáo dòng tiền (nhân viên)" at bounding box center [136, 186] width 272 height 39
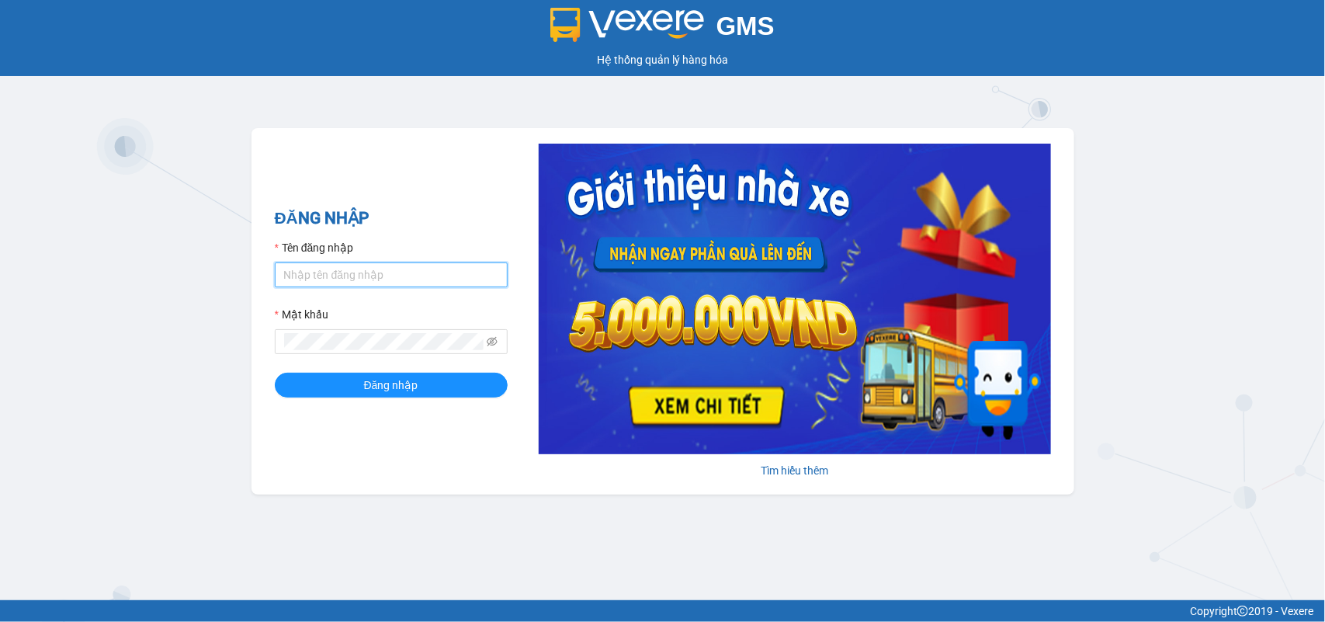
click at [293, 277] on input "Tên đăng nhập" at bounding box center [391, 274] width 233 height 25
type input "mynt.phucanex"
click at [275, 373] on button "Đăng nhập" at bounding box center [391, 385] width 233 height 25
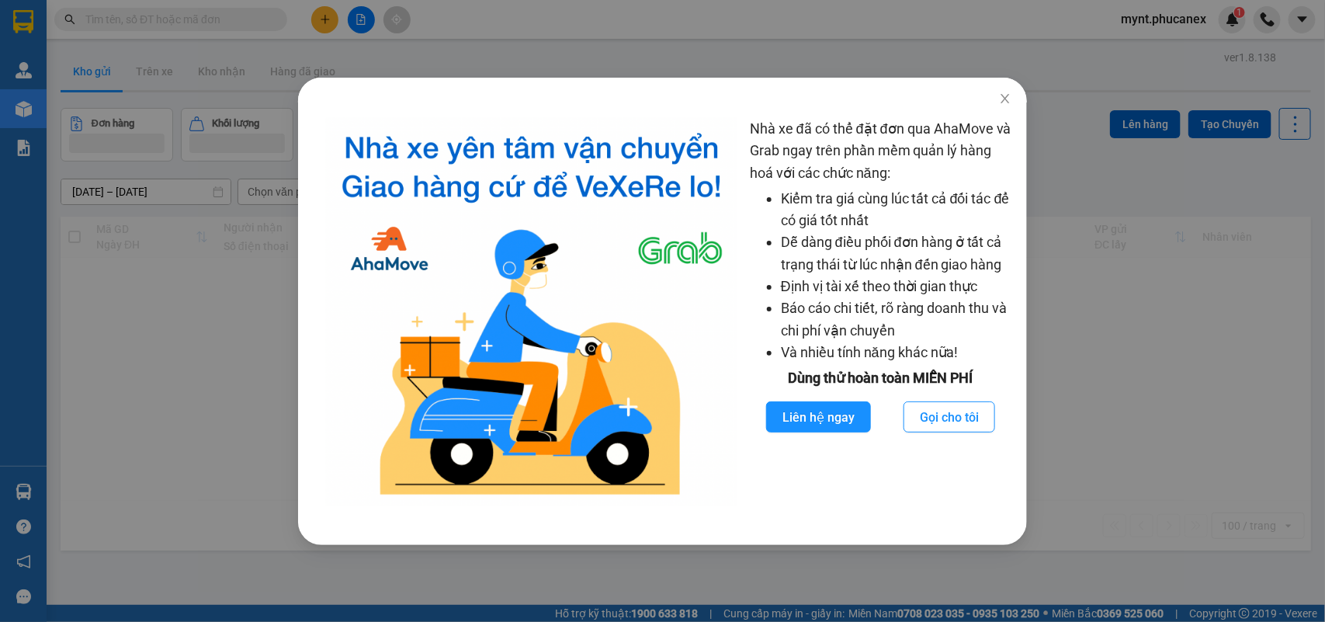
click at [366, 89] on div at bounding box center [662, 90] width 729 height 25
click at [1009, 97] on icon "close" at bounding box center [1005, 98] width 12 height 12
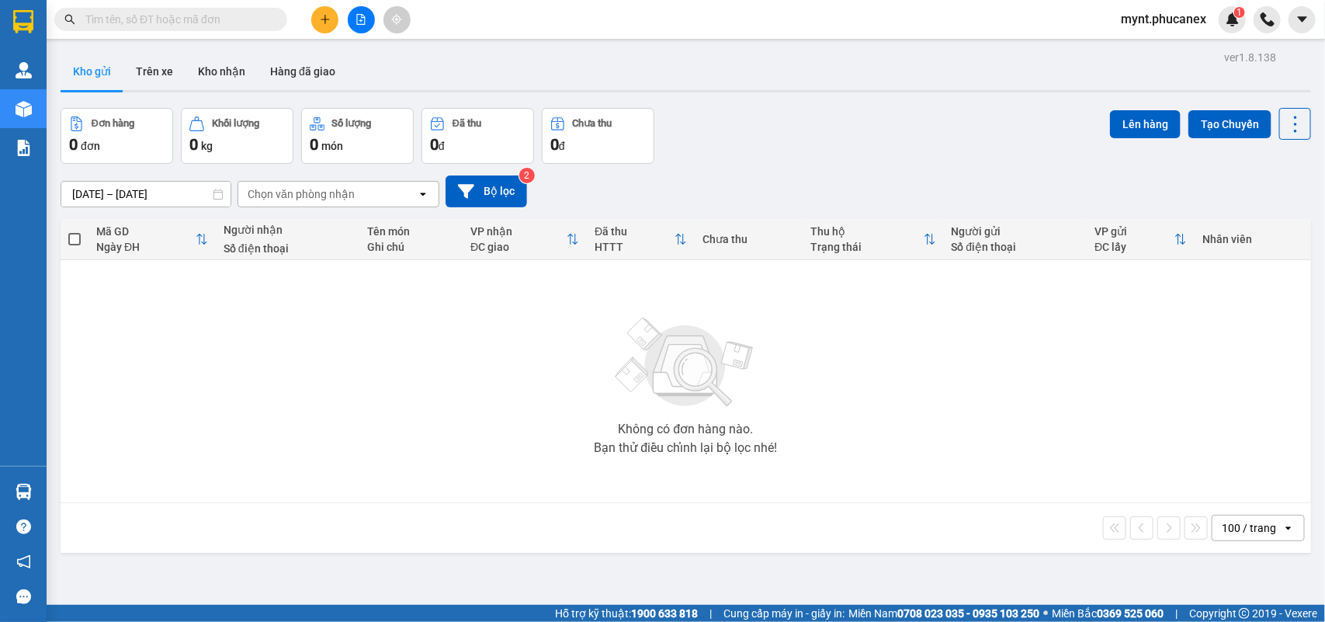
click at [353, 12] on button at bounding box center [361, 19] width 27 height 27
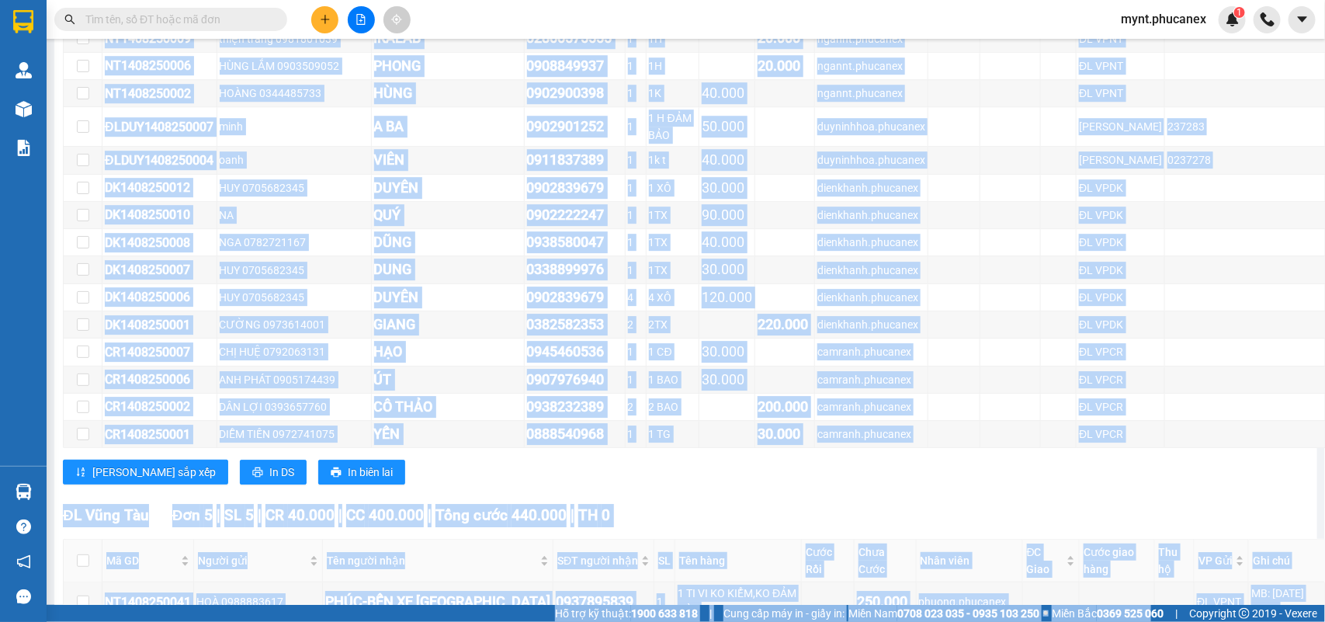
scroll to position [4915, 0]
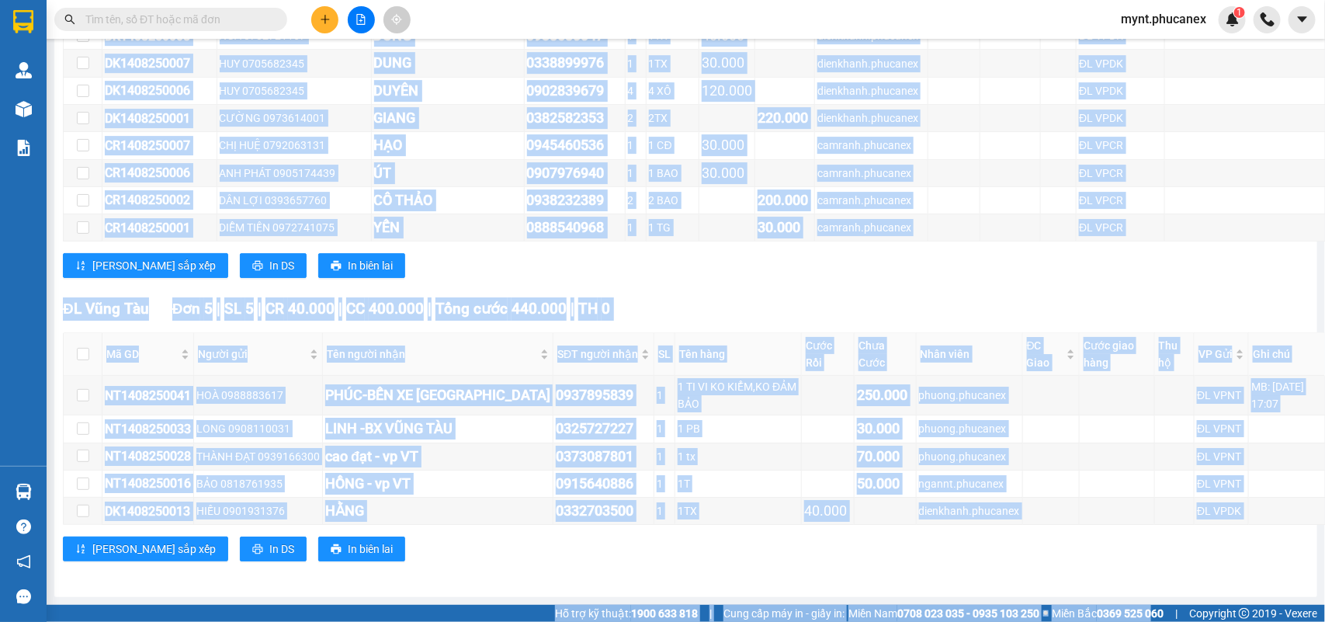
drag, startPoint x: 130, startPoint y: 281, endPoint x: 1149, endPoint y: 658, distance: 1086.6
click at [1149, 621] on html "Kết quả tìm kiếm ( 0 ) Bộ lọc No Data mynt.phucanex 1 Quản Lý Quản lý khách hàn…" at bounding box center [662, 311] width 1325 height 622
copy section "Đơn 144 | SL 231 | CR 6.470.000 | CC 6.120.000 | Tổng cước 12.590.000 | TH 0 Gi…"
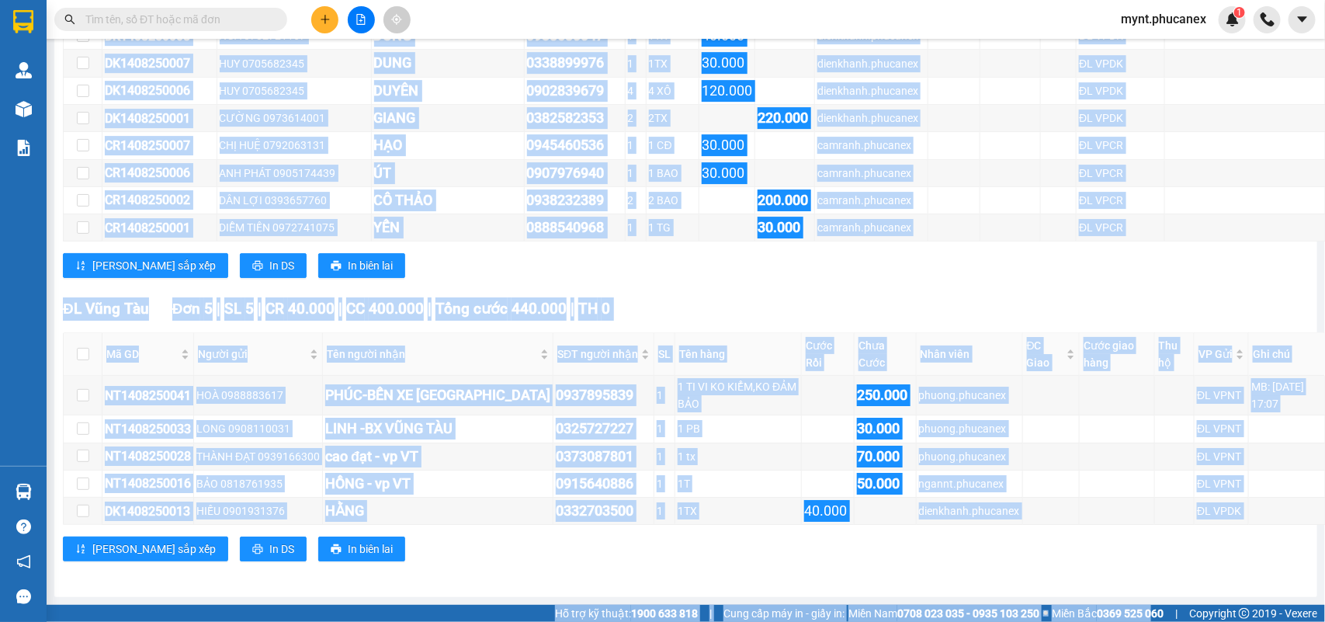
scroll to position [4721, 0]
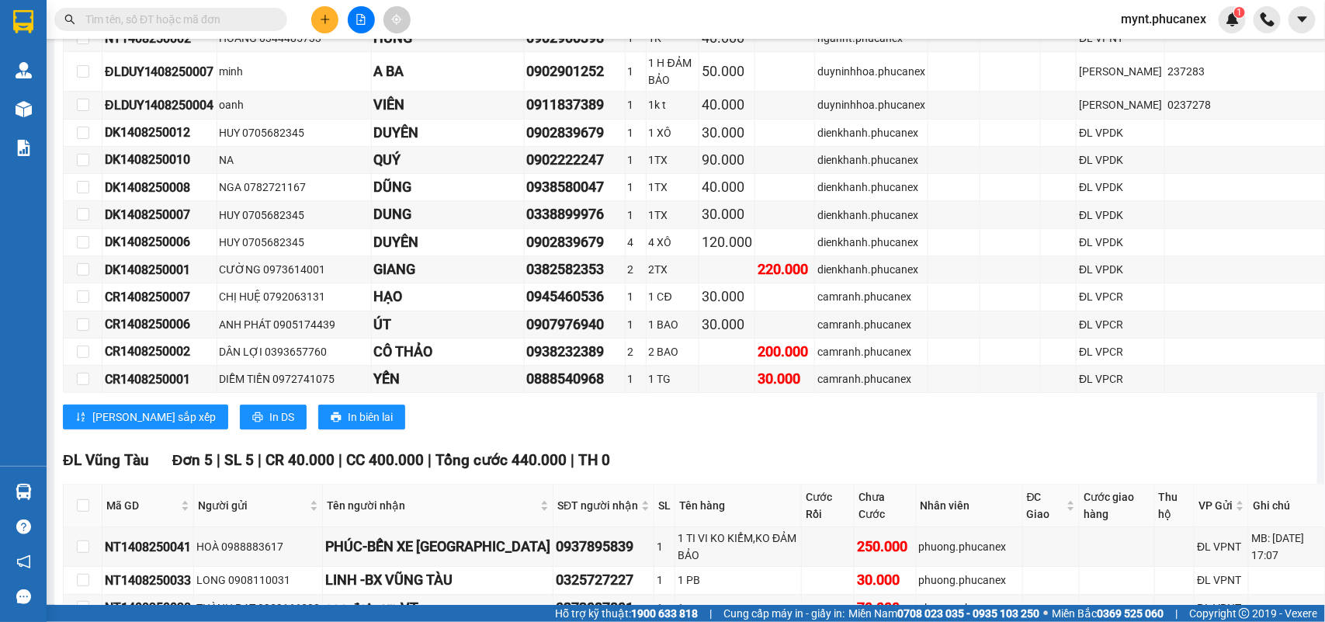
click at [1138, 24] on span "mynt.phucanex" at bounding box center [1164, 18] width 110 height 19
click at [1137, 53] on span "Đăng xuất" at bounding box center [1171, 48] width 77 height 17
